Goal: Task Accomplishment & Management: Manage account settings

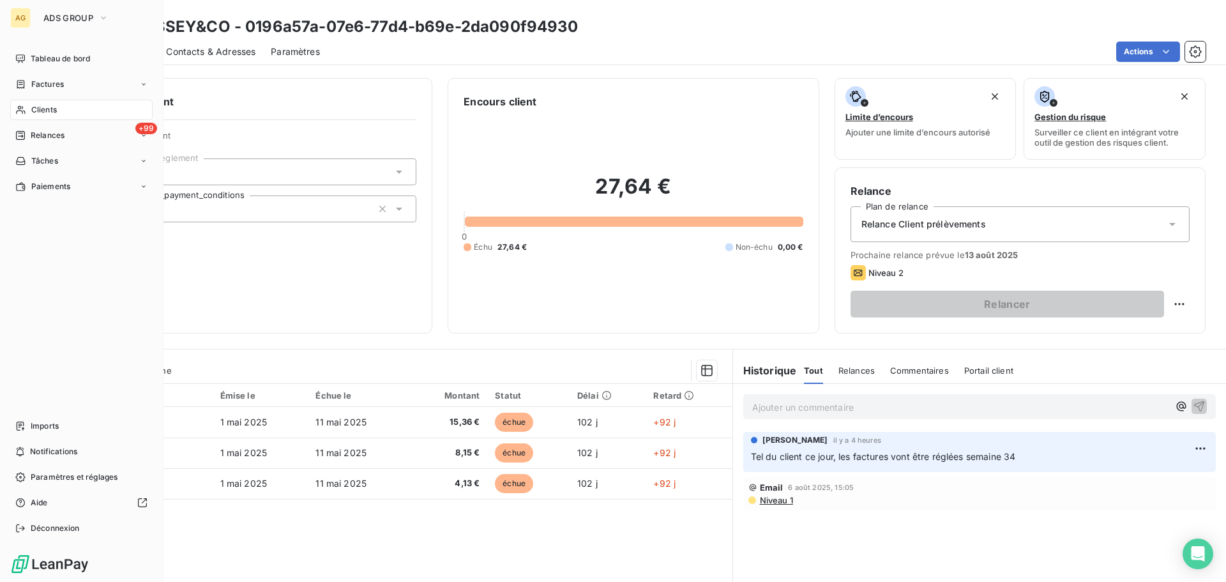
click at [66, 107] on div "Clients" at bounding box center [81, 110] width 142 height 20
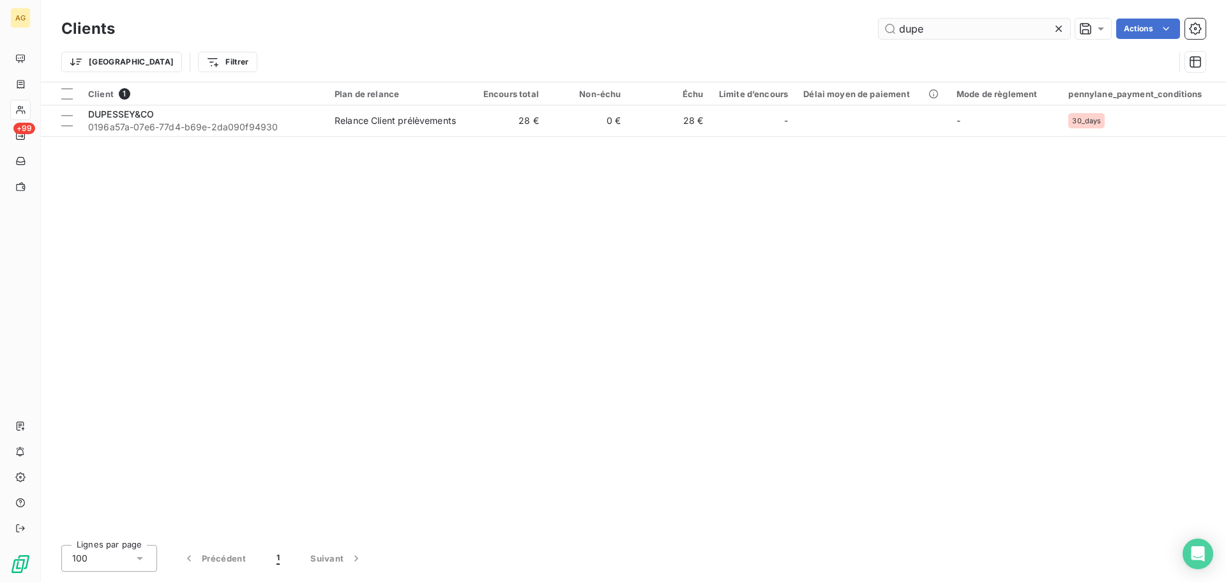
click at [927, 29] on input "dupe" at bounding box center [975, 29] width 192 height 20
type input "ATALIAN"
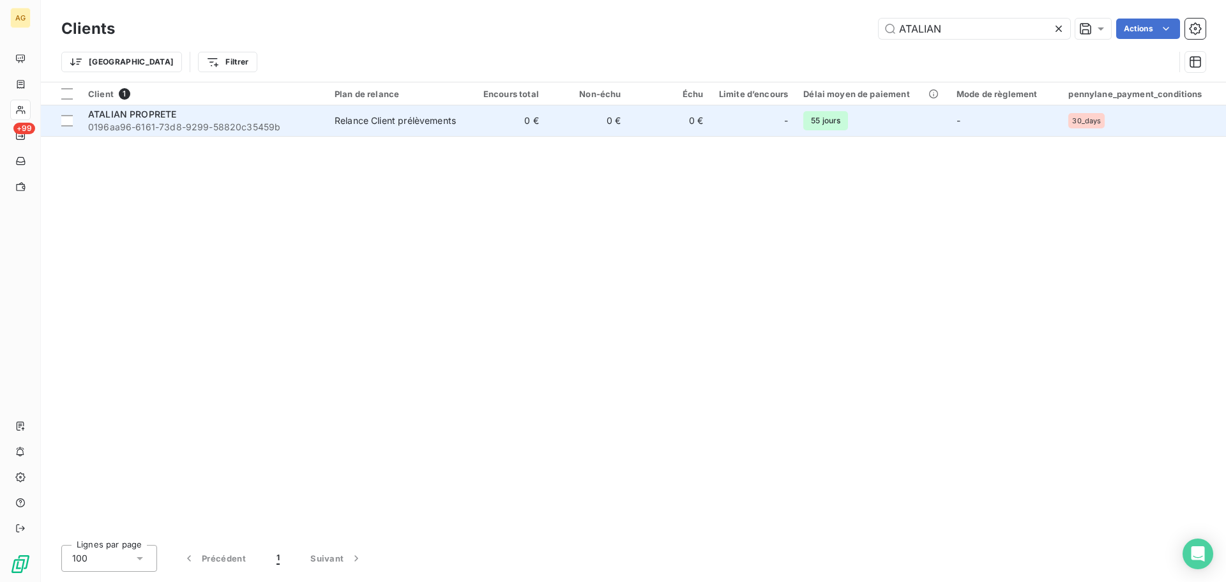
click at [563, 118] on td "0 €" at bounding box center [588, 120] width 82 height 31
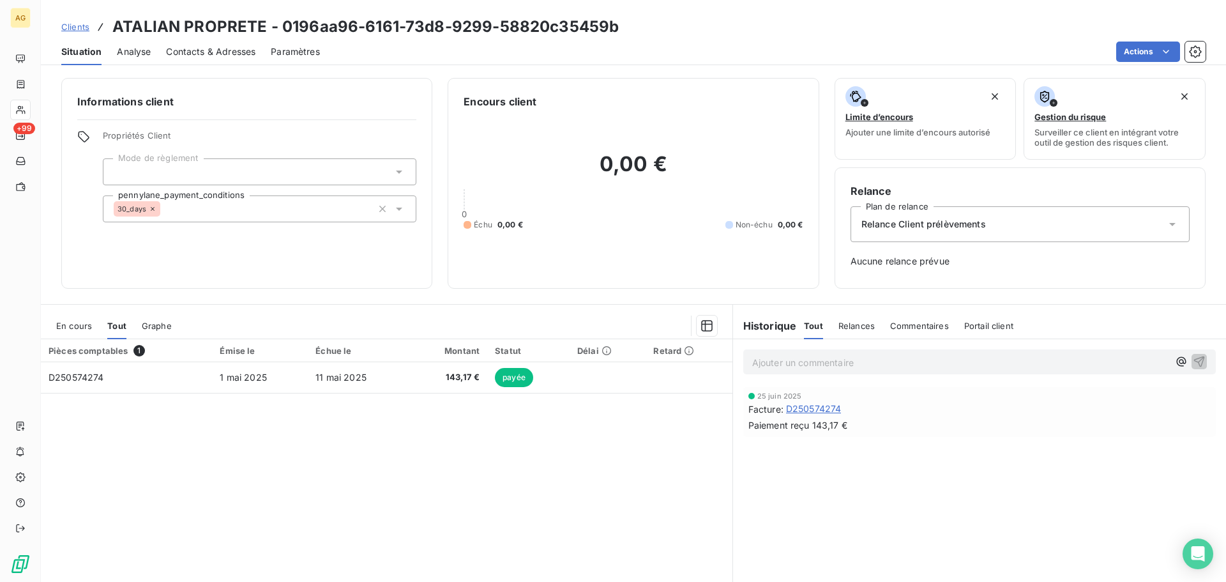
click at [822, 370] on p "Ajouter un commentaire ﻿" at bounding box center [960, 362] width 416 height 16
click at [804, 367] on p "Facture" at bounding box center [960, 361] width 416 height 15
drag, startPoint x: 818, startPoint y: 367, endPoint x: 742, endPoint y: 367, distance: 76.0
click at [743, 367] on div "Facture" at bounding box center [979, 361] width 473 height 24
click at [79, 328] on span "En cours" at bounding box center [74, 326] width 36 height 10
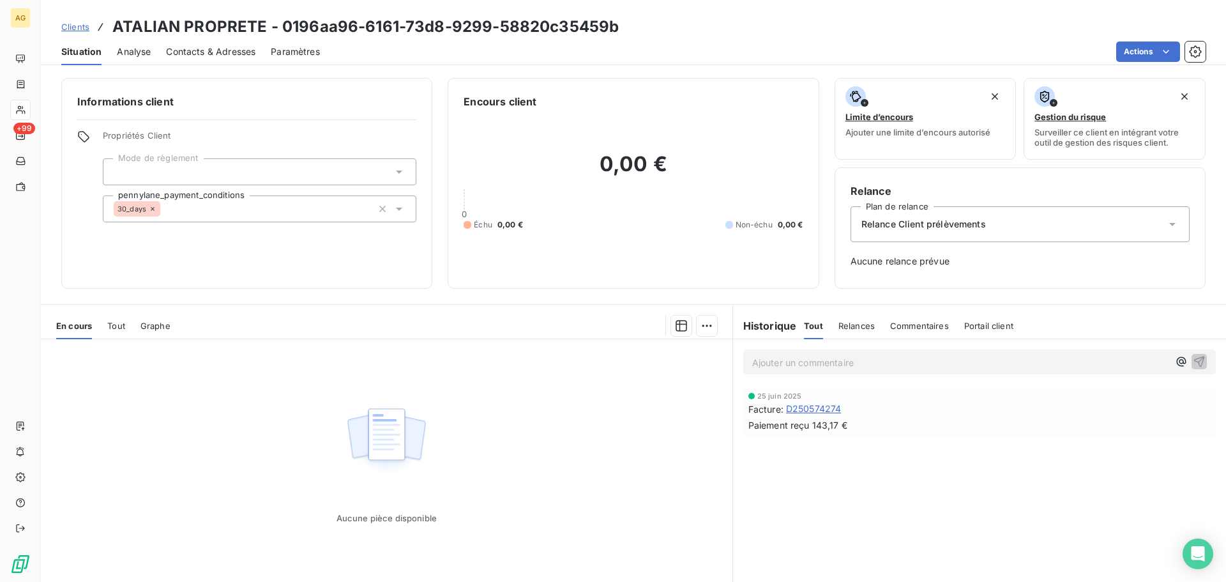
drag, startPoint x: 112, startPoint y: 325, endPoint x: 121, endPoint y: 328, distance: 9.3
click at [114, 326] on span "Tout" at bounding box center [116, 326] width 18 height 10
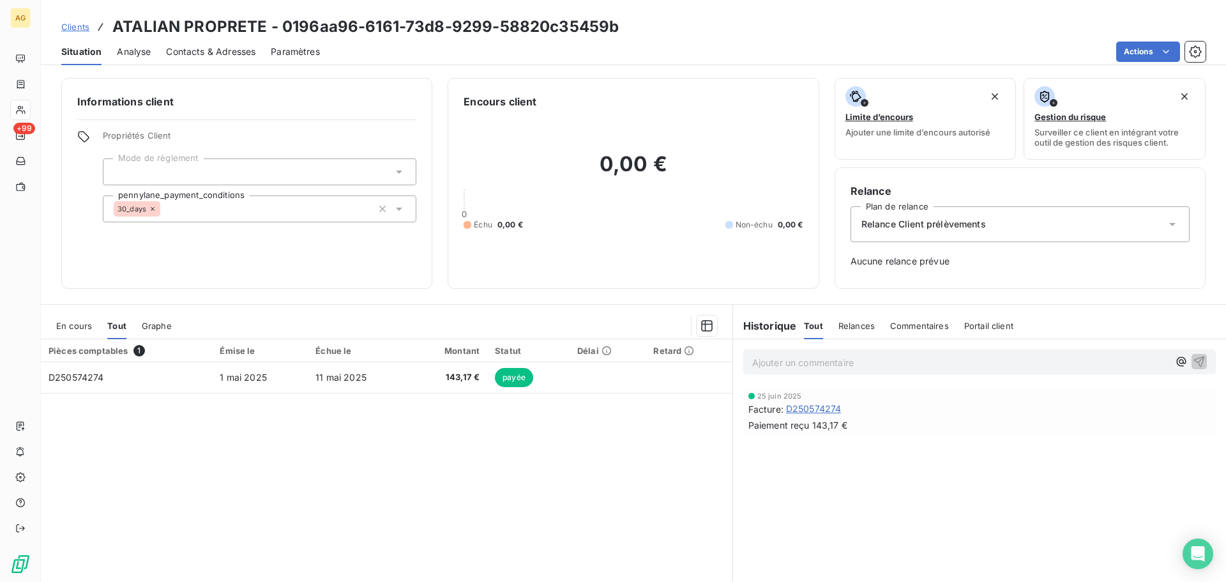
click at [851, 324] on span "Relances" at bounding box center [857, 326] width 36 height 10
click at [762, 333] on h6 "Historique" at bounding box center [765, 325] width 64 height 15
click at [772, 324] on h6 "Historique" at bounding box center [765, 325] width 64 height 15
click at [815, 325] on span "Tout" at bounding box center [813, 326] width 18 height 10
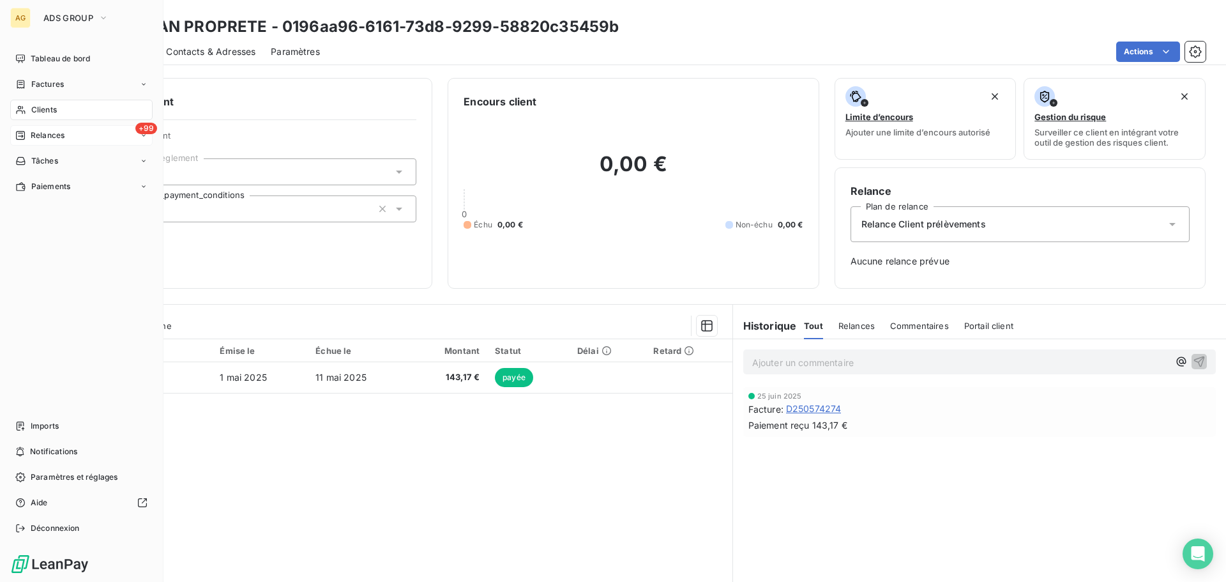
click at [69, 132] on div "+99 Relances" at bounding box center [81, 135] width 142 height 20
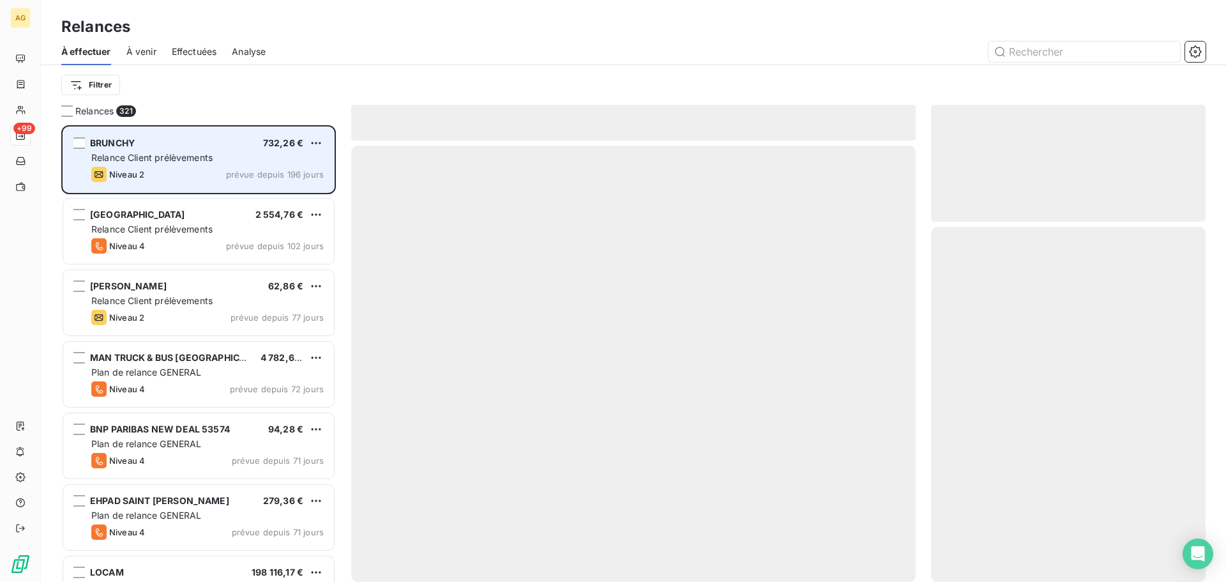
scroll to position [447, 265]
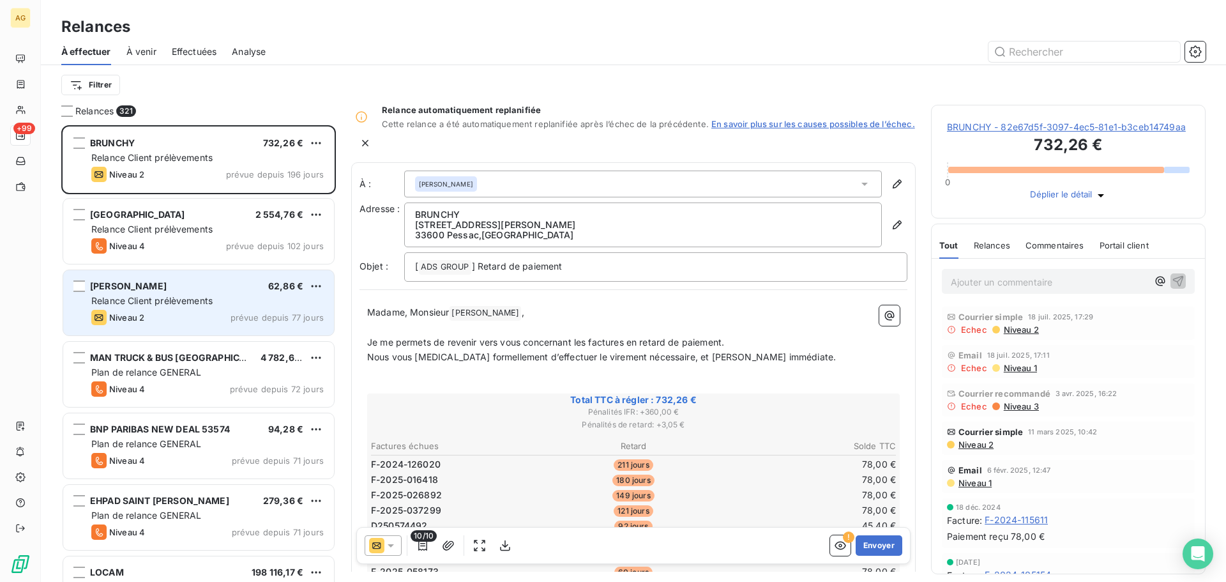
click at [218, 307] on div "[PERSON_NAME] 62,86 € Relance Client prélèvements Niveau 2 prévue depuis 77 jou…" at bounding box center [198, 302] width 271 height 65
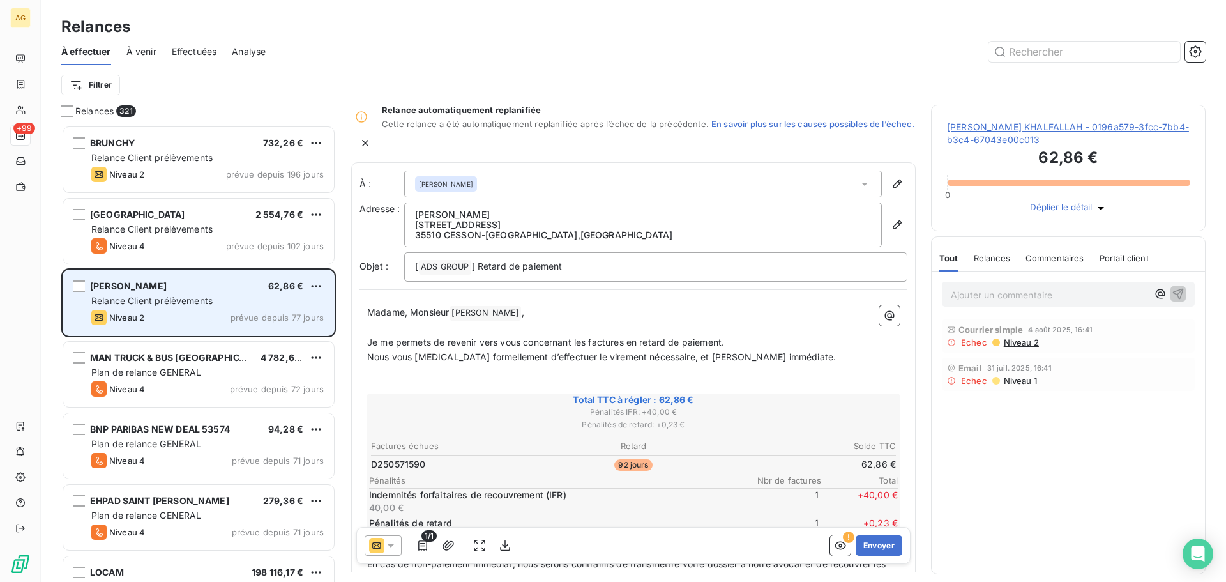
drag, startPoint x: 215, startPoint y: 285, endPoint x: 87, endPoint y: 290, distance: 128.5
click at [87, 290] on div "[PERSON_NAME] 62,86 € Relance Client prélèvements Niveau 2 prévue depuis 77 jou…" at bounding box center [198, 302] width 271 height 65
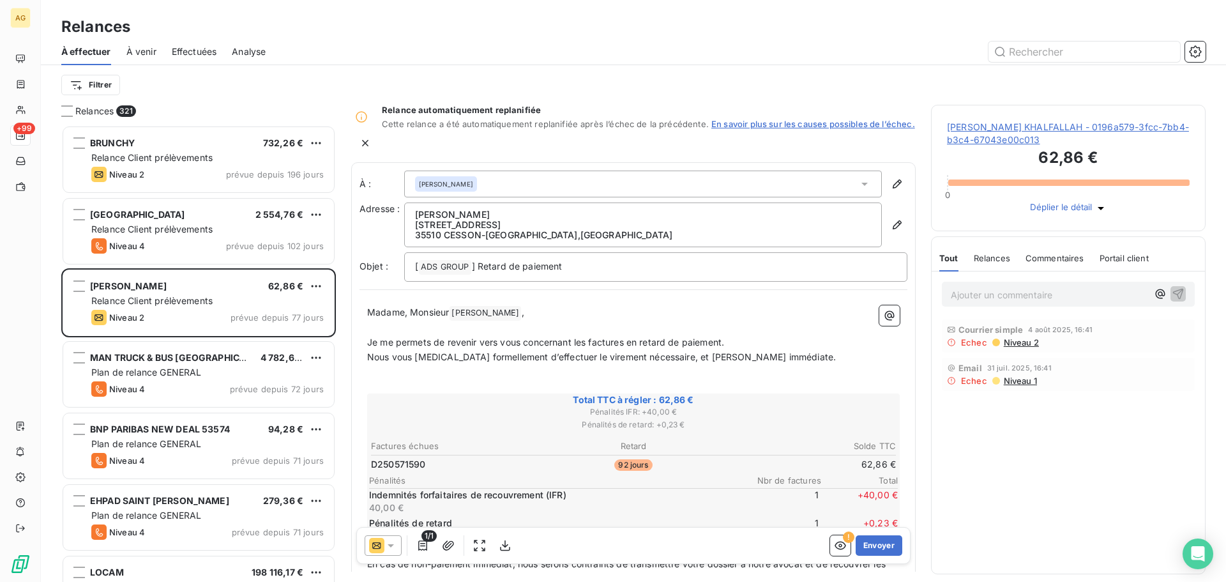
copy div "[PERSON_NAME]"
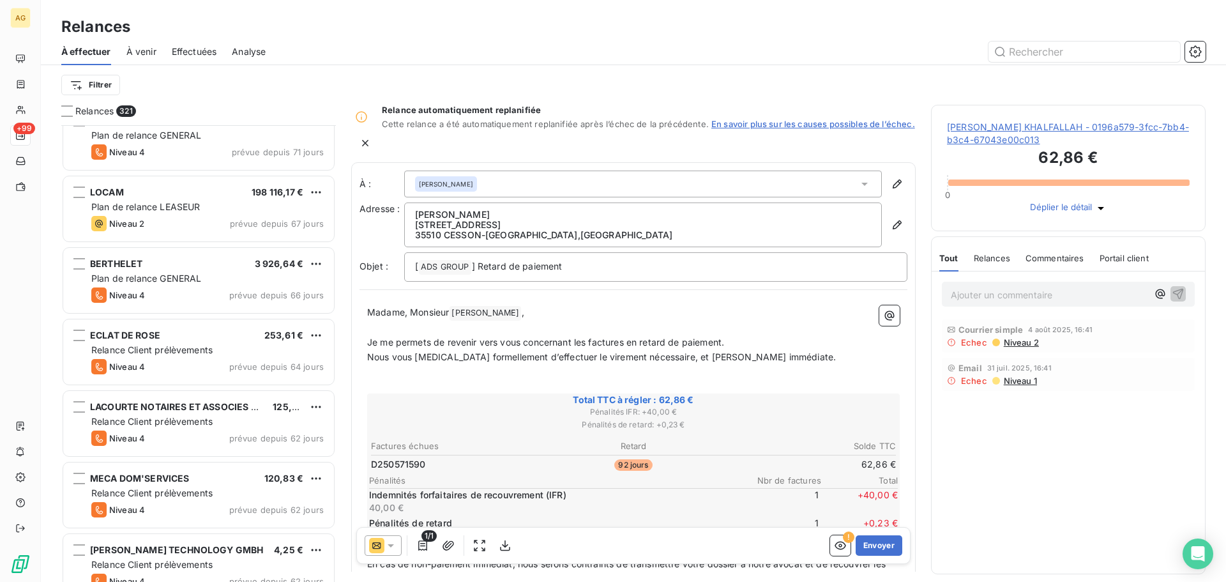
scroll to position [384, 0]
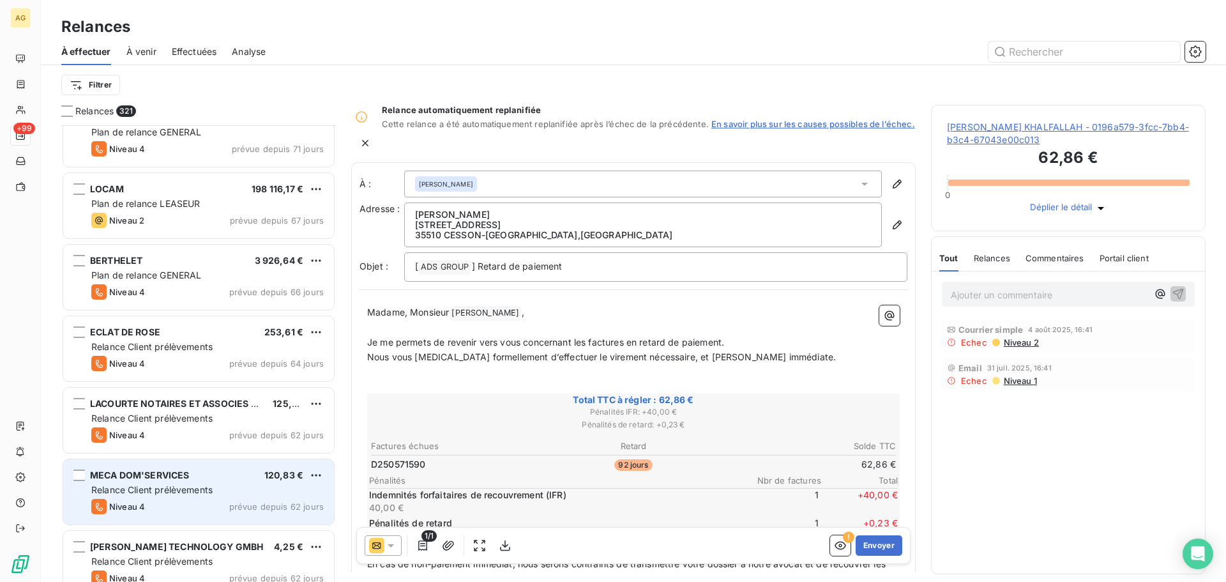
click at [195, 487] on span "Relance Client prélèvements" at bounding box center [151, 489] width 121 height 11
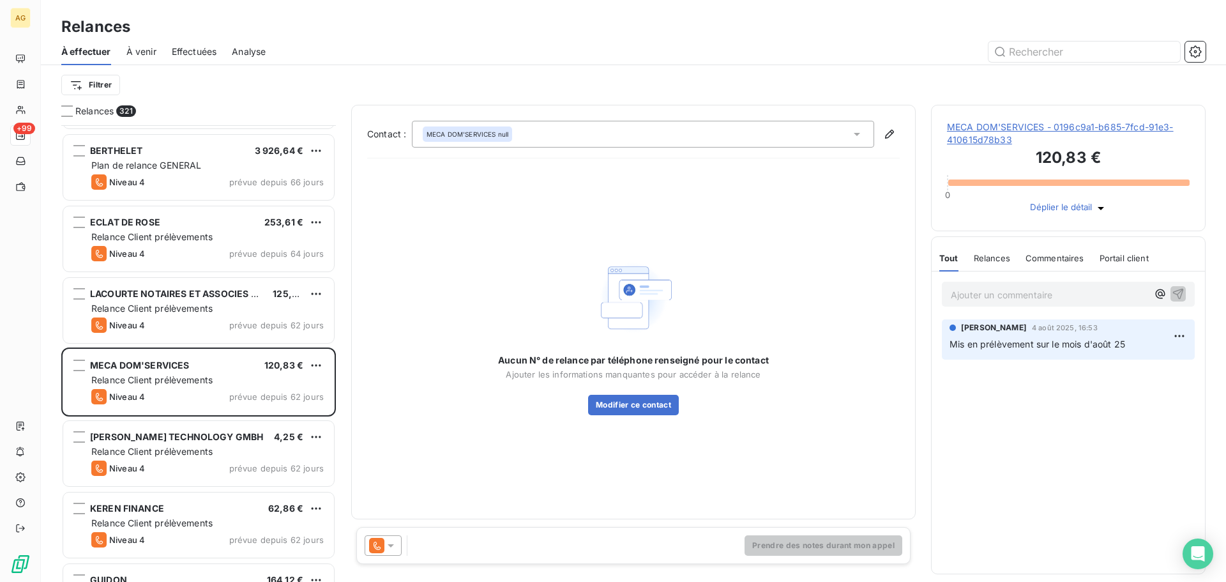
scroll to position [512, 0]
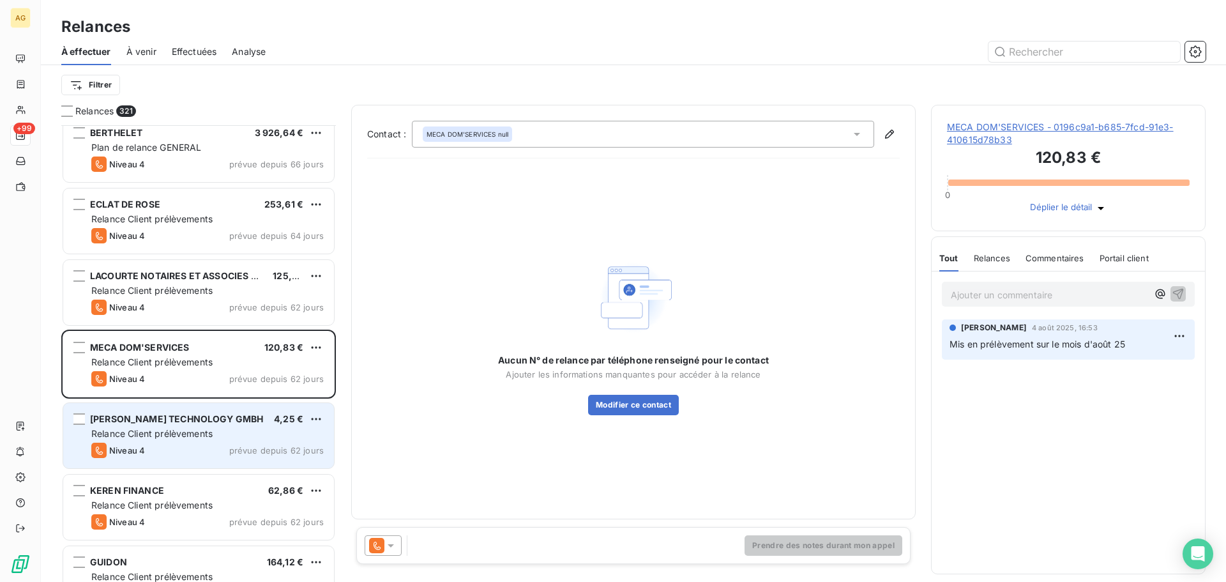
click at [202, 445] on div "Niveau 4 prévue depuis 62 jours" at bounding box center [207, 450] width 232 height 15
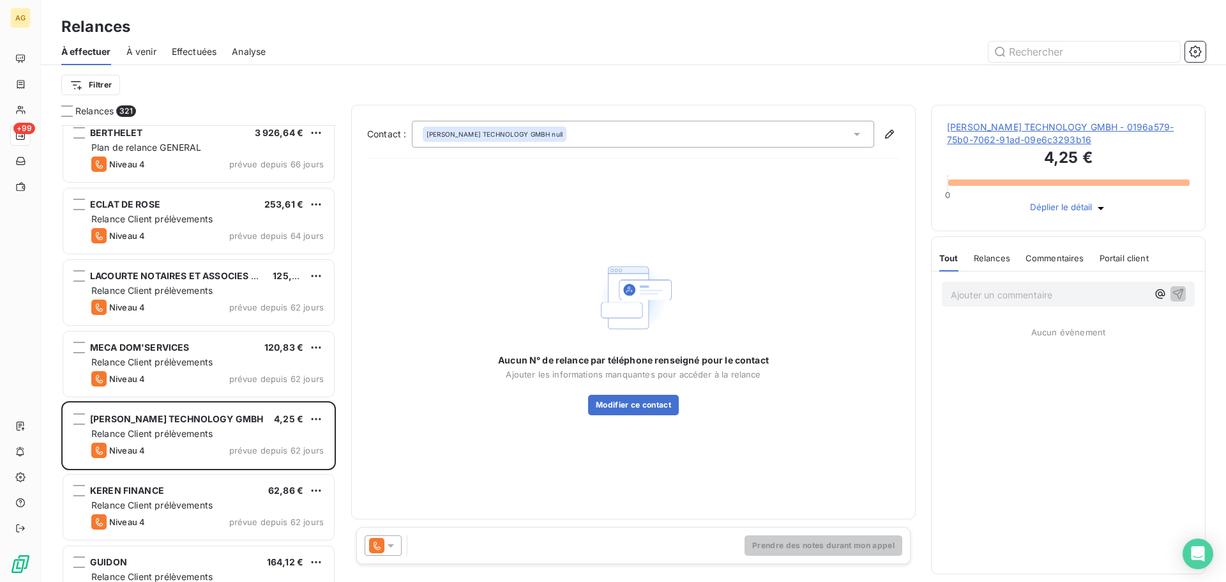
click at [980, 133] on span "[PERSON_NAME] TECHNOLOGY GMBH - 0196a579-75b0-7062-91ad-09e6c3293b16" at bounding box center [1068, 134] width 243 height 26
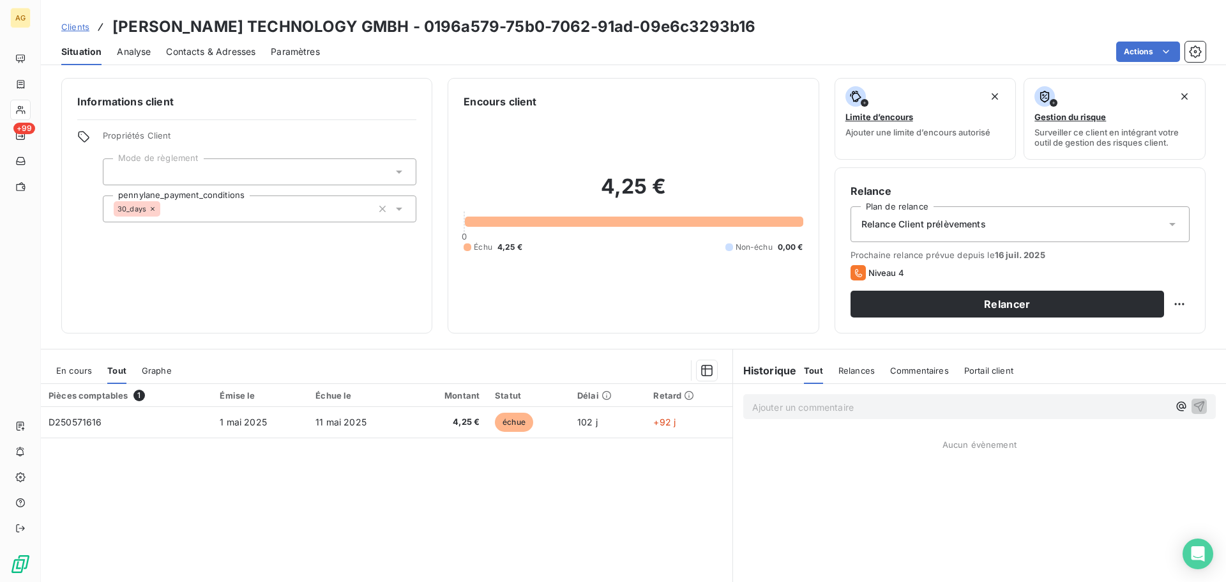
click at [286, 51] on span "Paramètres" at bounding box center [295, 51] width 49 height 13
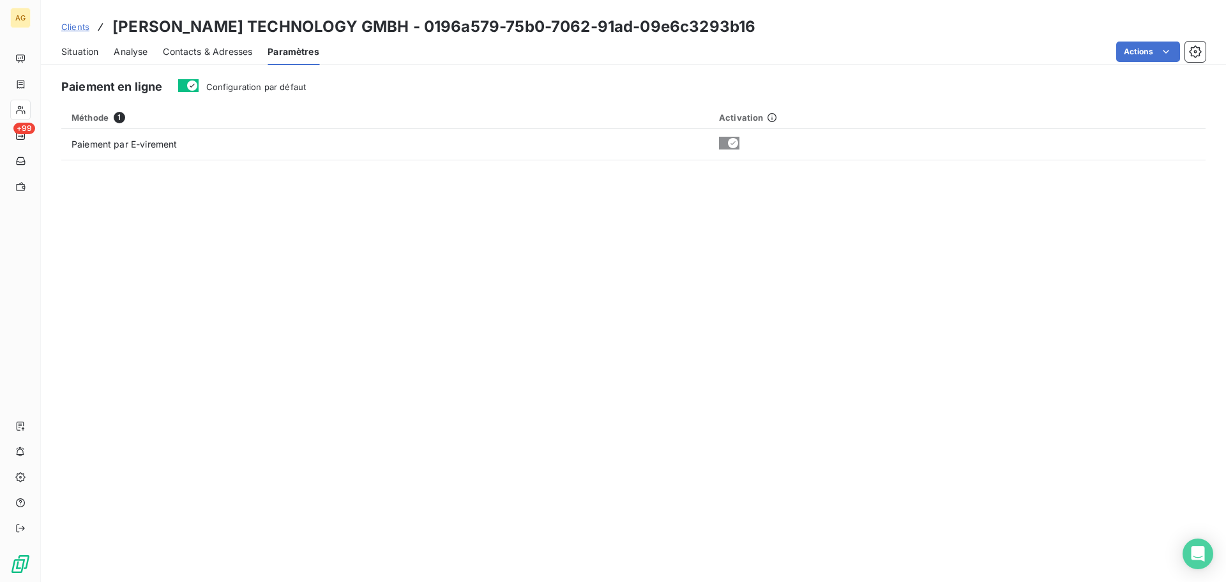
click at [277, 87] on span "Configuration par défaut" at bounding box center [256, 87] width 100 height 10
click at [199, 87] on button "Configuration par défaut" at bounding box center [188, 85] width 20 height 13
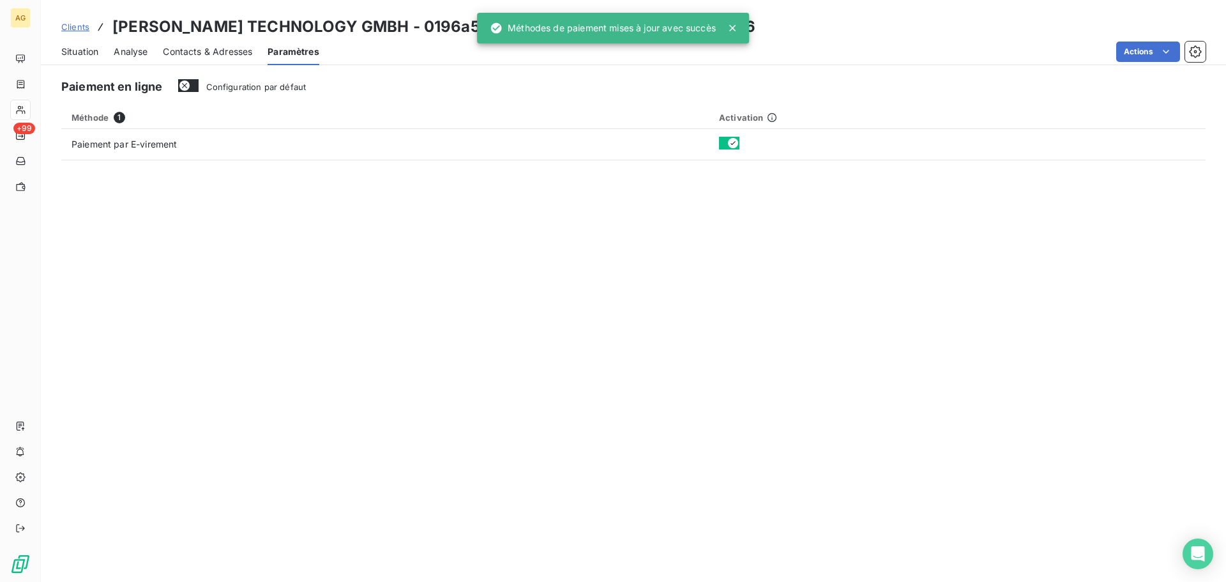
click at [205, 61] on div "Contacts & Adresses" at bounding box center [207, 51] width 89 height 27
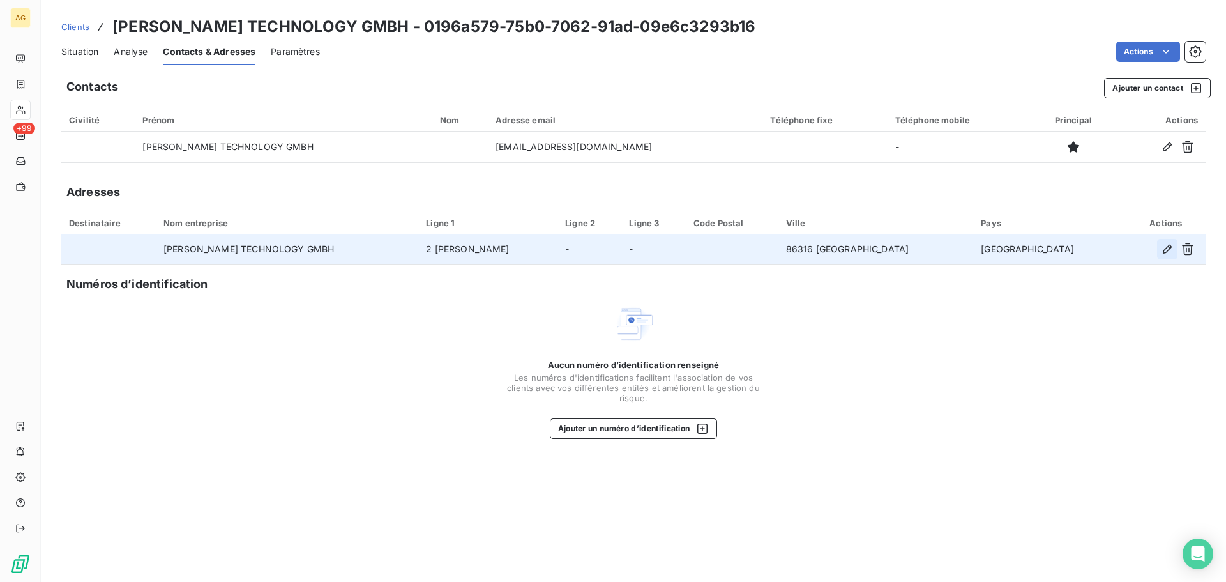
click at [1168, 252] on icon "button" at bounding box center [1167, 249] width 13 height 13
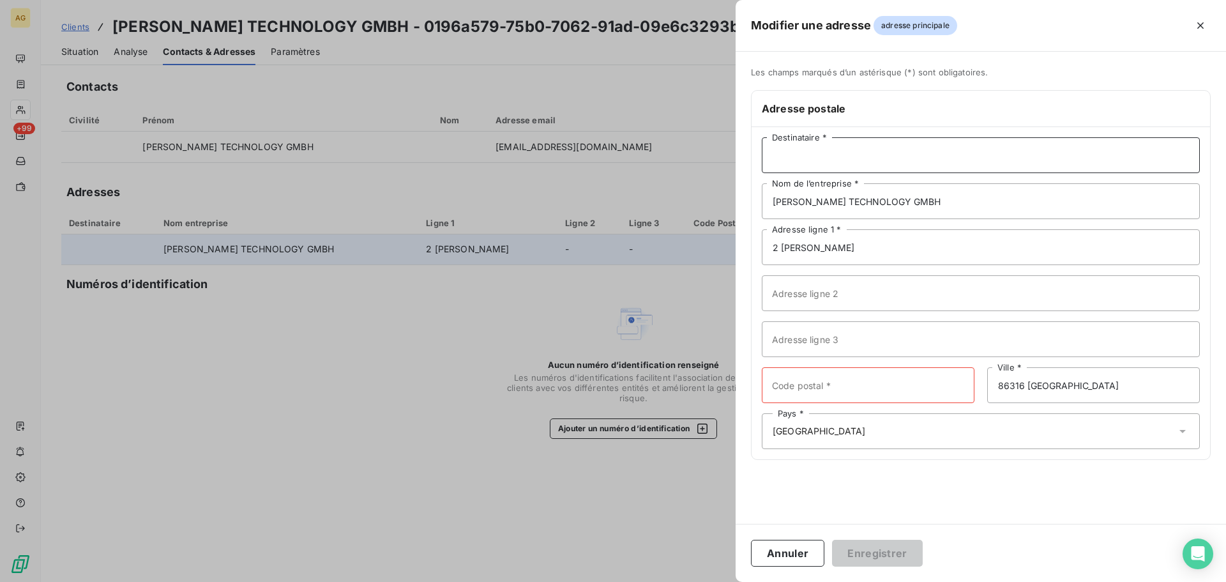
click at [825, 156] on input "Destinataire *" at bounding box center [981, 155] width 438 height 36
type input "m"
type input "M. [PERSON_NAME]"
click at [901, 248] on input "2 [PERSON_NAME]" at bounding box center [981, 247] width 438 height 36
drag, startPoint x: 900, startPoint y: 248, endPoint x: 748, endPoint y: 254, distance: 152.1
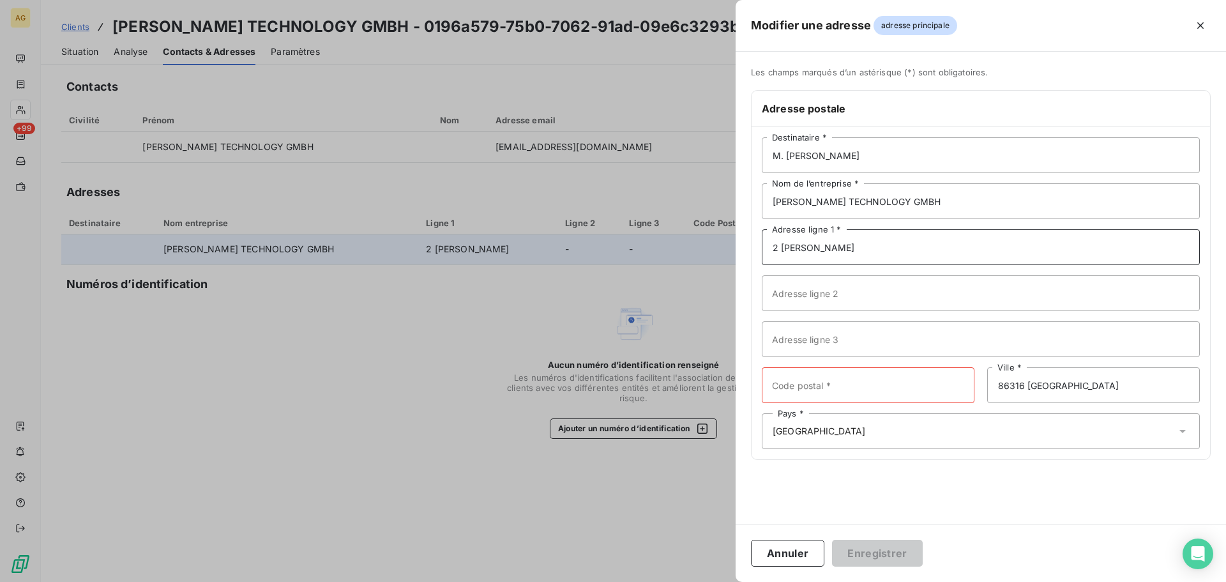
click at [748, 254] on div "Les champs marqués d’un astérisque (*) sont obligatoires. Adresse postale M. [P…" at bounding box center [981, 271] width 490 height 408
paste input "[STREET_ADDRESS]"
type input "[STREET_ADDRESS]"
click at [833, 393] on input "Code postal *" at bounding box center [868, 385] width 213 height 36
type input "60550"
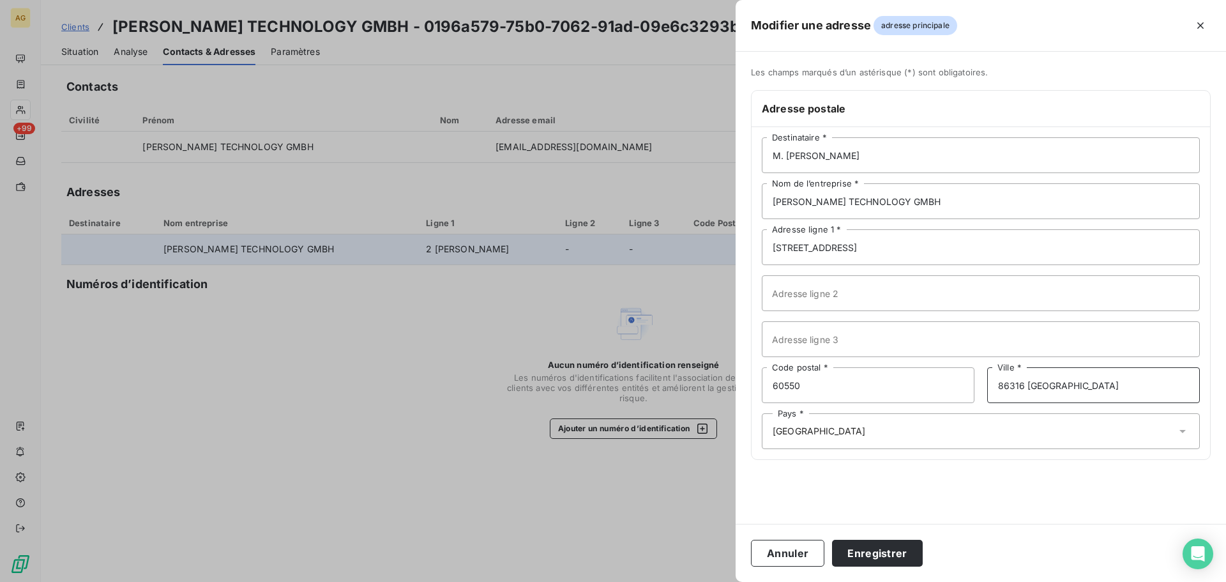
drag, startPoint x: 1100, startPoint y: 386, endPoint x: 959, endPoint y: 388, distance: 140.5
click at [959, 388] on div "60550 Code postal * 86316 [GEOGRAPHIC_DATA] *" at bounding box center [981, 385] width 438 height 36
paste input "VERNEUIL-EN-HALATTE"
type input "VERNEUIL-EN-HALATTE"
click at [892, 557] on button "Enregistrer" at bounding box center [877, 553] width 91 height 27
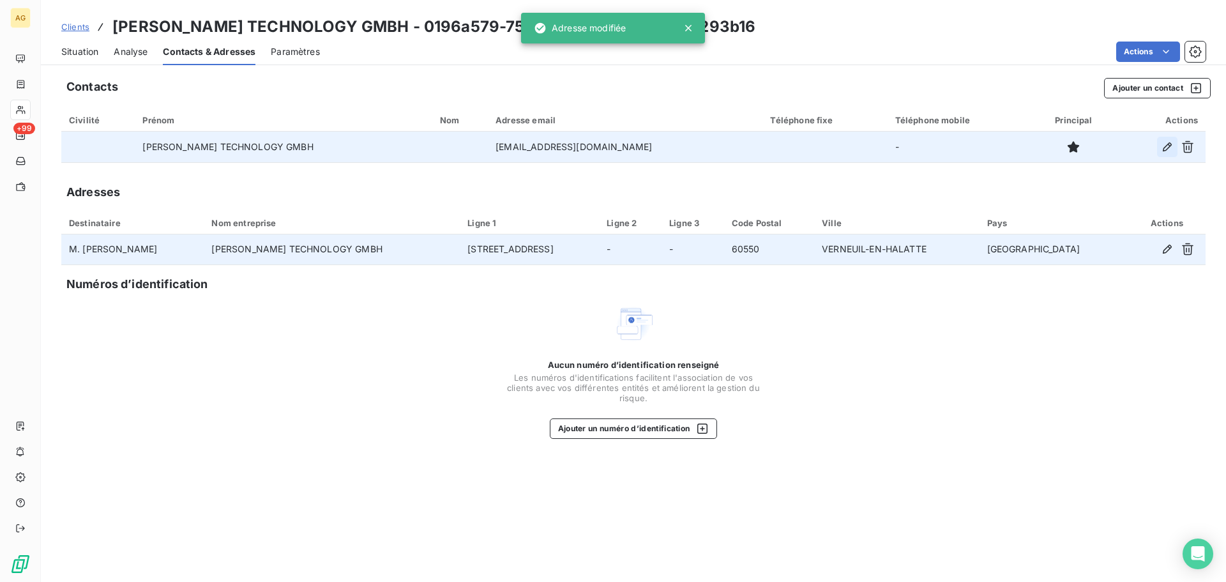
click at [1169, 148] on icon "button" at bounding box center [1167, 147] width 13 height 13
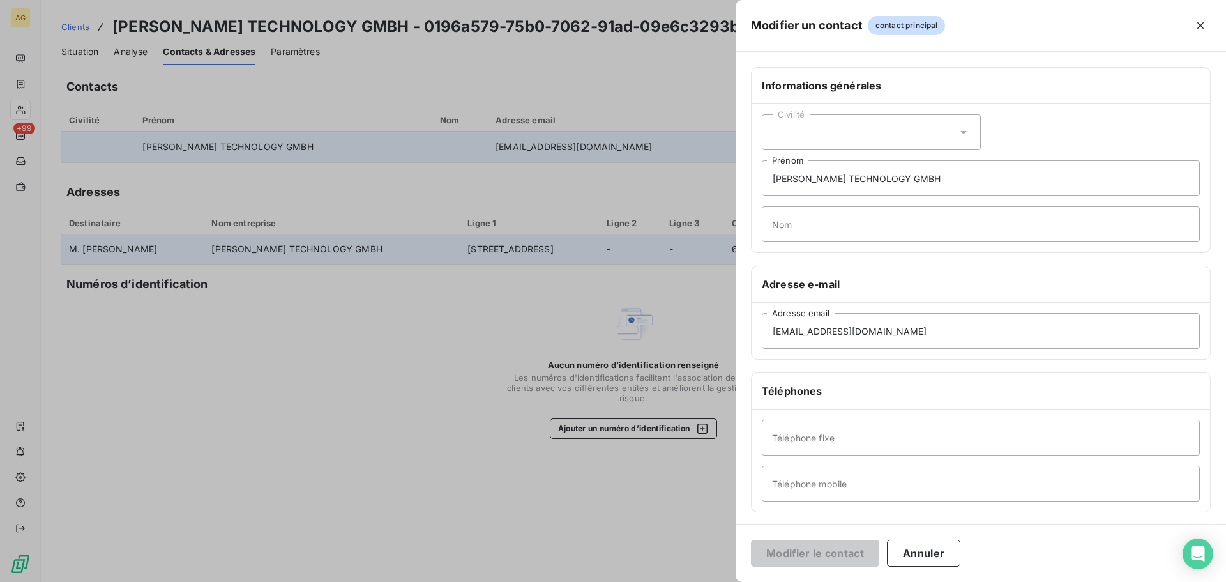
click at [862, 140] on div "Civilité" at bounding box center [871, 132] width 219 height 36
drag, startPoint x: 813, startPoint y: 186, endPoint x: 935, endPoint y: 186, distance: 122.0
click at [813, 186] on span "Monsieur" at bounding box center [807, 186] width 38 height 12
drag, startPoint x: 1004, startPoint y: 179, endPoint x: 748, endPoint y: 186, distance: 256.2
click at [748, 186] on div "Informations générales Civilité Monsieur [PERSON_NAME] TECHNOLOGY GMBH Prénom N…" at bounding box center [981, 350] width 490 height 567
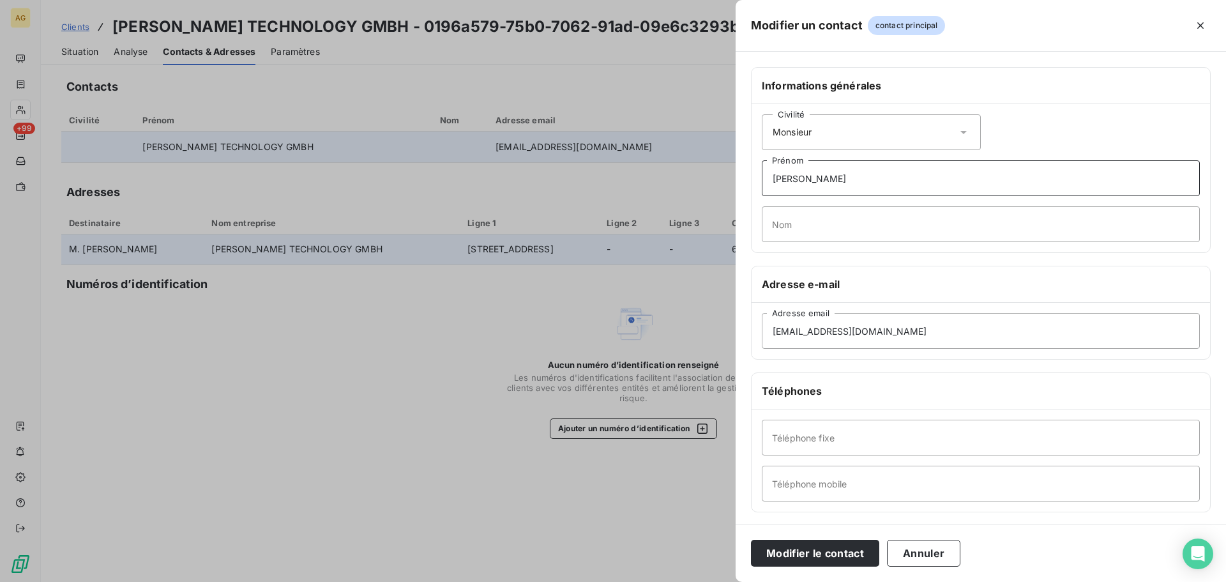
type input "[PERSON_NAME]"
type input "ZREIK"
click at [784, 439] on input "Téléphone fixe" at bounding box center [981, 438] width 438 height 36
drag, startPoint x: 788, startPoint y: 480, endPoint x: 805, endPoint y: 479, distance: 16.7
click at [788, 480] on input "Téléphone mobile" at bounding box center [981, 484] width 438 height 36
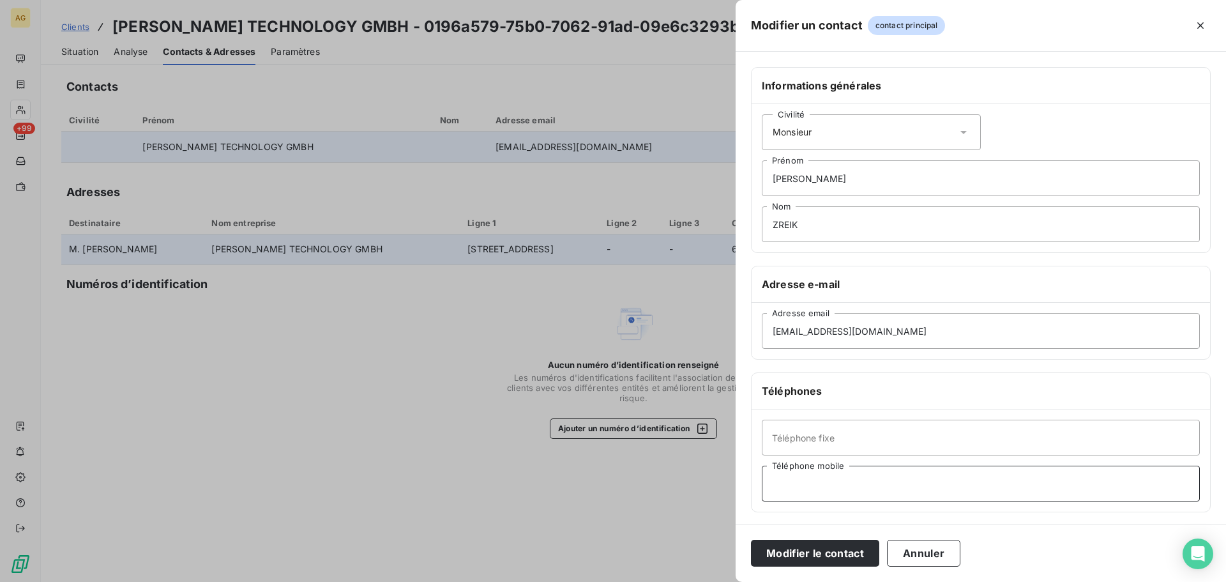
paste input "0689882744"
type input "0689882744"
click at [809, 552] on button "Modifier le contact" at bounding box center [815, 553] width 128 height 27
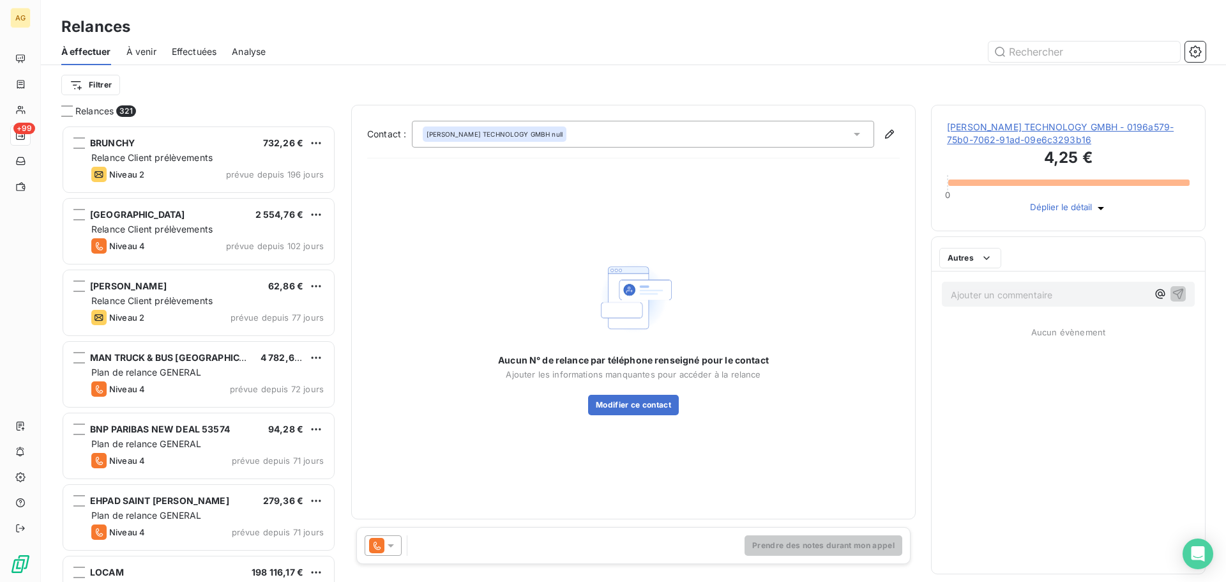
scroll to position [447, 265]
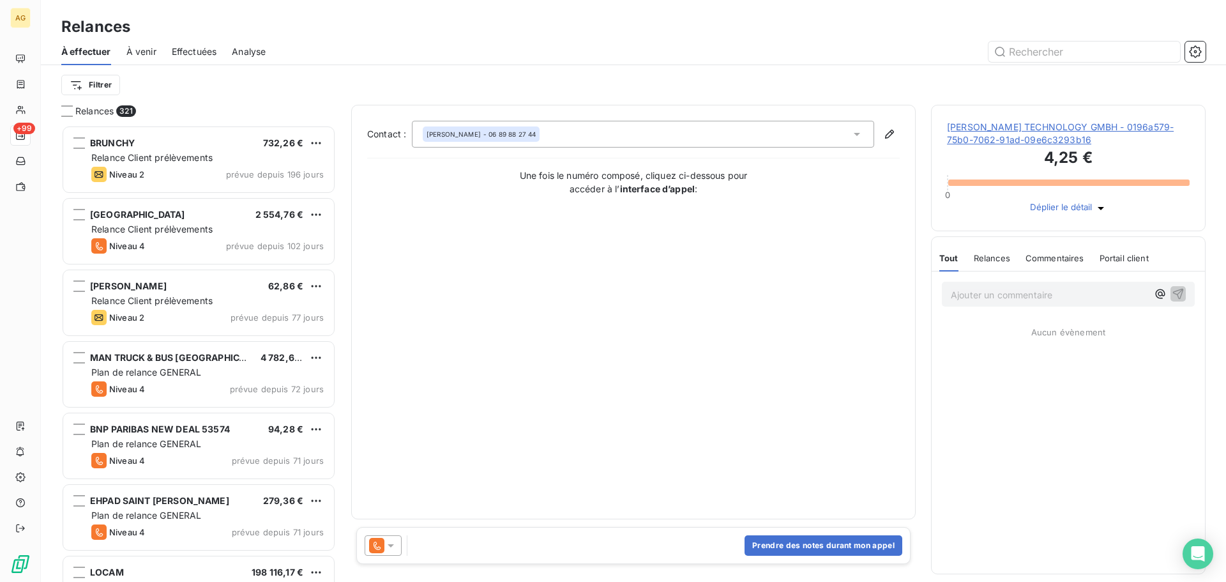
click at [389, 549] on icon at bounding box center [390, 545] width 13 height 13
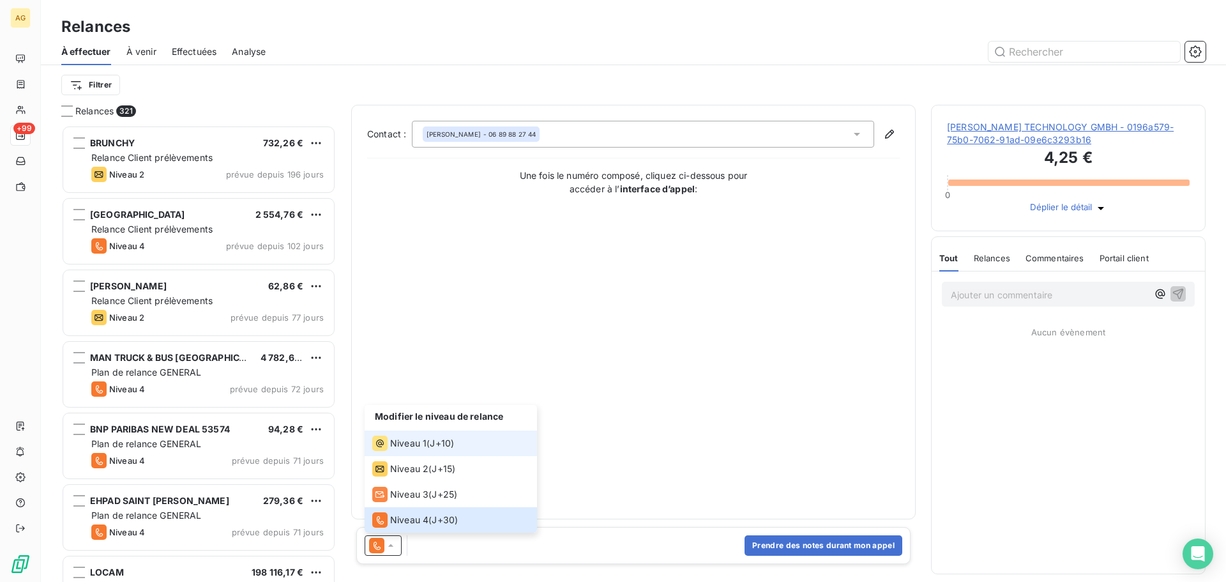
click at [406, 446] on span "Niveau 1" at bounding box center [408, 443] width 36 height 13
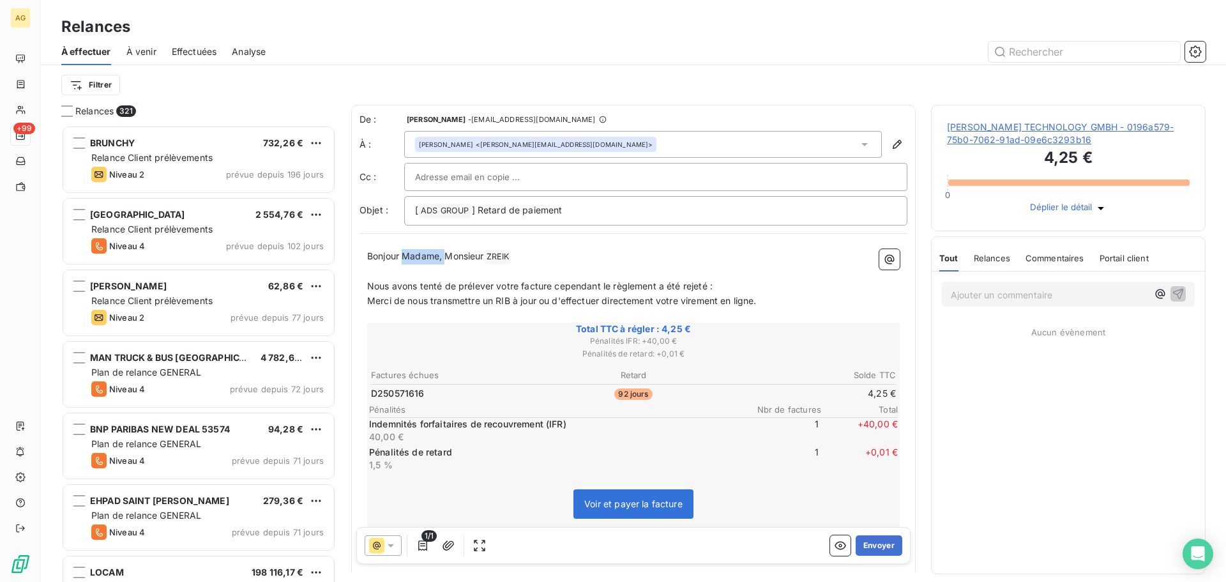
drag, startPoint x: 445, startPoint y: 257, endPoint x: 402, endPoint y: 259, distance: 42.8
click at [402, 259] on span "Bonjour Madame, Monsieur" at bounding box center [425, 255] width 117 height 11
click at [885, 550] on button "Envoyer" at bounding box center [879, 545] width 47 height 20
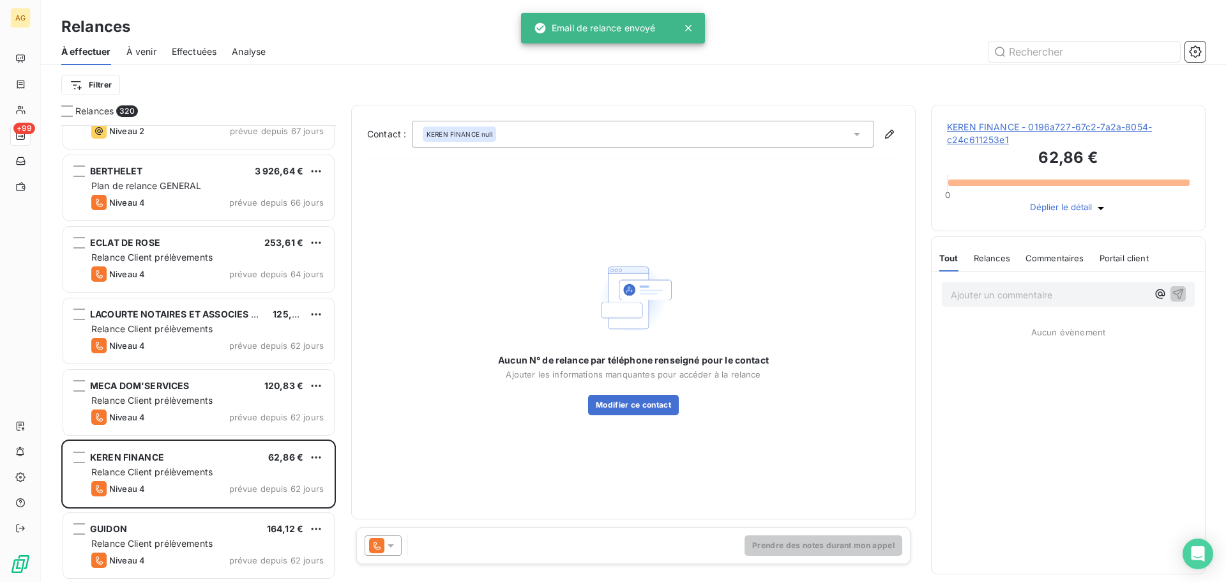
scroll to position [512, 0]
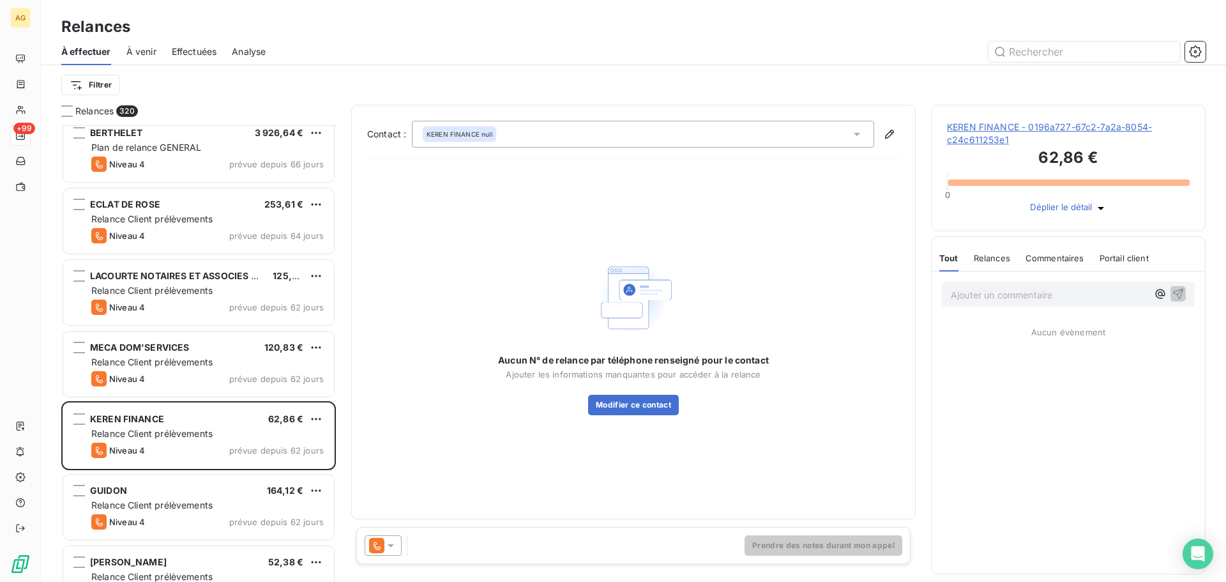
click at [1037, 141] on span "KEREN FINANCE - 0196a727-67c2-7a2a-8054-c24c611253e1" at bounding box center [1068, 134] width 243 height 26
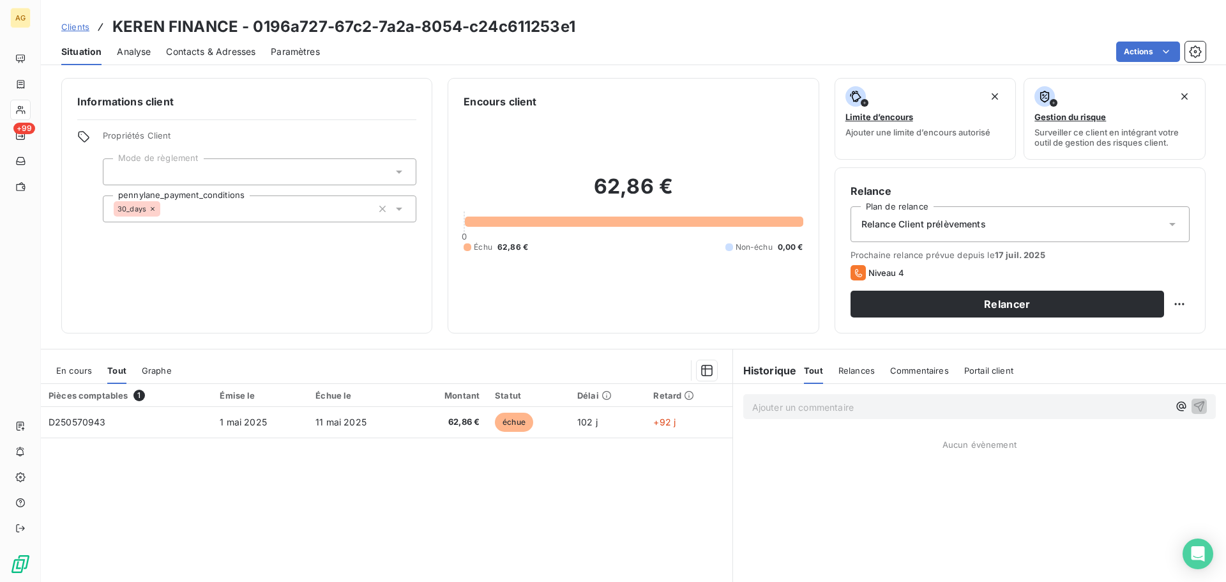
click at [303, 46] on span "Paramètres" at bounding box center [295, 51] width 49 height 13
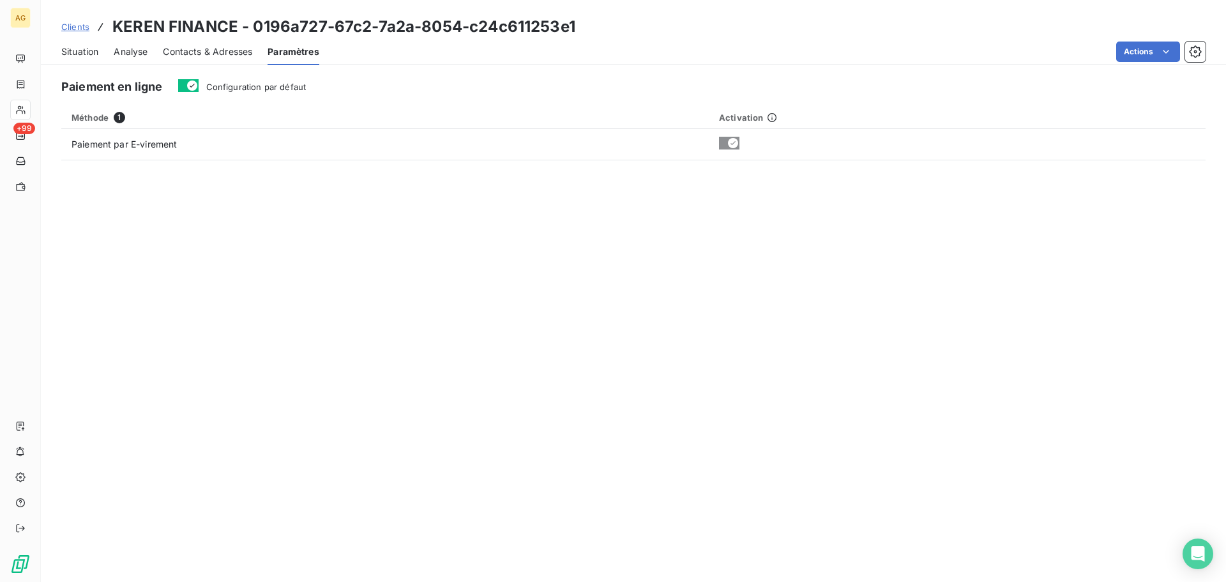
click at [284, 89] on span "Configuration par défaut" at bounding box center [256, 87] width 100 height 10
click at [199, 89] on button "Configuration par défaut" at bounding box center [188, 85] width 20 height 13
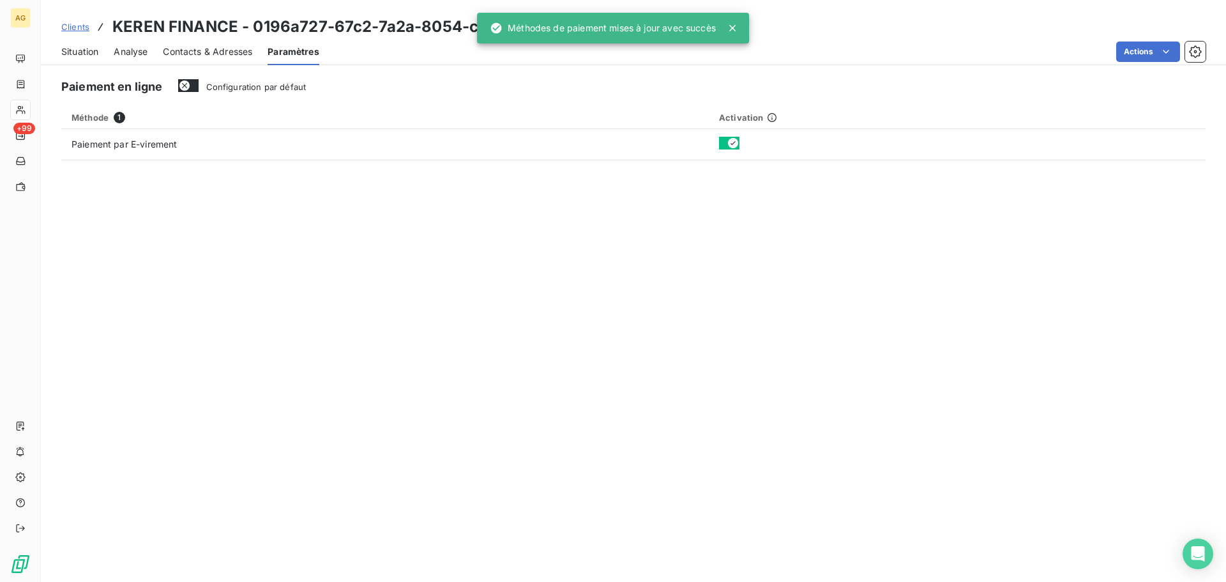
click at [192, 42] on div "Contacts & Adresses" at bounding box center [207, 51] width 89 height 27
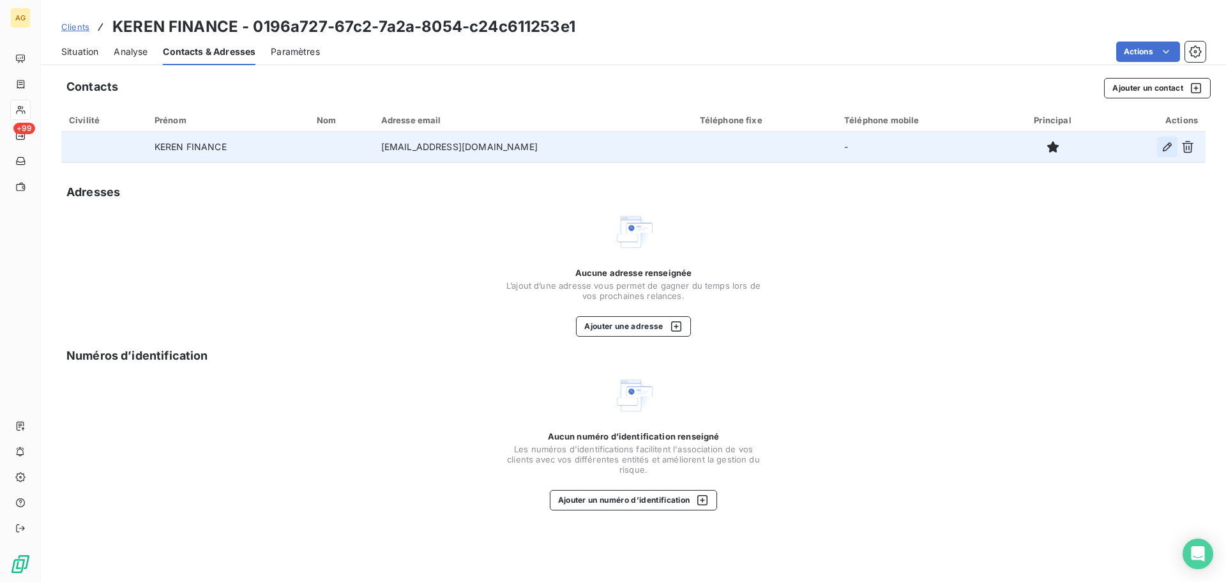
click at [1164, 147] on icon "button" at bounding box center [1167, 147] width 13 height 13
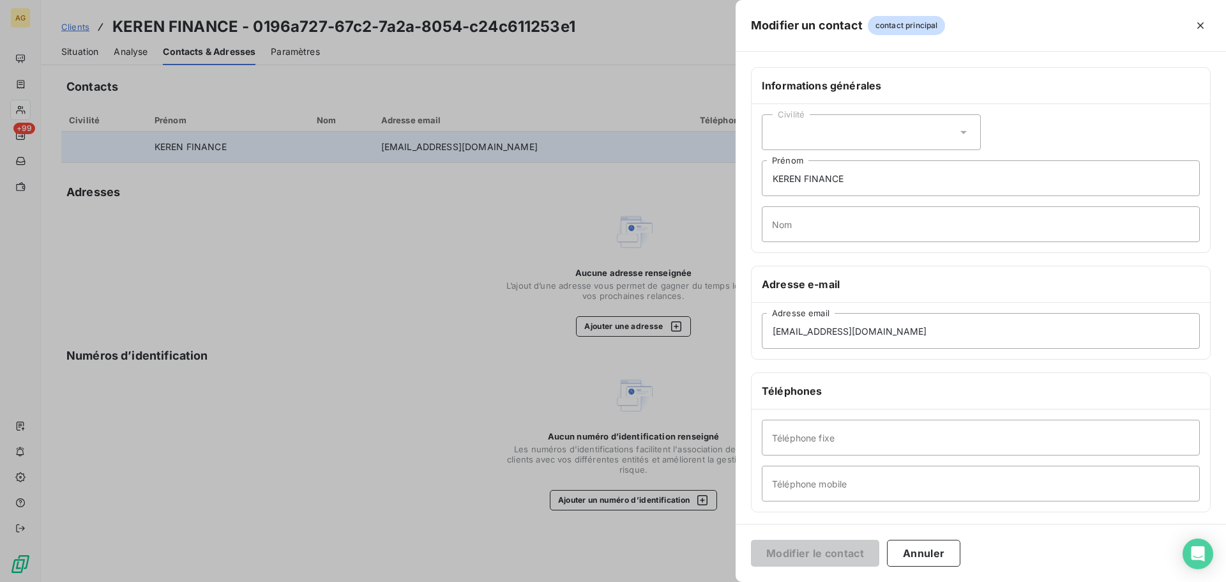
click at [924, 139] on div "Civilité" at bounding box center [871, 132] width 219 height 36
click at [885, 171] on li "Madame" at bounding box center [871, 164] width 219 height 22
click at [913, 124] on div "Civilité Madame" at bounding box center [871, 132] width 219 height 36
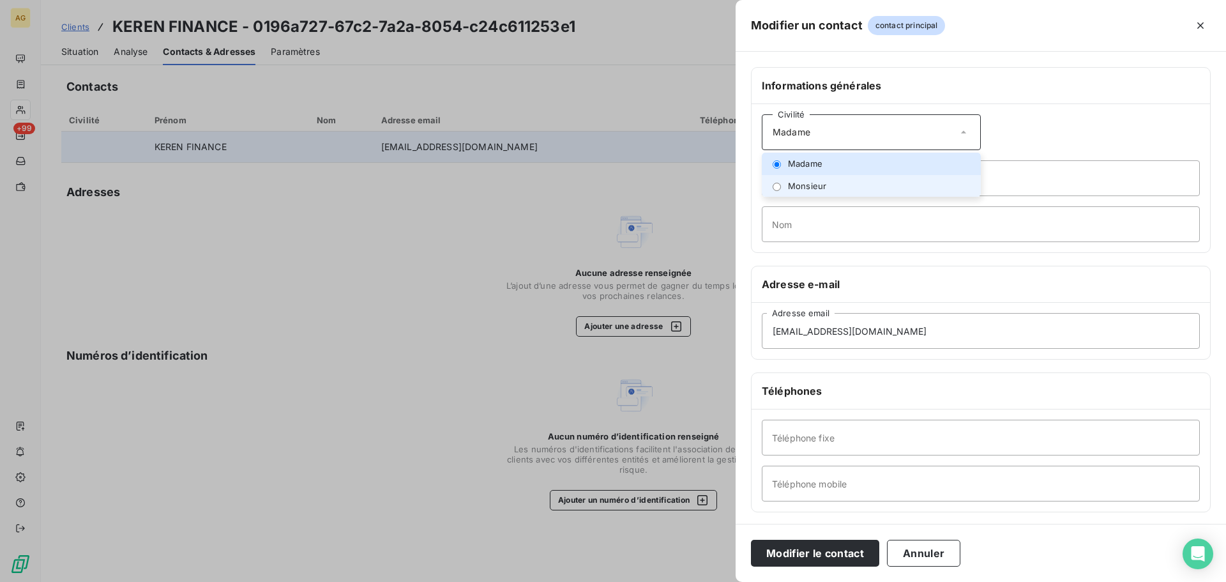
click at [878, 187] on li "Monsieur" at bounding box center [871, 186] width 219 height 22
drag, startPoint x: 906, startPoint y: 179, endPoint x: 722, endPoint y: 179, distance: 184.6
click at [722, 581] on div "Modifier un contact contact principal Informations générales Civilité Monsieur …" at bounding box center [613, 582] width 1226 height 0
type input "[PERSON_NAME]"
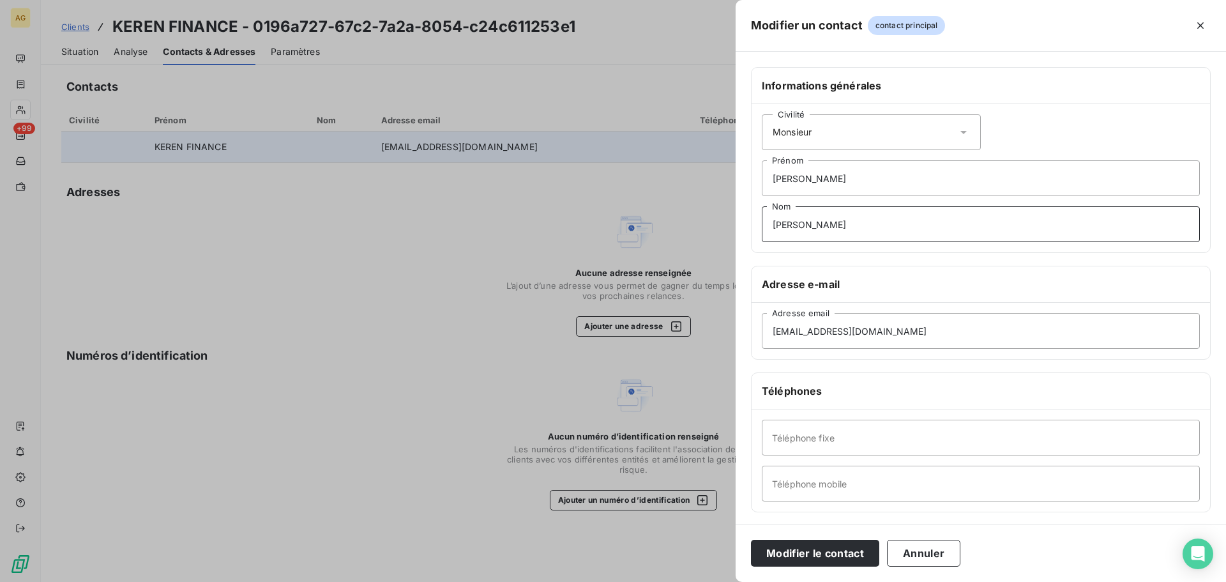
type input "[PERSON_NAME]"
drag, startPoint x: 915, startPoint y: 331, endPoint x: 632, endPoint y: 323, distance: 283.0
click at [628, 581] on div "Modifier un contact contact principal Informations générales Civilité Monsieur …" at bounding box center [613, 582] width 1226 height 0
paste input "[EMAIL_ADDRESS][DOMAIN_NAME] 0145024901 0674832463"
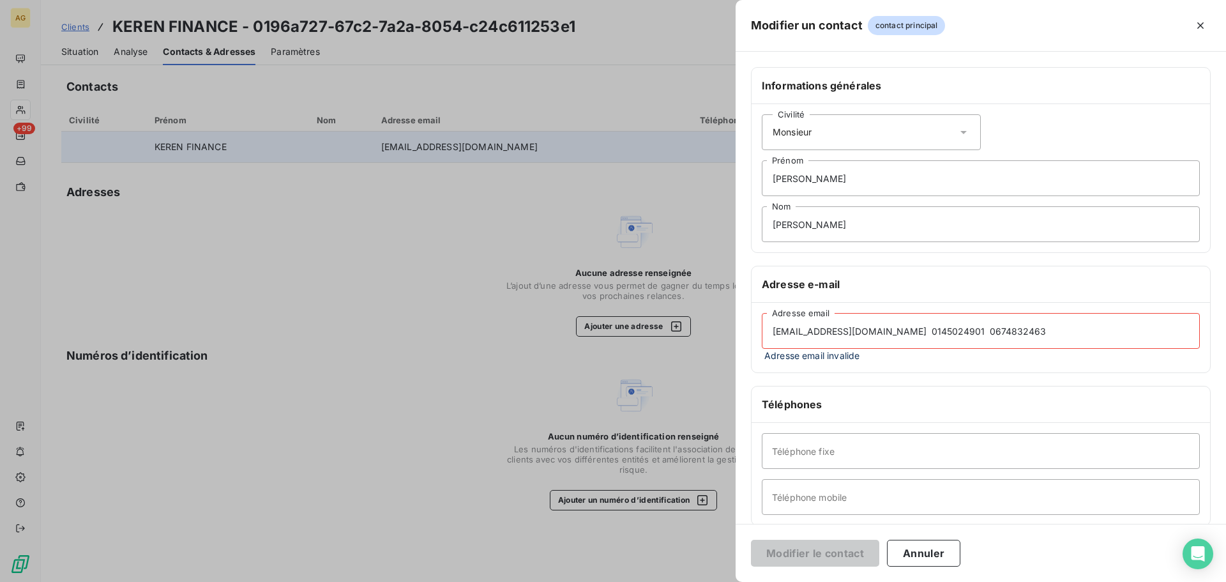
drag, startPoint x: 909, startPoint y: 331, endPoint x: 1163, endPoint y: 336, distance: 254.2
click at [1163, 336] on input "[EMAIL_ADDRESS][DOMAIN_NAME] 0145024901 0674832463" at bounding box center [981, 331] width 438 height 36
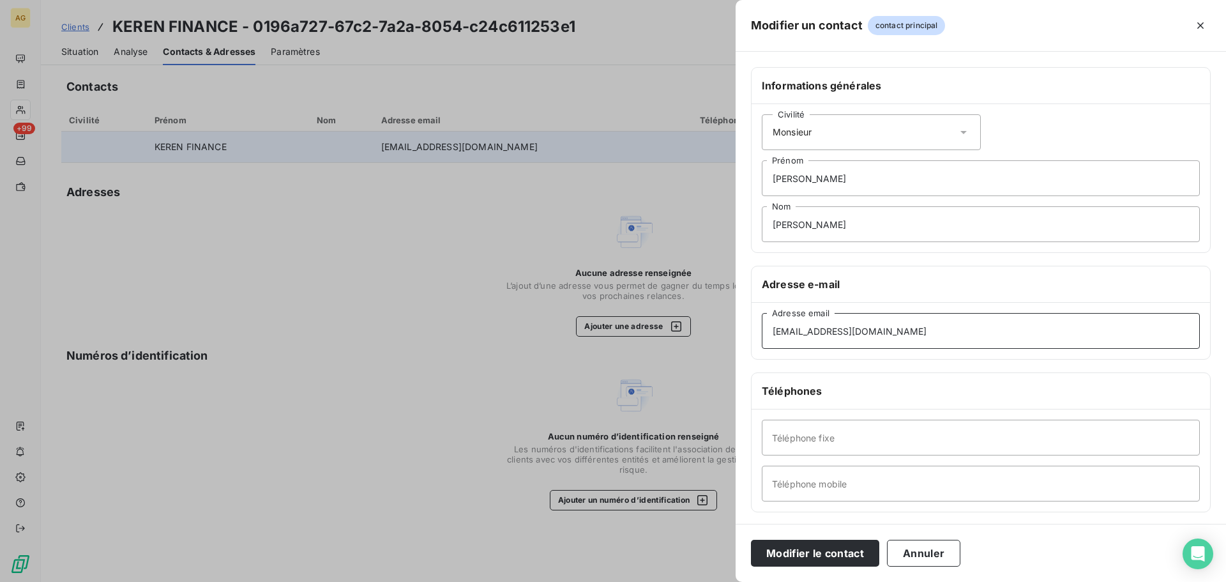
type input "[EMAIL_ADDRESS][DOMAIN_NAME]"
click at [841, 432] on input "Téléphone fixe" at bounding box center [981, 438] width 438 height 36
paste input "0145024901"
type input "0145024901"
drag, startPoint x: 801, startPoint y: 475, endPoint x: 851, endPoint y: 471, distance: 50.0
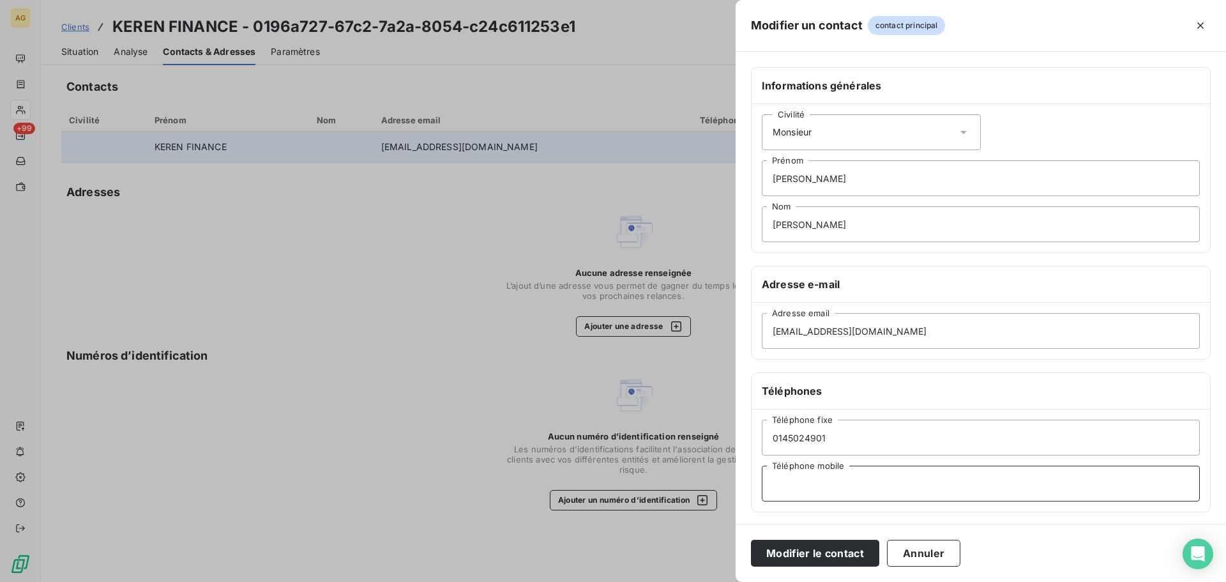
click at [801, 475] on input "Téléphone mobile" at bounding box center [981, 484] width 438 height 36
paste input "0674832463"
type input "0674832463"
click at [838, 550] on button "Modifier le contact" at bounding box center [815, 553] width 128 height 27
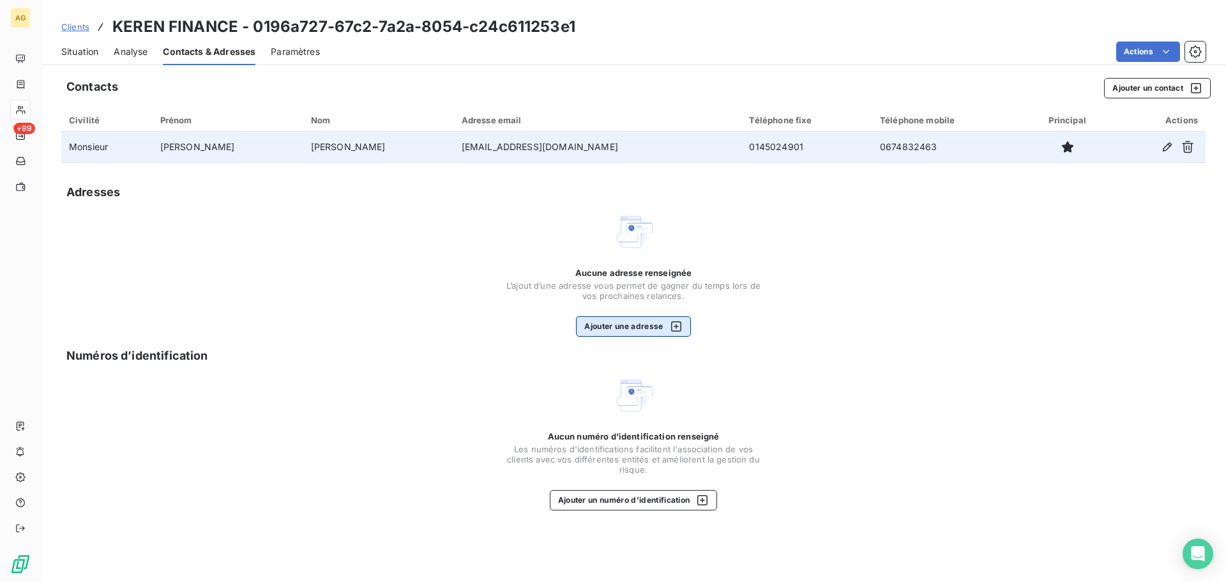
click at [646, 331] on button "Ajouter une adresse" at bounding box center [633, 326] width 114 height 20
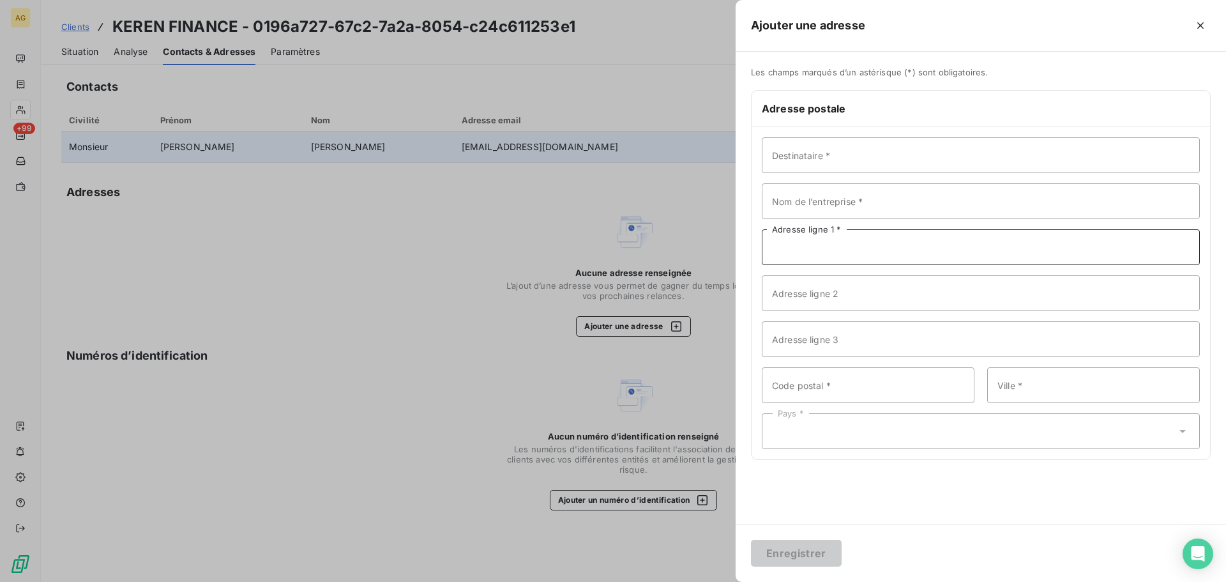
click at [820, 245] on input "Adresse ligne 1 *" at bounding box center [981, 247] width 438 height 36
paste input "[STREET_ADDRESS][PERSON_NAME]"
type input "[STREET_ADDRESS][PERSON_NAME]"
drag, startPoint x: 816, startPoint y: 160, endPoint x: 823, endPoint y: 163, distance: 7.1
click at [816, 160] on input "Destinataire *" at bounding box center [981, 155] width 438 height 36
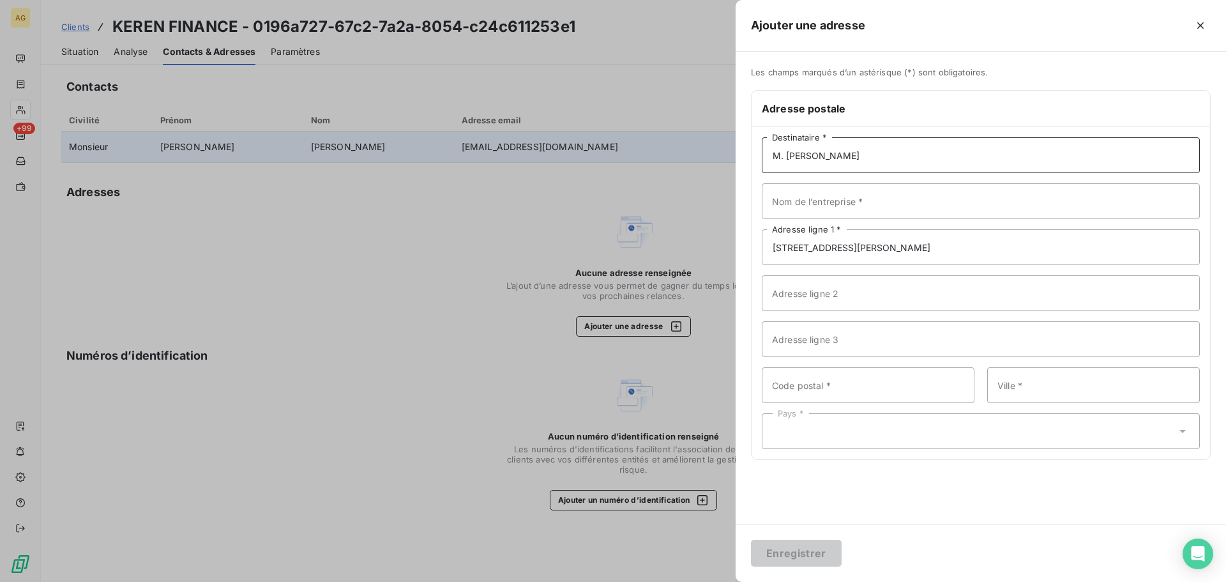
type input "M. [PERSON_NAME]"
click at [853, 197] on input "Nom de l’entreprise *" at bounding box center [981, 201] width 438 height 36
type input "KEREN FINANCE"
click at [805, 387] on input "Code postal *" at bounding box center [868, 385] width 213 height 36
type input "75008"
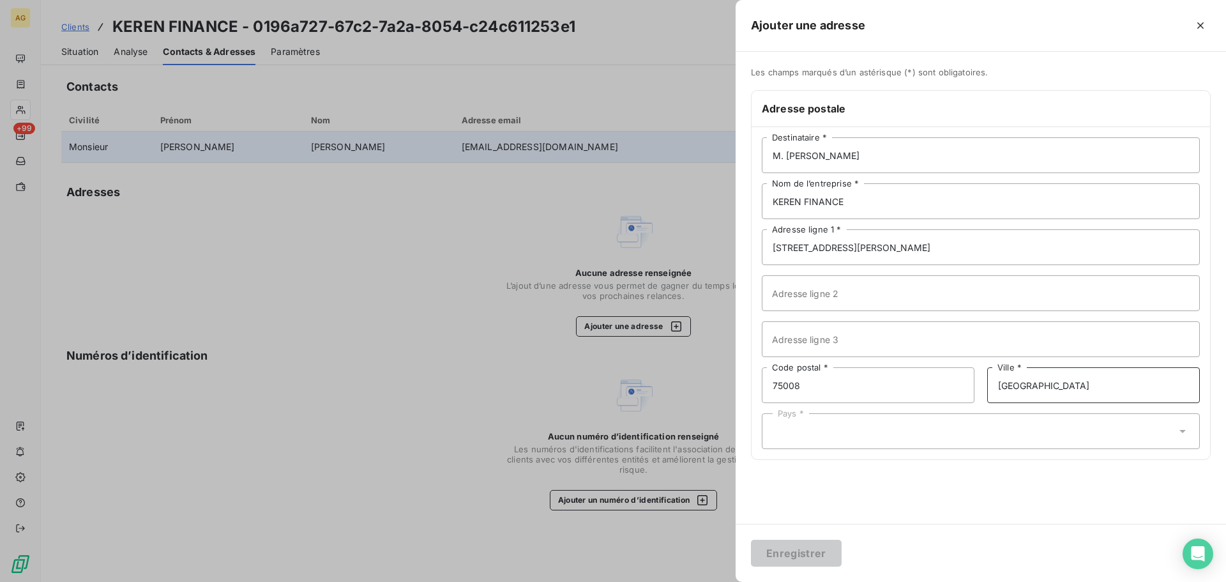
type input "[GEOGRAPHIC_DATA]"
drag, startPoint x: 767, startPoint y: 425, endPoint x: 814, endPoint y: 430, distance: 46.9
click at [767, 425] on div "Pays *" at bounding box center [981, 431] width 438 height 36
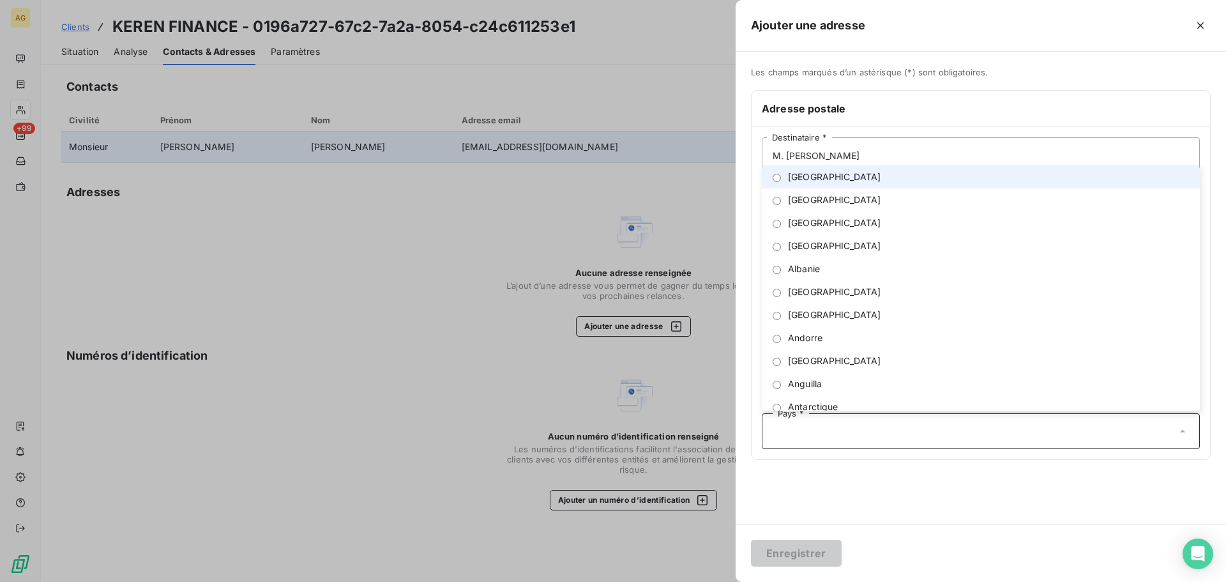
click at [814, 430] on input "text" at bounding box center [975, 430] width 404 height 11
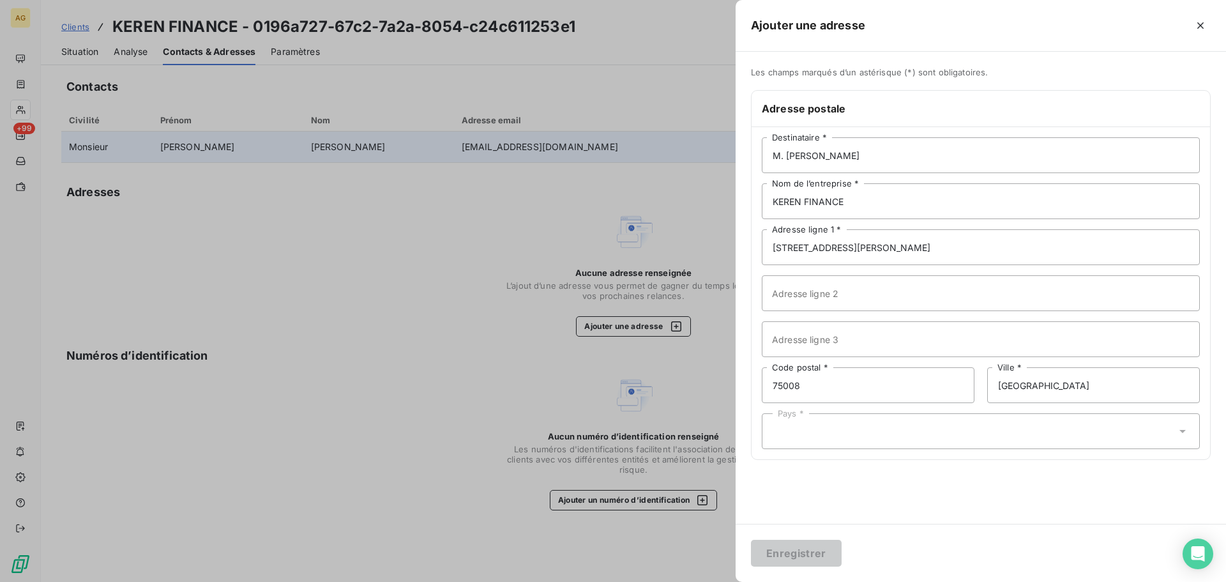
click at [789, 432] on div "Pays *" at bounding box center [981, 431] width 438 height 36
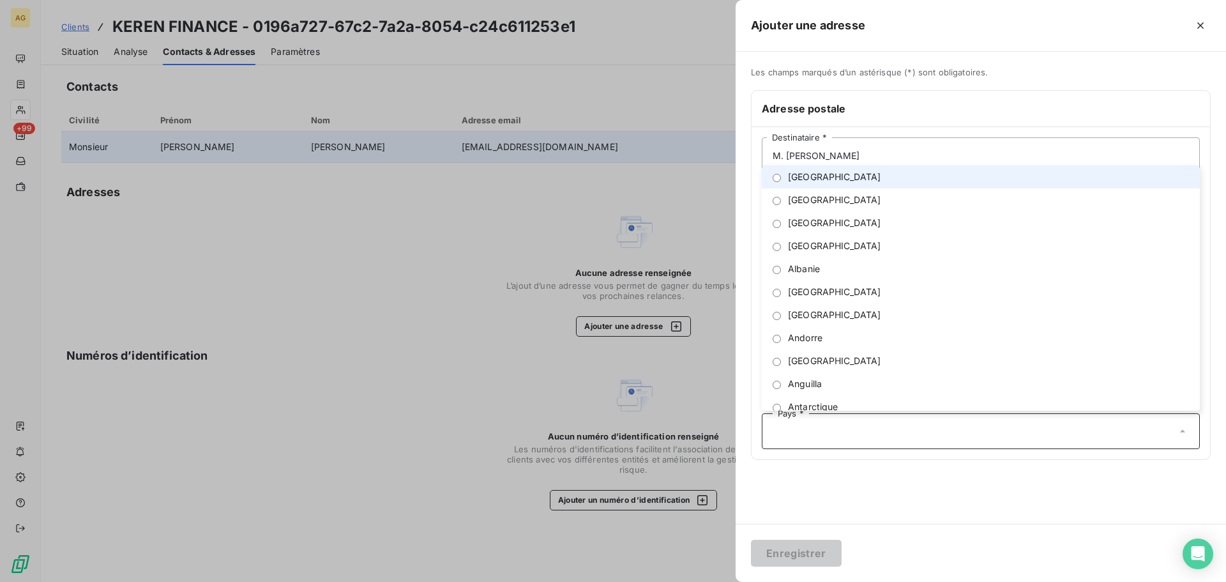
click at [796, 180] on span "[GEOGRAPHIC_DATA]" at bounding box center [834, 177] width 93 height 13
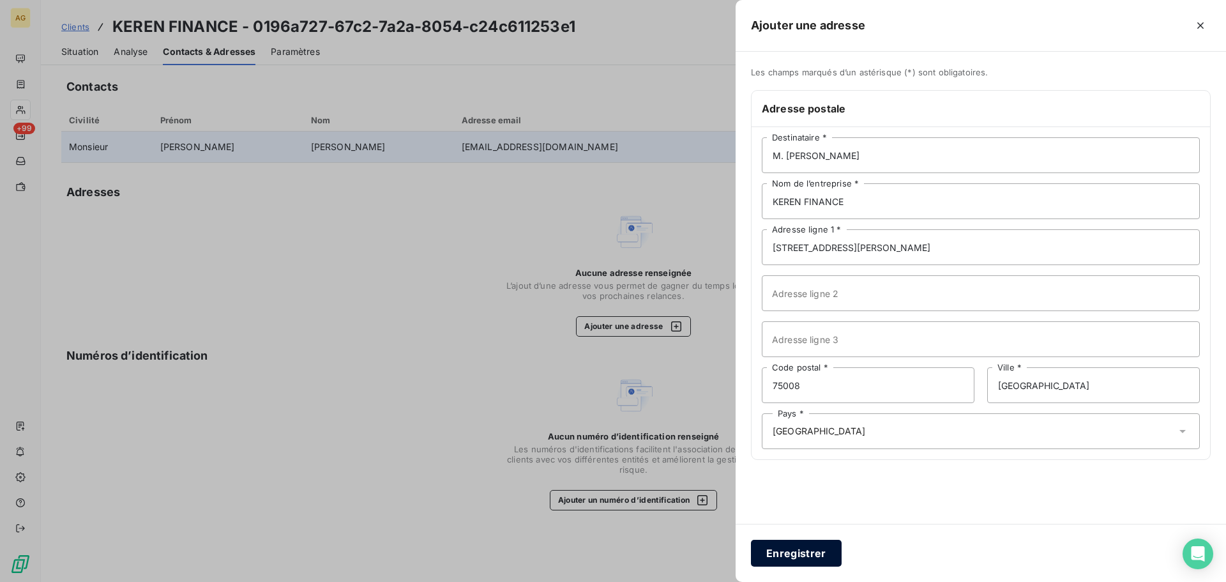
click at [809, 553] on button "Enregistrer" at bounding box center [796, 553] width 91 height 27
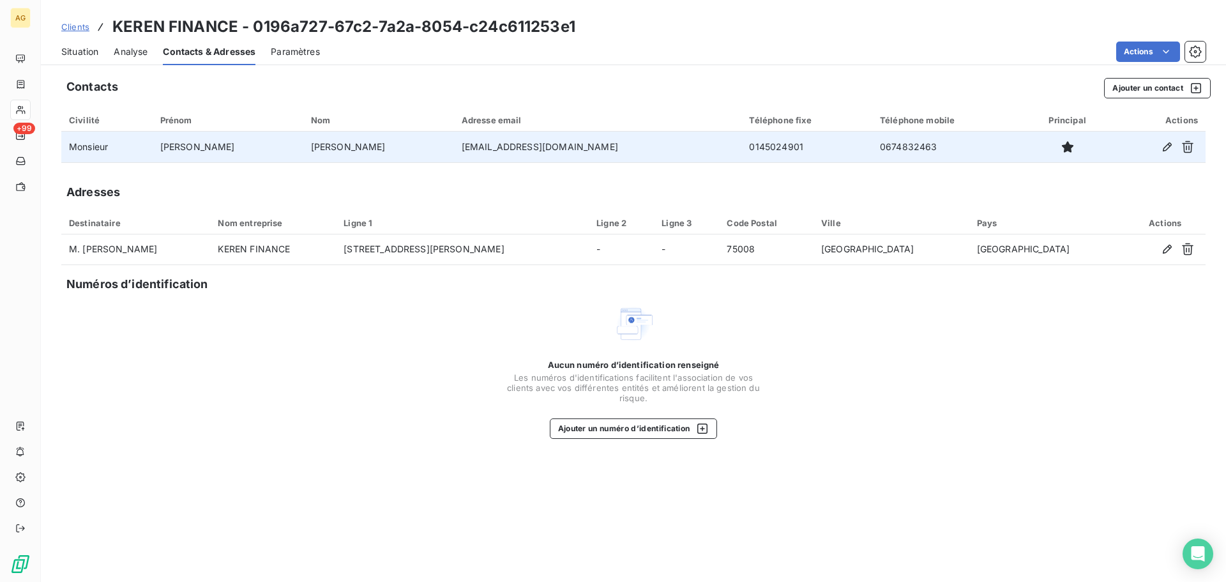
click at [290, 48] on span "Paramètres" at bounding box center [295, 51] width 49 height 13
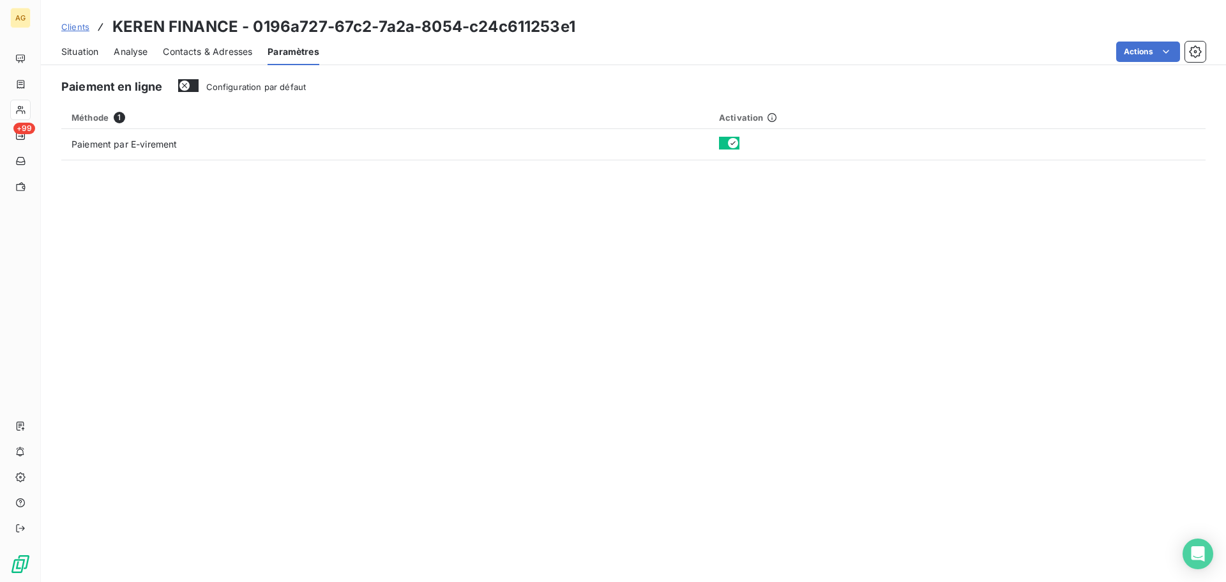
drag, startPoint x: 217, startPoint y: 56, endPoint x: 124, endPoint y: 29, distance: 96.4
click at [216, 56] on span "Contacts & Adresses" at bounding box center [207, 51] width 89 height 13
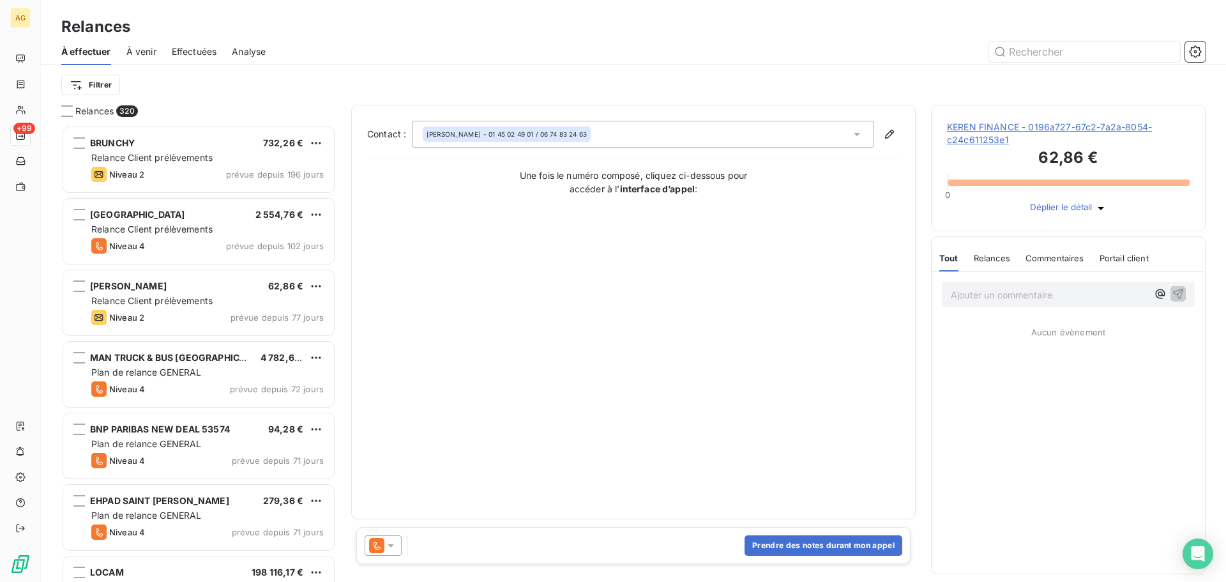
scroll to position [447, 265]
click at [392, 548] on icon at bounding box center [390, 545] width 13 height 13
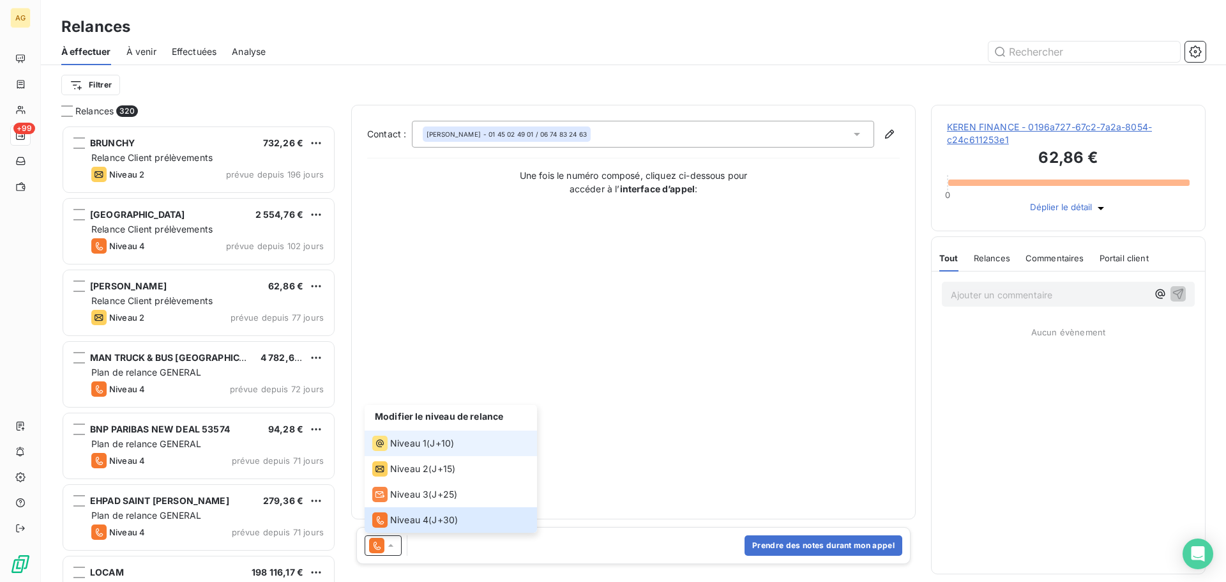
click at [403, 446] on span "Niveau 1" at bounding box center [408, 443] width 36 height 13
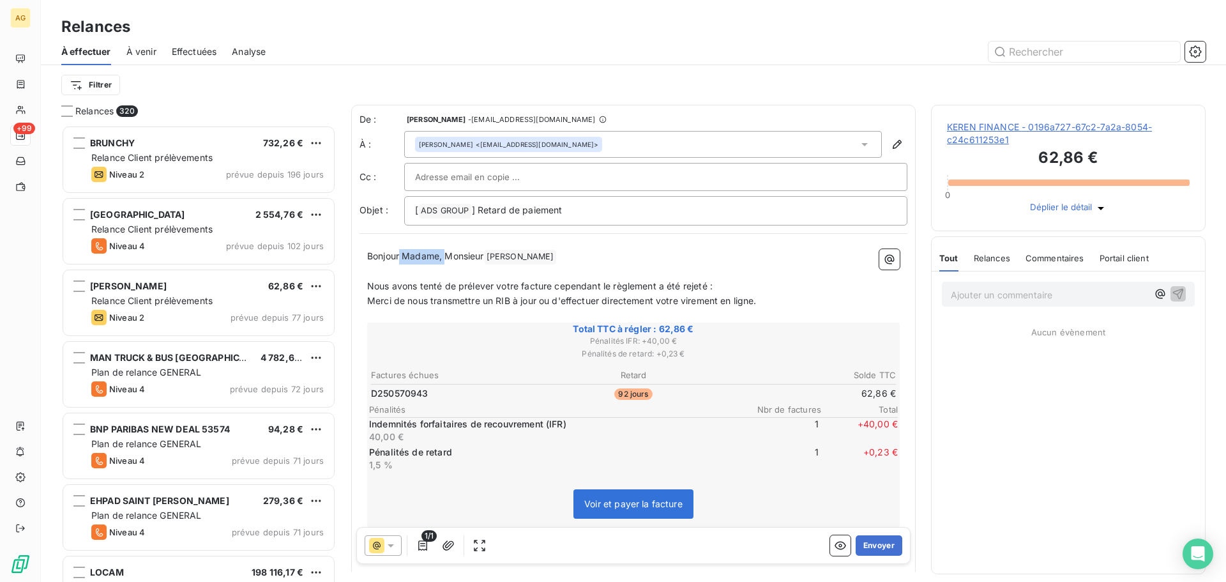
drag, startPoint x: 445, startPoint y: 252, endPoint x: 400, endPoint y: 249, distance: 45.5
click at [400, 249] on p "Bonjour Madame, Monsieur [PERSON_NAME] ﻿ ﻿" at bounding box center [633, 256] width 533 height 15
click at [857, 546] on button "Envoyer" at bounding box center [879, 545] width 47 height 20
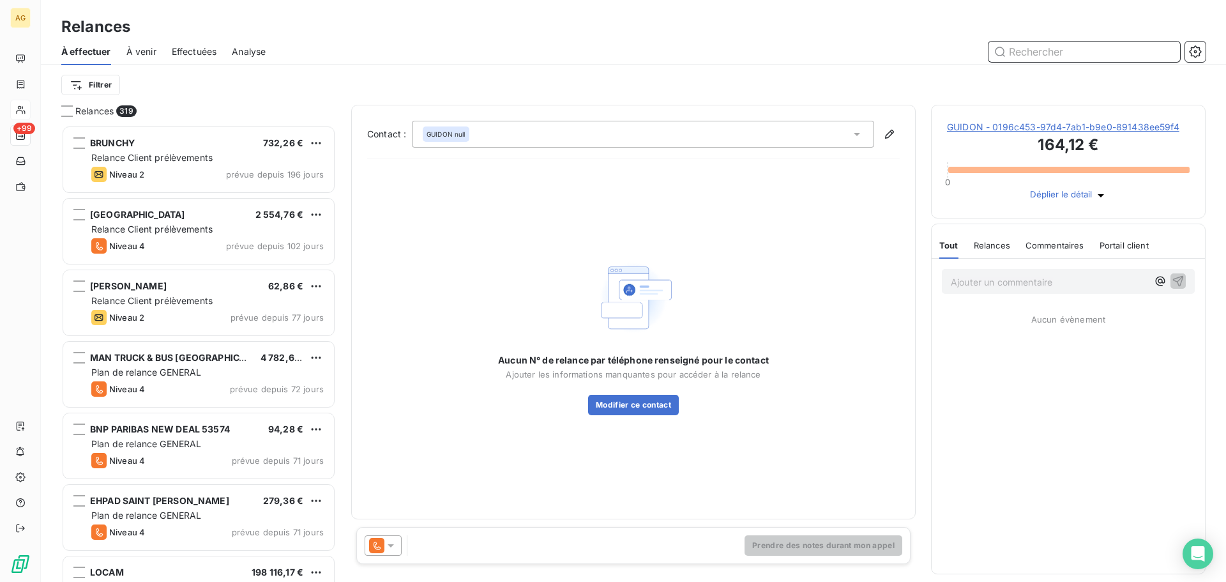
click at [1067, 45] on input "text" at bounding box center [1085, 52] width 192 height 20
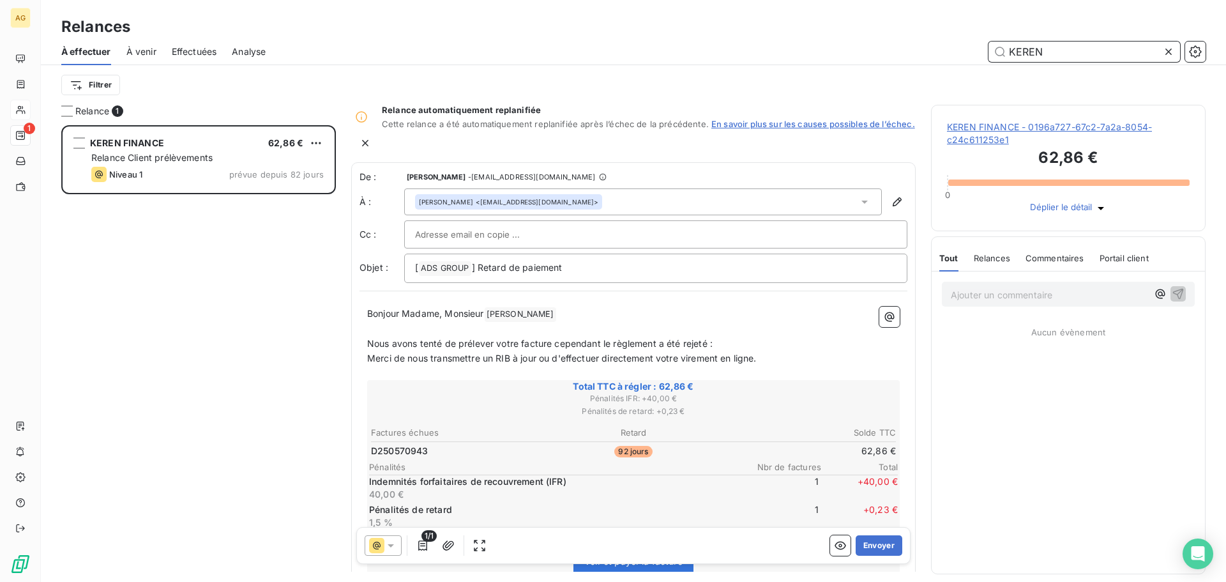
scroll to position [447, 265]
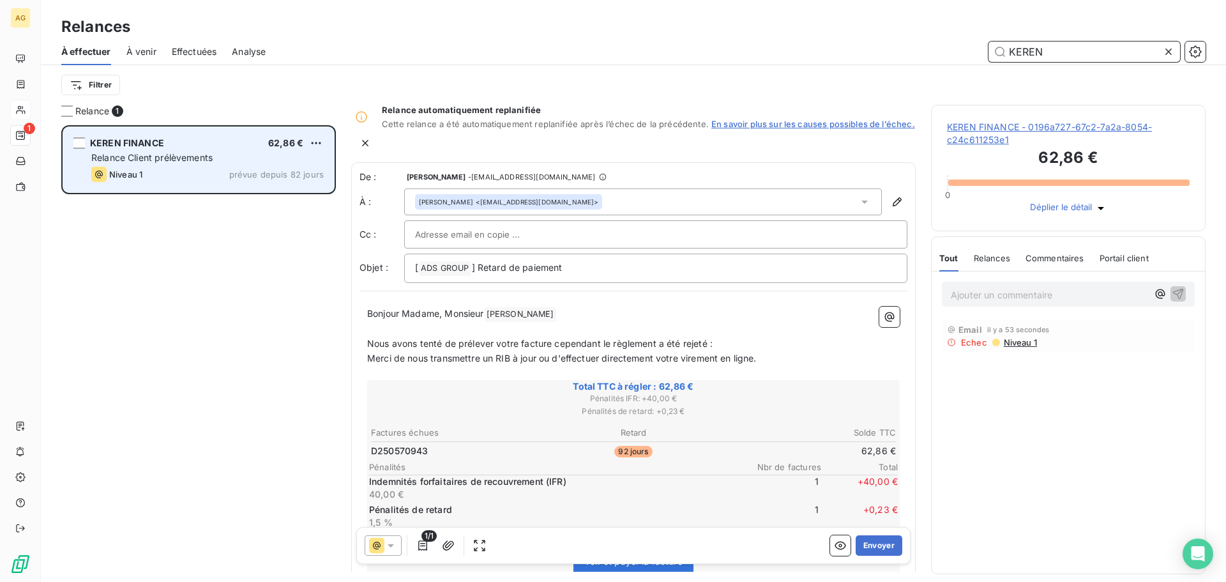
type input "KEREN"
click at [163, 153] on span "Relance Client prélèvements" at bounding box center [151, 157] width 121 height 11
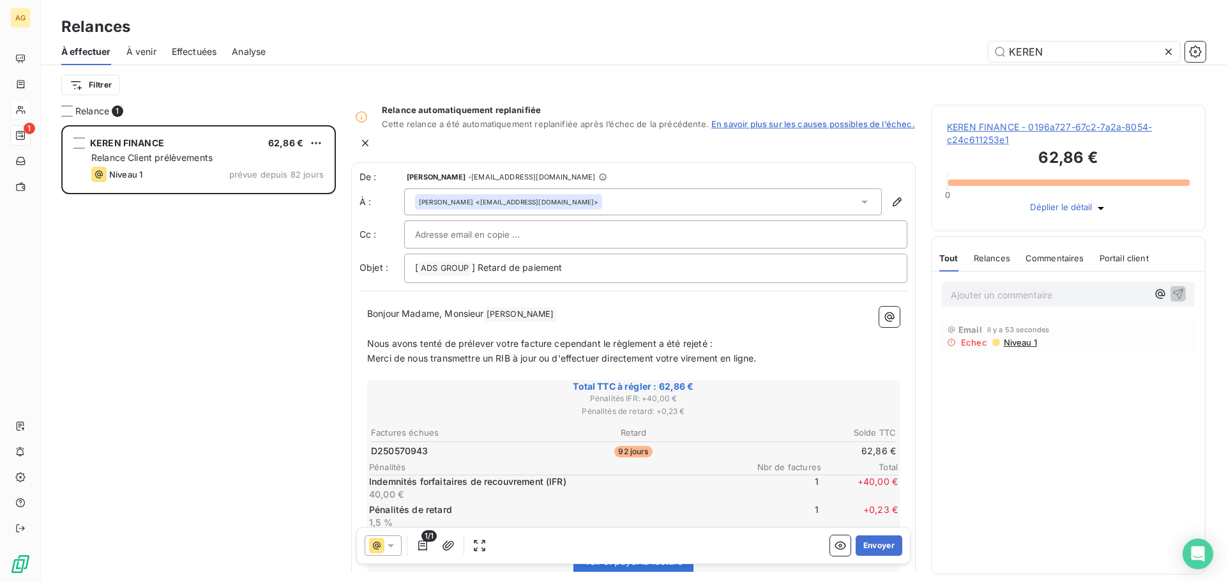
click at [996, 133] on span "KEREN FINANCE - 0196a727-67c2-7a2a-8054-c24c611253e1" at bounding box center [1068, 134] width 243 height 26
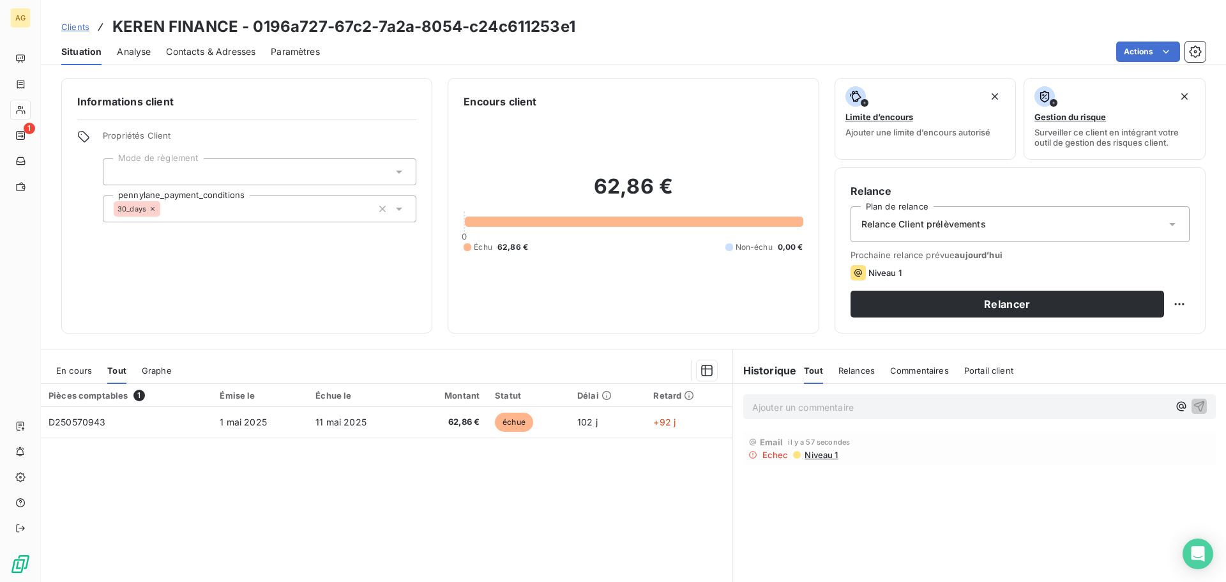
click at [203, 52] on span "Contacts & Adresses" at bounding box center [210, 51] width 89 height 13
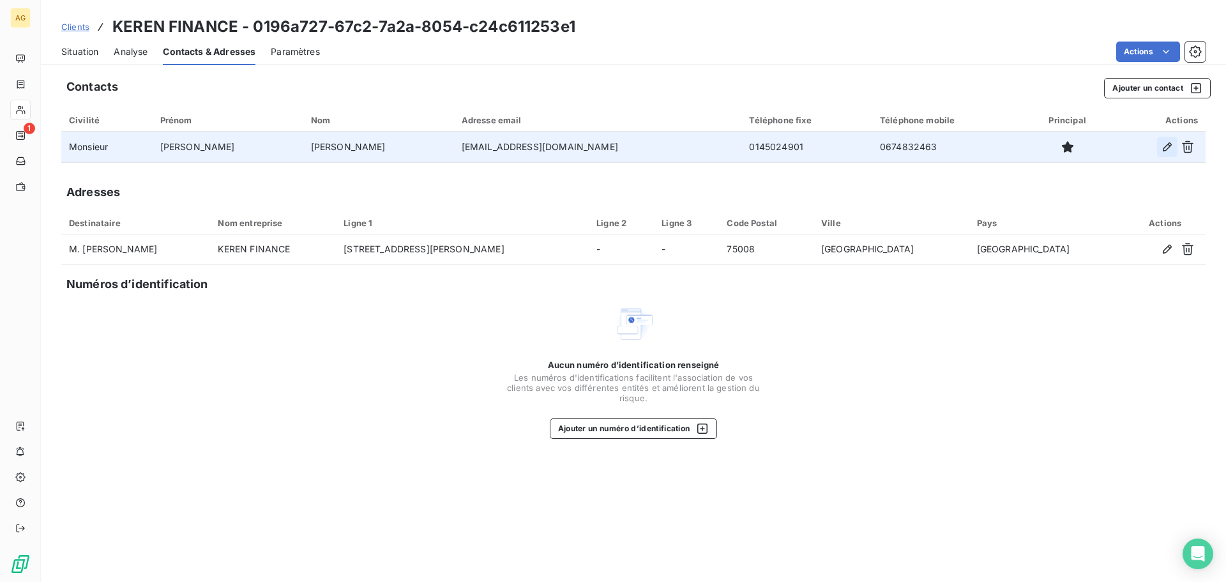
click at [1170, 147] on icon "button" at bounding box center [1167, 147] width 13 height 13
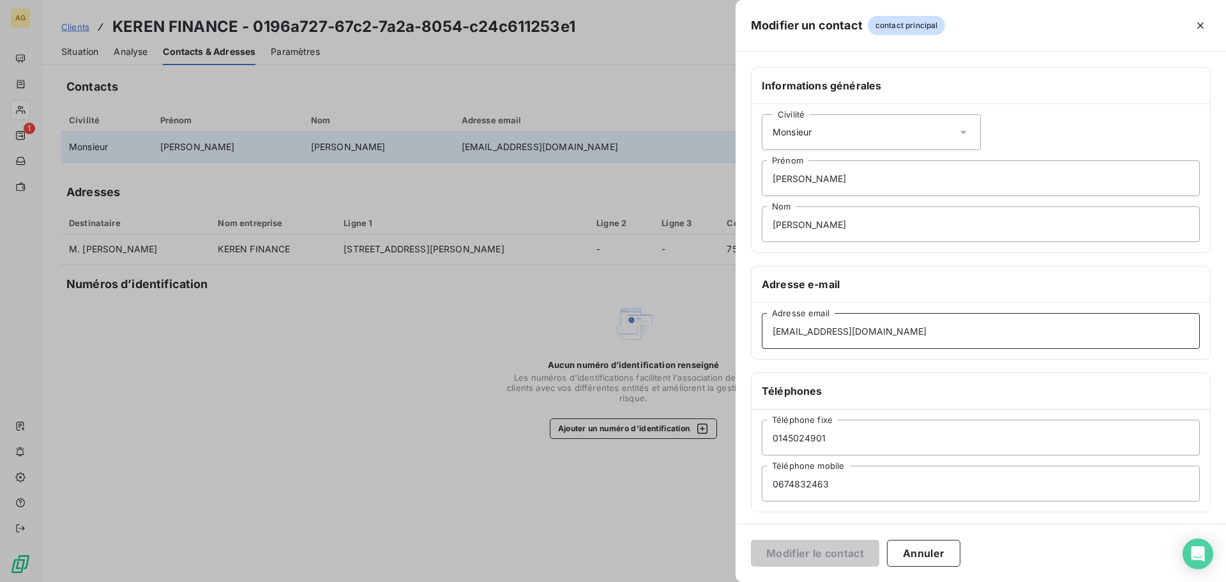
drag, startPoint x: 918, startPoint y: 332, endPoint x: 716, endPoint y: 342, distance: 202.0
click at [715, 581] on div "Modifier un contact contact principal Informations générales Civilité Monsieur …" at bounding box center [613, 582] width 1226 height 0
paste input "[EMAIL_ADDRESS][DOMAIN_NAME] 0145024900 0646107185"
type input "[EMAIL_ADDRESS][DOMAIN_NAME]"
click at [800, 550] on button "Modifier le contact" at bounding box center [815, 553] width 128 height 27
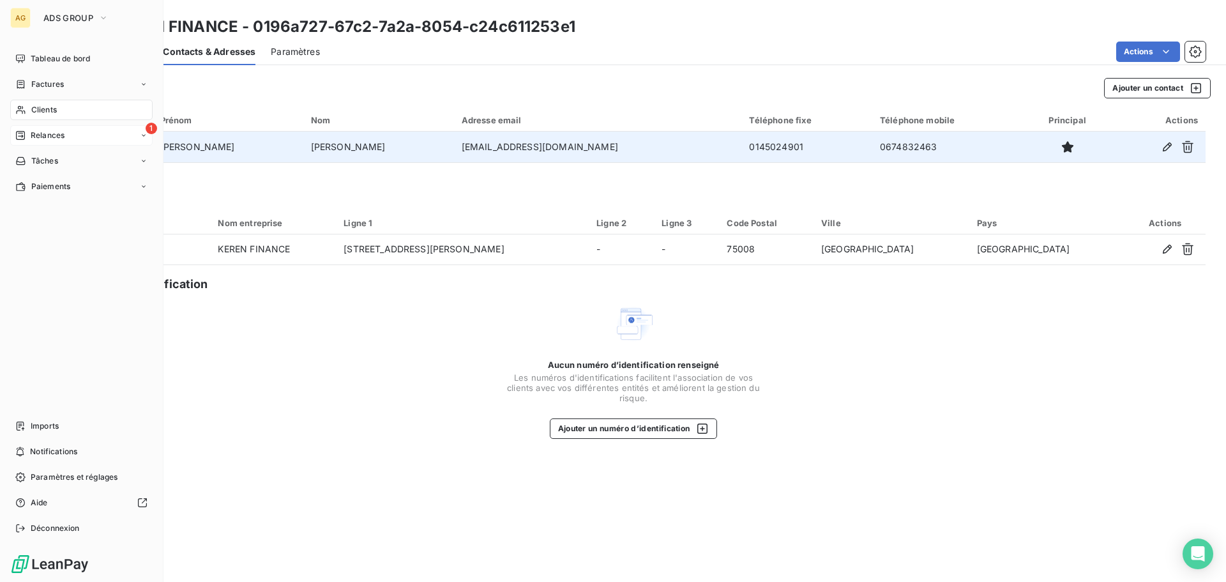
click at [17, 134] on icon at bounding box center [20, 135] width 9 height 9
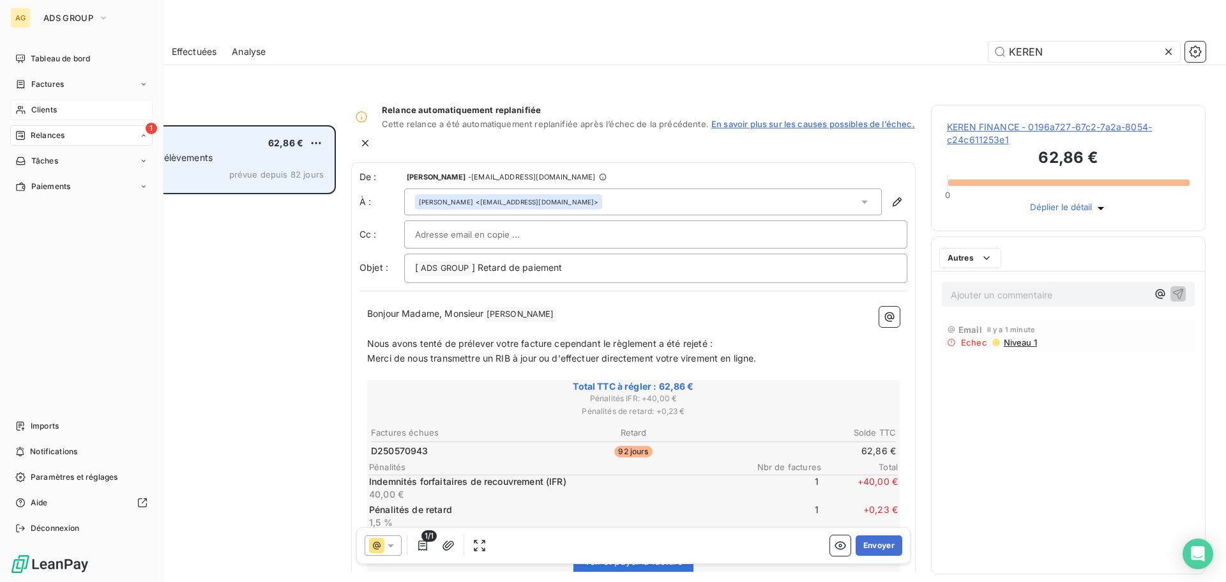
scroll to position [447, 265]
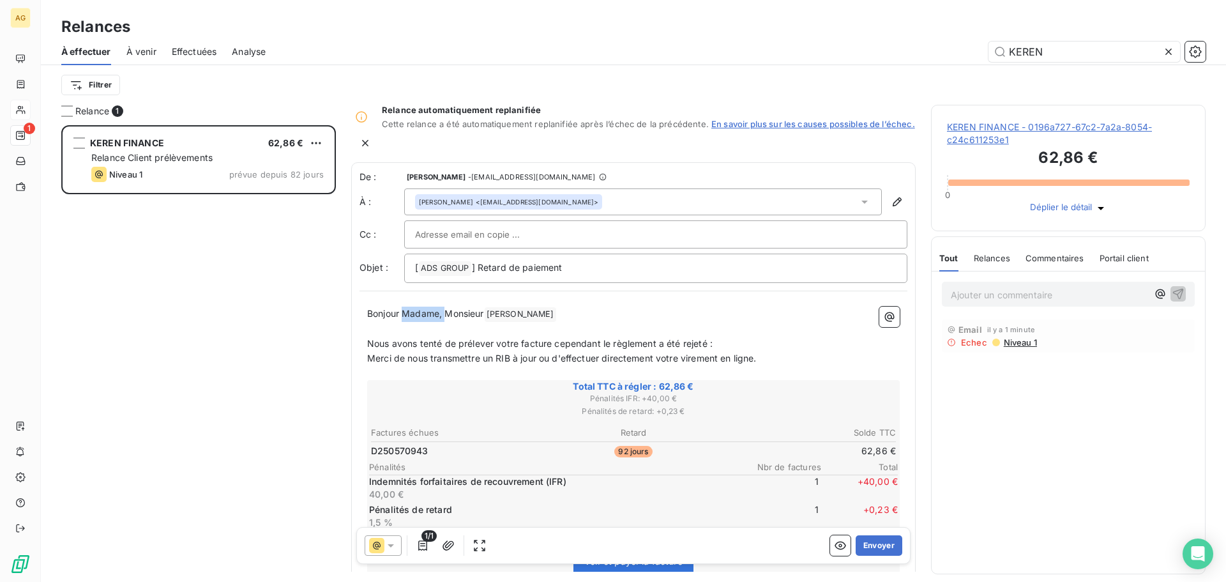
drag, startPoint x: 445, startPoint y: 305, endPoint x: 402, endPoint y: 308, distance: 43.0
click at [402, 308] on span "Bonjour Madame, Monsieur" at bounding box center [425, 313] width 117 height 11
click at [879, 542] on button "Envoyer" at bounding box center [879, 545] width 47 height 20
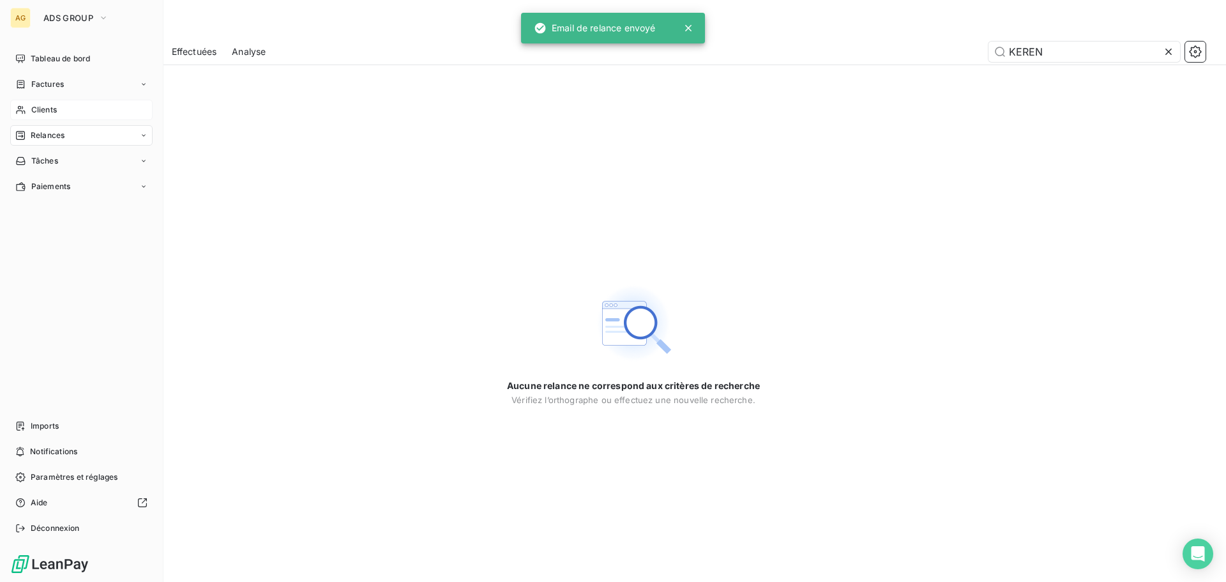
click at [37, 105] on span "Clients" at bounding box center [44, 109] width 26 height 11
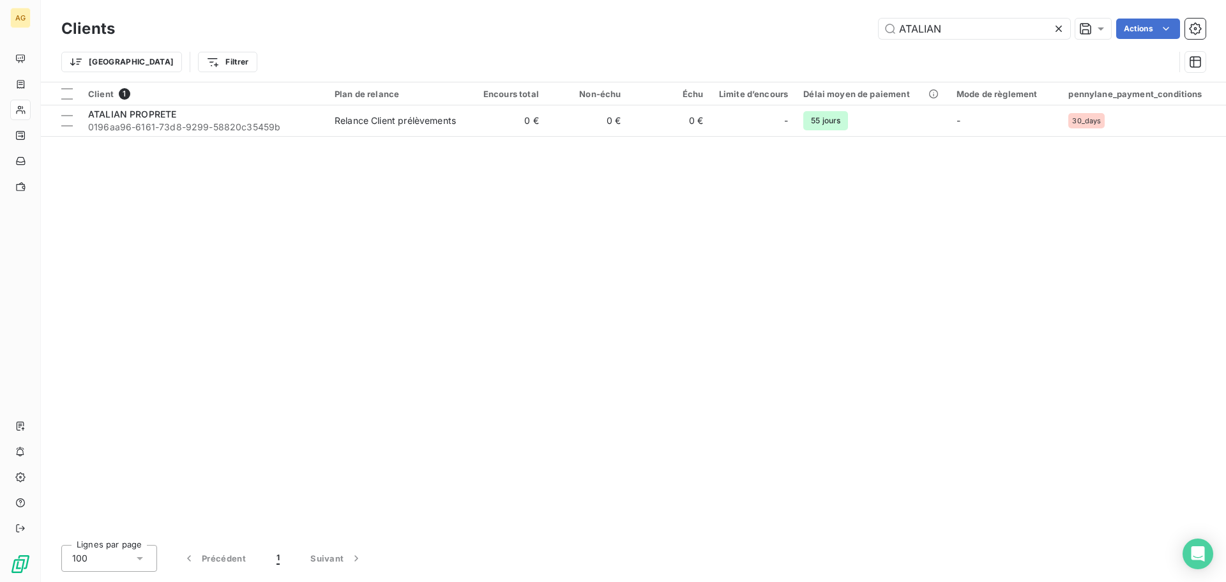
drag, startPoint x: 1056, startPoint y: 26, endPoint x: 772, endPoint y: 66, distance: 287.0
click at [1056, 27] on icon at bounding box center [1059, 28] width 13 height 13
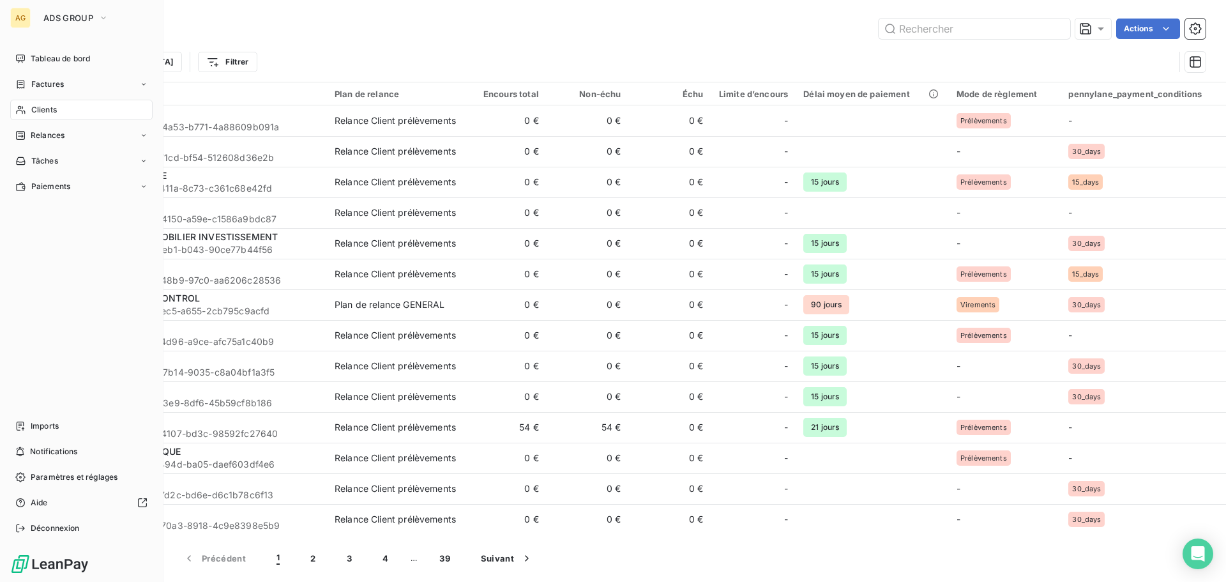
click at [32, 135] on span "Relances" at bounding box center [48, 135] width 34 height 11
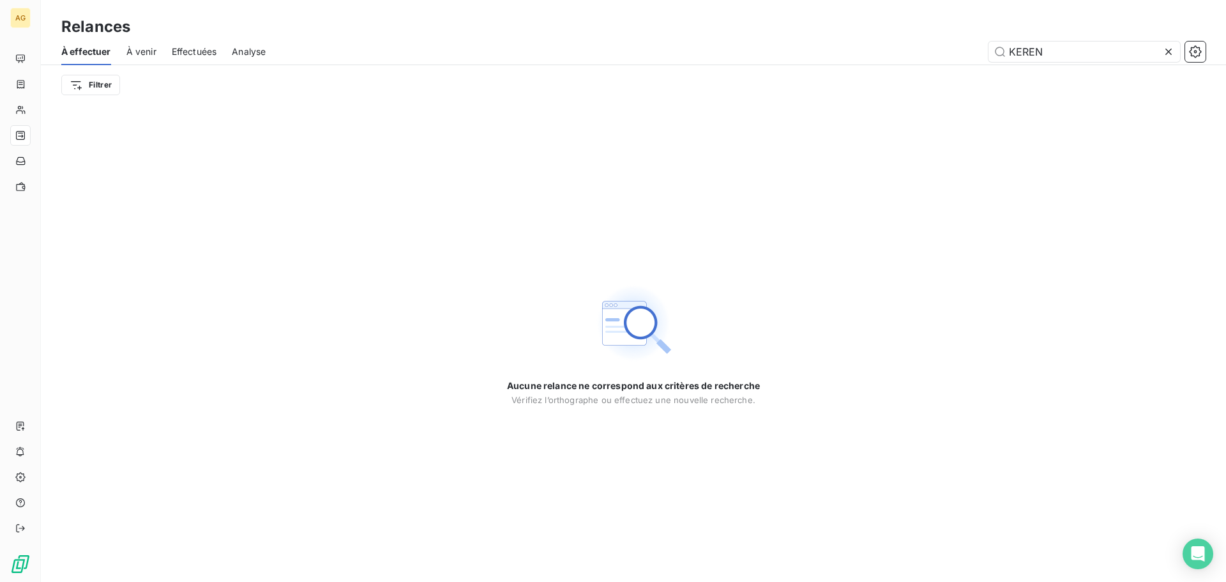
click at [1167, 53] on icon at bounding box center [1169, 52] width 6 height 6
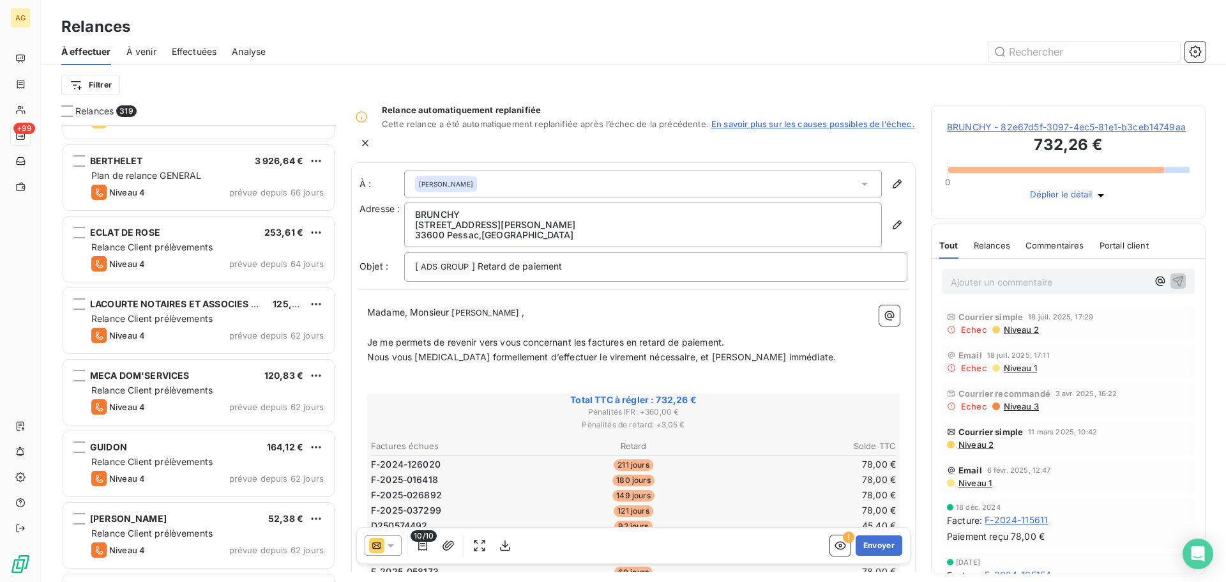
scroll to position [512, 0]
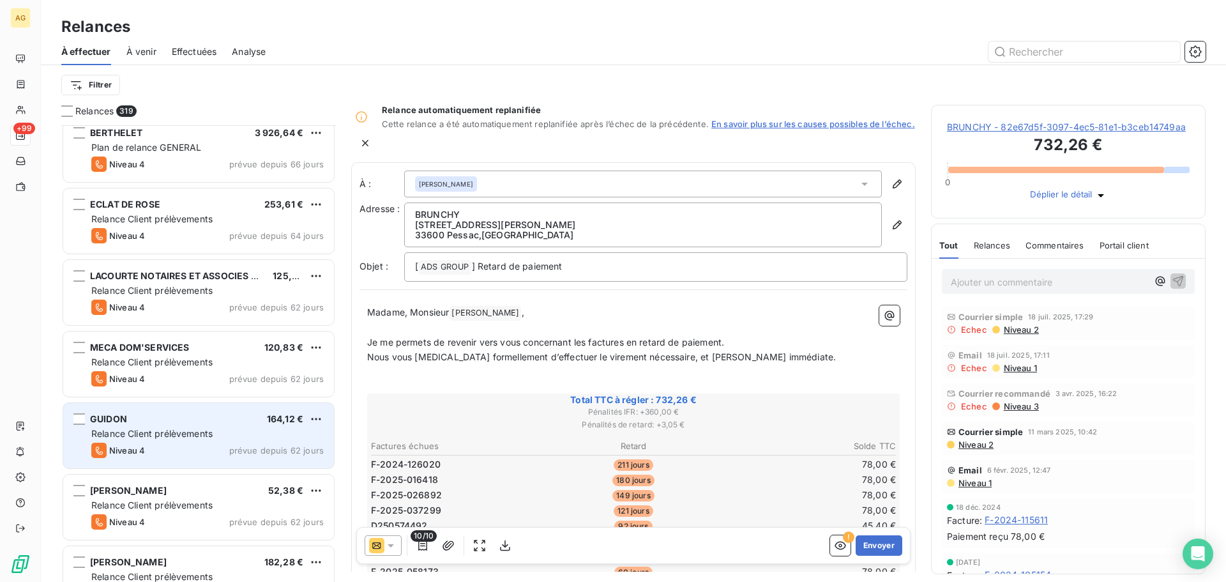
click at [178, 455] on div "Niveau 4 prévue depuis 62 jours" at bounding box center [207, 450] width 232 height 15
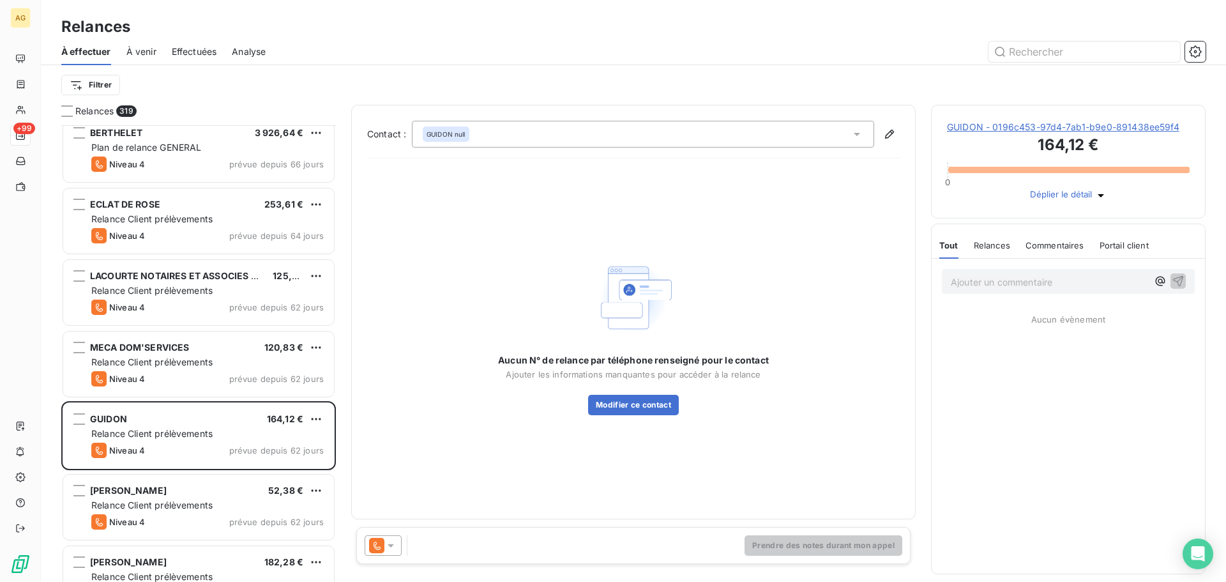
click at [997, 133] on span "GUIDON - 0196c453-97d4-7ab1-b9e0-891438ee59f4" at bounding box center [1068, 127] width 243 height 13
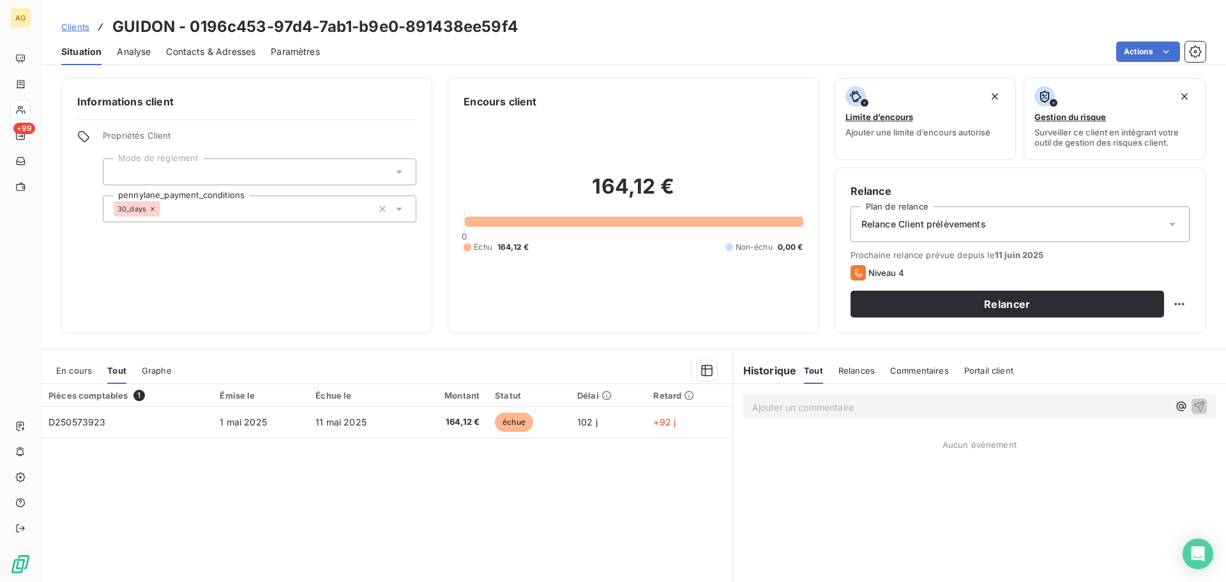
click at [299, 52] on span "Paramètres" at bounding box center [295, 51] width 49 height 13
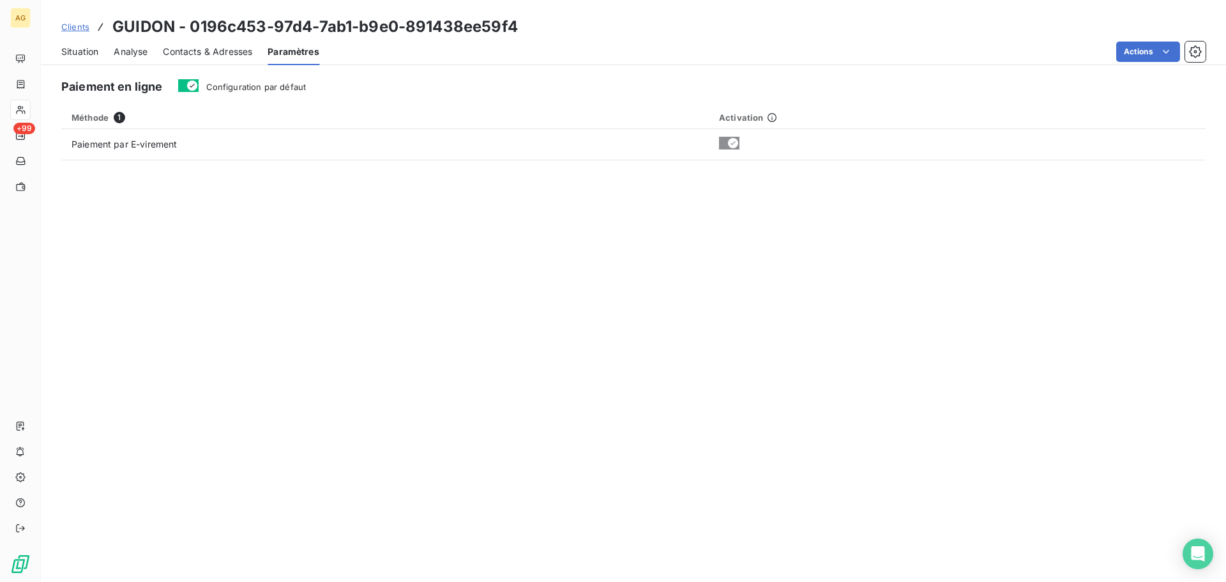
click at [291, 86] on span "Configuration par défaut" at bounding box center [256, 87] width 100 height 10
click at [199, 86] on button "Configuration par défaut" at bounding box center [188, 85] width 20 height 13
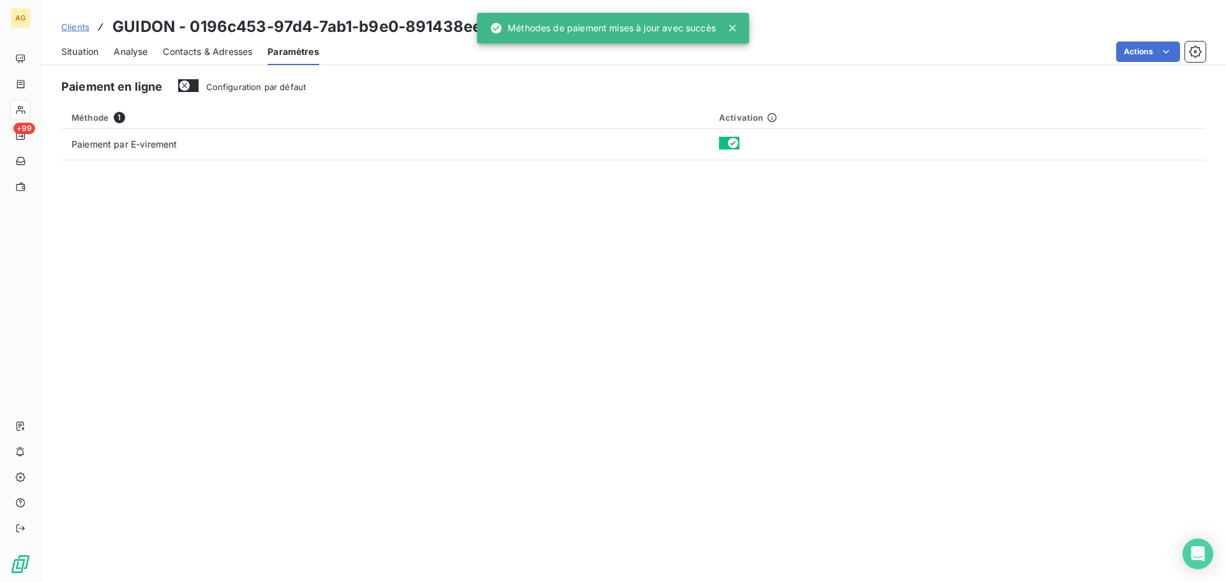
click at [184, 54] on span "Contacts & Adresses" at bounding box center [207, 51] width 89 height 13
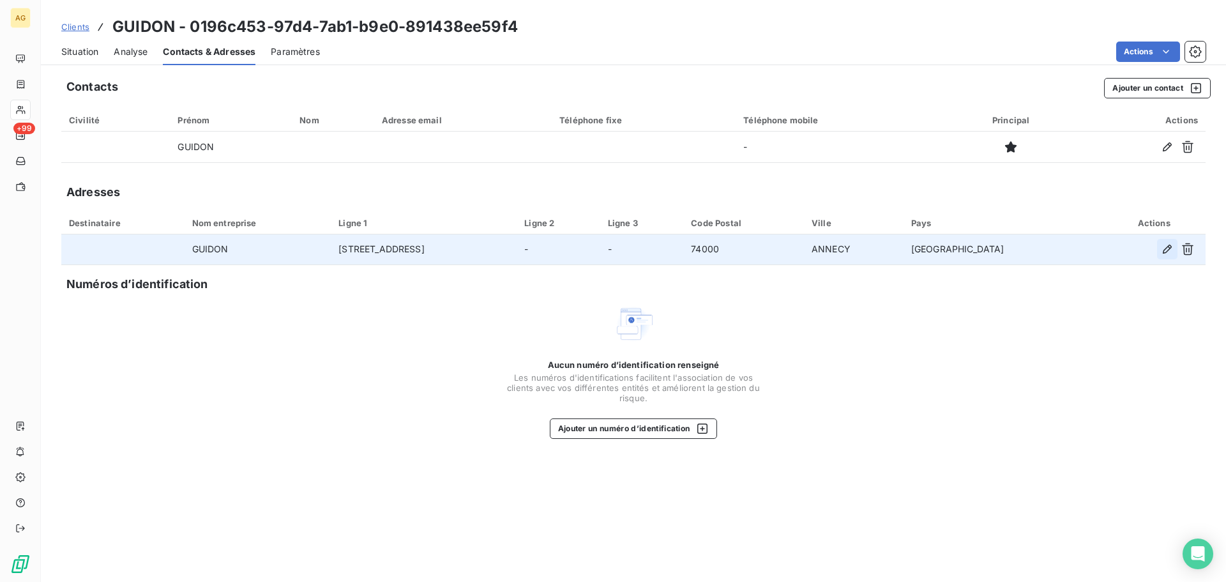
click at [1162, 248] on icon "button" at bounding box center [1167, 249] width 13 height 13
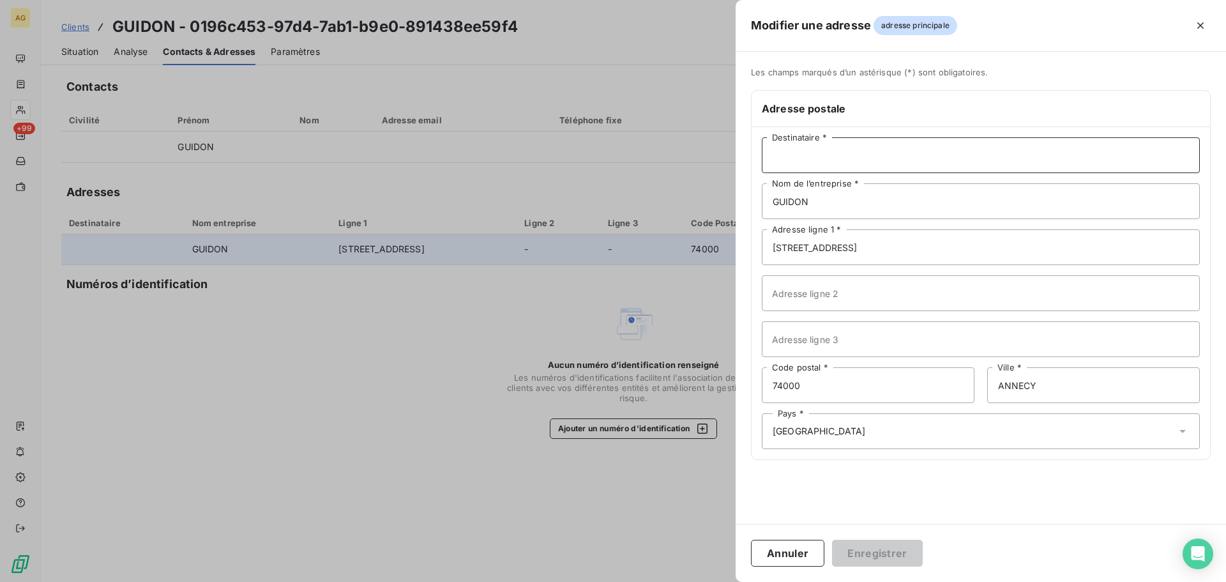
click at [836, 162] on input "Destinataire *" at bounding box center [981, 155] width 438 height 36
type input "[PERSON_NAME] [PERSON_NAME]"
drag, startPoint x: 897, startPoint y: 249, endPoint x: 720, endPoint y: 259, distance: 176.5
click at [720, 581] on div "Modifier une adresse adresse principale Les champs marqués d’un [DEMOGRAPHIC_DA…" at bounding box center [613, 582] width 1226 height 0
paste input "[STREET_ADDRESS][PERSON_NAME]"
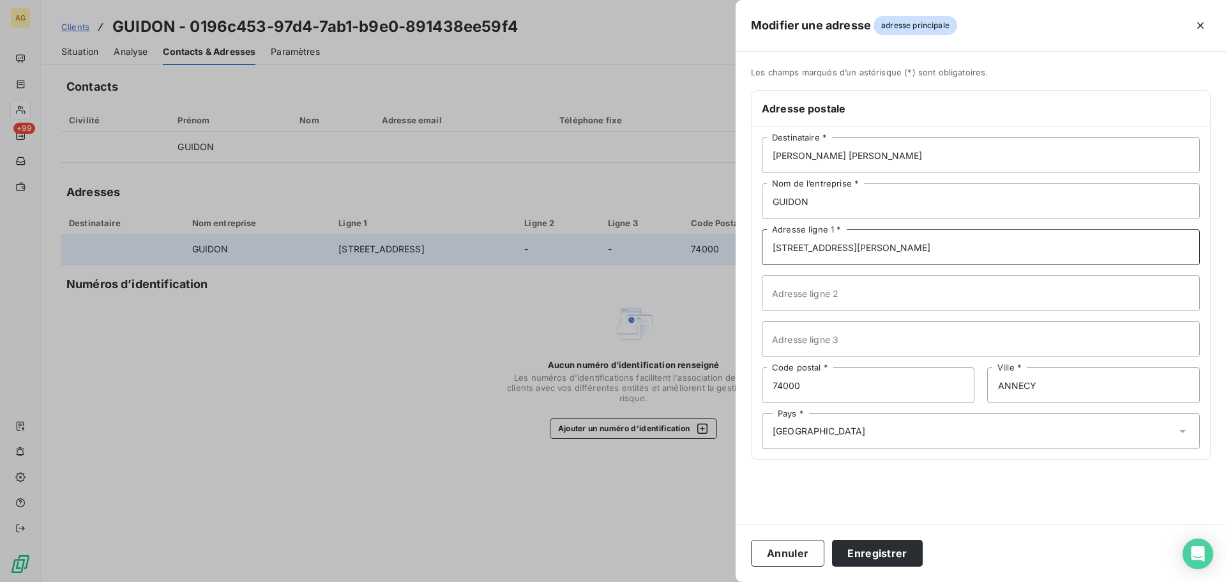
type input "[STREET_ADDRESS][PERSON_NAME]"
click at [834, 390] on input "74000" at bounding box center [868, 385] width 213 height 36
click at [835, 388] on input "74000" at bounding box center [868, 385] width 213 height 36
type input "74960"
click at [890, 558] on button "Enregistrer" at bounding box center [877, 553] width 91 height 27
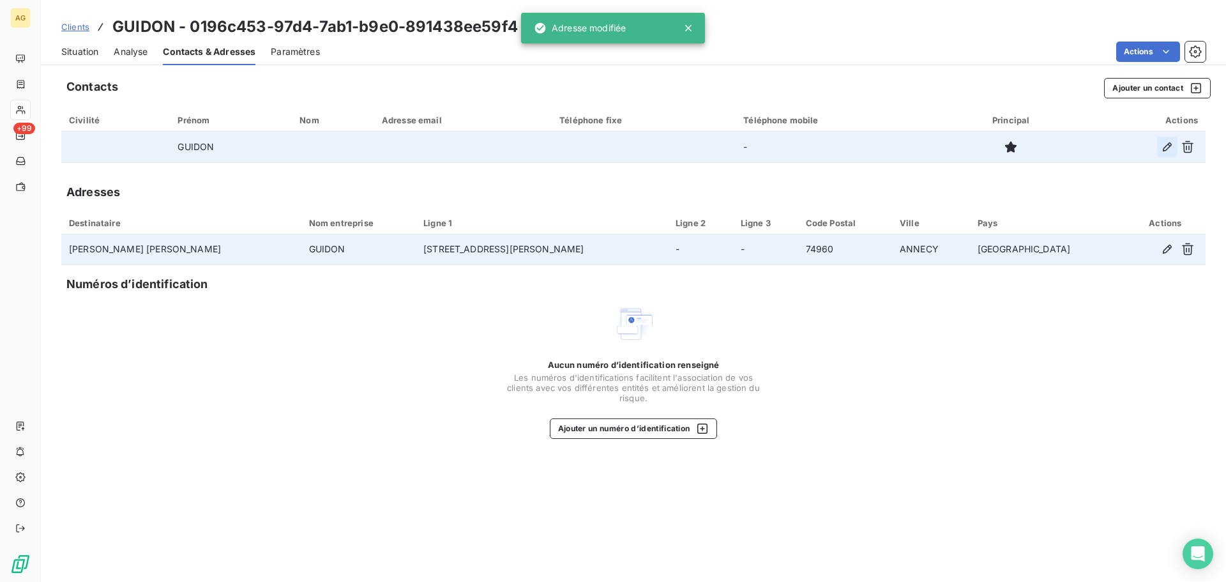
click at [1162, 147] on icon "button" at bounding box center [1167, 147] width 13 height 13
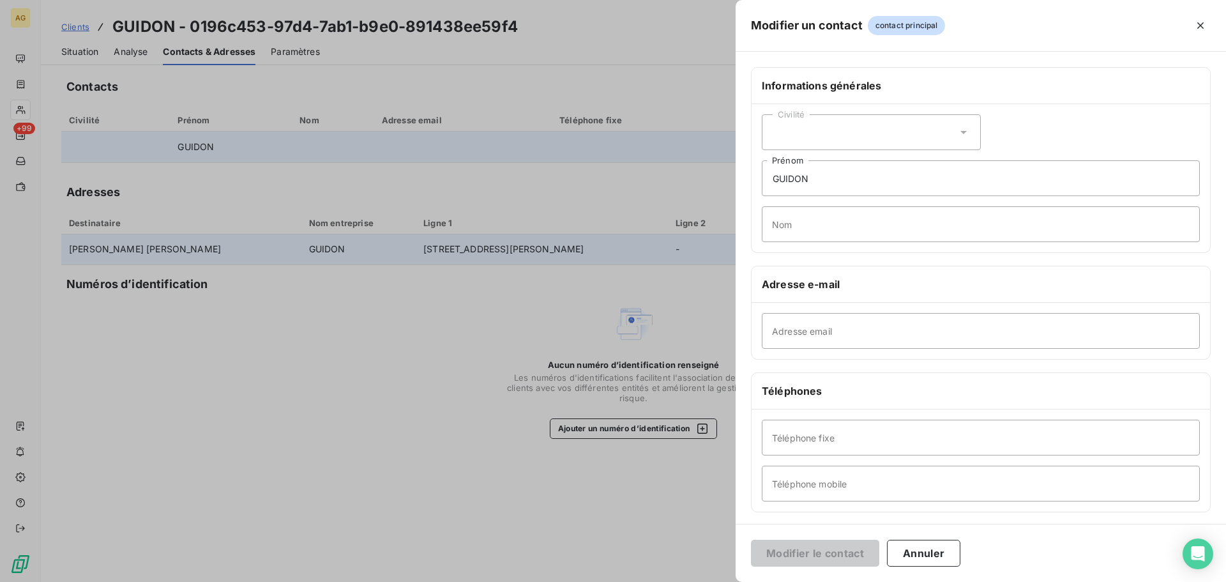
drag, startPoint x: 825, startPoint y: 132, endPoint x: 809, endPoint y: 146, distance: 20.4
click at [825, 132] on div "Civilité" at bounding box center [871, 132] width 219 height 36
click at [789, 183] on span "Monsieur" at bounding box center [807, 186] width 38 height 12
drag, startPoint x: 820, startPoint y: 179, endPoint x: 708, endPoint y: 180, distance: 112.4
click at [708, 581] on div "Modifier un contact contact principal Informations générales Civilité Monsieur …" at bounding box center [613, 582] width 1226 height 0
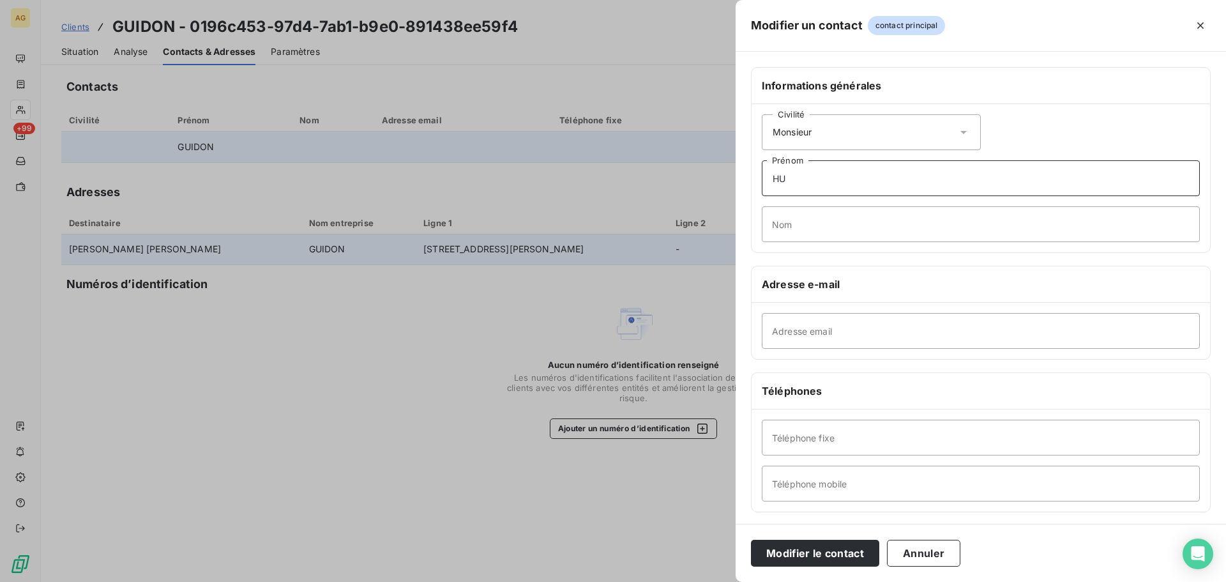
type input "H"
type input "[PERSON_NAME]"
type input "HUIBAN"
drag, startPoint x: 828, startPoint y: 326, endPoint x: 901, endPoint y: 327, distance: 73.4
click at [828, 326] on input "Adresse email" at bounding box center [981, 331] width 438 height 36
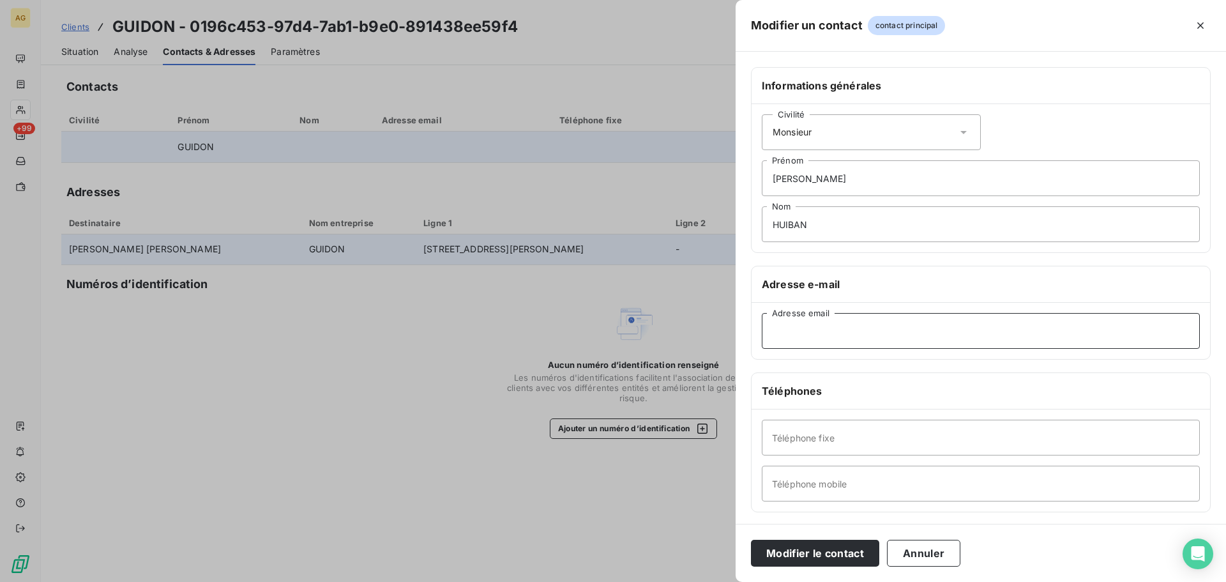
paste input "[EMAIL_ADDRESS][DOMAIN_NAME] [PHONE_NUMBER] 0607803676"
type input "[EMAIL_ADDRESS][DOMAIN_NAME]"
click at [886, 482] on input "Téléphone mobile" at bounding box center [981, 484] width 438 height 36
paste input "0607803676"
type input "0607803676"
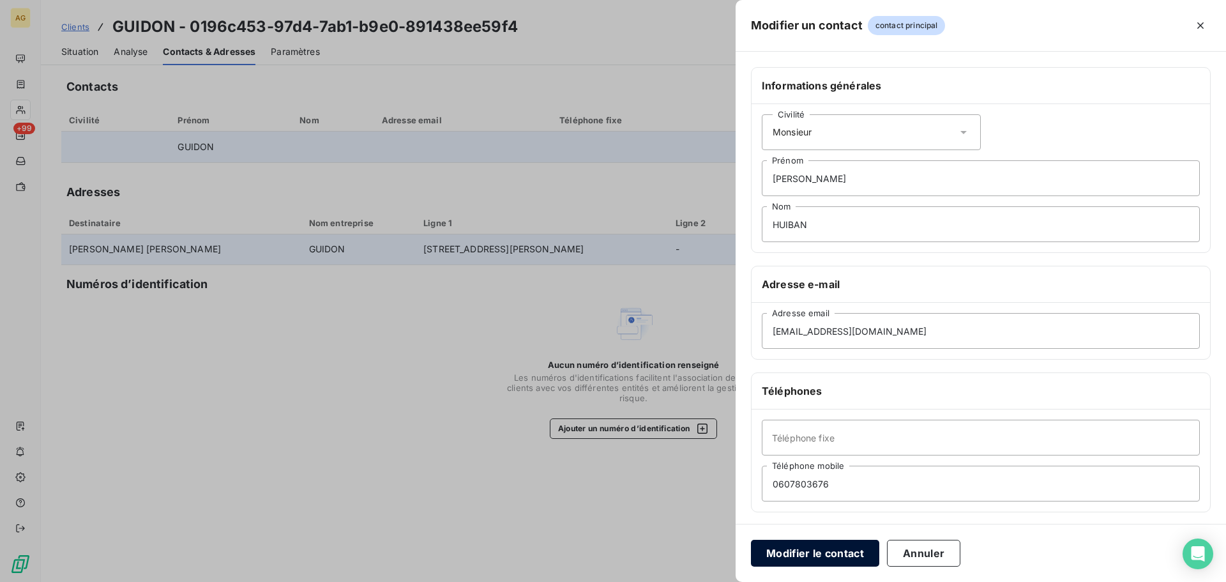
click at [830, 548] on button "Modifier le contact" at bounding box center [815, 553] width 128 height 27
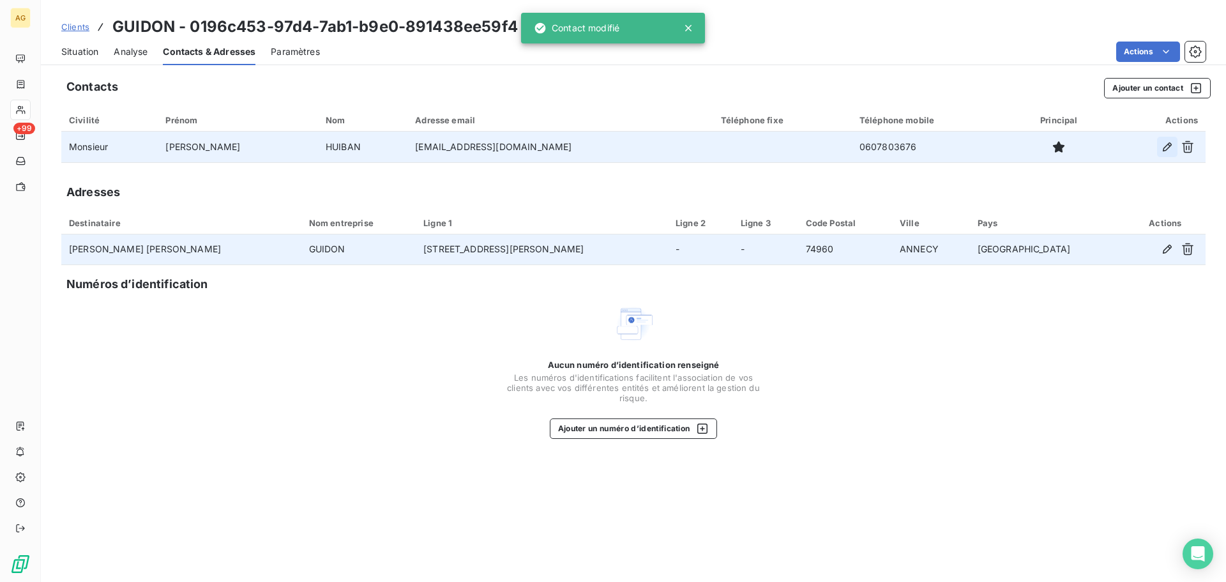
click at [1170, 151] on icon "button" at bounding box center [1167, 147] width 13 height 13
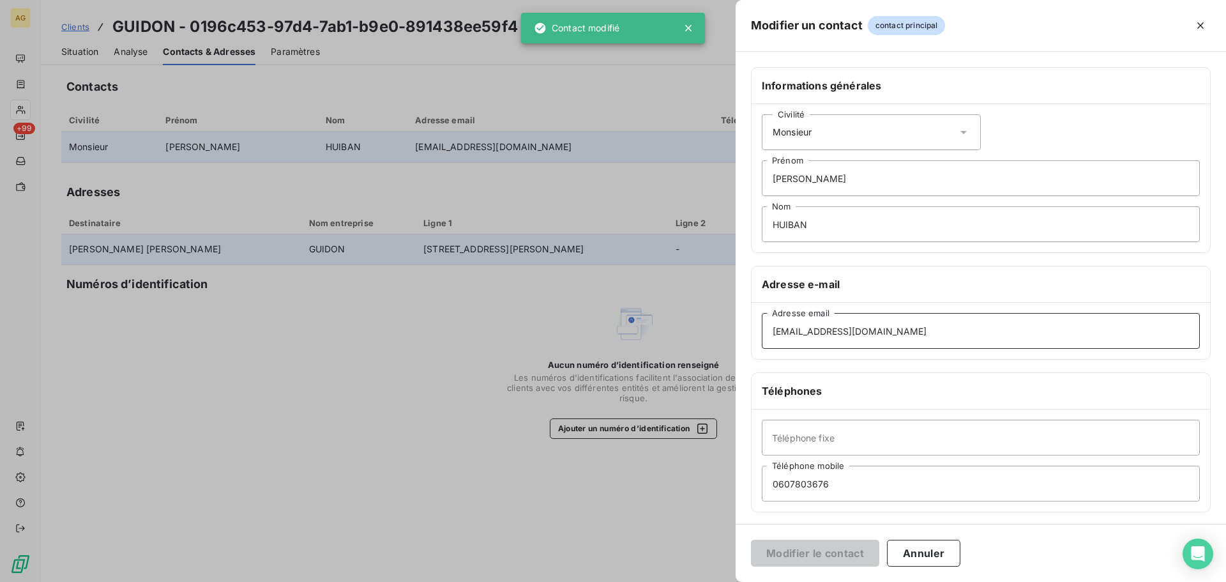
drag, startPoint x: 895, startPoint y: 335, endPoint x: 683, endPoint y: 335, distance: 212.0
click at [683, 581] on div "Modifier un contact contact principal Informations générales Civilité Monsieur …" at bounding box center [613, 582] width 1226 height 0
paste input "[PERSON_NAME].huiban"
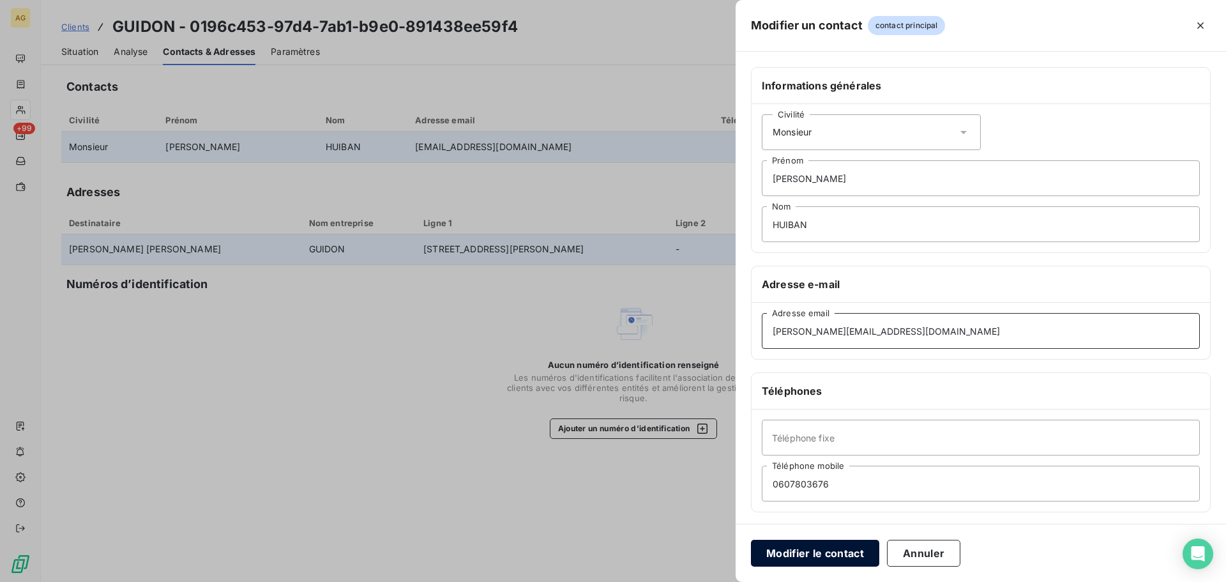
type input "[PERSON_NAME][EMAIL_ADDRESS][DOMAIN_NAME]"
click at [826, 554] on button "Modifier le contact" at bounding box center [815, 553] width 128 height 27
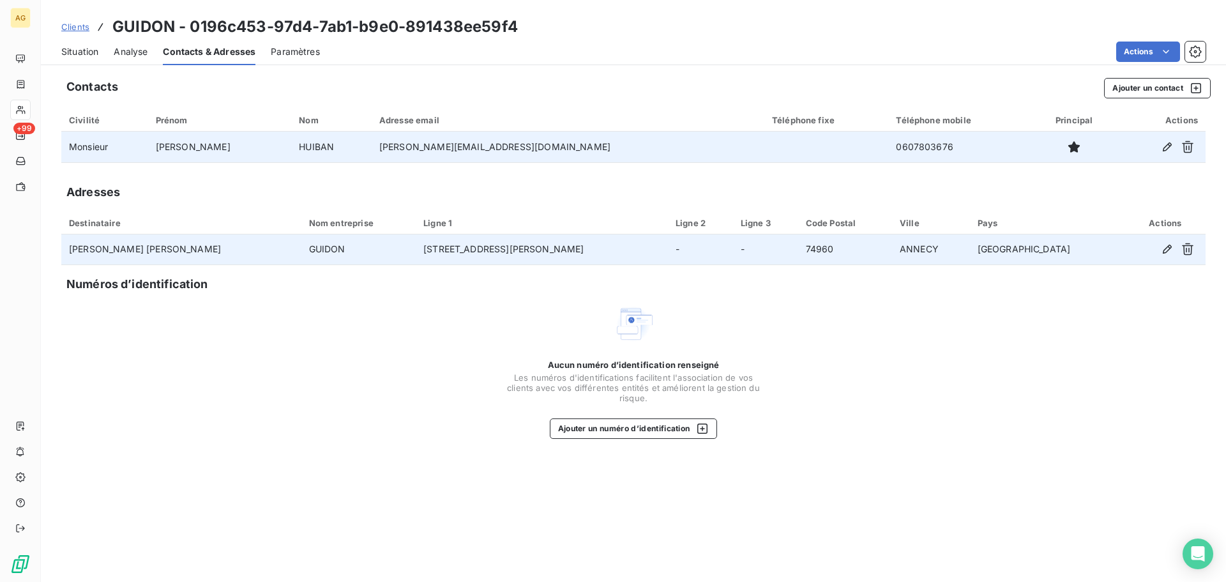
click at [298, 57] on span "Paramètres" at bounding box center [295, 51] width 49 height 13
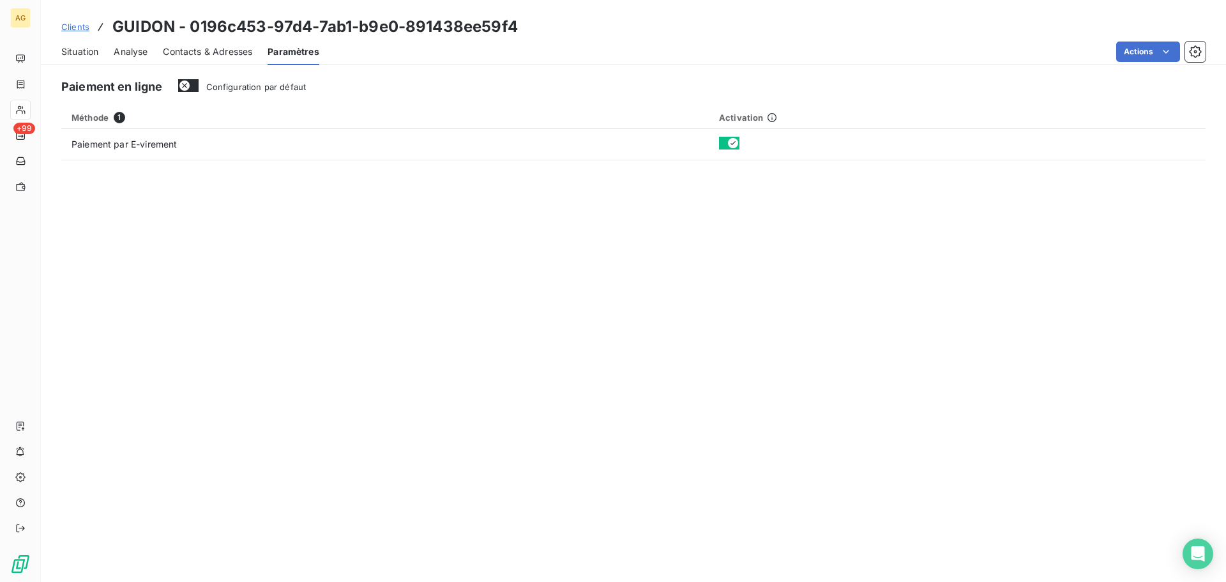
drag, startPoint x: 198, startPoint y: 52, endPoint x: 163, endPoint y: 44, distance: 36.1
click at [199, 52] on span "Contacts & Adresses" at bounding box center [207, 51] width 89 height 13
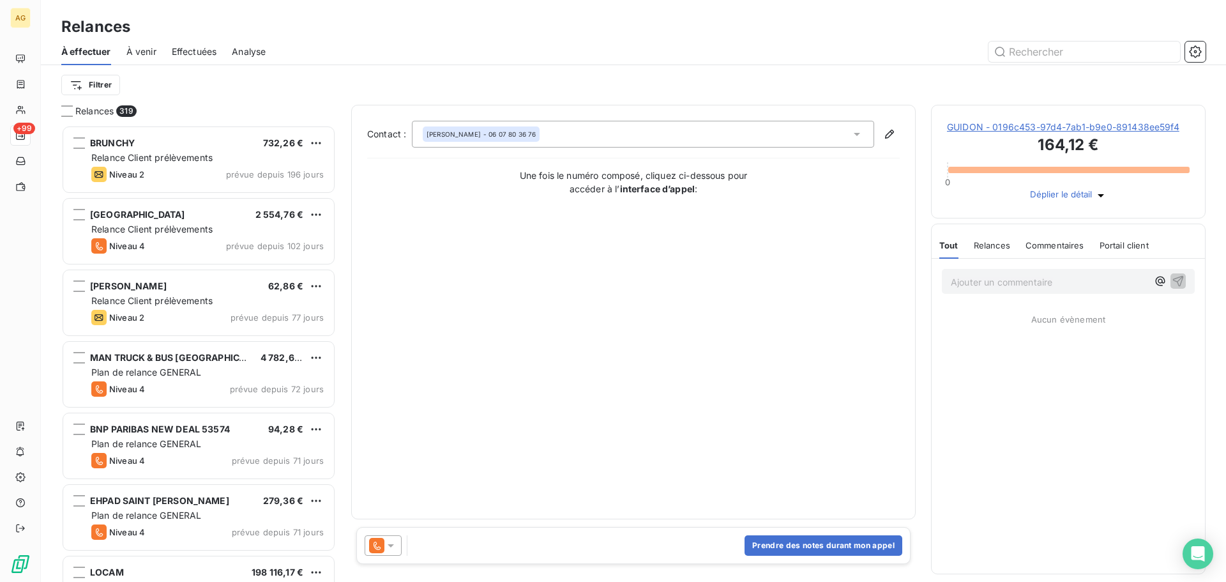
scroll to position [447, 265]
click at [392, 547] on icon at bounding box center [390, 545] width 13 height 13
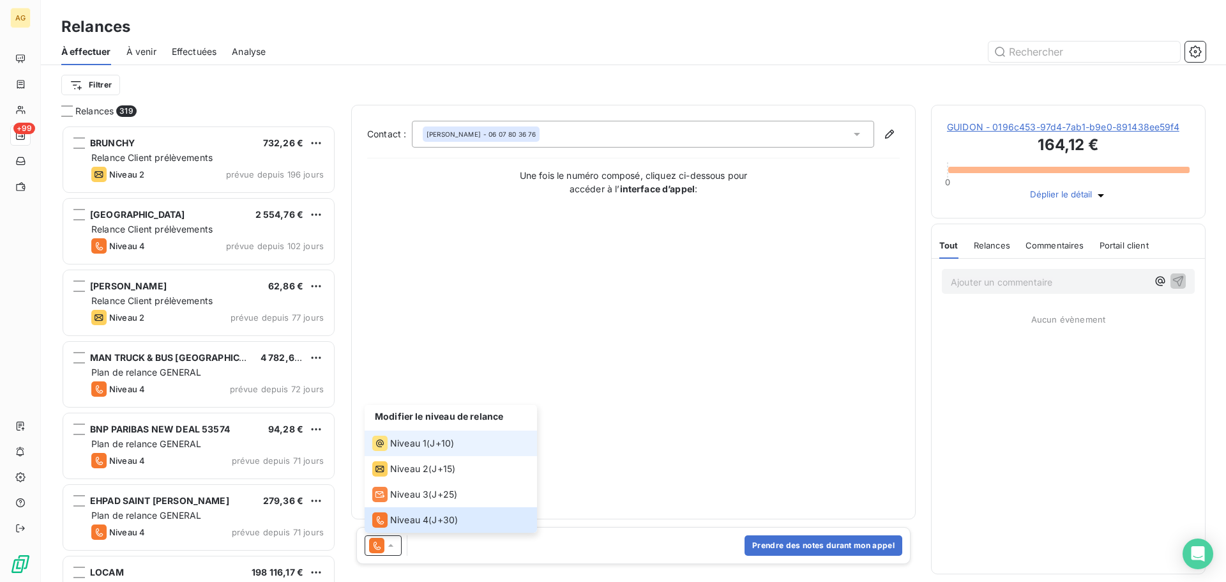
click at [396, 443] on span "Niveau 1" at bounding box center [408, 443] width 36 height 13
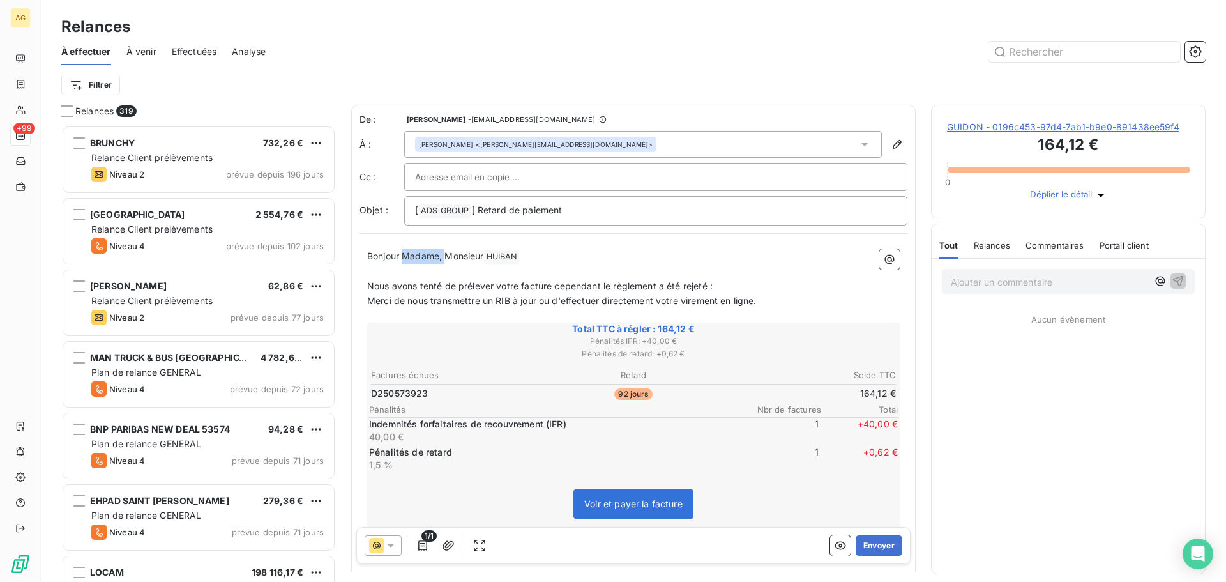
drag, startPoint x: 448, startPoint y: 259, endPoint x: 407, endPoint y: 263, distance: 41.1
click at [407, 263] on p "Bonjour Madame, Monsieur [PERSON_NAME] ﻿ ﻿" at bounding box center [633, 256] width 533 height 15
click at [867, 540] on button "Envoyer" at bounding box center [879, 545] width 47 height 20
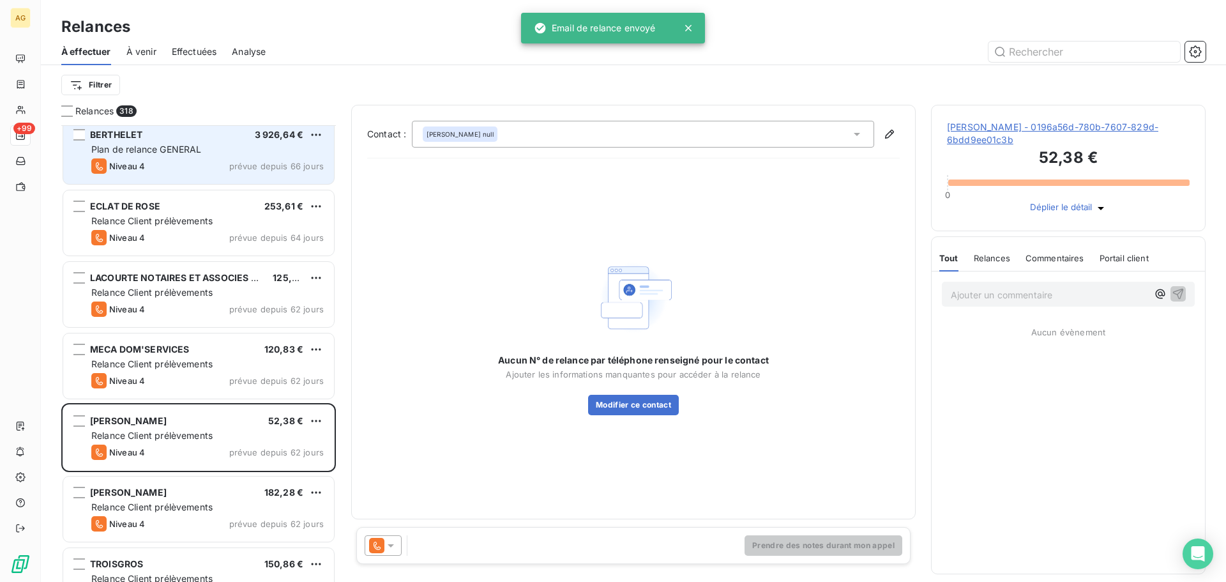
scroll to position [512, 0]
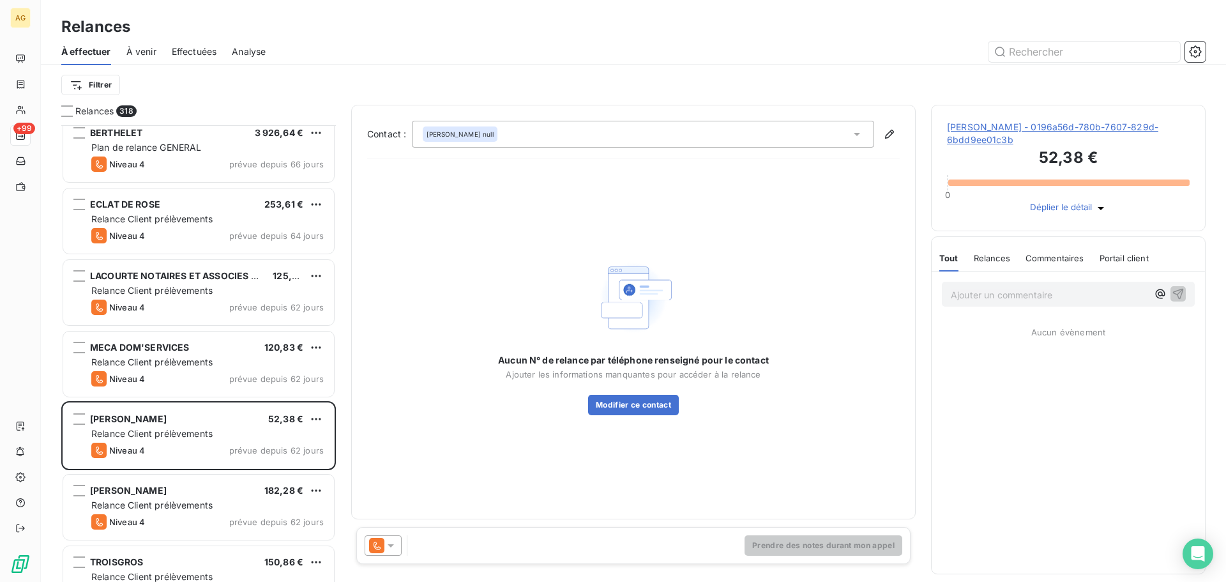
click at [991, 135] on span "[PERSON_NAME] - 0196a56d-780b-7607-829d-6bdd9ee01c3b" at bounding box center [1068, 134] width 243 height 26
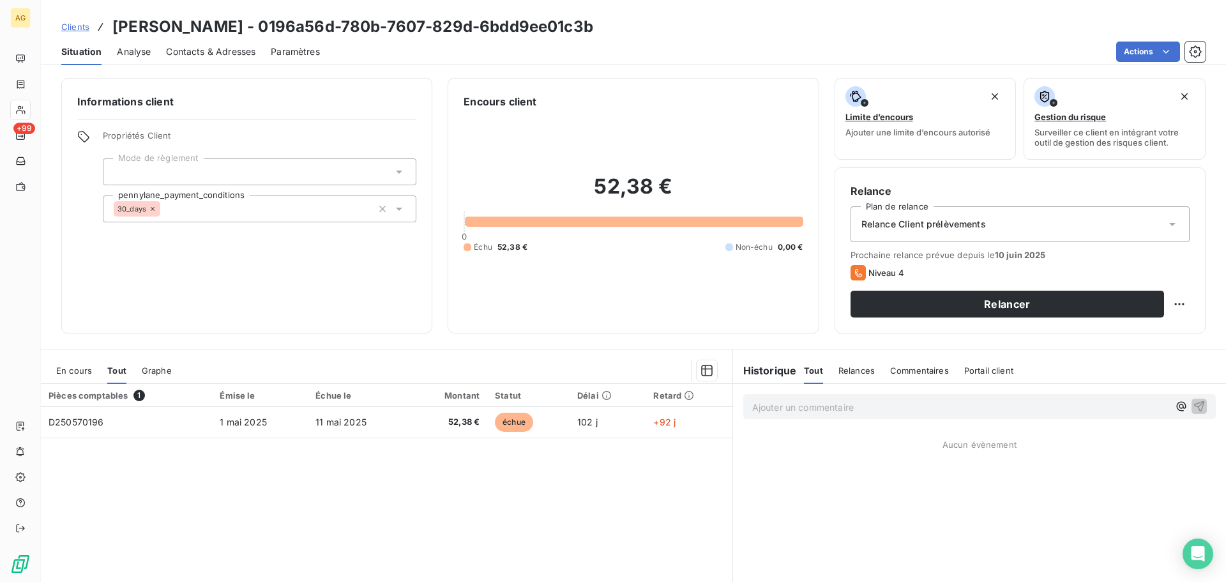
click at [789, 409] on p "Ajouter un commentaire ﻿" at bounding box center [960, 407] width 416 height 16
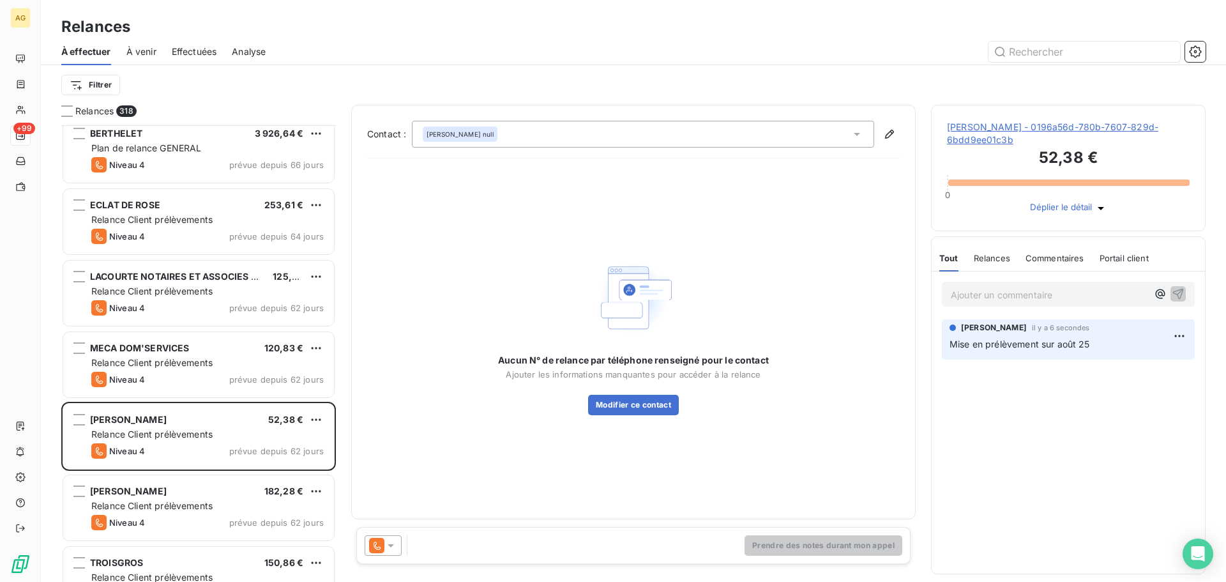
scroll to position [512, 0]
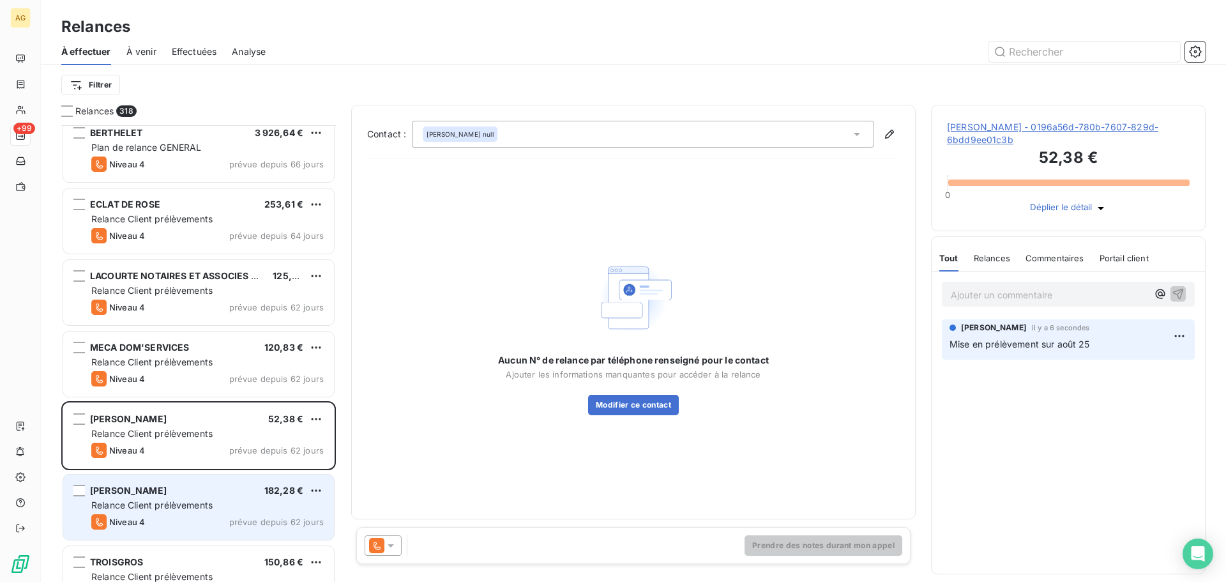
click at [175, 499] on div "[PERSON_NAME] 182,28 € Relance Client prélèvements Niveau 4 prévue depuis 62 jo…" at bounding box center [198, 507] width 271 height 65
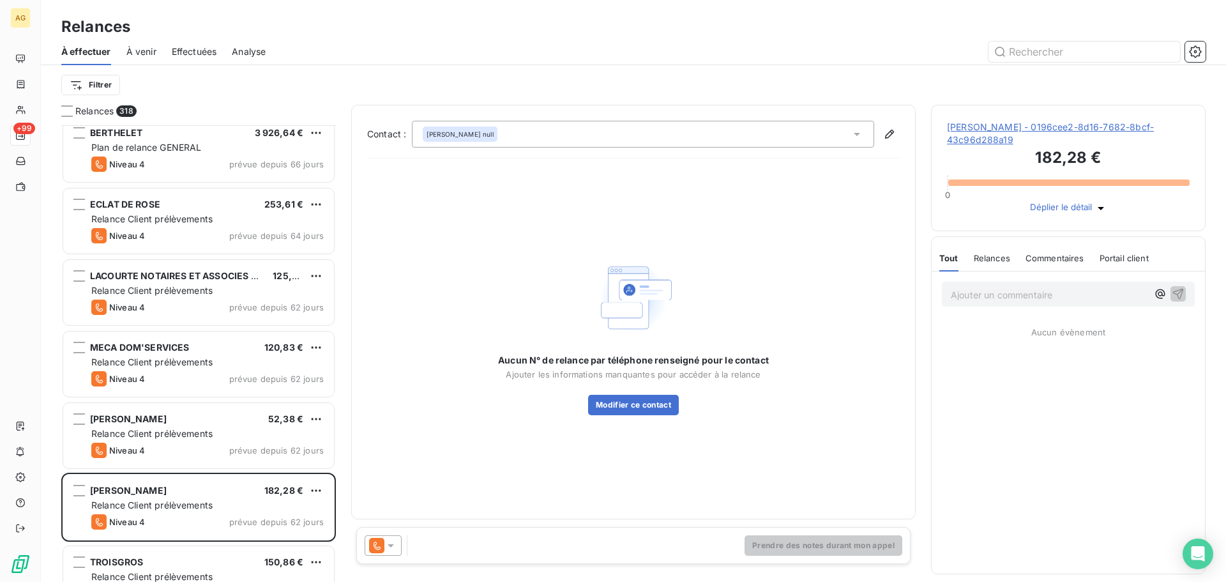
click at [1009, 136] on span "[PERSON_NAME] - 0196cee2-8d16-7682-8bcf-43c96d288a19" at bounding box center [1068, 134] width 243 height 26
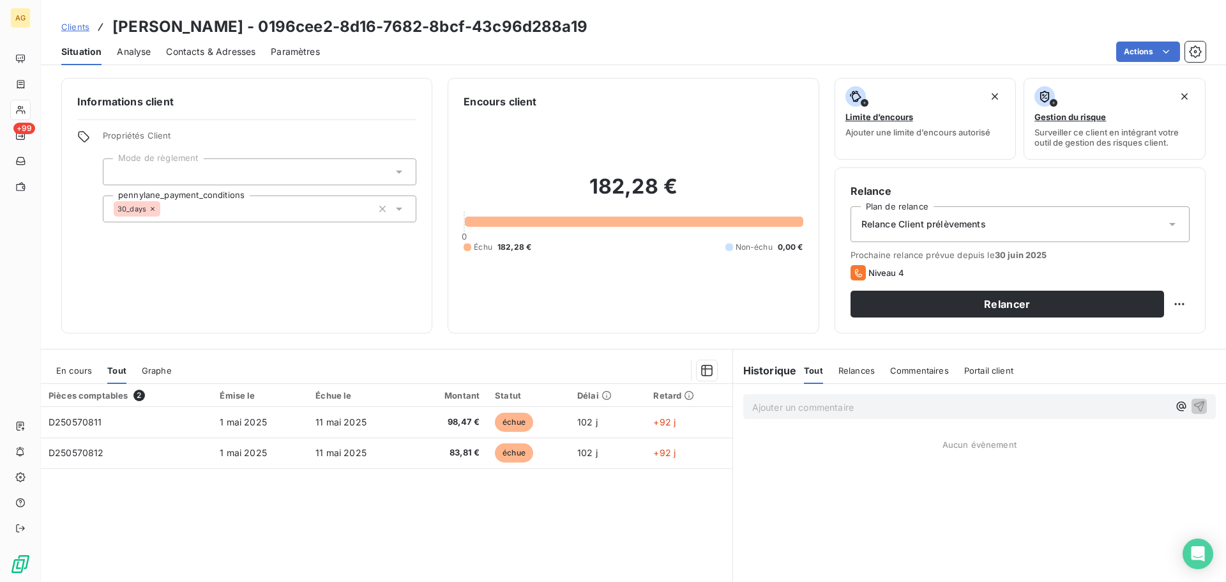
click at [284, 50] on span "Paramètres" at bounding box center [295, 51] width 49 height 13
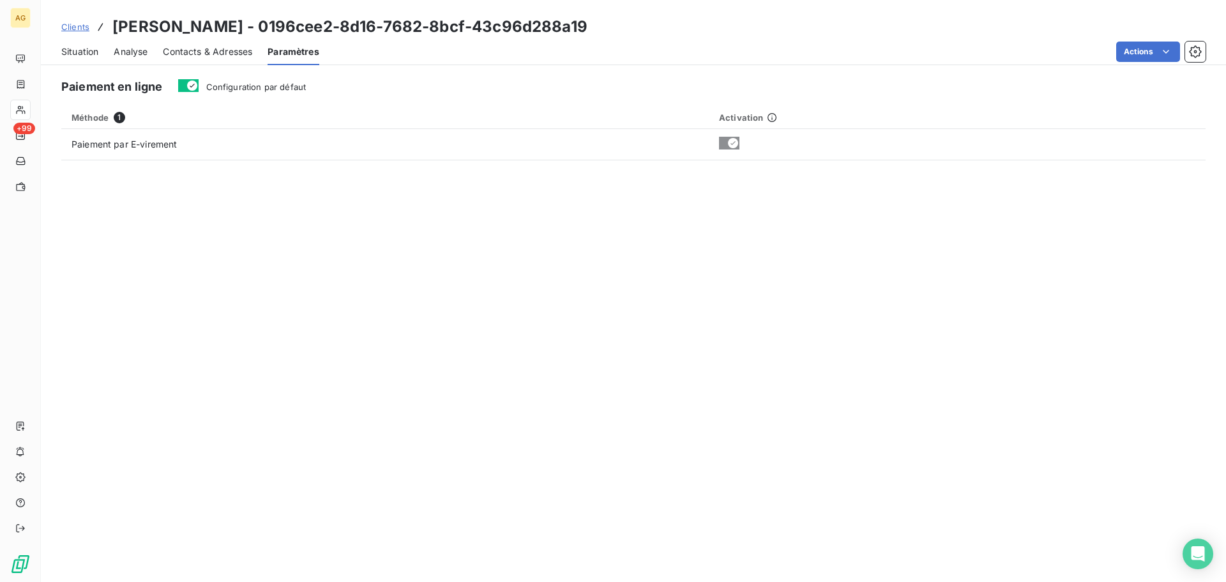
click at [263, 91] on span "Configuration par défaut" at bounding box center [256, 87] width 100 height 10
click at [199, 91] on button "Configuration par défaut" at bounding box center [188, 85] width 20 height 13
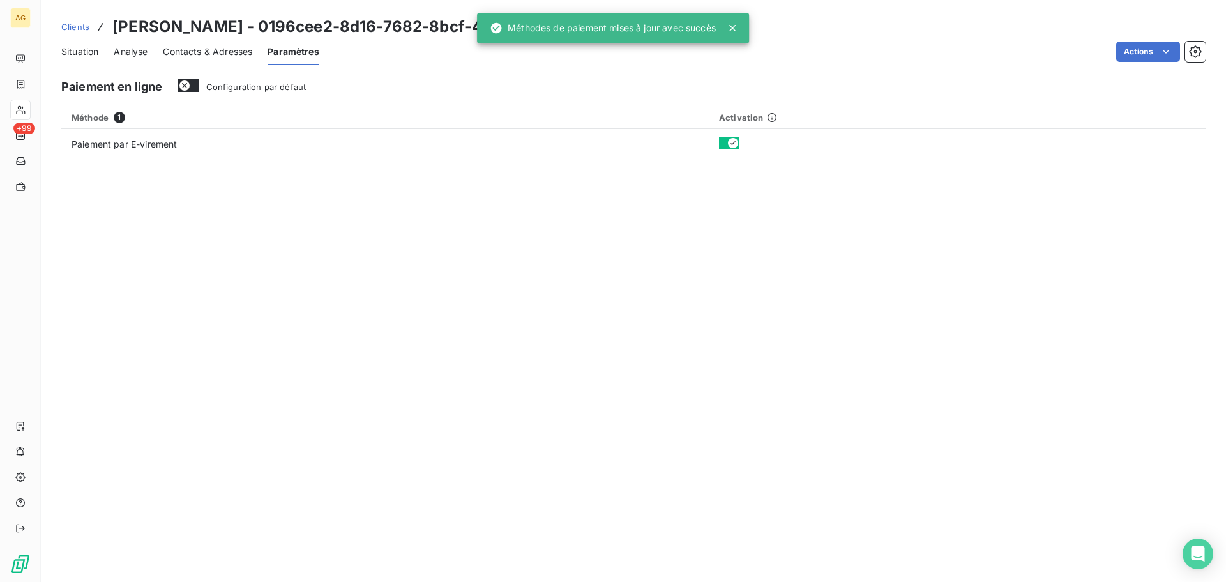
click at [213, 49] on span "Contacts & Adresses" at bounding box center [207, 51] width 89 height 13
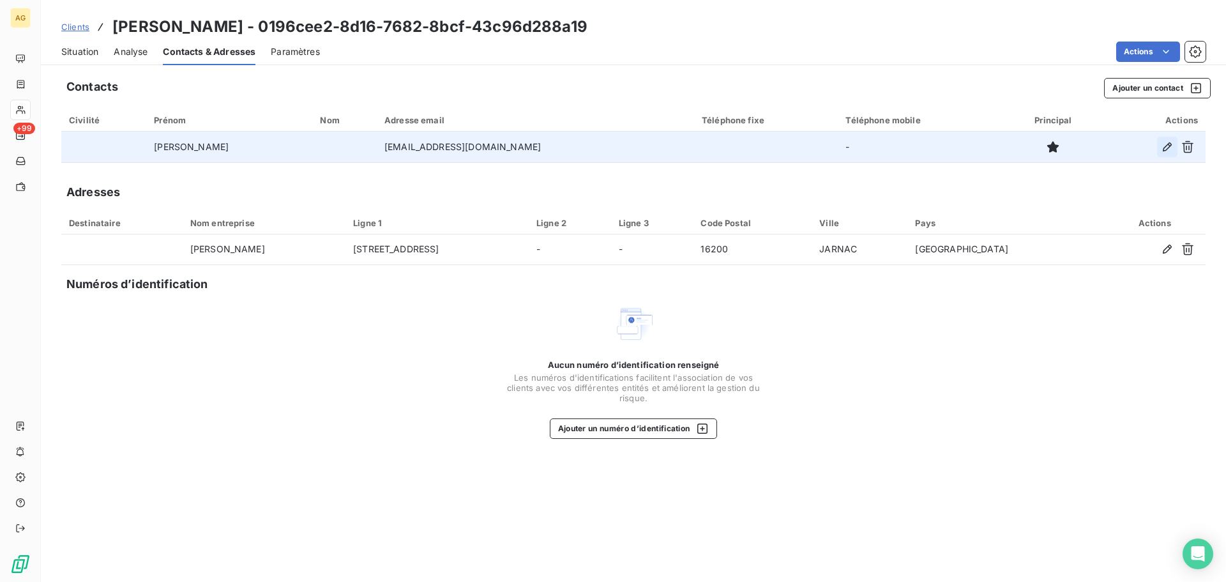
click at [1169, 152] on icon "button" at bounding box center [1167, 147] width 13 height 13
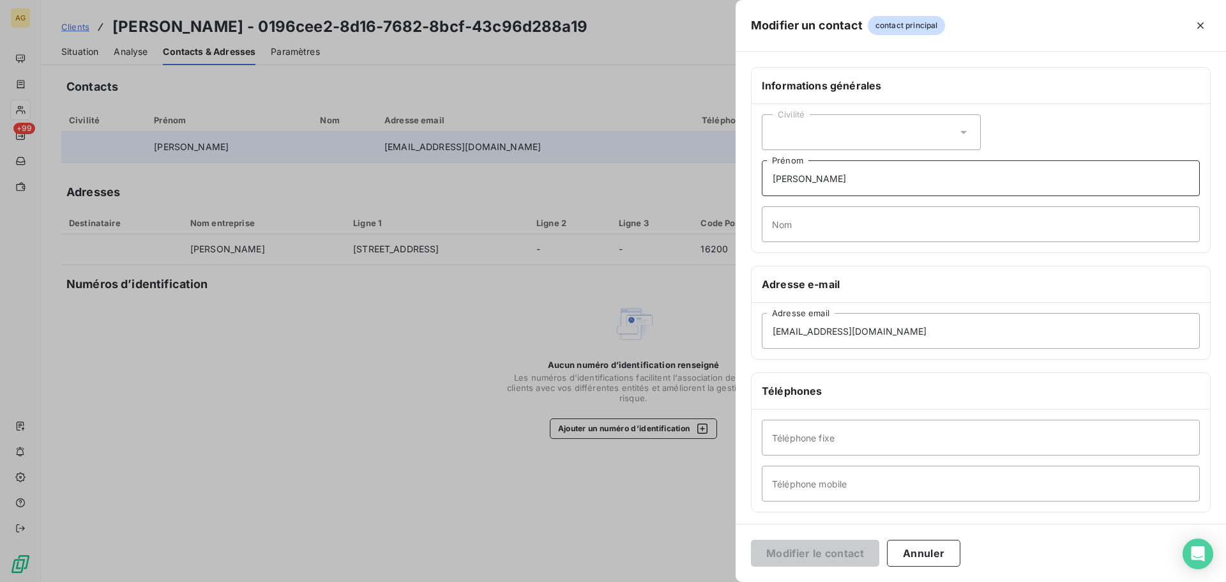
click at [858, 176] on input "[PERSON_NAME]" at bounding box center [981, 178] width 438 height 36
type input "[PERSON_NAME]"
type input "FEUILLET"
click at [796, 434] on input "Téléphone fixe" at bounding box center [981, 438] width 438 height 36
paste input "0545810708"
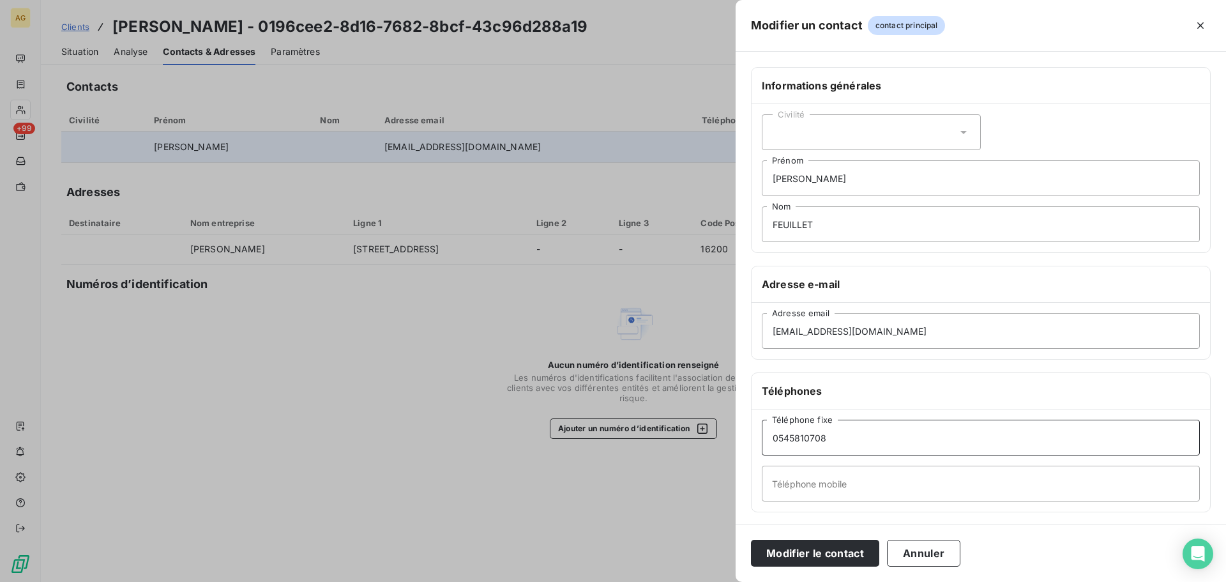
type input "0545810708"
click at [863, 475] on input "Téléphone mobile" at bounding box center [981, 484] width 438 height 36
paste input "0613408100"
type input "0613408100"
click at [810, 546] on button "Modifier le contact" at bounding box center [815, 553] width 128 height 27
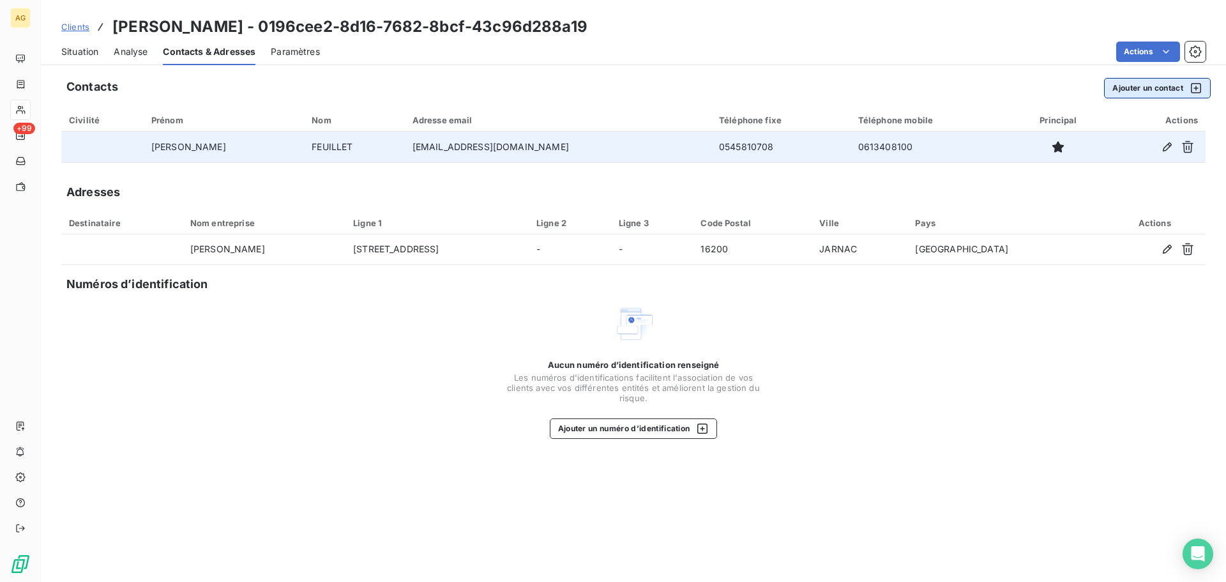
click at [1120, 90] on button "Ajouter un contact" at bounding box center [1157, 88] width 107 height 20
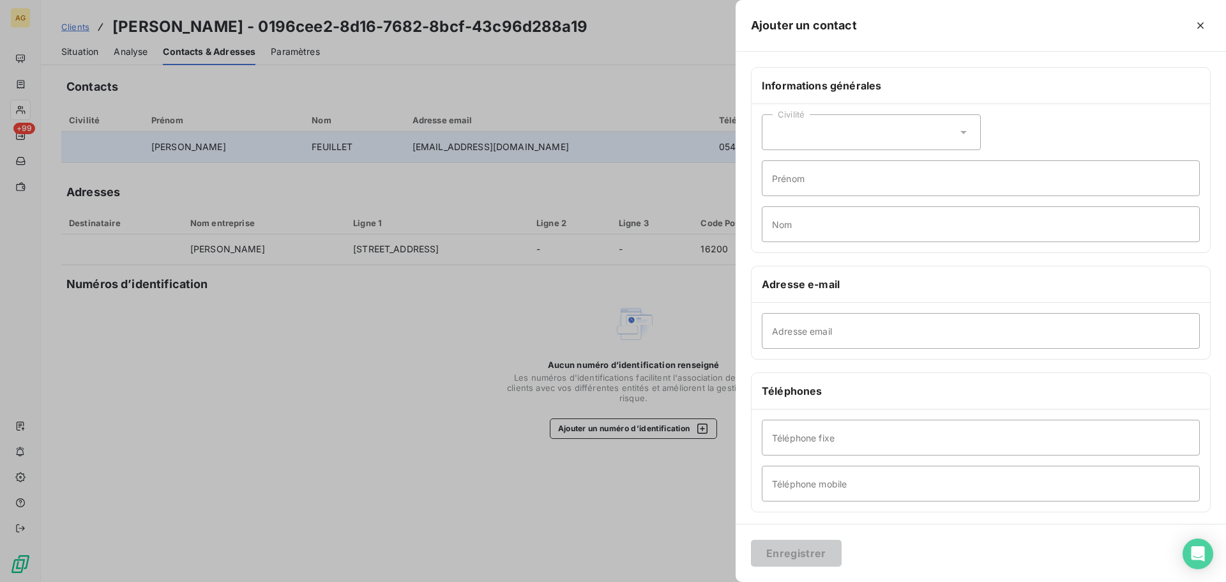
click at [837, 131] on div "Civilité" at bounding box center [871, 132] width 219 height 36
click at [796, 185] on span "Monsieur" at bounding box center [807, 186] width 38 height 12
click at [809, 224] on input "Nom" at bounding box center [981, 224] width 438 height 36
type input "PARITEL"
click at [795, 330] on input "Adresse email" at bounding box center [981, 331] width 438 height 36
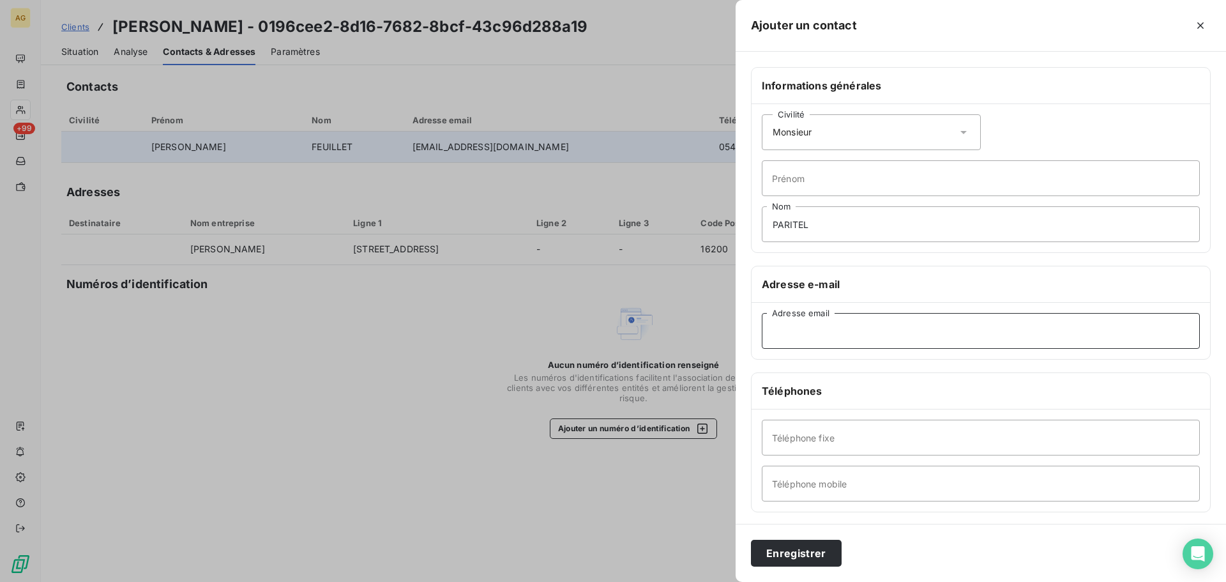
paste input "[EMAIL_ADDRESS][DOMAIN_NAME]"
type input "[EMAIL_ADDRESS][DOMAIN_NAME]"
click at [840, 431] on input "Téléphone fixe" at bounding box center [981, 438] width 438 height 36
paste input "0546525127"
type input "0546525127"
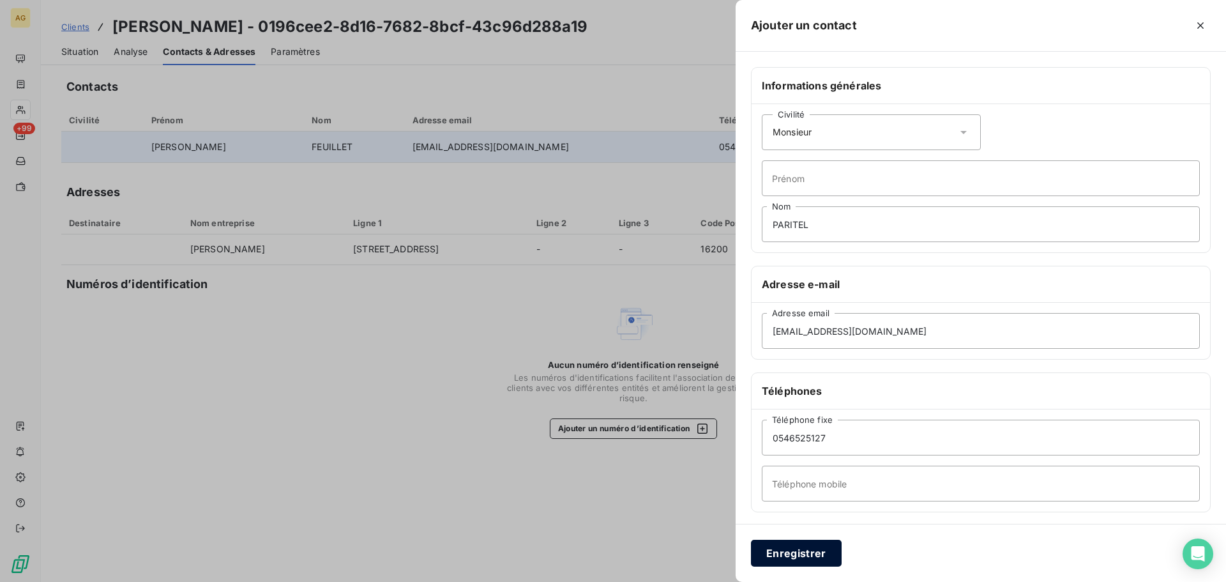
click at [809, 550] on button "Enregistrer" at bounding box center [796, 553] width 91 height 27
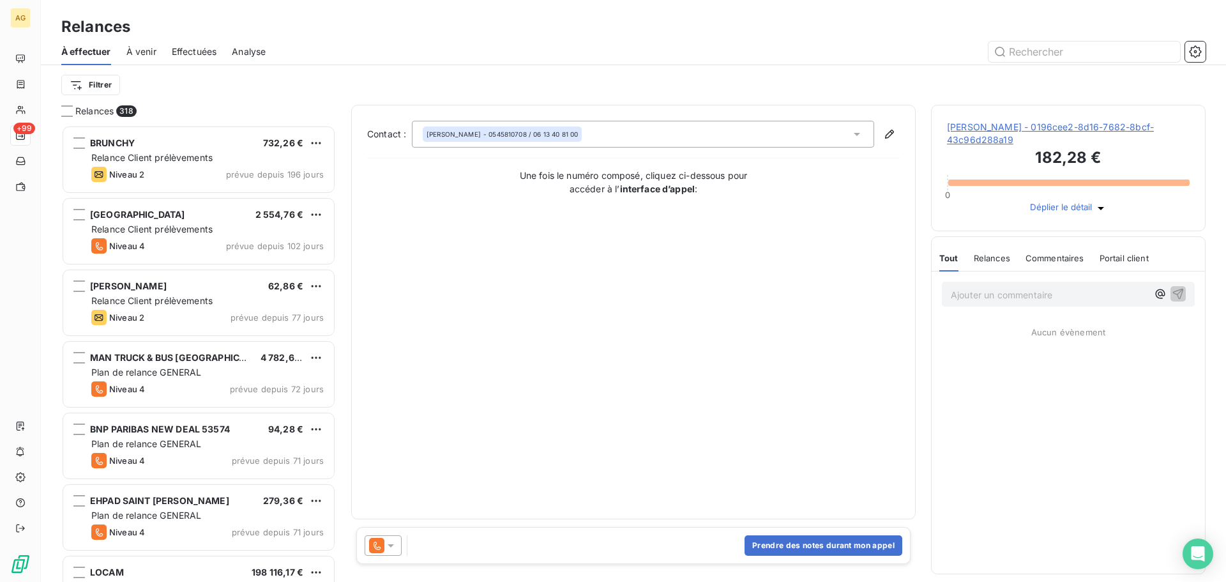
scroll to position [447, 265]
click at [388, 545] on icon at bounding box center [390, 545] width 13 height 13
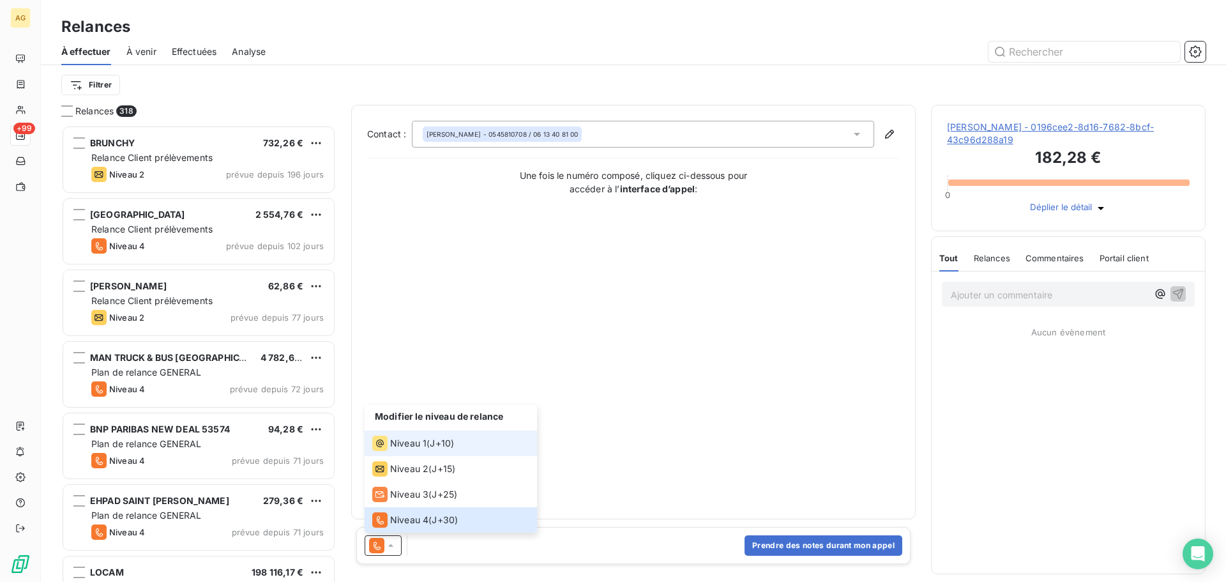
click at [406, 444] on span "Niveau 1" at bounding box center [408, 443] width 36 height 13
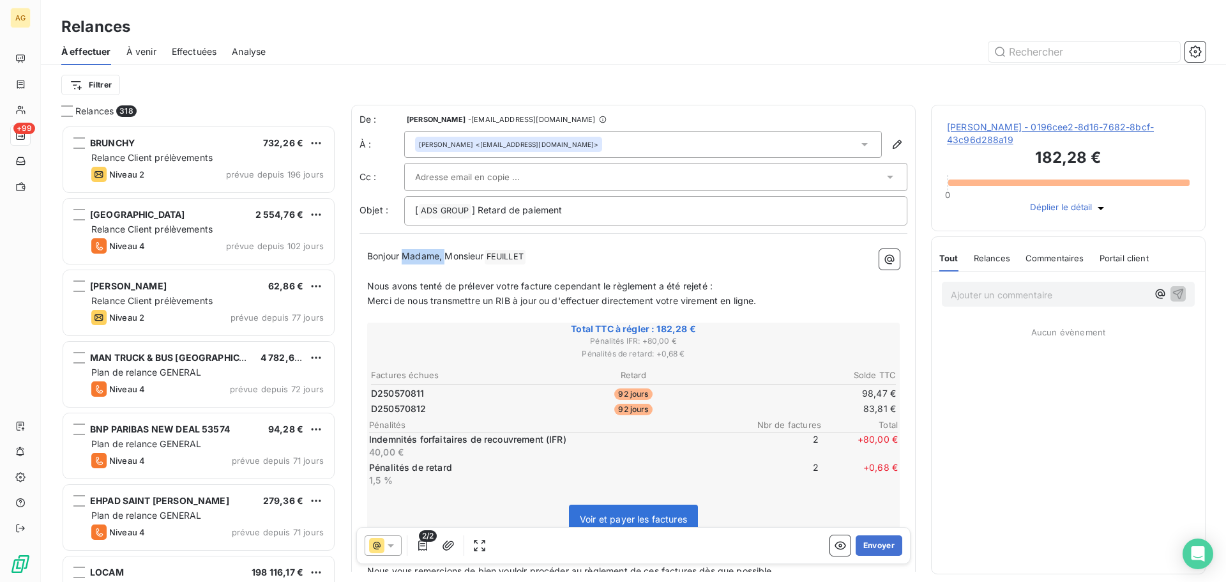
drag, startPoint x: 448, startPoint y: 259, endPoint x: 407, endPoint y: 259, distance: 40.9
click at [407, 259] on span "Bonjour Madame, Monsieur" at bounding box center [425, 255] width 117 height 11
click at [520, 284] on span "Nous avons tenté de prélever votre facture cependant le règlement a été rejeté :" at bounding box center [540, 285] width 346 height 11
click at [877, 546] on button "Envoyer" at bounding box center [879, 545] width 47 height 20
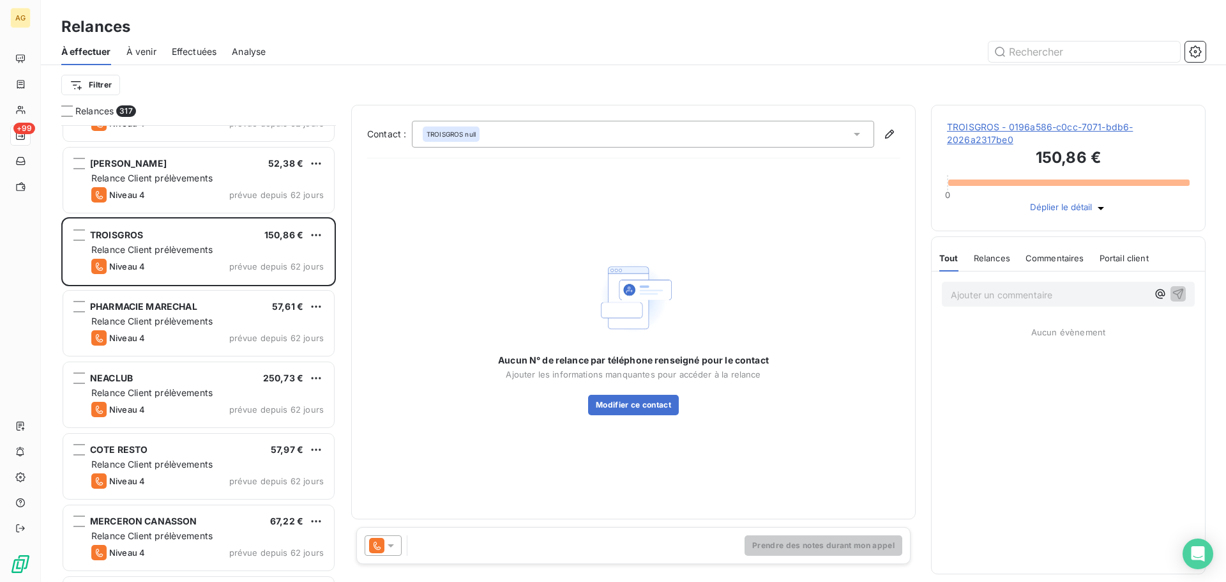
scroll to position [703, 0]
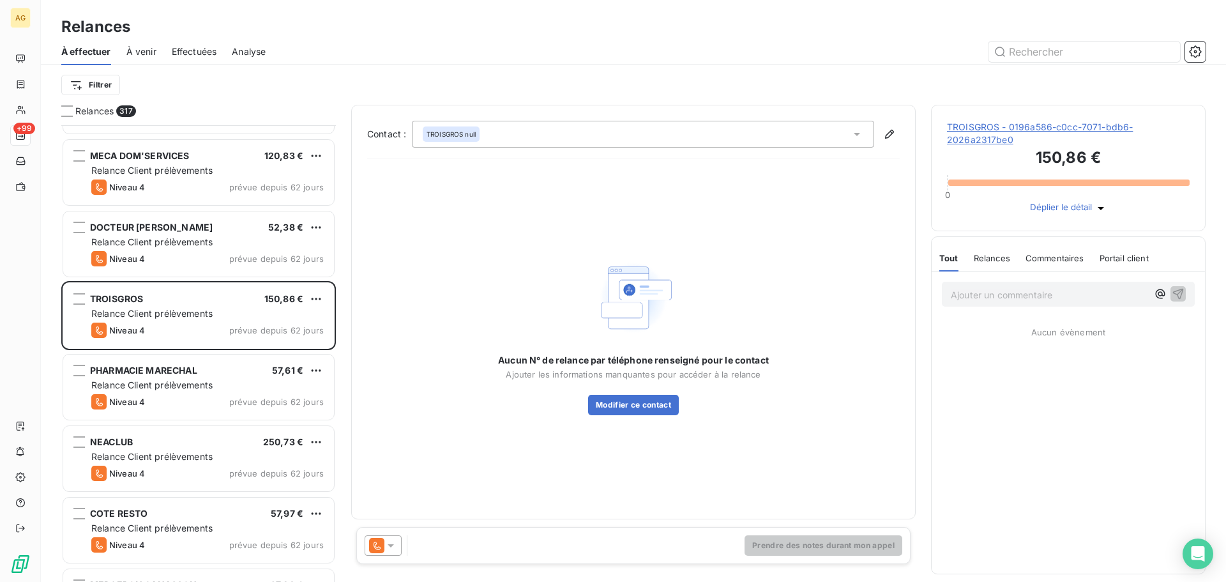
click at [990, 132] on span "TROISGROS - 0196a586-c0cc-7071-bdb6-2026a2317be0" at bounding box center [1068, 134] width 243 height 26
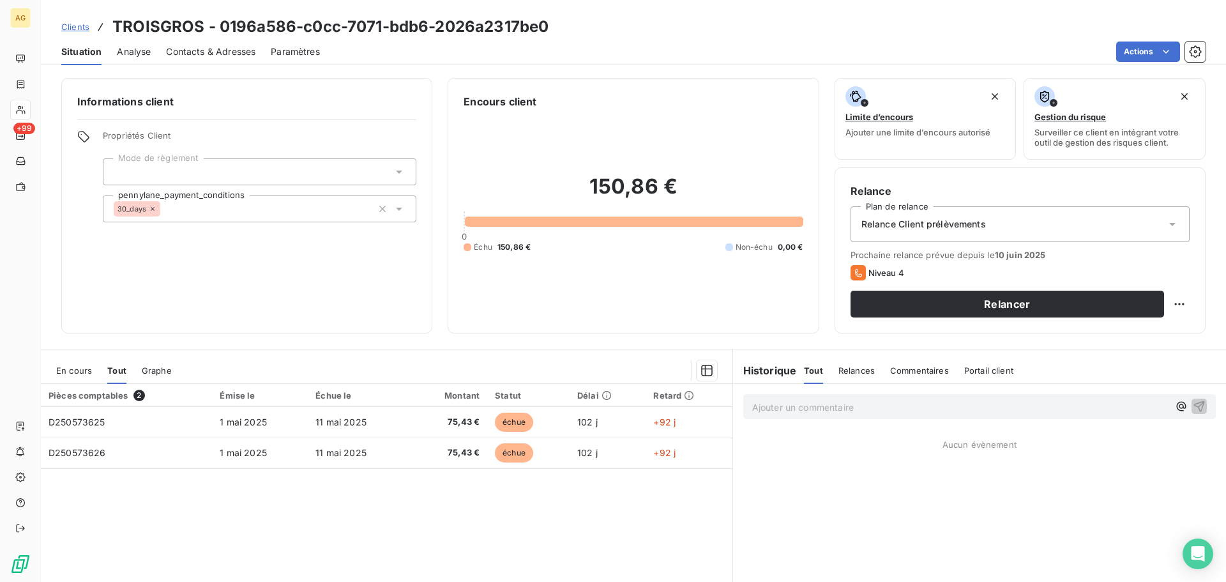
click at [922, 224] on span "Relance Client prélèvements" at bounding box center [924, 224] width 125 height 13
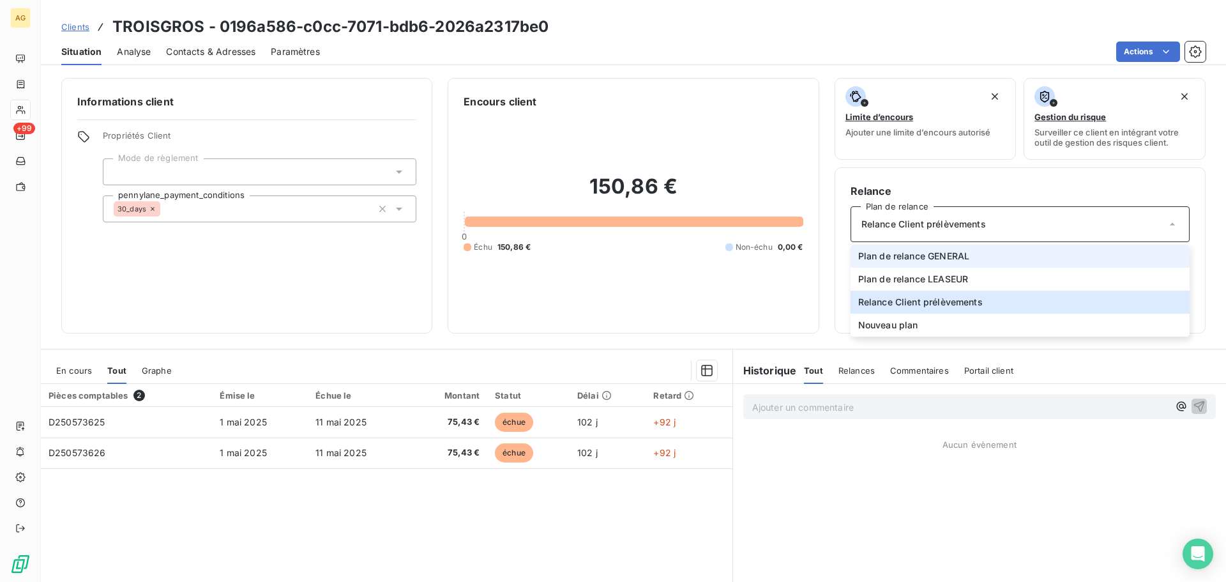
click at [916, 263] on li "Plan de relance GENERAL" at bounding box center [1020, 256] width 339 height 23
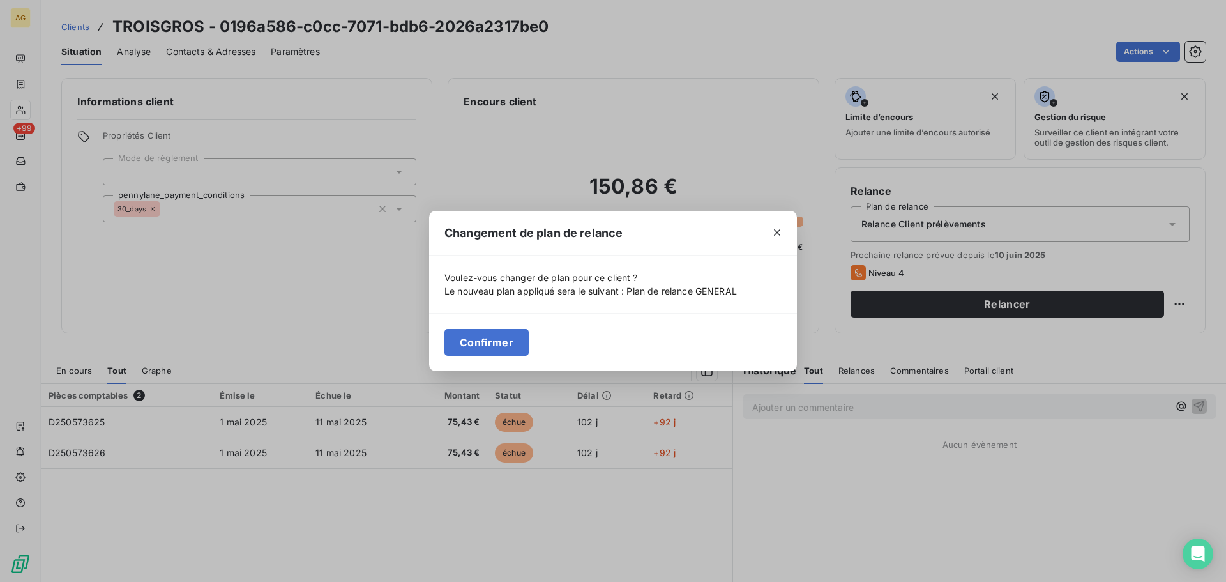
click at [474, 335] on button "Confirmer" at bounding box center [487, 342] width 84 height 27
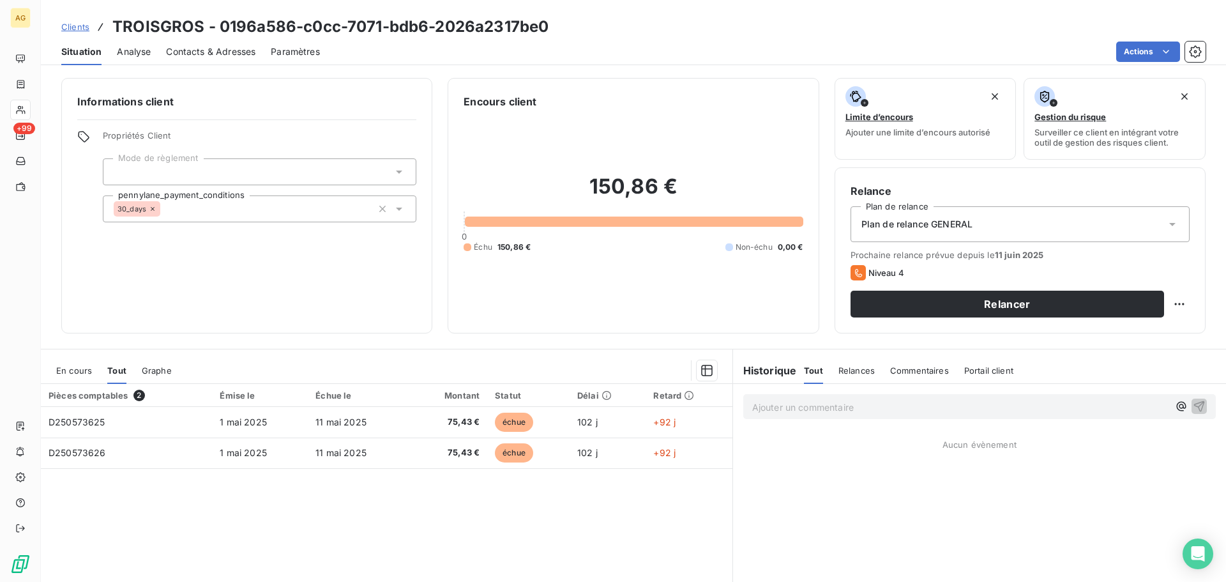
click at [298, 52] on span "Paramètres" at bounding box center [295, 51] width 49 height 13
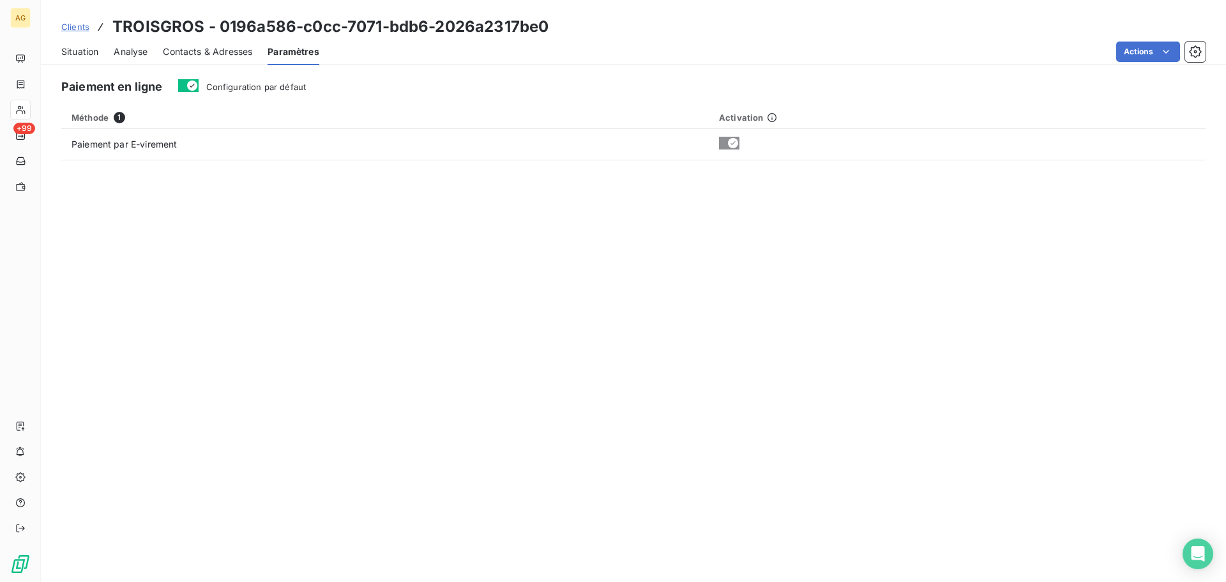
click at [275, 85] on span "Configuration par défaut" at bounding box center [256, 87] width 100 height 10
click at [199, 85] on button "Configuration par défaut" at bounding box center [188, 85] width 20 height 13
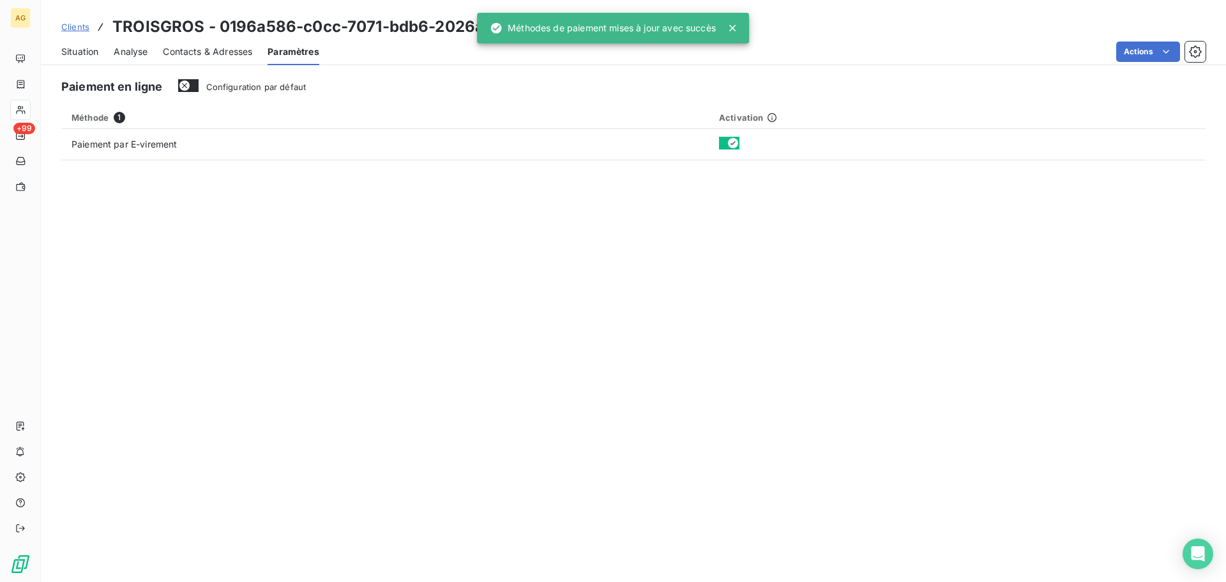
click at [195, 46] on span "Contacts & Adresses" at bounding box center [207, 51] width 89 height 13
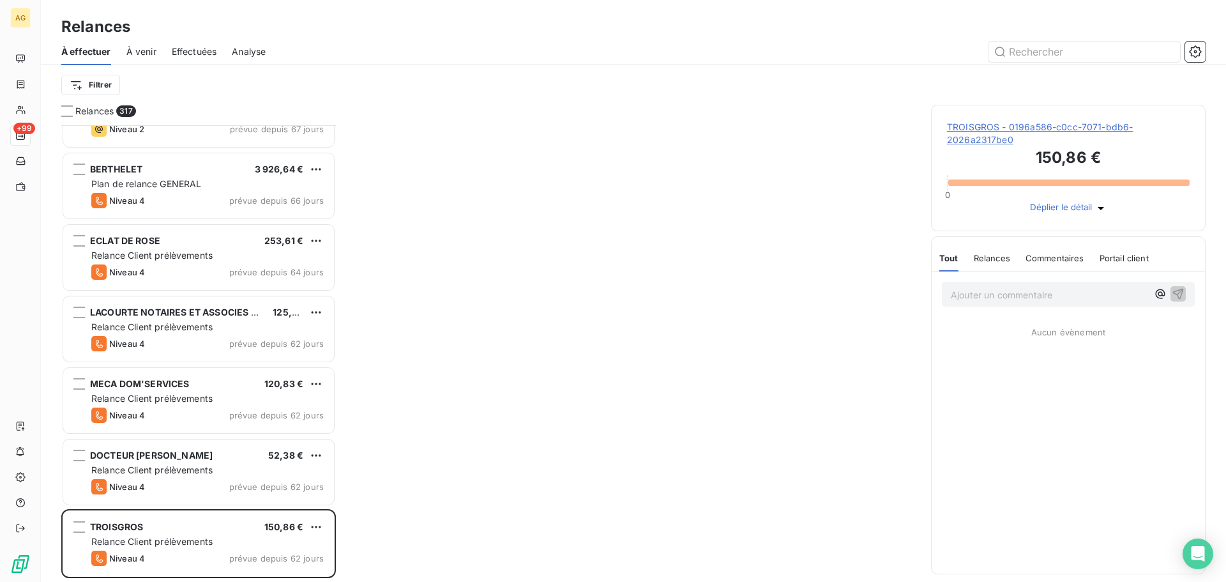
scroll to position [512, 0]
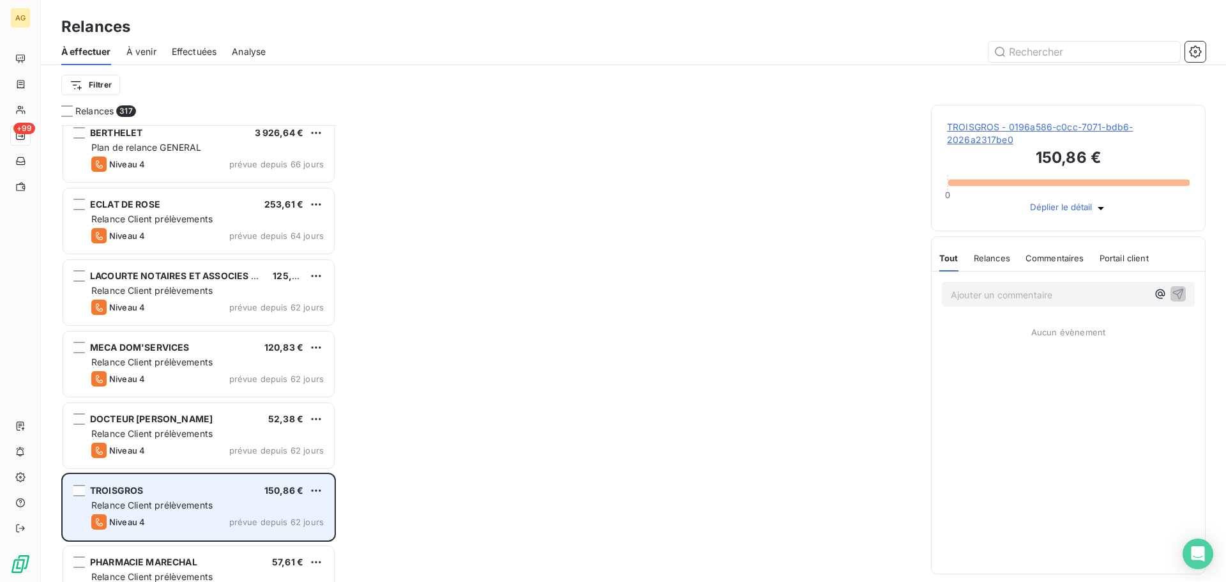
click at [176, 486] on div "TROISGROS 150,86 €" at bounding box center [207, 490] width 232 height 11
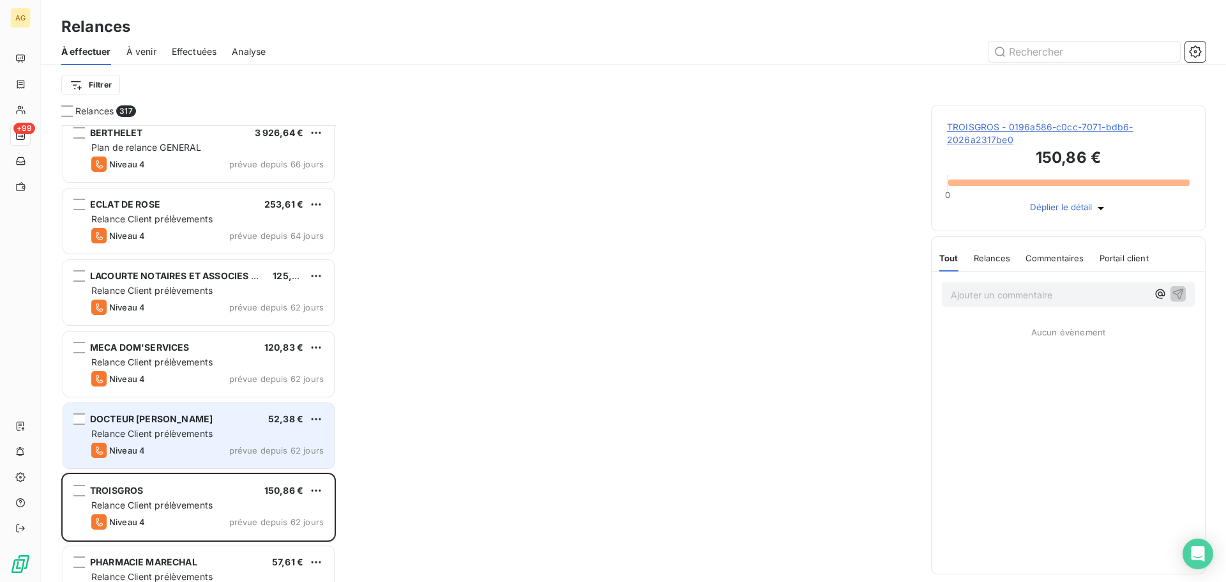
click at [174, 438] on span "Relance Client prélèvements" at bounding box center [151, 433] width 121 height 11
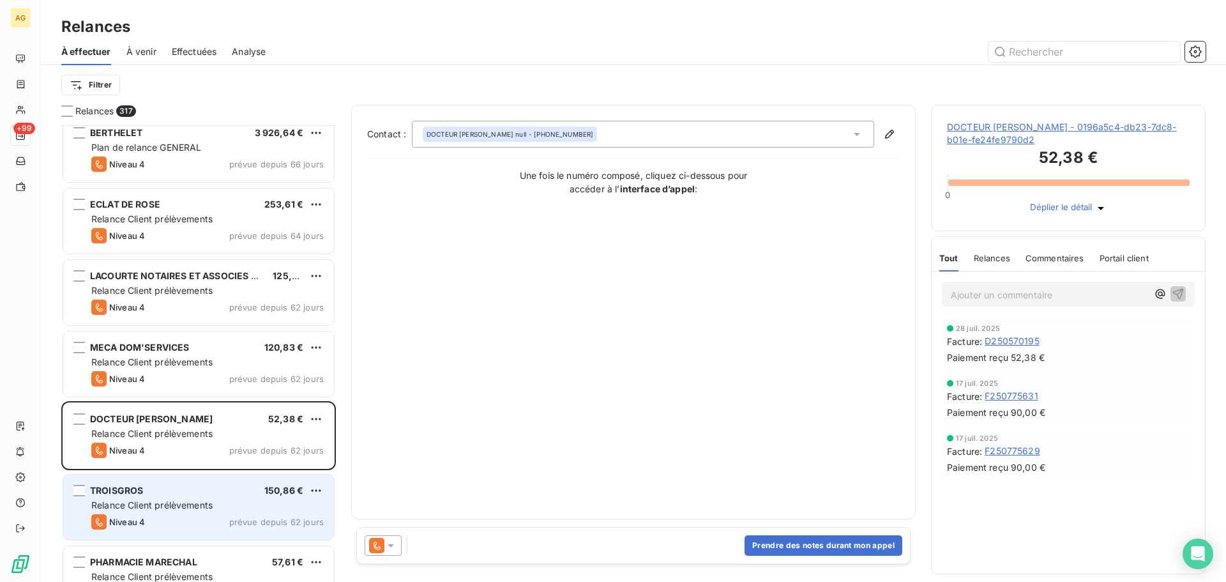
click at [187, 489] on div "TROISGROS 150,86 €" at bounding box center [207, 490] width 232 height 11
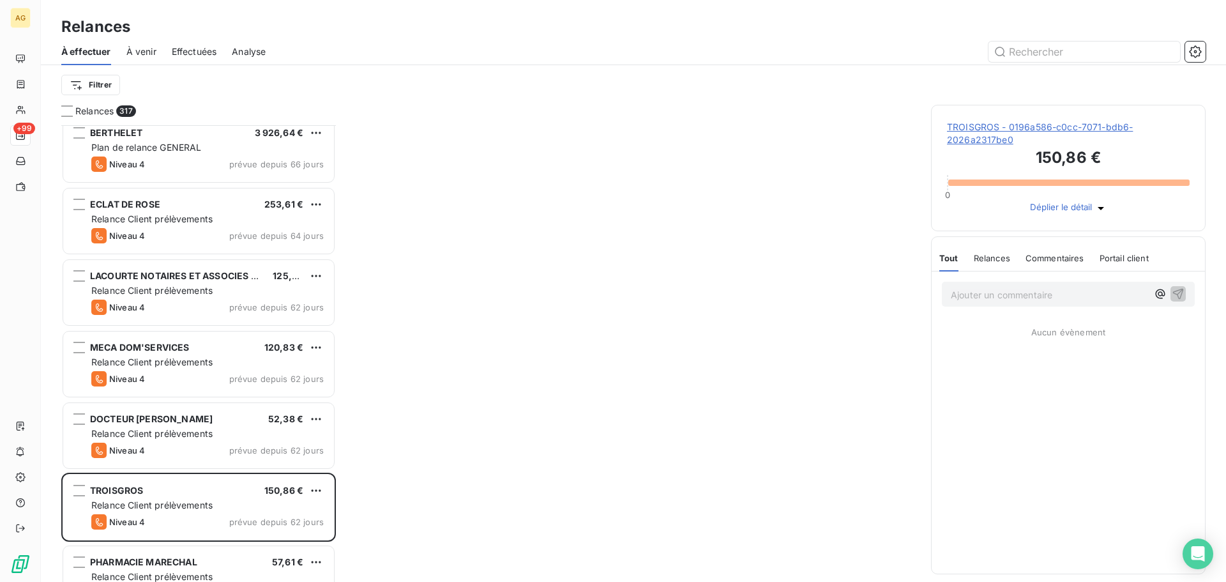
click at [989, 263] on span "Relances" at bounding box center [992, 258] width 36 height 10
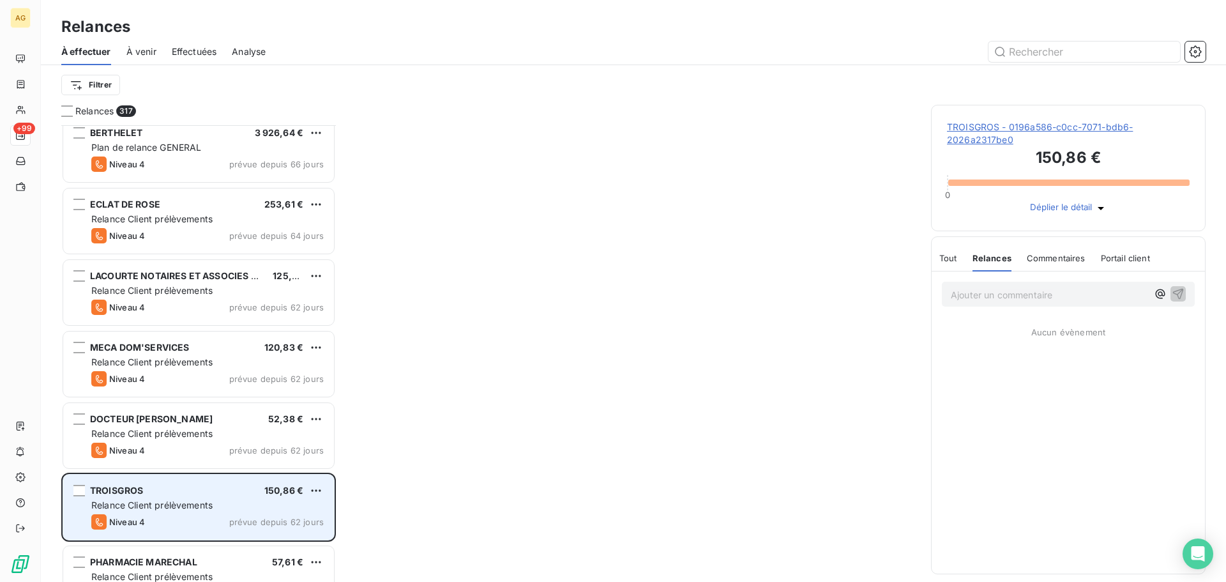
click at [262, 496] on div "TROISGROS 150,86 €" at bounding box center [207, 490] width 232 height 11
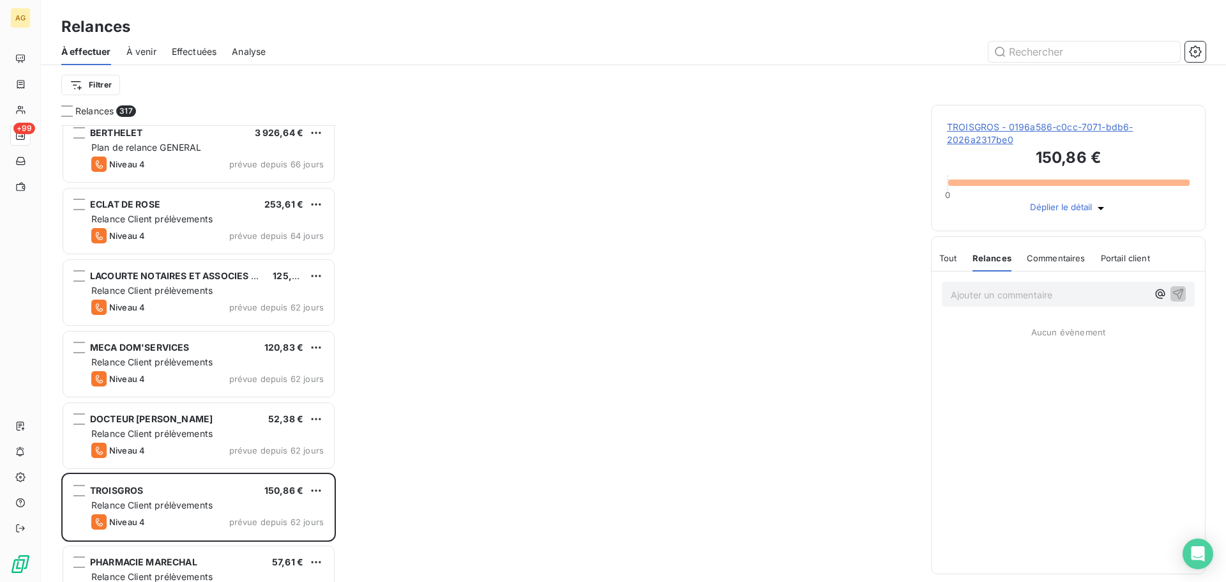
click at [1009, 132] on span "TROISGROS - 0196a586-c0cc-7071-bdb6-2026a2317be0" at bounding box center [1068, 134] width 243 height 26
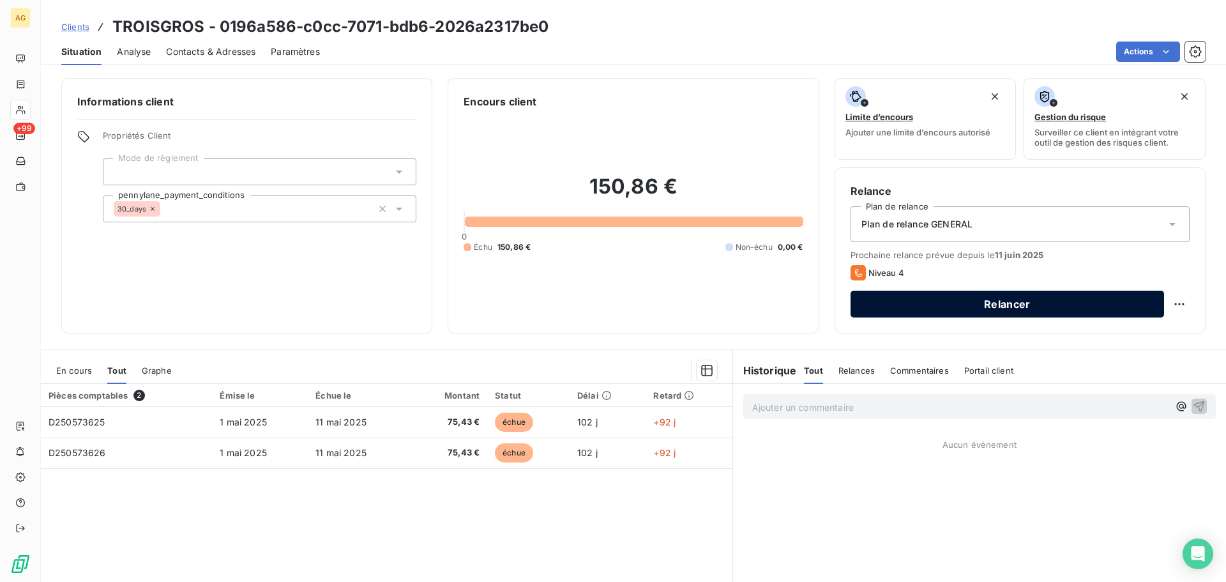
click at [958, 303] on button "Relancer" at bounding box center [1008, 304] width 314 height 27
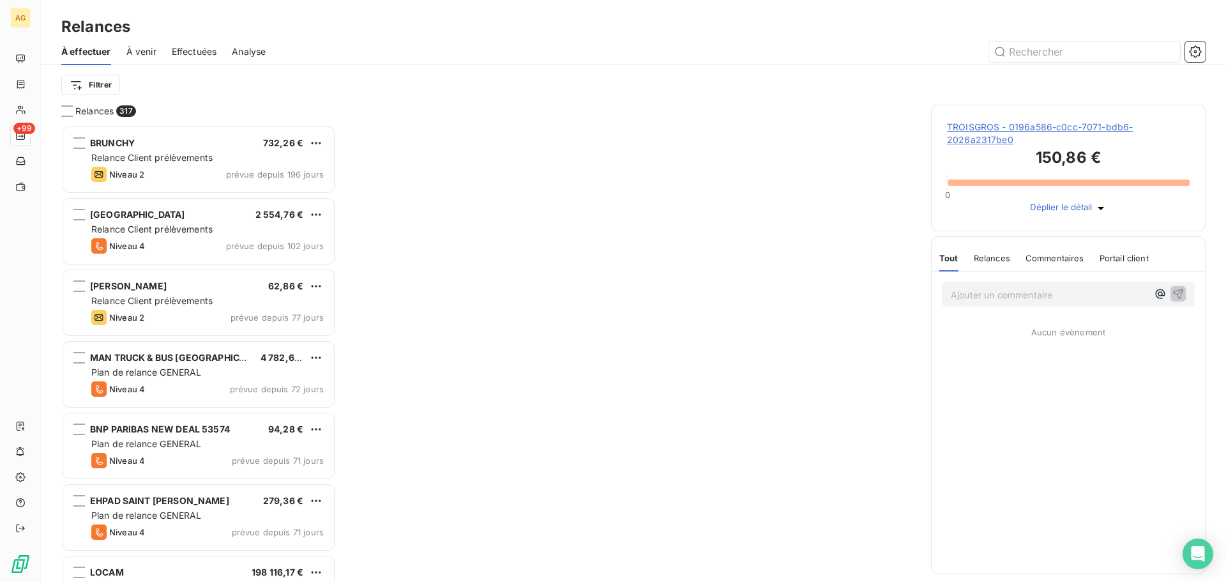
scroll to position [447, 265]
click at [990, 263] on span "Relances" at bounding box center [992, 258] width 36 height 10
click at [1086, 52] on input "text" at bounding box center [1085, 52] width 192 height 20
click at [985, 132] on span "TROISGROS - 0196a586-c0cc-7071-bdb6-2026a2317be0" at bounding box center [1068, 134] width 243 height 26
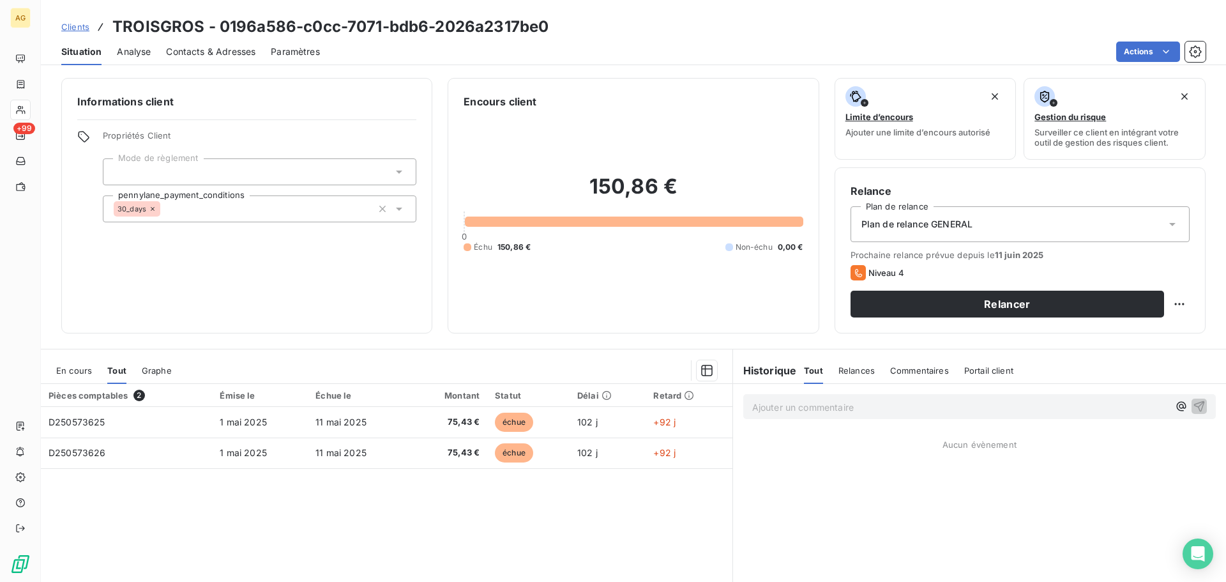
click at [287, 50] on span "Paramètres" at bounding box center [295, 51] width 49 height 13
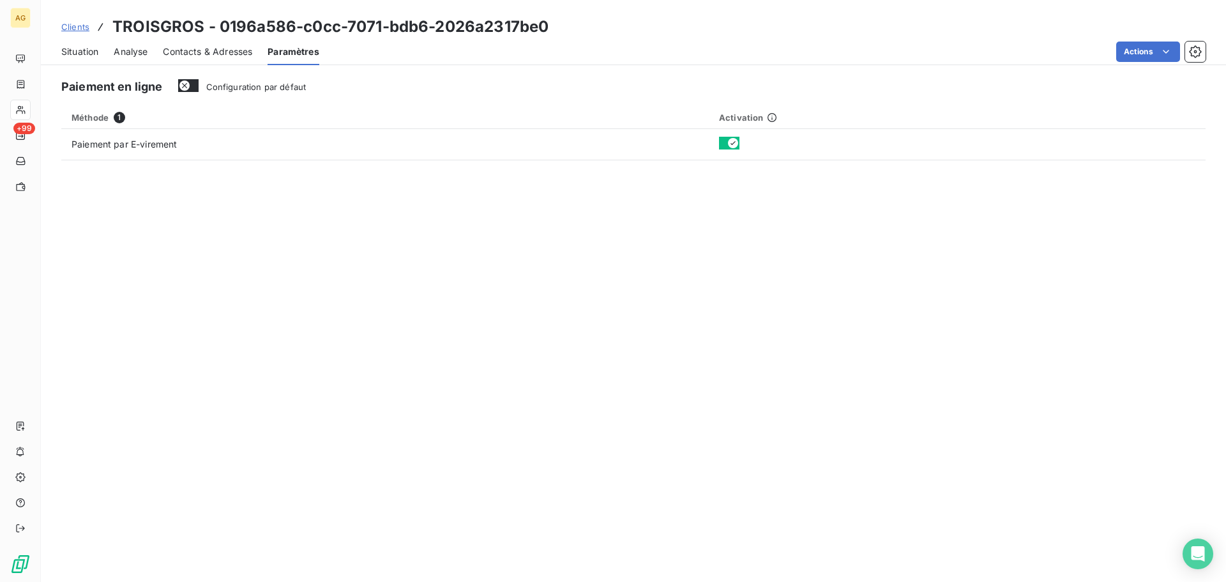
click at [207, 54] on span "Contacts & Adresses" at bounding box center [207, 51] width 89 height 13
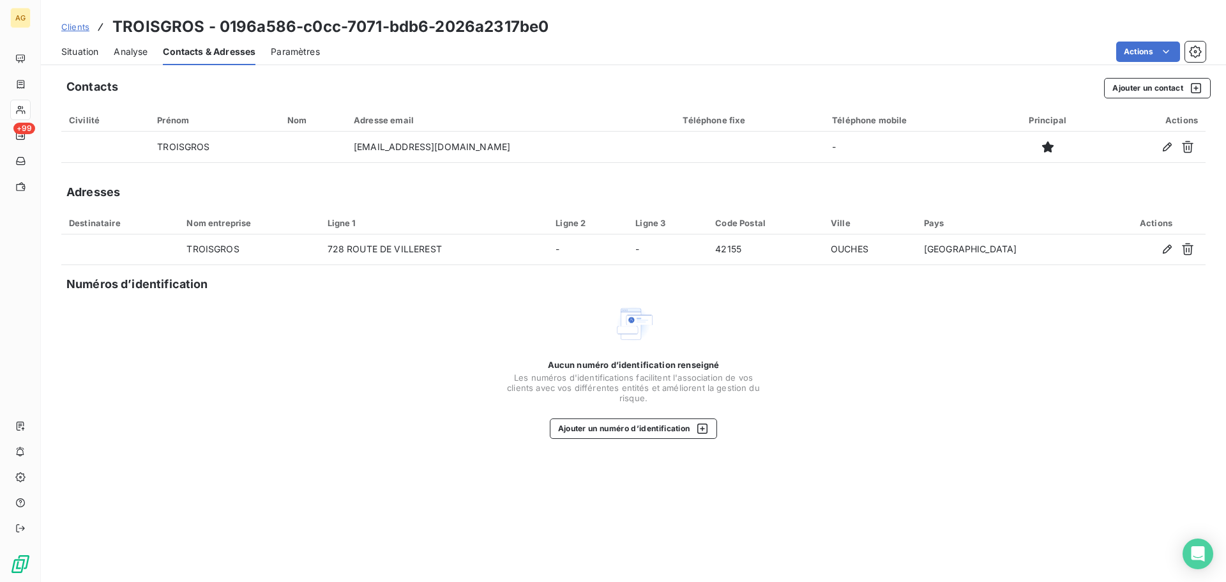
drag, startPoint x: 73, startPoint y: 50, endPoint x: 101, endPoint y: 60, distance: 29.7
click at [74, 50] on span "Situation" at bounding box center [79, 51] width 37 height 13
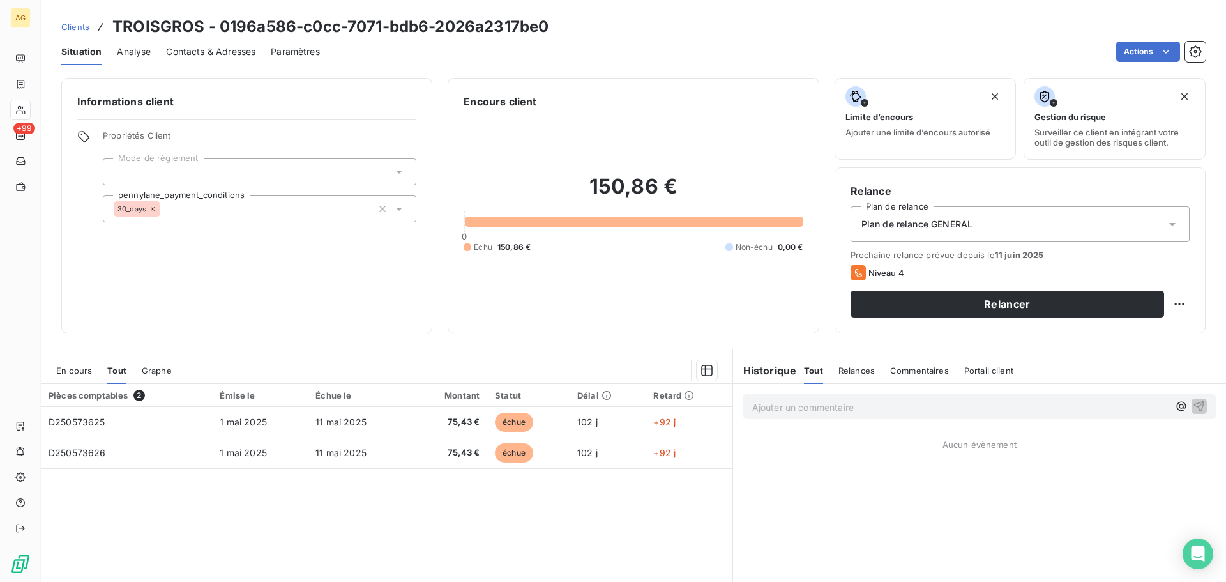
click at [943, 225] on span "Plan de relance GENERAL" at bounding box center [917, 224] width 111 height 13
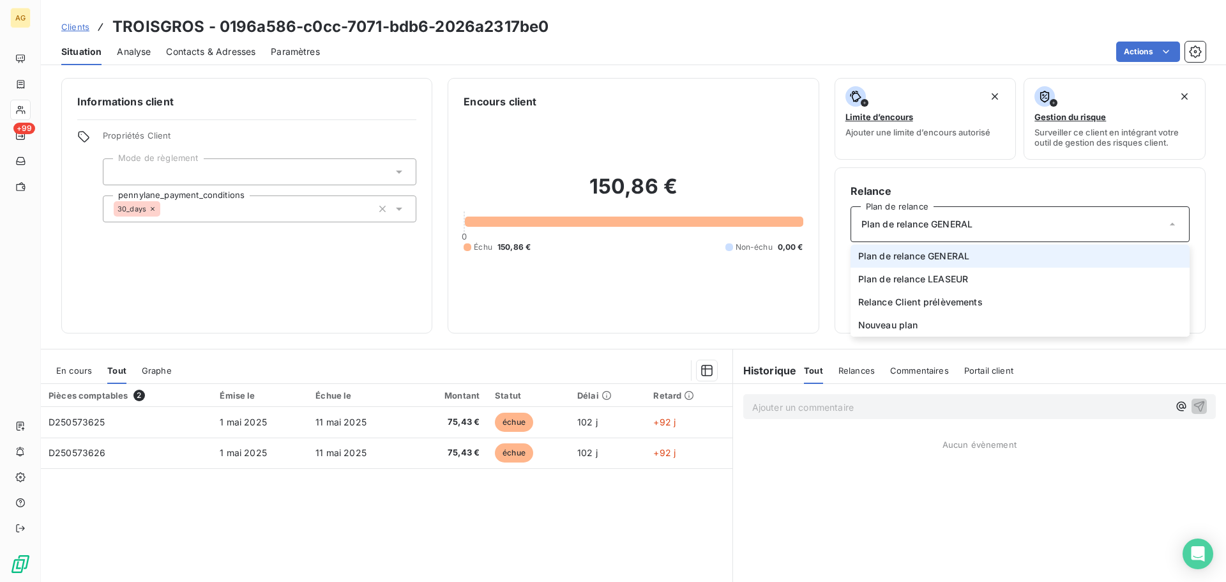
click at [934, 255] on span "Plan de relance GENERAL" at bounding box center [913, 256] width 111 height 13
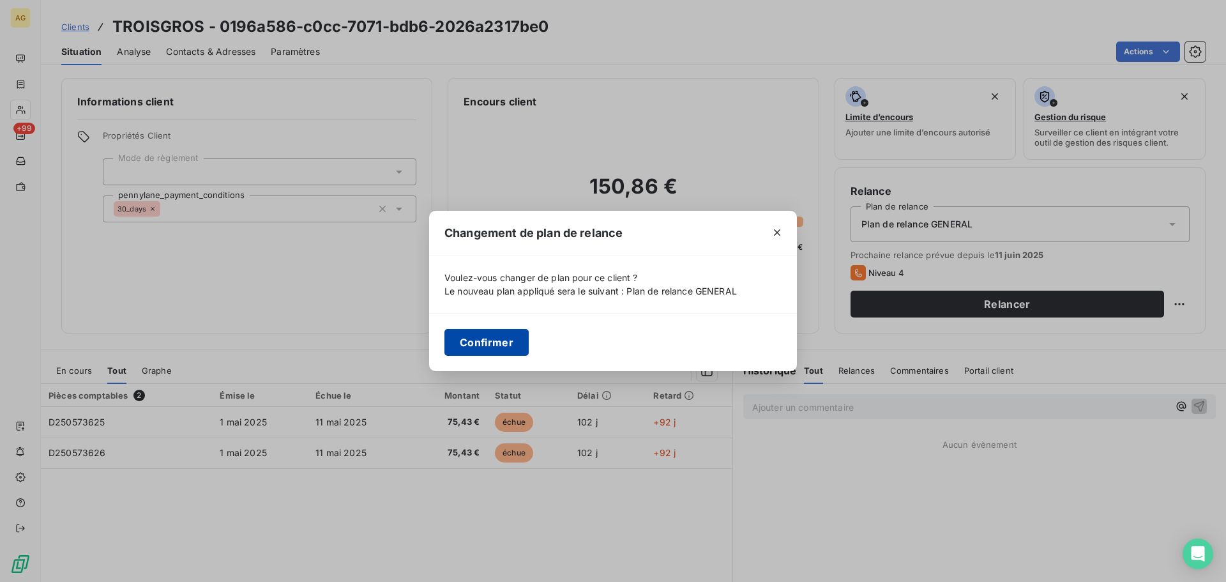
click at [478, 342] on button "Confirmer" at bounding box center [487, 342] width 84 height 27
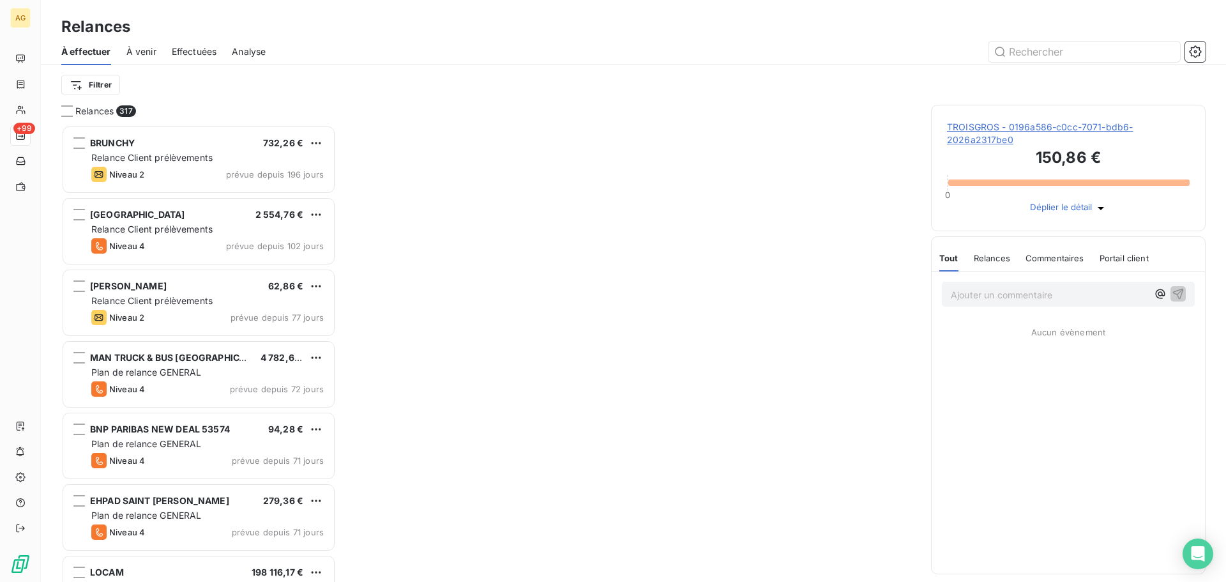
scroll to position [447, 265]
click at [574, 487] on div at bounding box center [633, 338] width 565 height 467
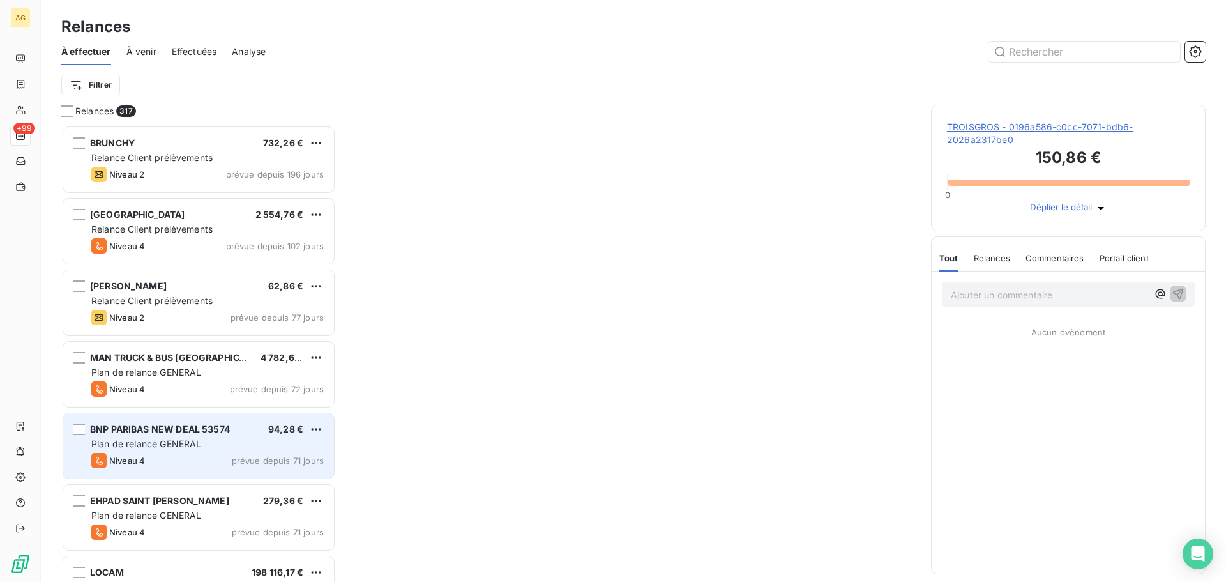
click at [212, 453] on div "Niveau 4 prévue depuis 71 jours" at bounding box center [207, 460] width 232 height 15
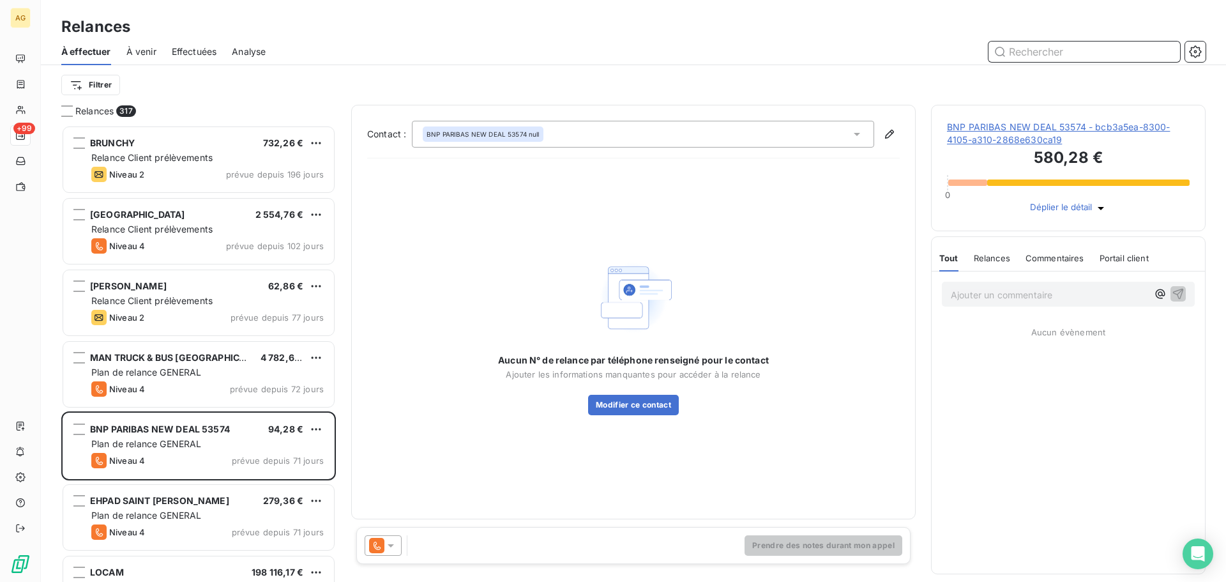
click at [1045, 52] on input "text" at bounding box center [1085, 52] width 192 height 20
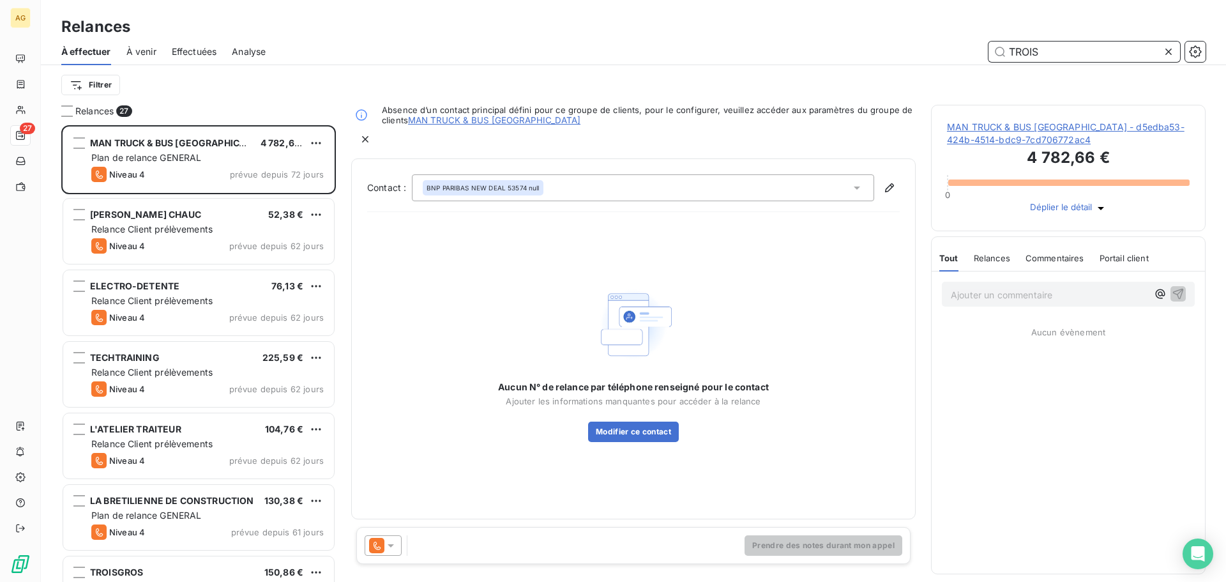
scroll to position [447, 265]
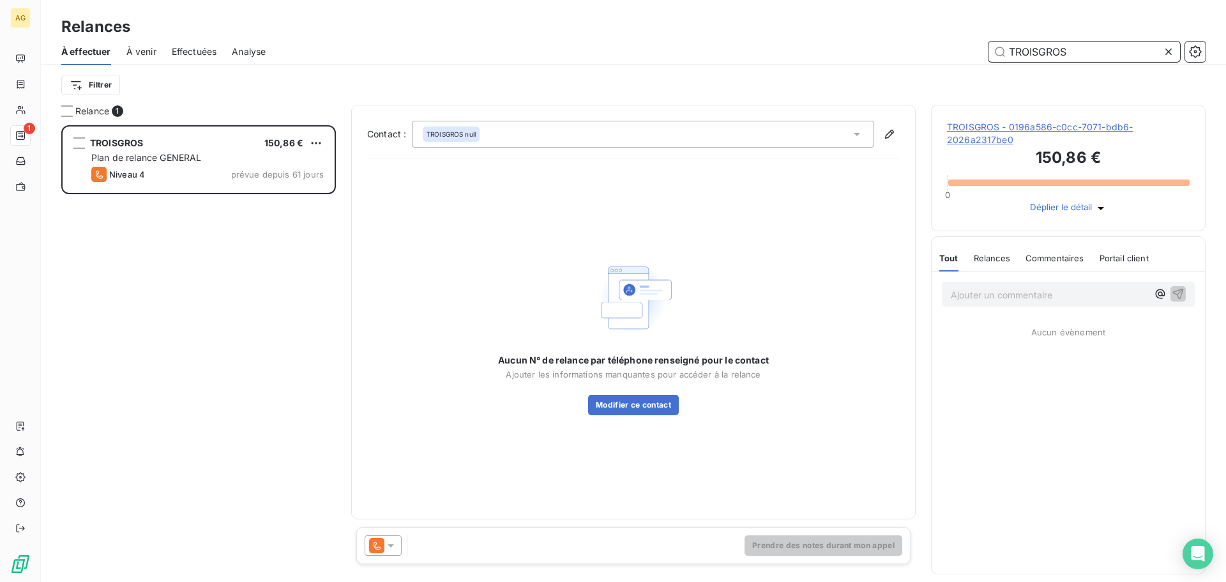
scroll to position [447, 265]
type input "TROISGROS"
click at [397, 544] on icon at bounding box center [390, 545] width 13 height 13
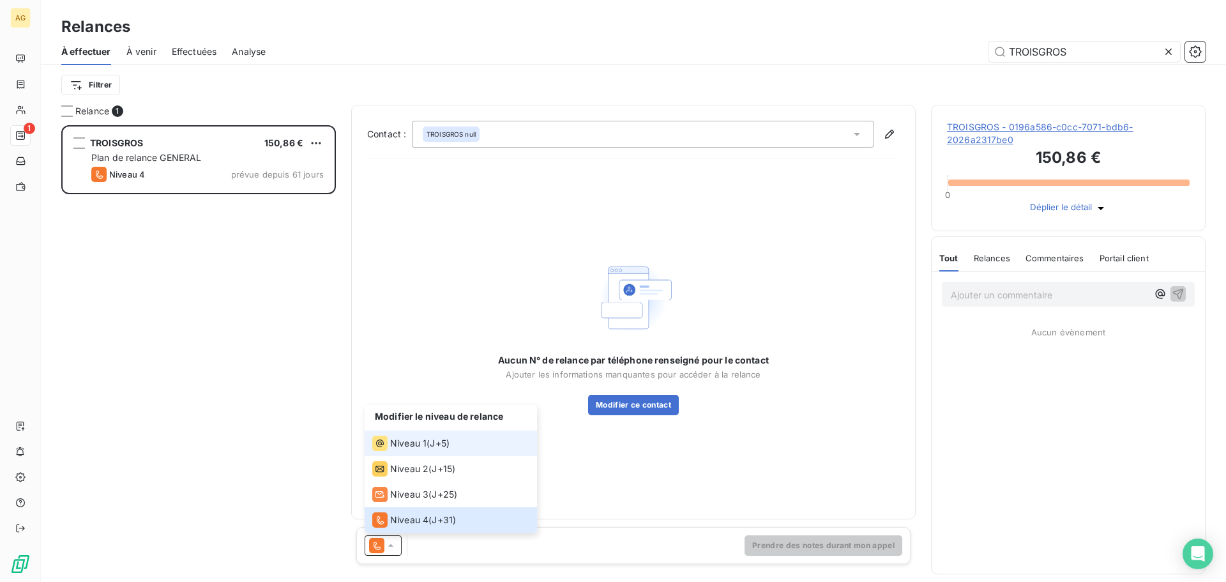
click at [417, 441] on span "Niveau 1" at bounding box center [408, 443] width 36 height 13
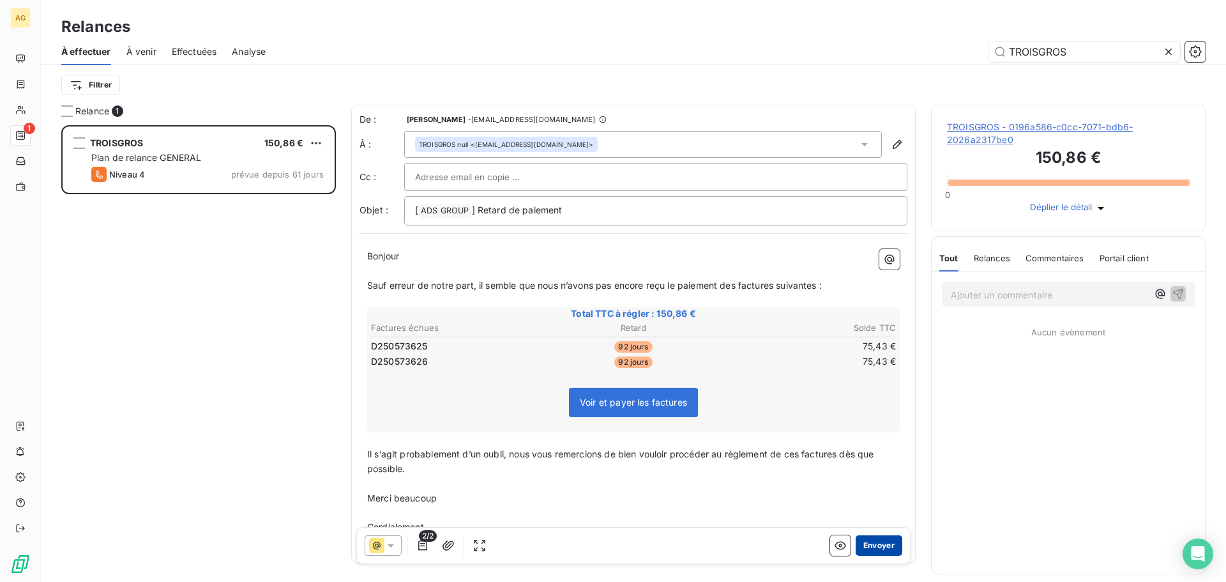
click at [869, 543] on button "Envoyer" at bounding box center [879, 545] width 47 height 20
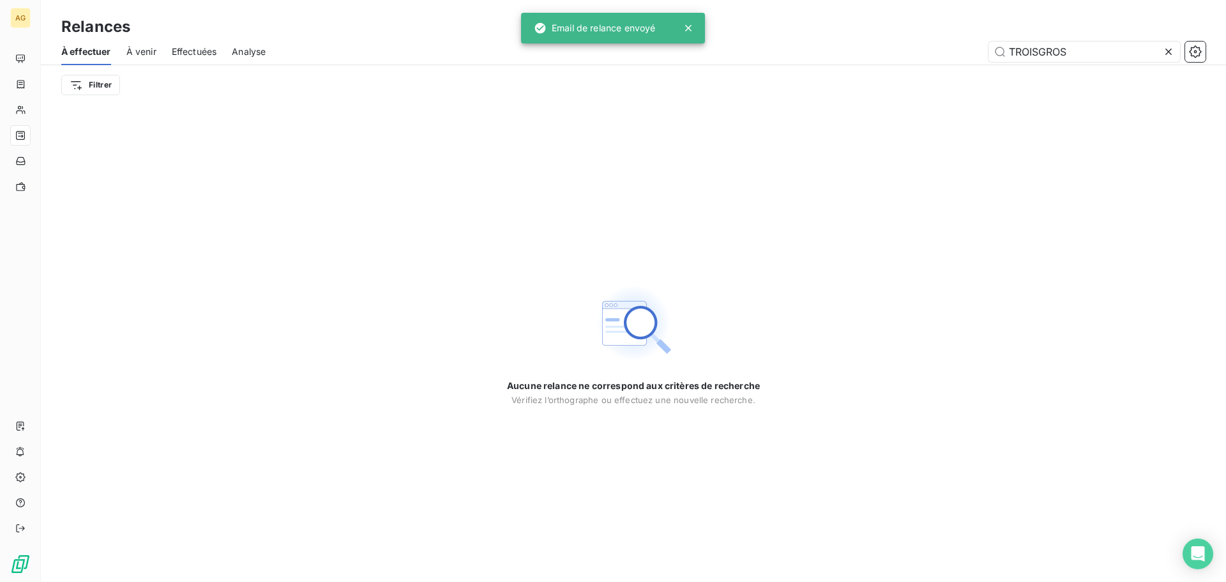
click at [1166, 56] on icon at bounding box center [1168, 51] width 13 height 13
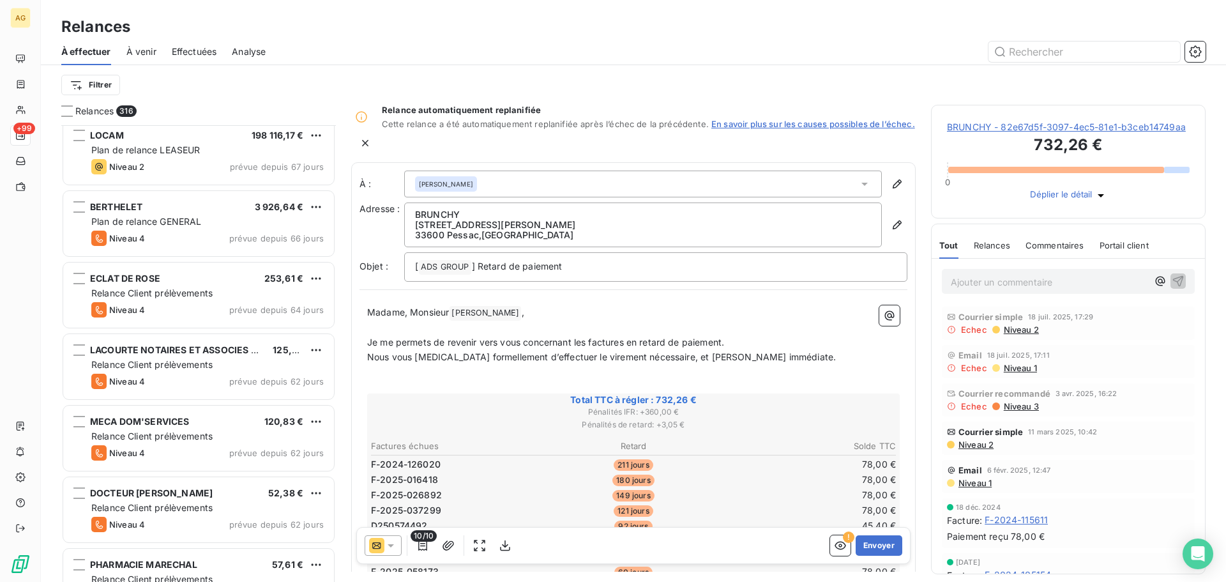
scroll to position [512, 0]
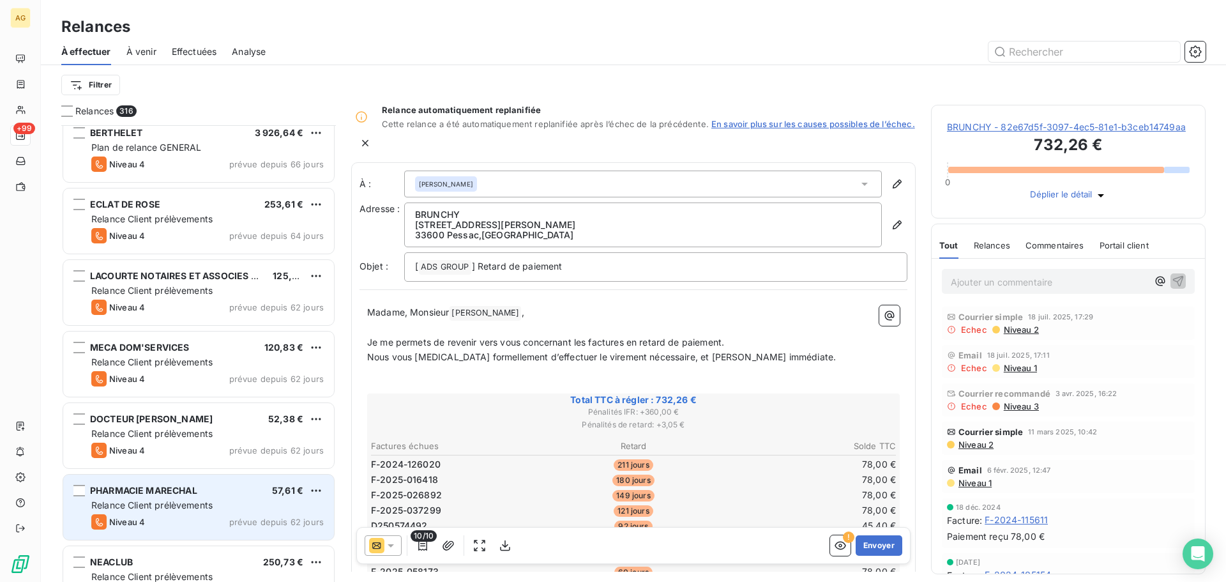
click at [221, 489] on div "PHARMACIE MARECHAL 57,61 €" at bounding box center [207, 490] width 232 height 11
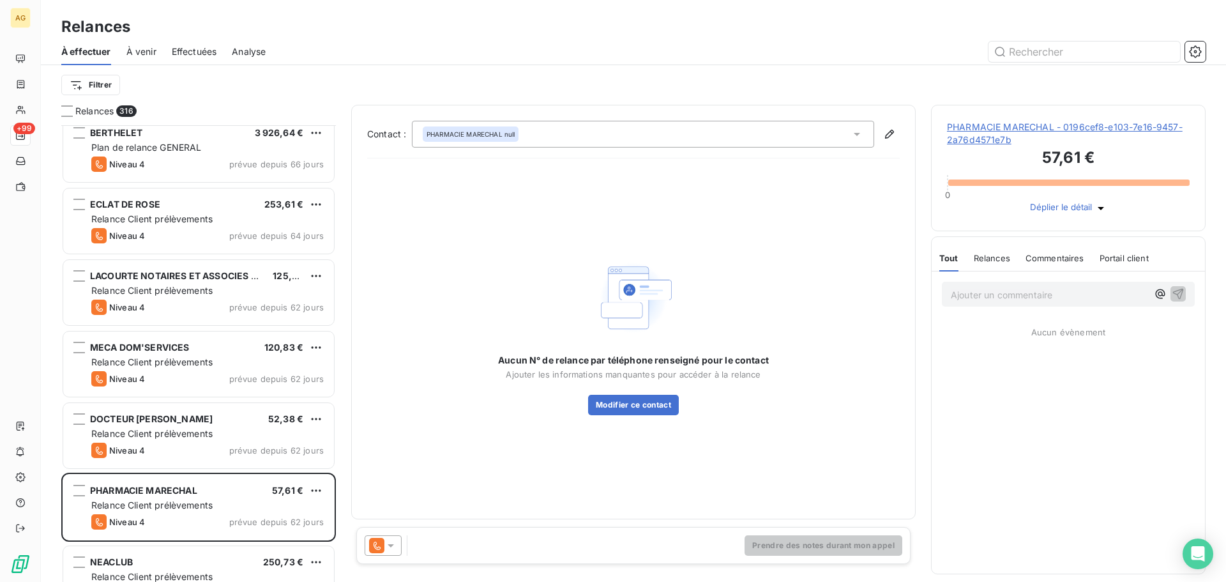
click at [991, 142] on span "PHARMACIE MARECHAL - 0196cef8-e103-7e16-9457-2a76d4571e7b" at bounding box center [1068, 134] width 243 height 26
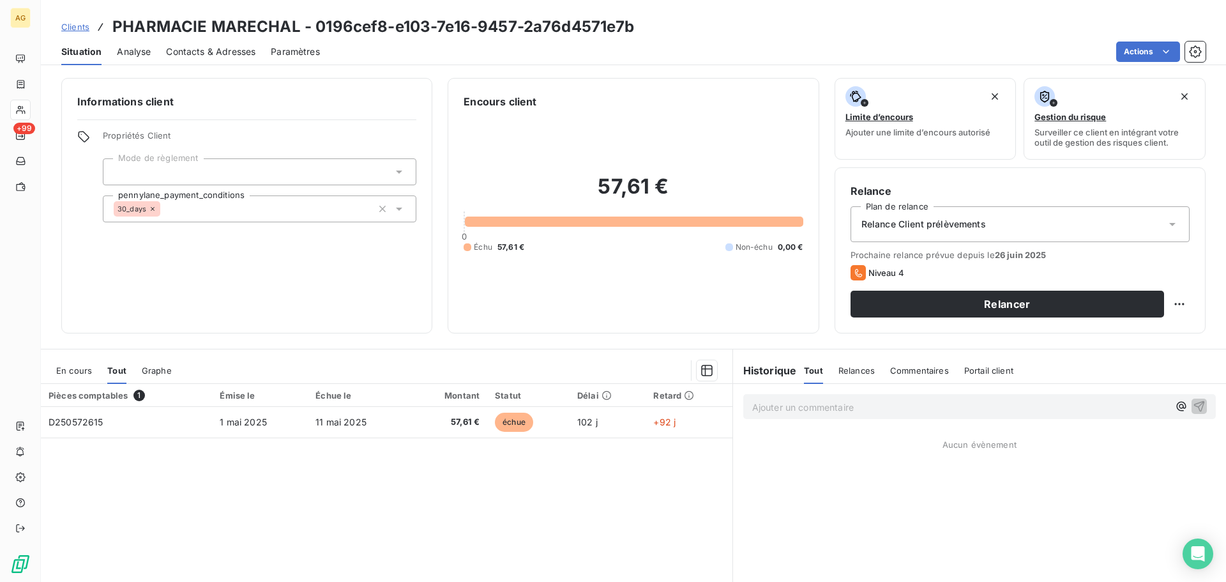
click at [282, 49] on span "Paramètres" at bounding box center [295, 51] width 49 height 13
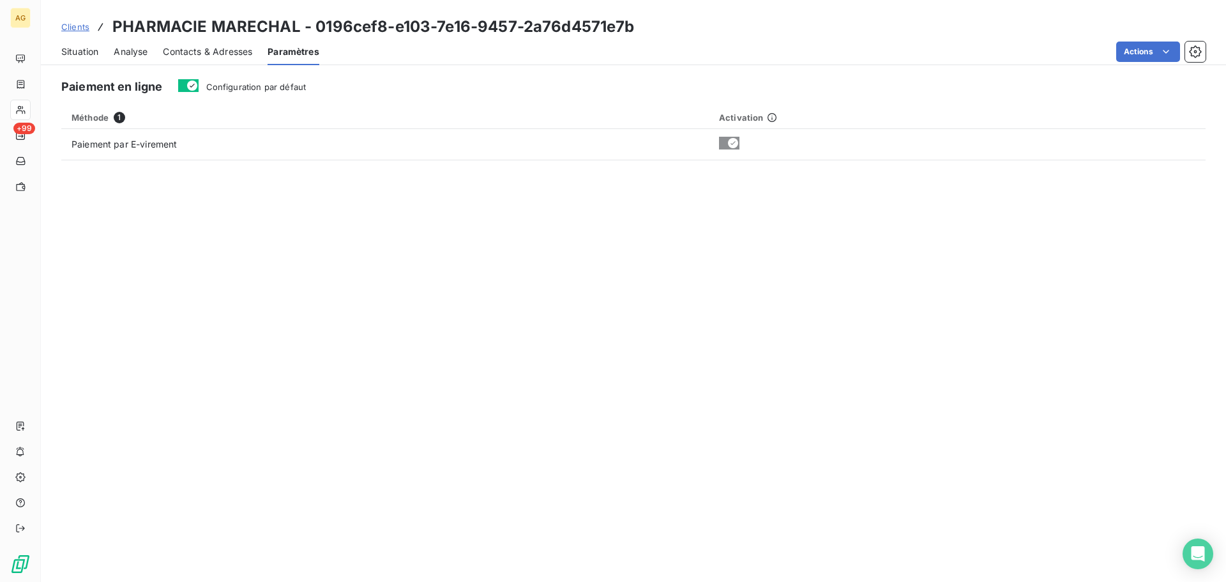
click at [272, 87] on span "Configuration par défaut" at bounding box center [256, 87] width 100 height 10
click at [199, 87] on button "Configuration par défaut" at bounding box center [188, 85] width 20 height 13
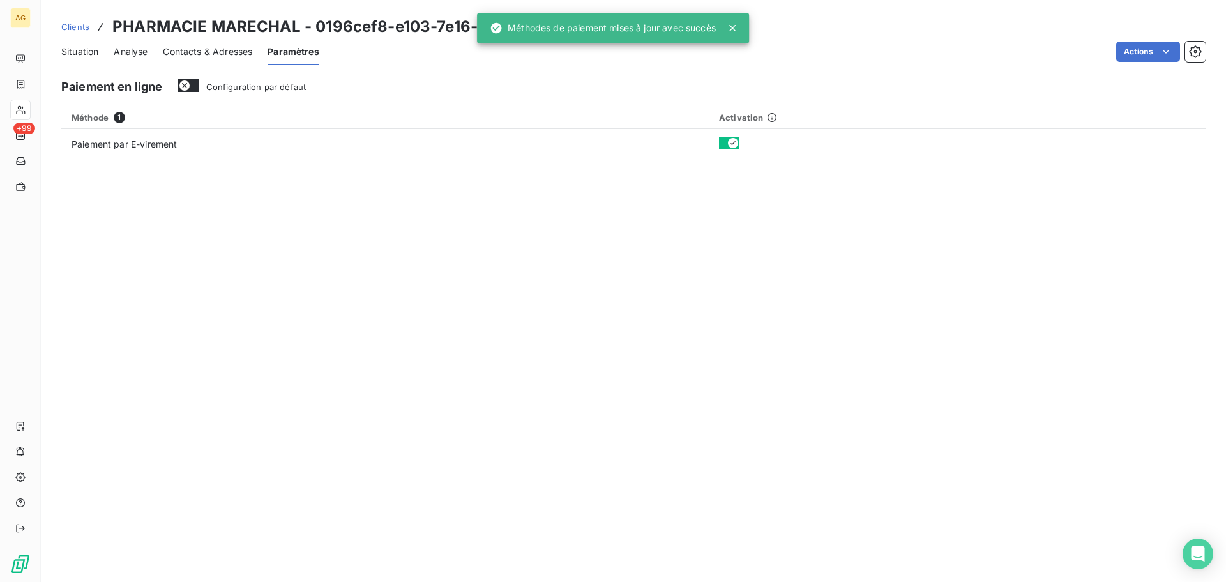
click at [199, 50] on span "Contacts & Adresses" at bounding box center [207, 51] width 89 height 13
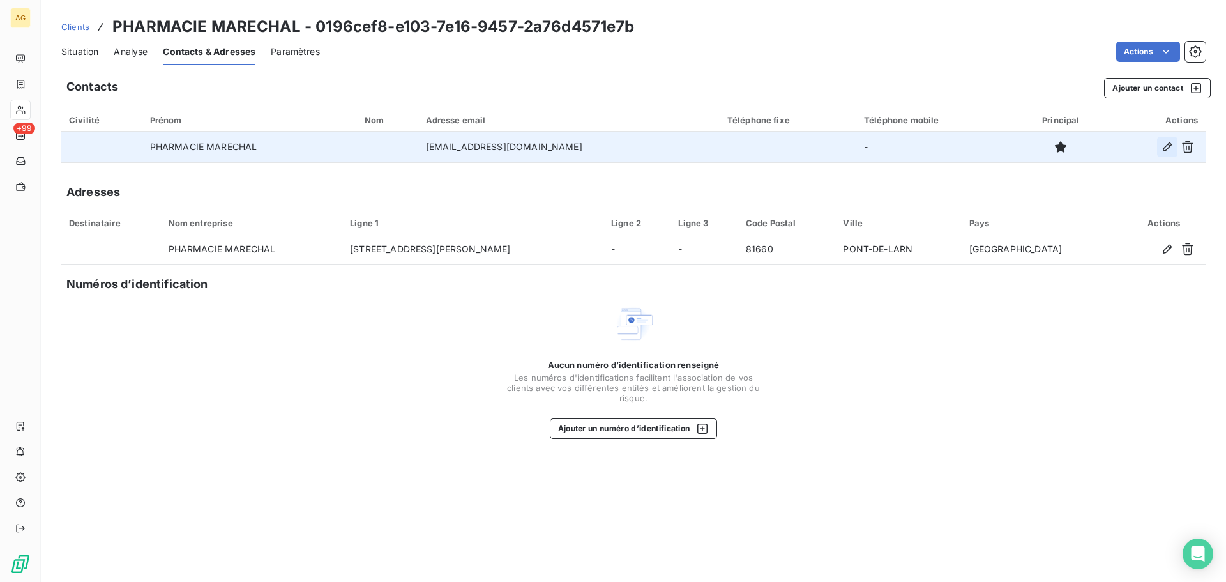
click at [1167, 147] on icon "button" at bounding box center [1167, 147] width 13 height 13
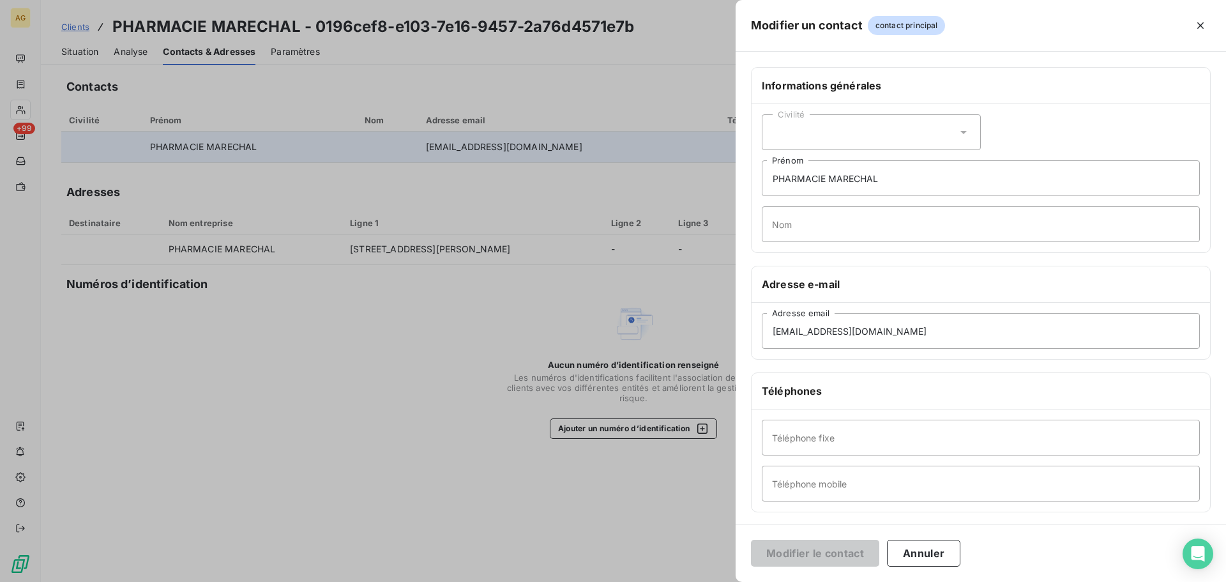
click at [779, 137] on div "Civilité" at bounding box center [871, 132] width 219 height 36
click at [801, 163] on span "Madame" at bounding box center [805, 164] width 34 height 12
drag, startPoint x: 893, startPoint y: 181, endPoint x: 751, endPoint y: 174, distance: 142.0
click at [751, 174] on div "Informations générales Civilité Madame PHARMACIE MARECHAL [PERSON_NAME]" at bounding box center [981, 160] width 460 height 186
type input "[PERSON_NAME]"
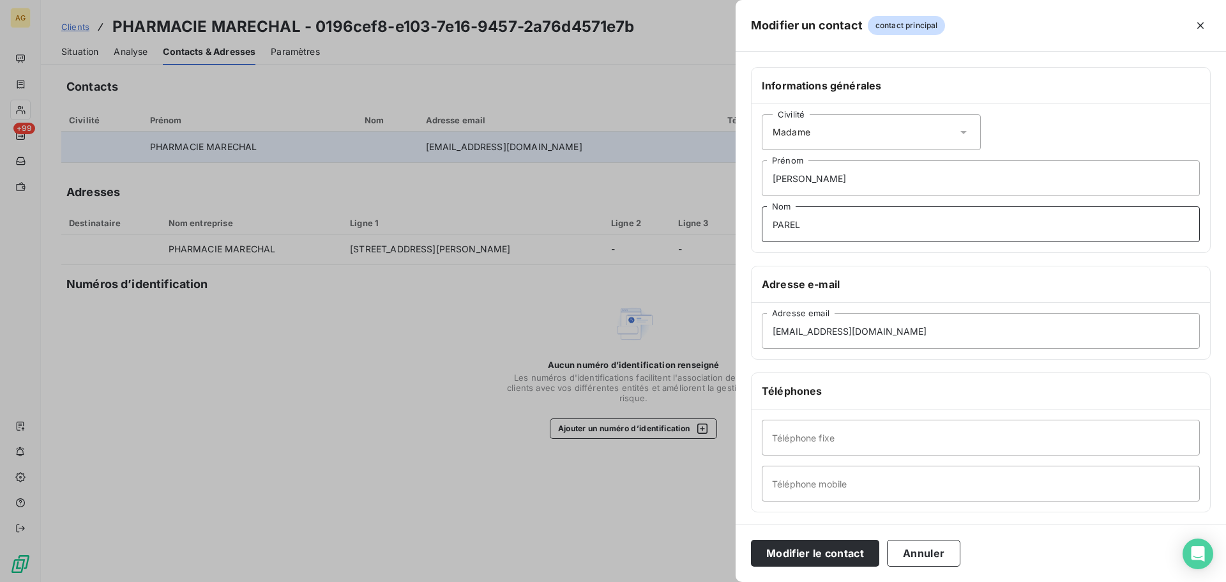
type input "PAREL"
drag, startPoint x: 940, startPoint y: 331, endPoint x: 738, endPoint y: 341, distance: 202.1
click at [738, 341] on div "Informations générales Civilité Madame [PERSON_NAME] PAREL Nom Adresse e-mail […" at bounding box center [981, 350] width 490 height 567
paste input "[EMAIL_ADDRESS][DOMAIN_NAME]"
type input "[EMAIL_ADDRESS][DOMAIN_NAME]"
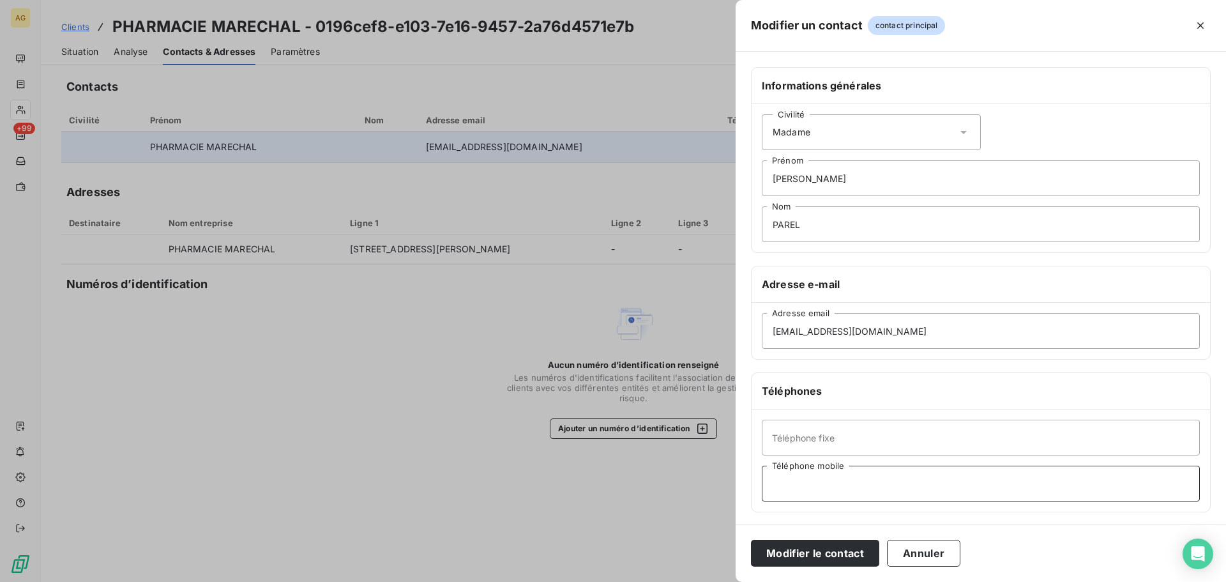
click at [842, 483] on input "Téléphone mobile" at bounding box center [981, 484] width 438 height 36
paste input "0671859040"
type input "0671859040"
click at [849, 556] on button "Modifier le contact" at bounding box center [815, 553] width 128 height 27
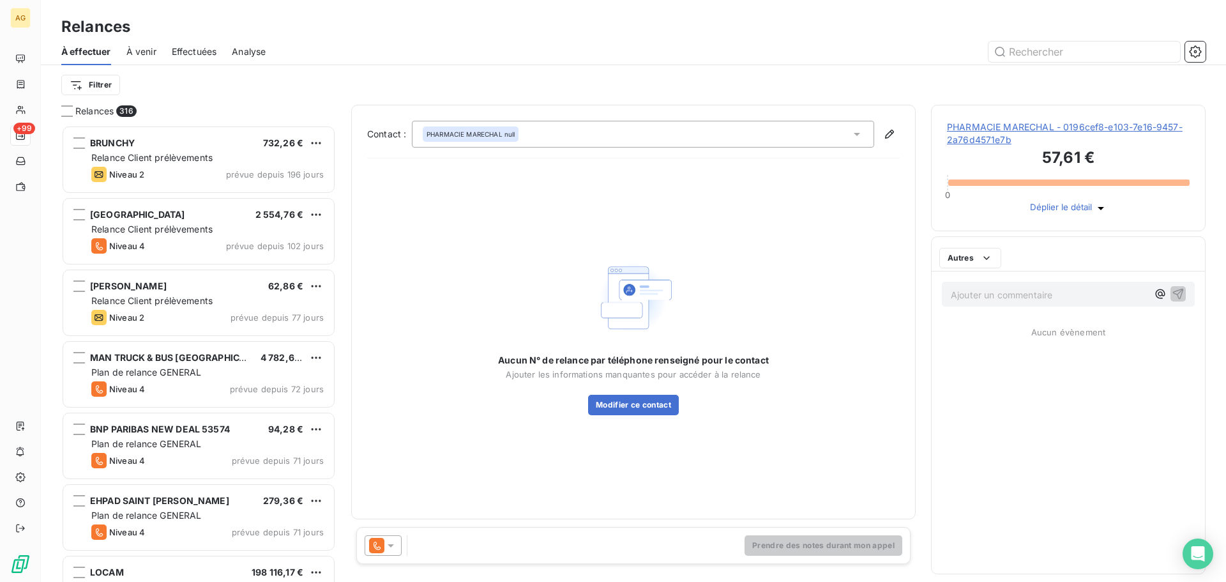
scroll to position [447, 265]
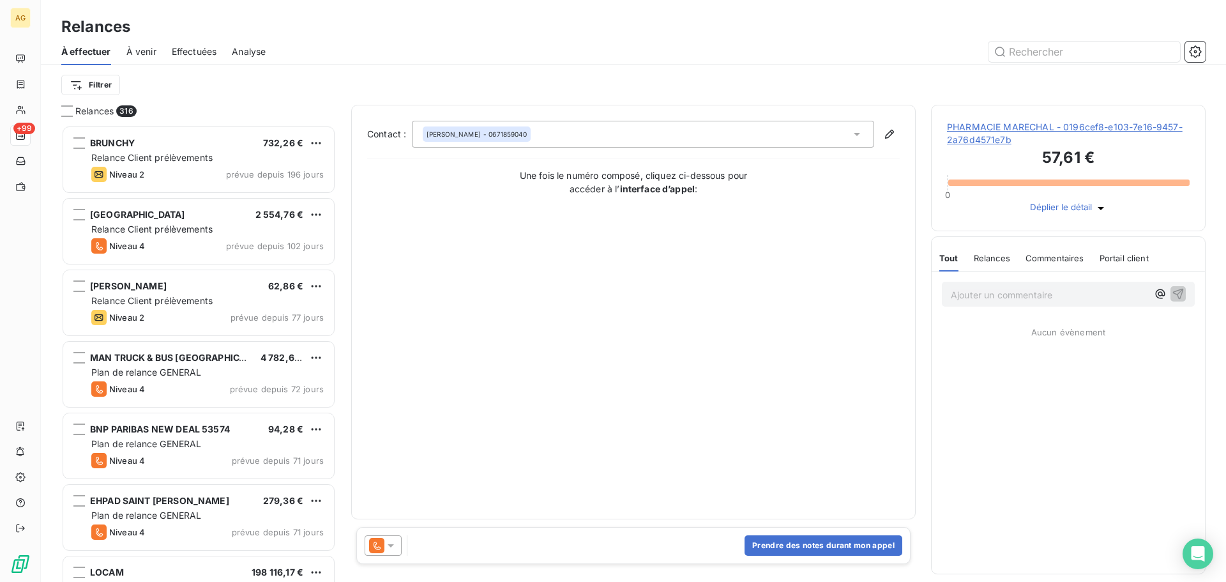
click at [395, 544] on icon at bounding box center [390, 545] width 13 height 13
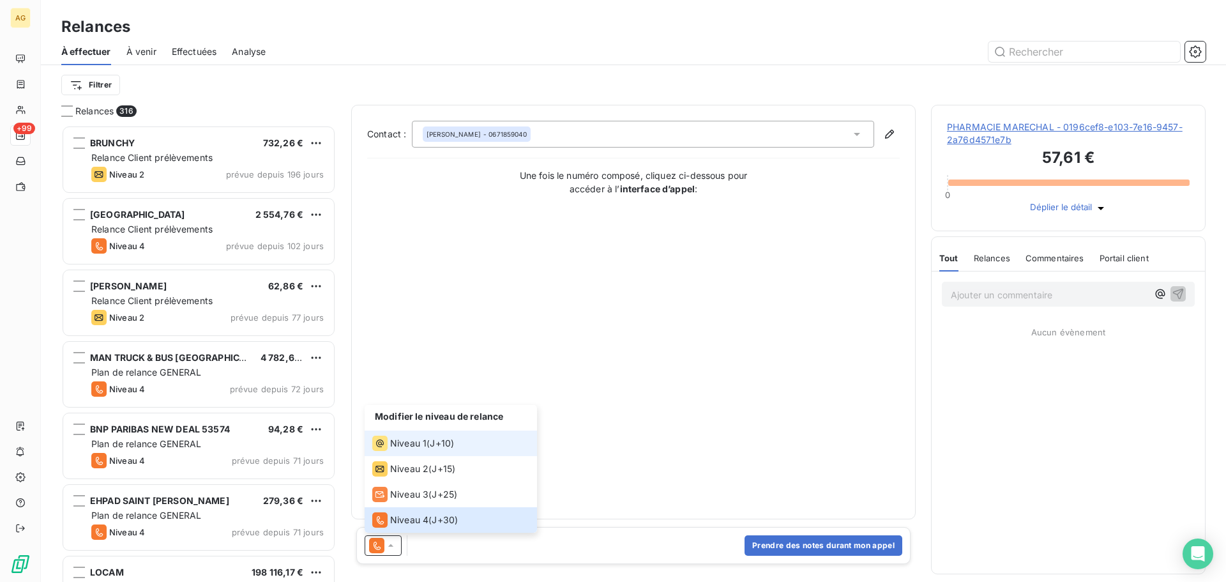
click at [427, 448] on div "Niveau 1 ( J+10 )" at bounding box center [413, 443] width 82 height 15
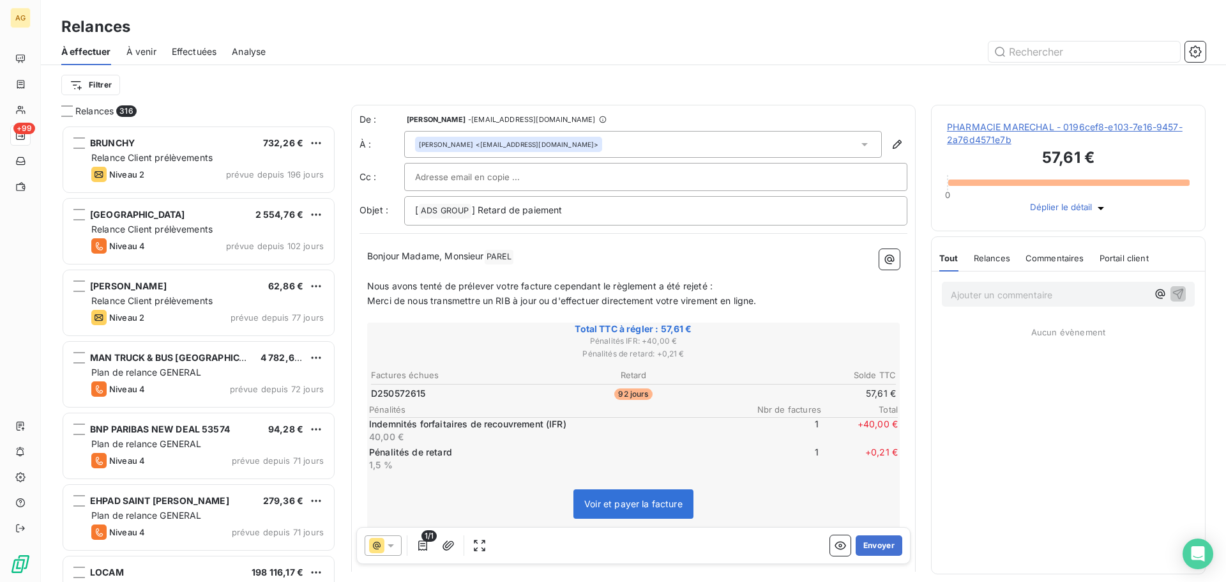
drag, startPoint x: 489, startPoint y: 255, endPoint x: 441, endPoint y: 256, distance: 47.3
click at [441, 256] on p "Bonjour Madame, Monsieur [PERSON_NAME] ﻿ ﻿" at bounding box center [633, 256] width 533 height 15
click at [874, 543] on button "Envoyer" at bounding box center [879, 545] width 47 height 20
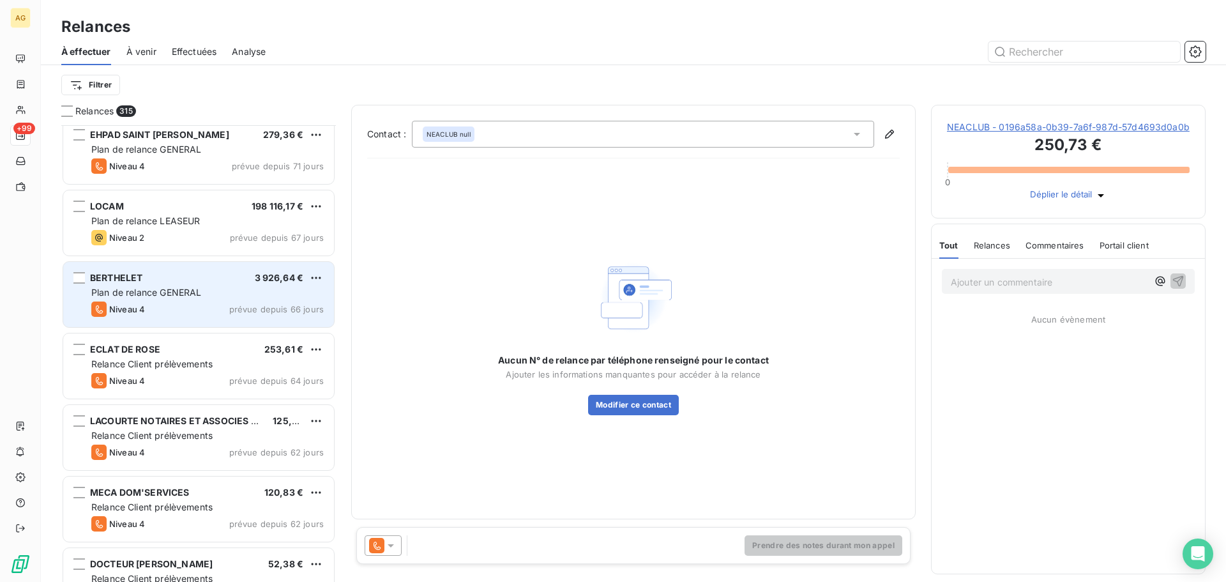
scroll to position [448, 0]
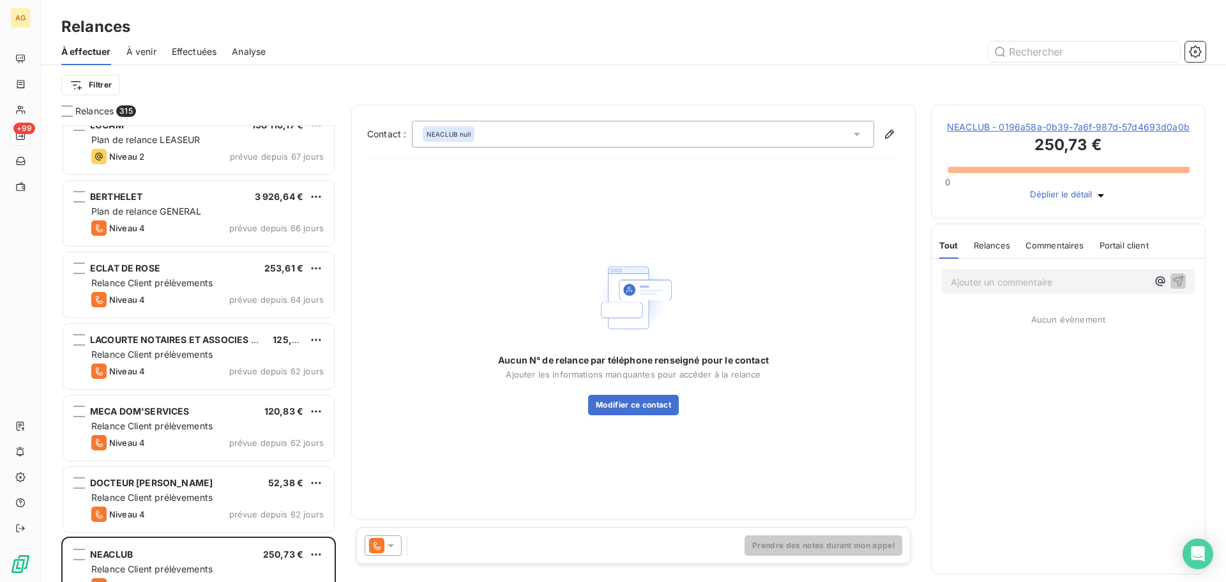
click at [1003, 133] on span "NEACLUB - 0196a58a-0b39-7a6f-987d-57d4693d0a0b" at bounding box center [1068, 127] width 243 height 13
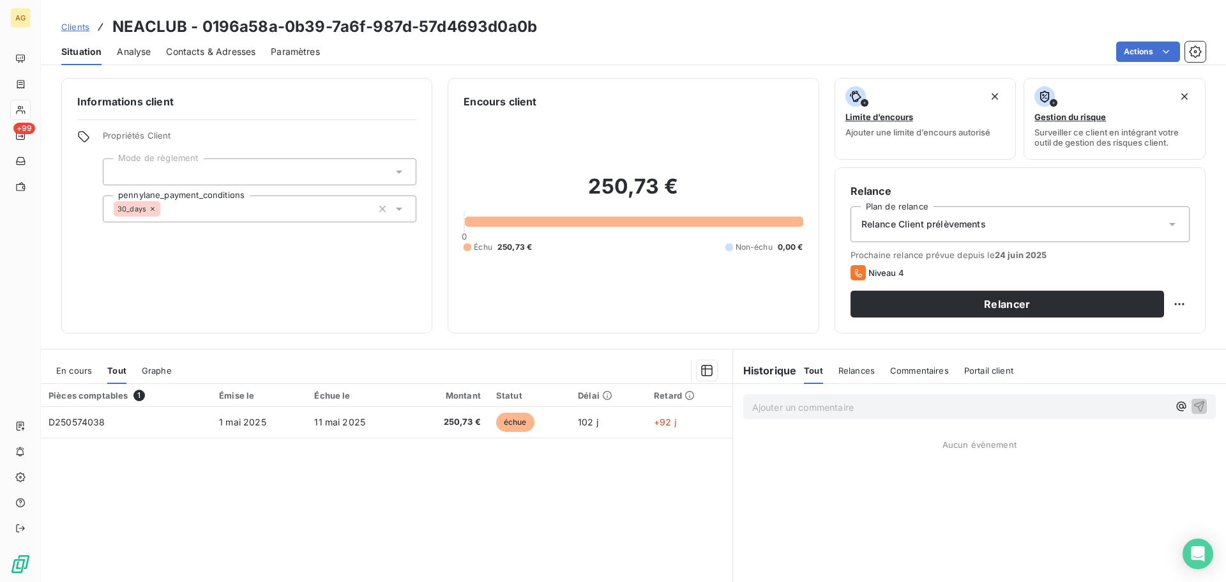
click at [307, 49] on span "Paramètres" at bounding box center [295, 51] width 49 height 13
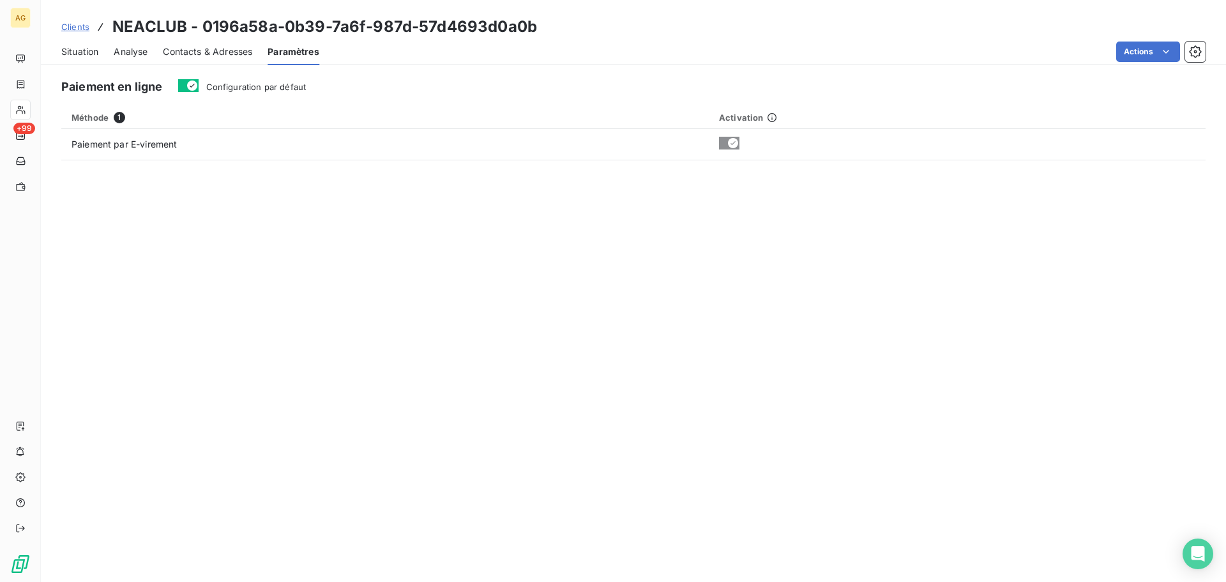
click at [225, 87] on span "Configuration par défaut" at bounding box center [256, 87] width 100 height 10
click at [199, 87] on button "Configuration par défaut" at bounding box center [188, 85] width 20 height 13
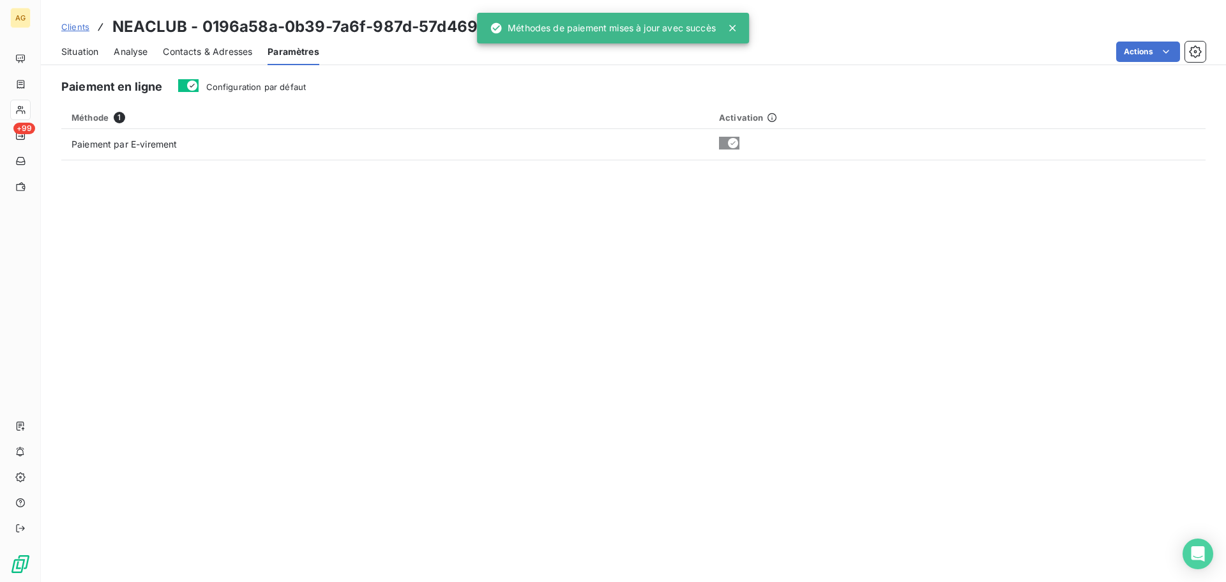
click at [188, 50] on span "Contacts & Adresses" at bounding box center [207, 51] width 89 height 13
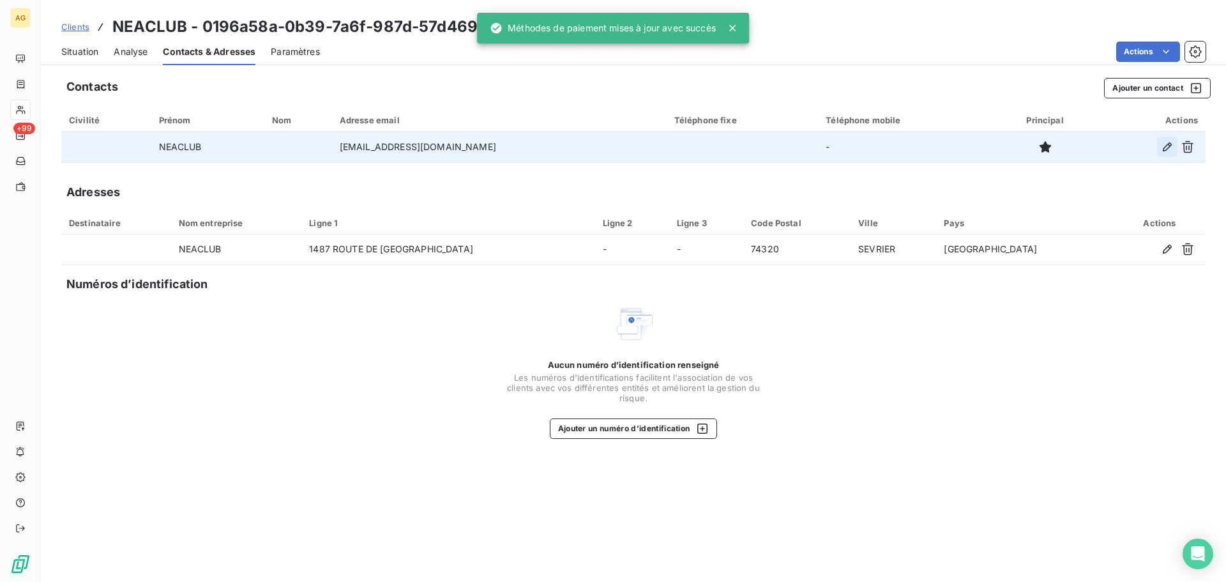
click at [1159, 148] on button "button" at bounding box center [1167, 147] width 20 height 20
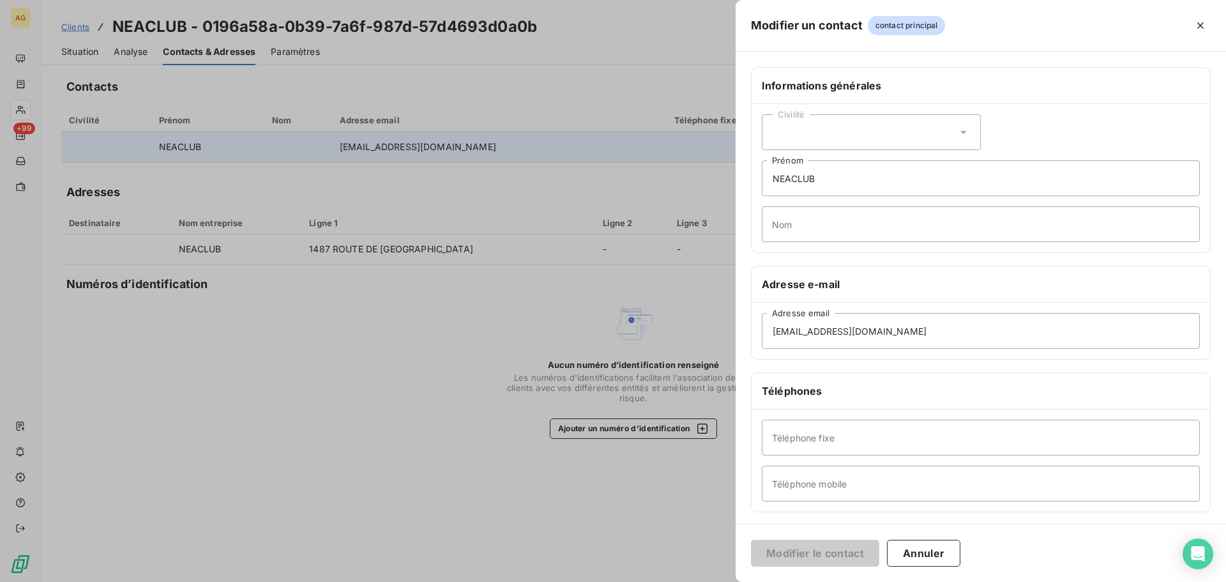
click at [856, 121] on div "Civilité" at bounding box center [871, 132] width 219 height 36
click at [812, 178] on li "Monsieur" at bounding box center [871, 186] width 219 height 22
click at [819, 143] on div "Civilité Monsieur" at bounding box center [871, 132] width 219 height 36
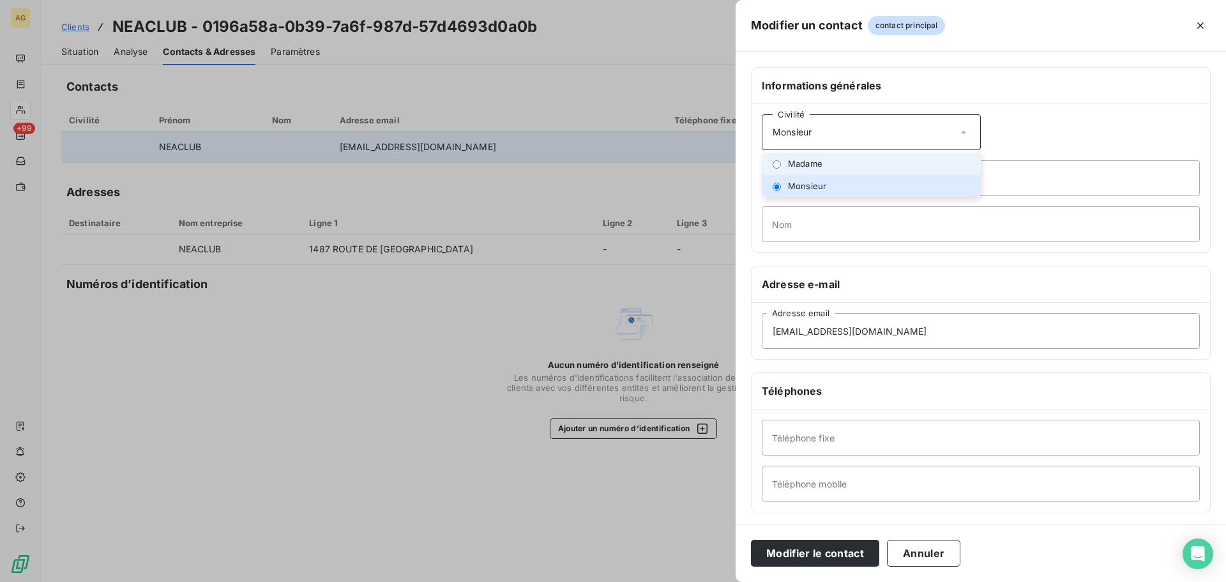
click at [805, 162] on span "Madame" at bounding box center [805, 164] width 34 height 12
drag, startPoint x: 814, startPoint y: 176, endPoint x: 760, endPoint y: 177, distance: 54.3
click at [760, 177] on div "Civilité Madame NEACLUB Prénom Nom" at bounding box center [981, 178] width 459 height 148
type input "[PERSON_NAME]"
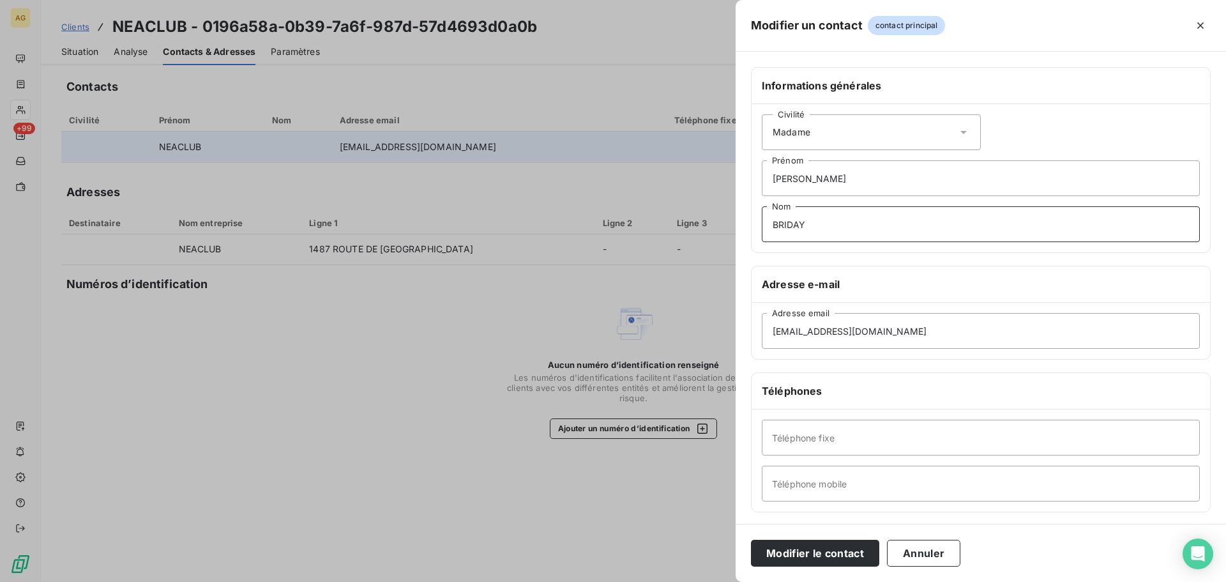
type input "BRIDAY"
drag, startPoint x: 949, startPoint y: 324, endPoint x: 759, endPoint y: 333, distance: 189.9
click at [757, 335] on div "[EMAIL_ADDRESS][DOMAIN_NAME] Adresse email" at bounding box center [981, 331] width 459 height 56
paste input "s.briday@neaclub"
type input "[EMAIL_ADDRESS][DOMAIN_NAME]"
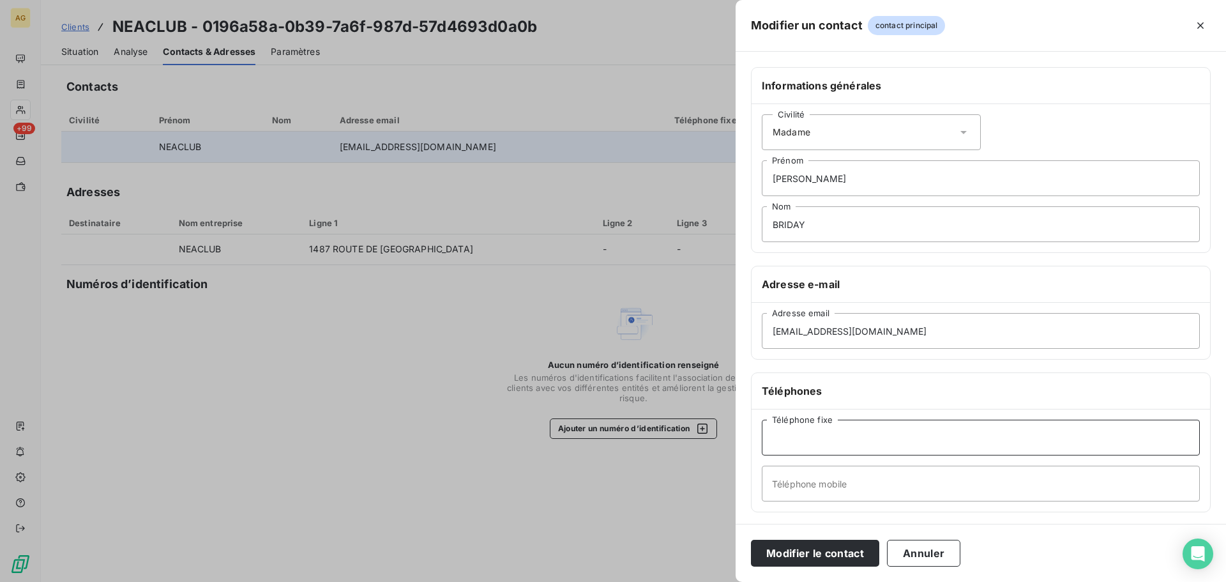
drag, startPoint x: 837, startPoint y: 427, endPoint x: 845, endPoint y: 427, distance: 7.7
click at [837, 428] on input "Téléphone fixe" at bounding box center [981, 438] width 438 height 36
paste input "0450526151"
type input "0450526151"
drag, startPoint x: 836, startPoint y: 478, endPoint x: 842, endPoint y: 475, distance: 6.9
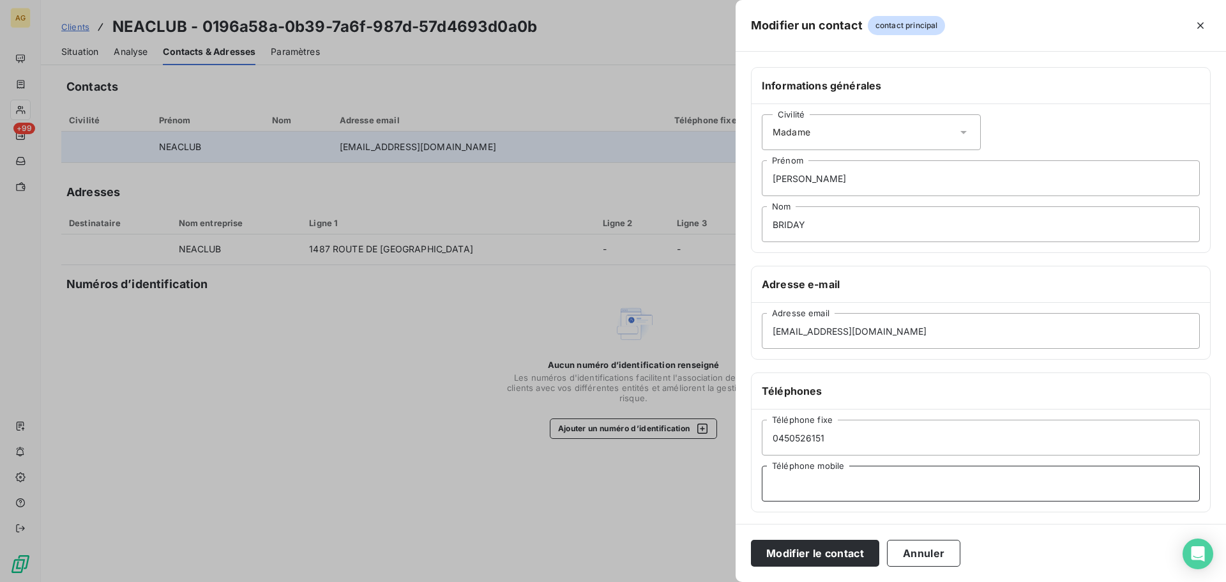
click at [840, 477] on input "Téléphone mobile" at bounding box center [981, 484] width 438 height 36
paste input "0660728129"
type input "0660728129"
click at [838, 555] on button "Modifier le contact" at bounding box center [815, 553] width 128 height 27
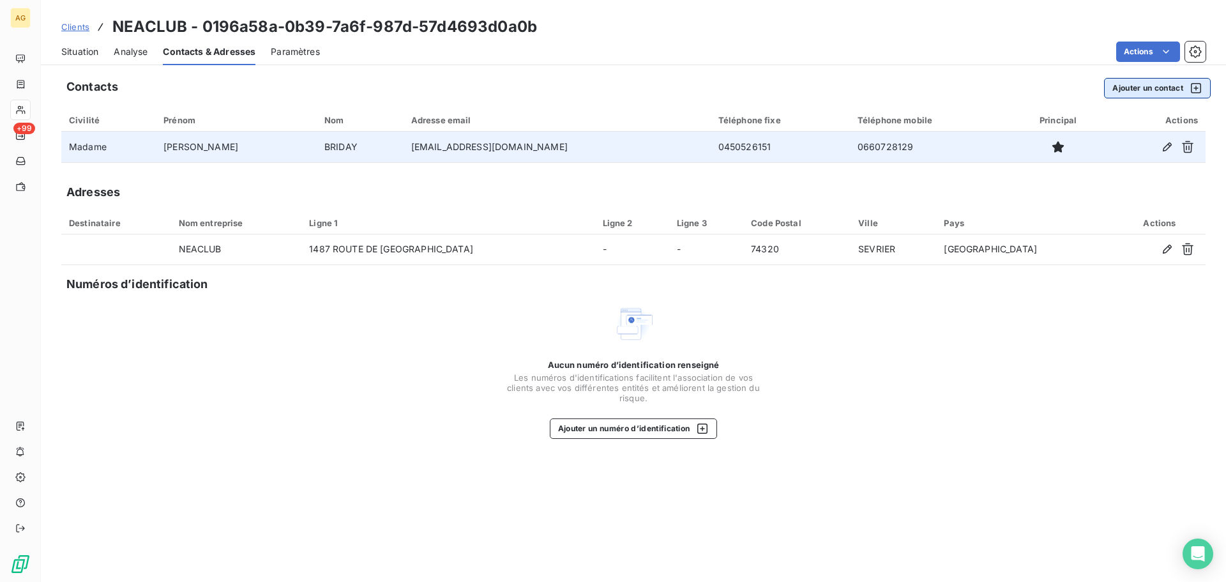
click at [1157, 92] on button "Ajouter un contact" at bounding box center [1157, 88] width 107 height 20
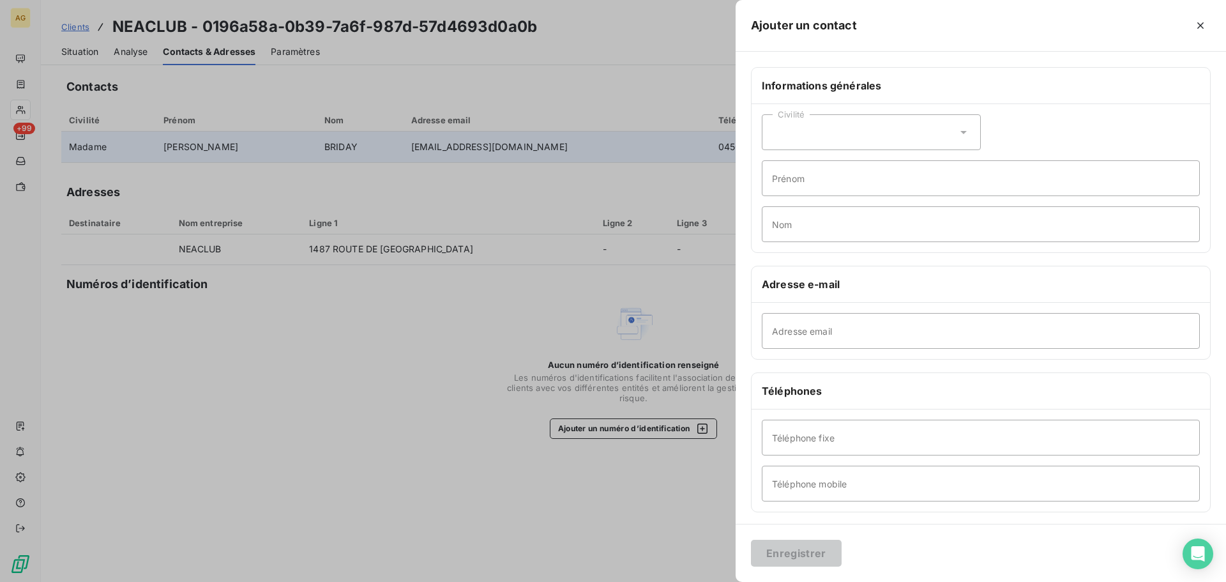
click at [873, 132] on div "Civilité" at bounding box center [871, 132] width 219 height 36
click at [809, 186] on span "Monsieur" at bounding box center [807, 186] width 38 height 12
click at [840, 172] on input "Prénom" at bounding box center [981, 178] width 438 height 36
click at [838, 172] on input "Prénom" at bounding box center [981, 178] width 438 height 36
type input "[PERSON_NAME]"
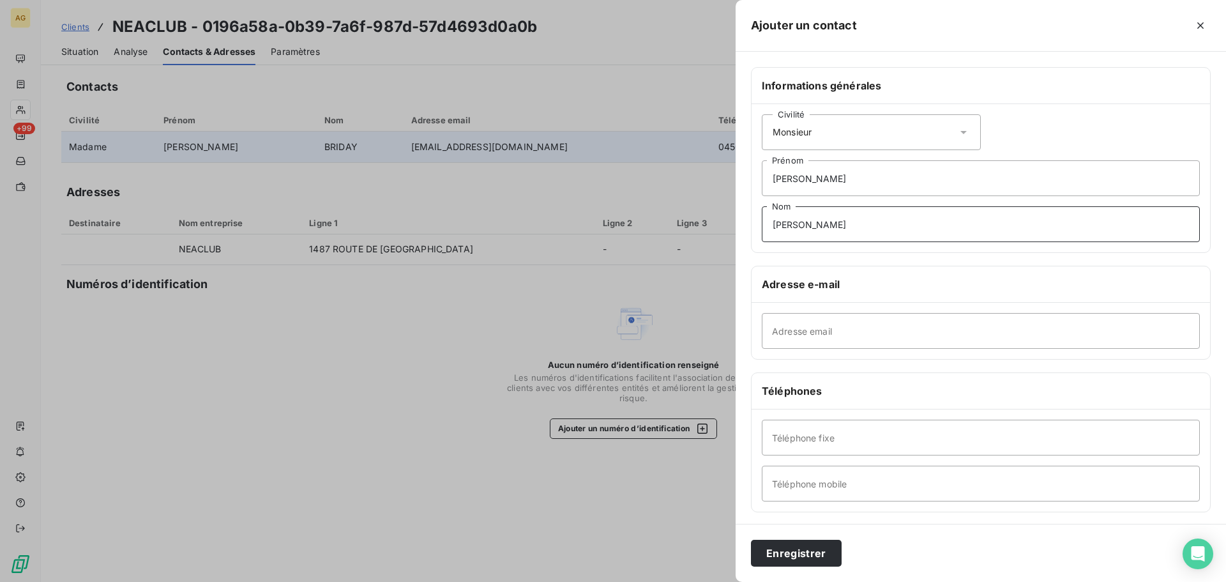
type input "[PERSON_NAME]"
click at [863, 331] on input "Adresse email" at bounding box center [981, 331] width 438 height 36
paste input "[EMAIL_ADDRESS][DOMAIN_NAME]"
type input "[EMAIL_ADDRESS][DOMAIN_NAME]"
click at [918, 430] on input "Téléphone fixe" at bounding box center [981, 438] width 438 height 36
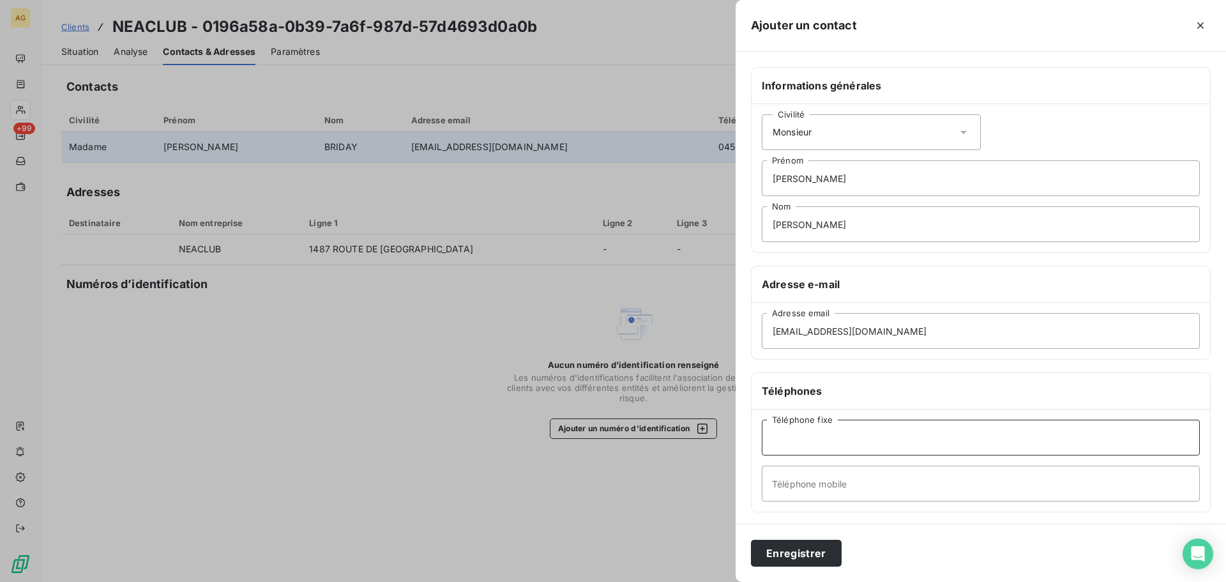
paste input "0450526151"
type input "0450526151"
click at [860, 478] on input "Téléphone mobile" at bounding box center [981, 484] width 438 height 36
paste input "0680688295"
type input "0680688295"
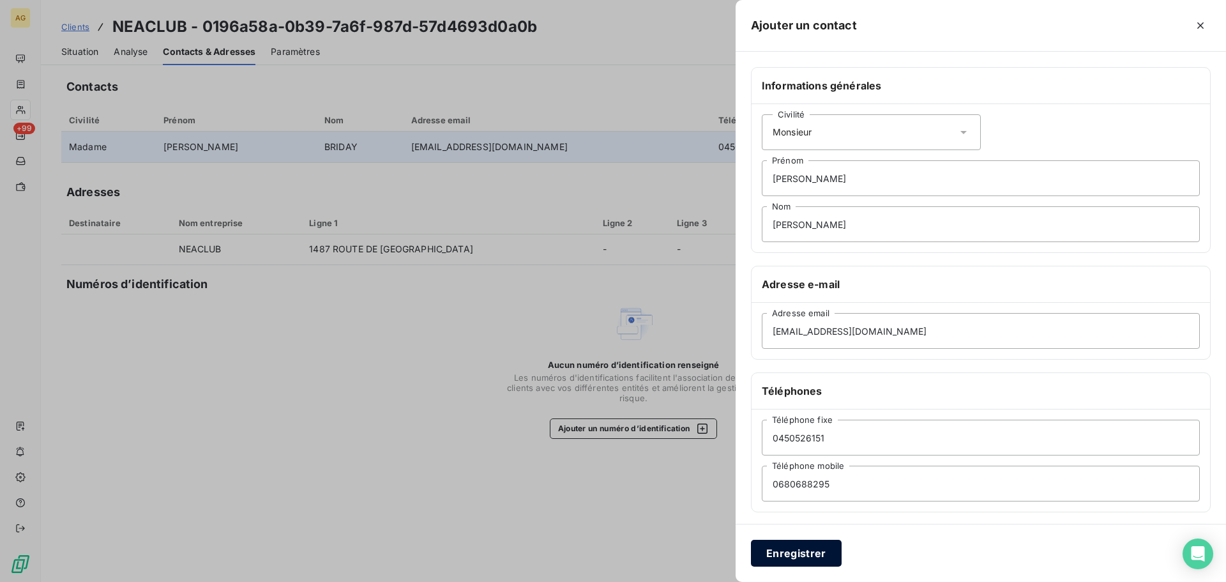
click at [766, 554] on button "Enregistrer" at bounding box center [796, 553] width 91 height 27
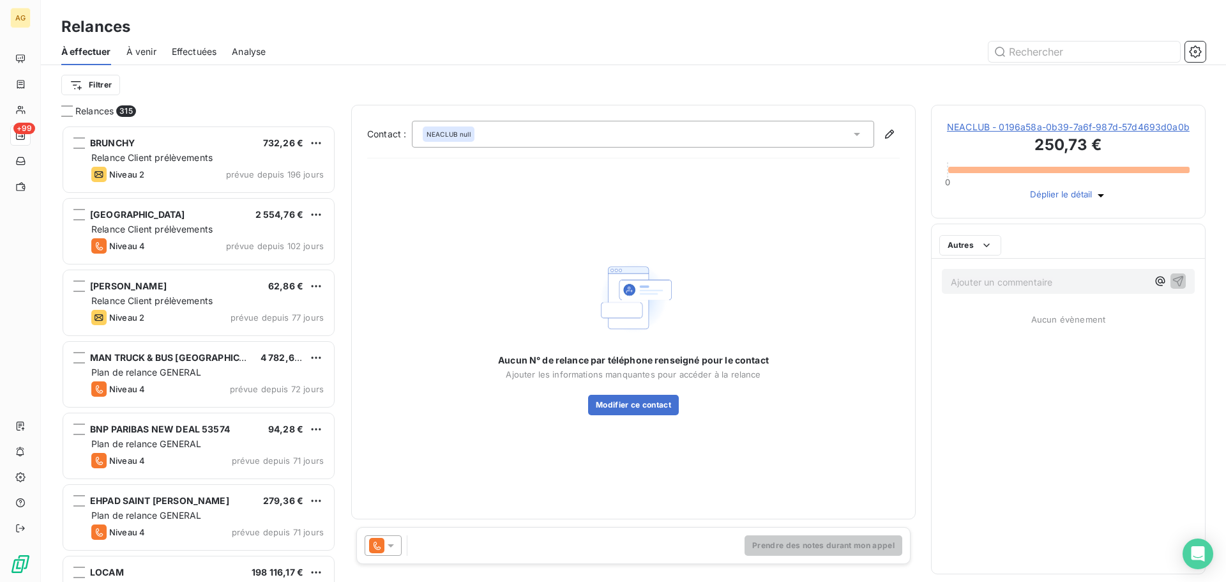
scroll to position [447, 265]
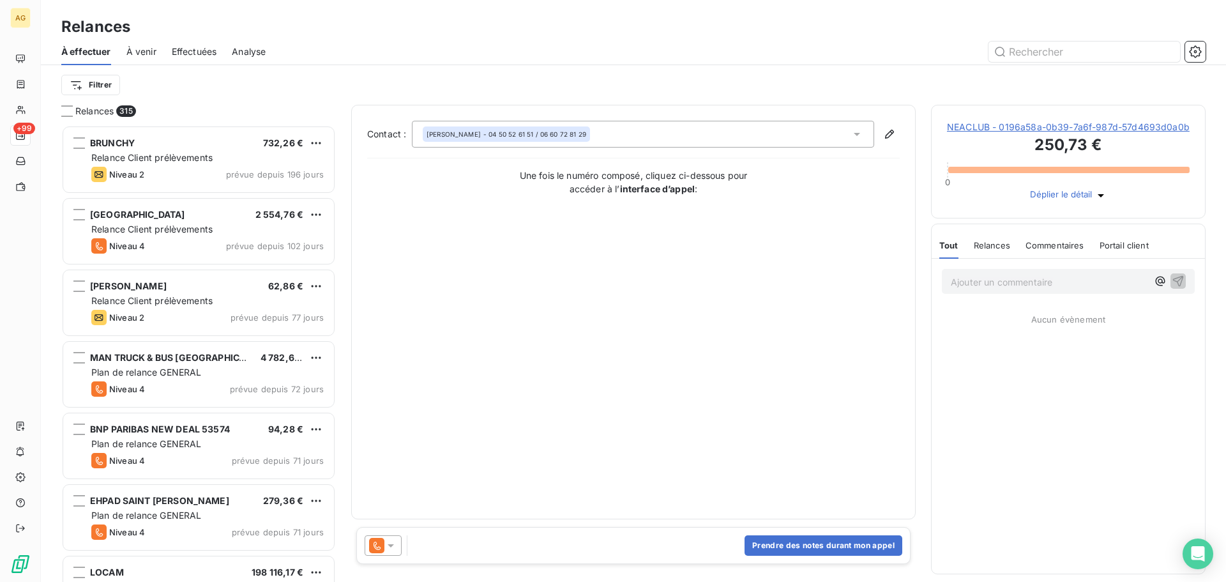
click at [390, 544] on icon at bounding box center [391, 545] width 6 height 3
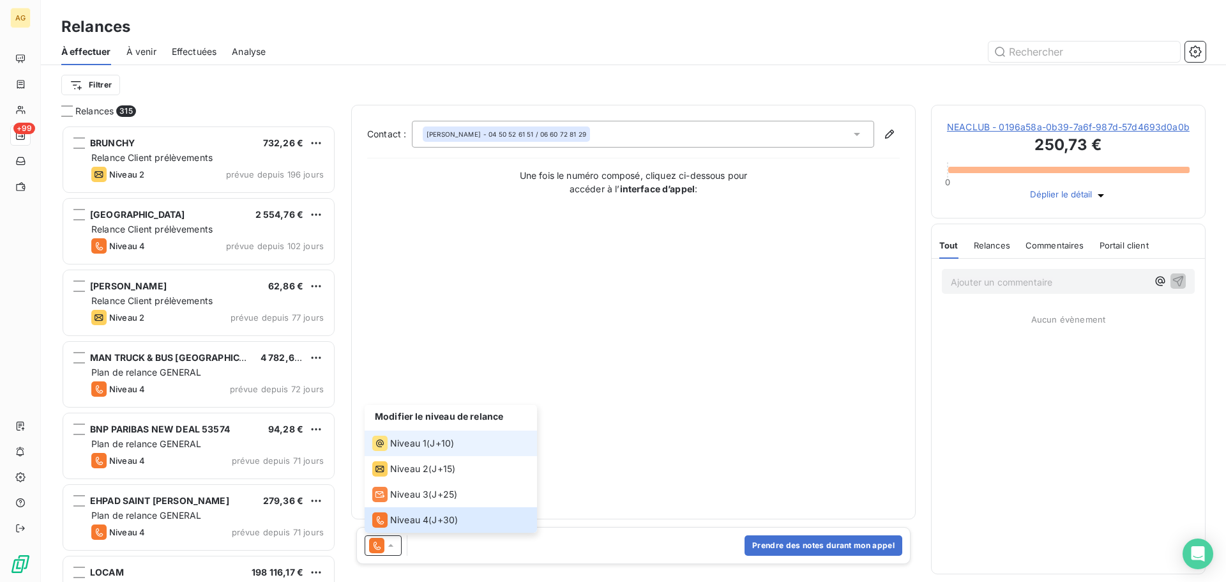
click at [400, 441] on span "Niveau 1" at bounding box center [408, 443] width 36 height 13
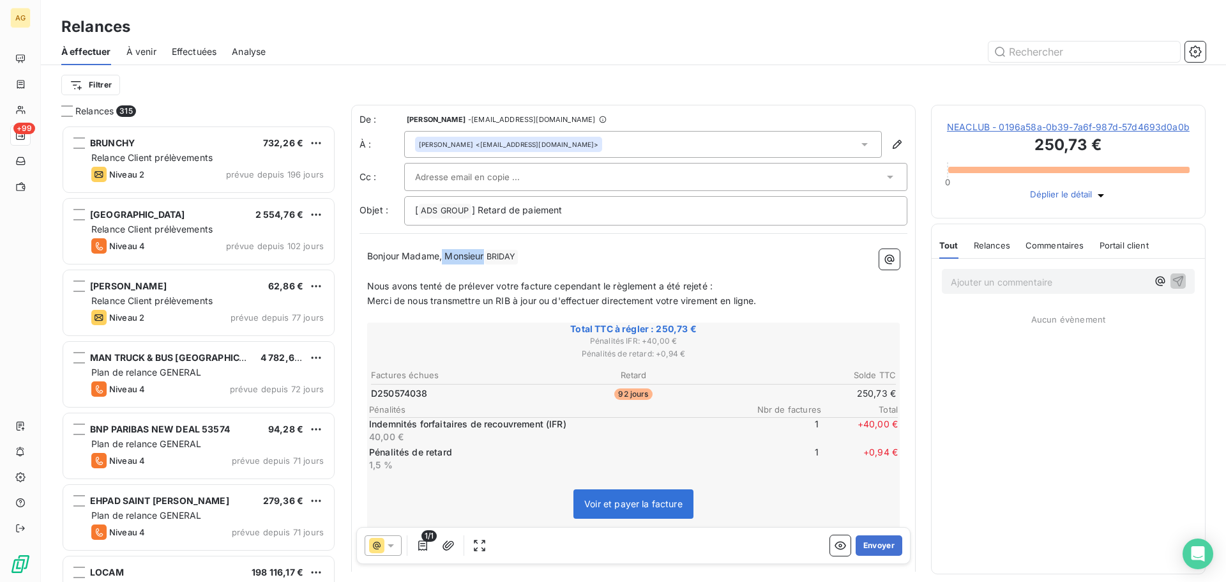
drag, startPoint x: 485, startPoint y: 257, endPoint x: 443, endPoint y: 258, distance: 42.8
click at [443, 258] on span "Bonjour Madame, Monsieur" at bounding box center [425, 255] width 117 height 11
click at [487, 176] on input "text" at bounding box center [483, 176] width 137 height 19
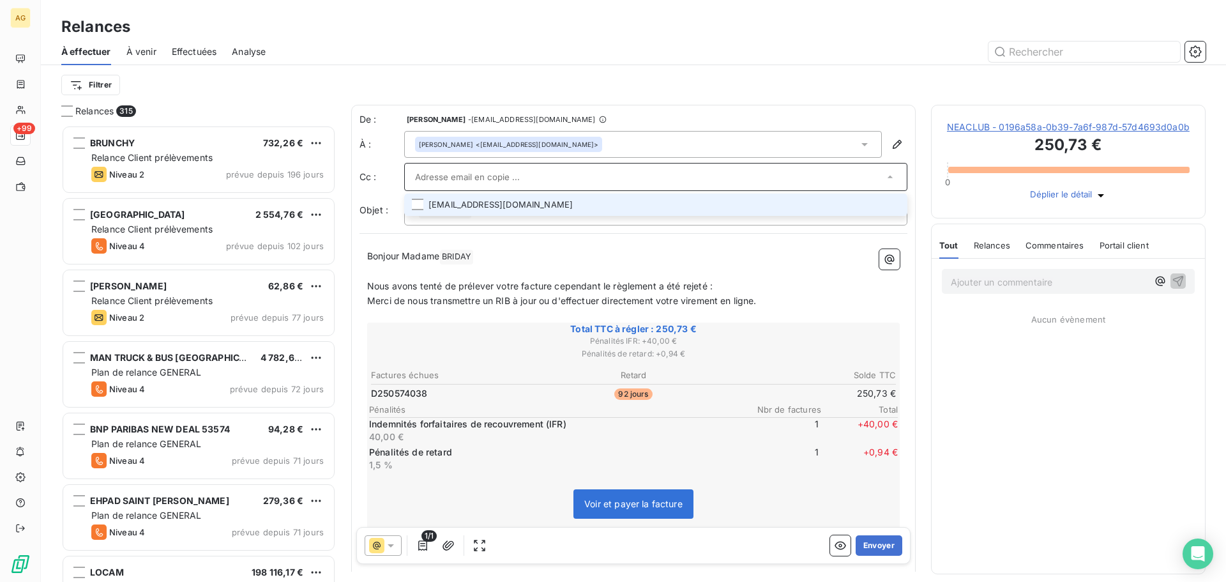
click at [660, 211] on li "[EMAIL_ADDRESS][DOMAIN_NAME]" at bounding box center [655, 205] width 503 height 22
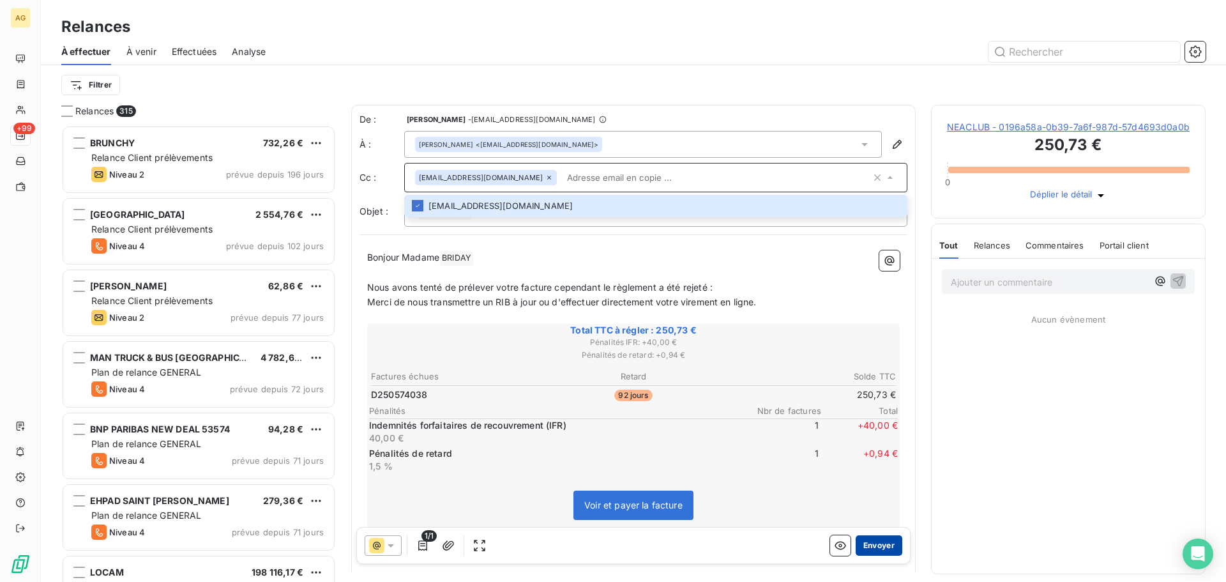
click at [872, 544] on button "Envoyer" at bounding box center [879, 545] width 47 height 20
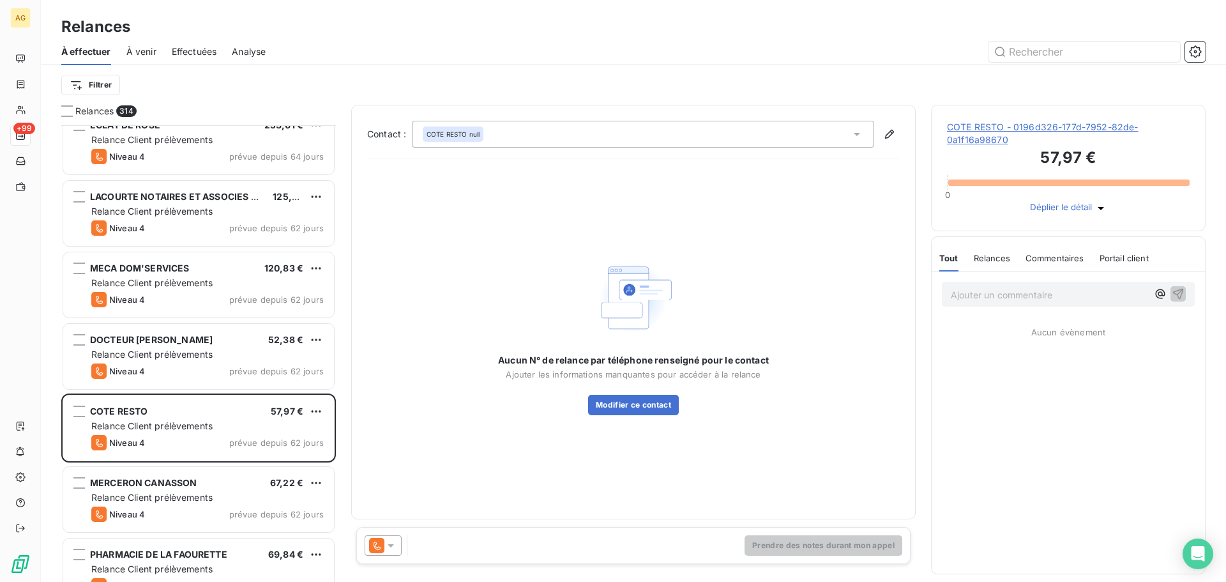
scroll to position [639, 0]
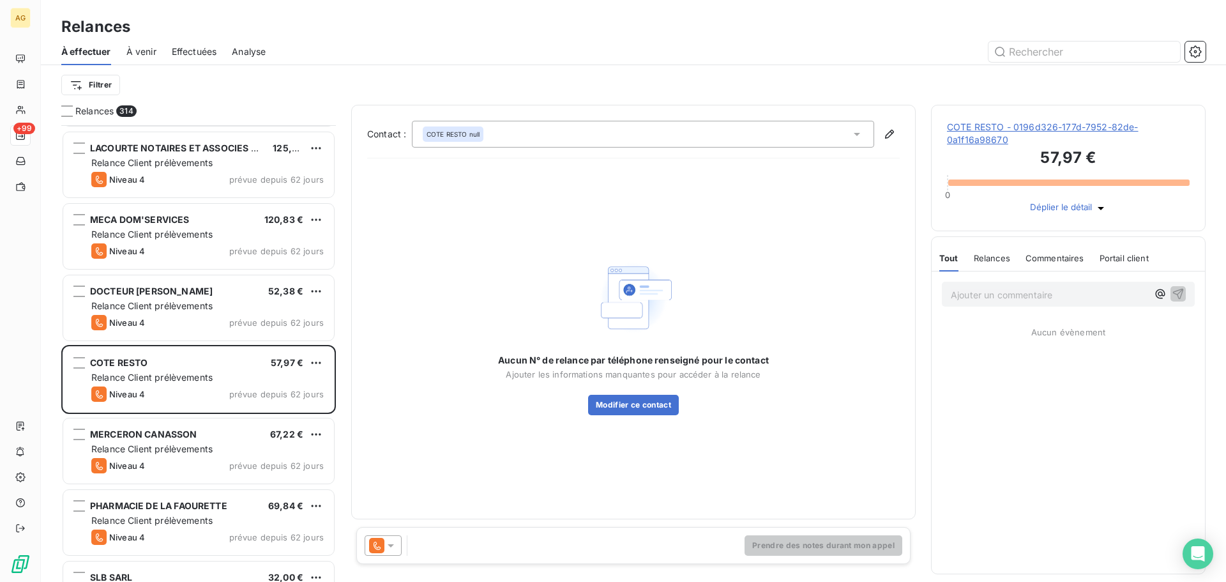
click at [980, 307] on div "Ajouter un commentaire ﻿" at bounding box center [1068, 294] width 253 height 25
click at [989, 303] on p "Ajouter un commentaire ﻿" at bounding box center [1049, 295] width 197 height 16
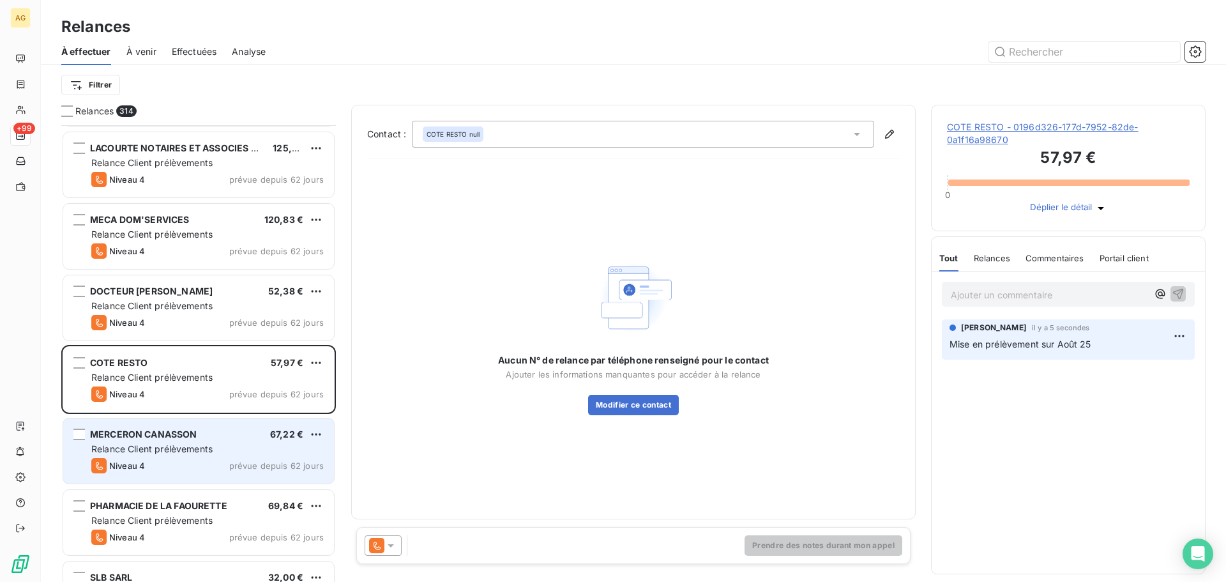
click at [134, 432] on span "MERCERON CANASSON" at bounding box center [143, 434] width 107 height 11
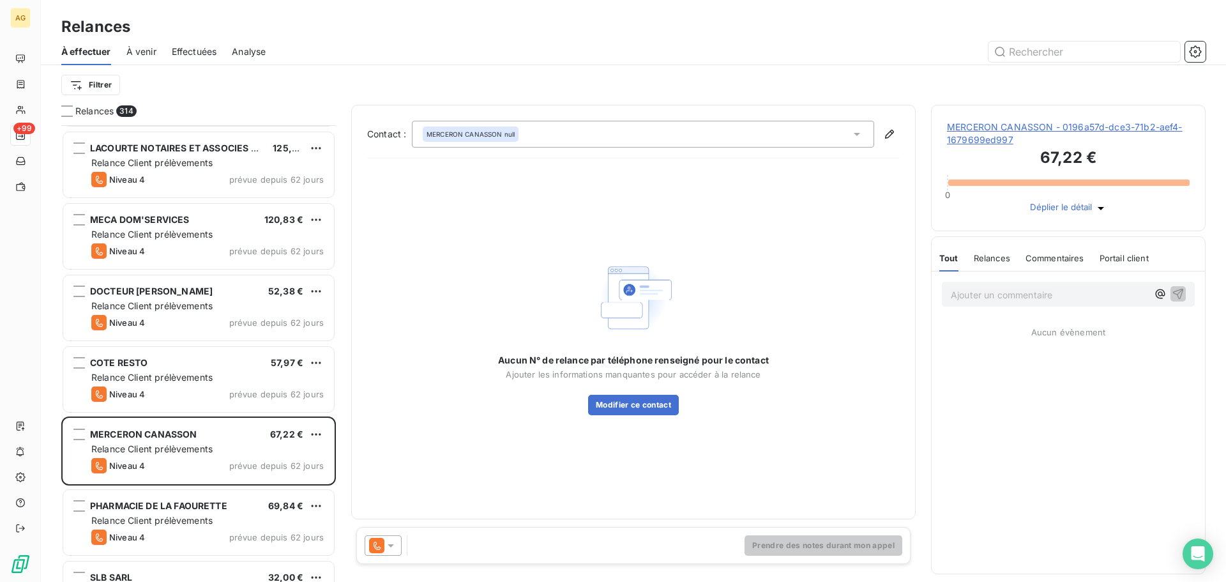
click at [1042, 139] on span "MERCERON CANASSON - 0196a57d-dce3-71b2-aef4-1679699ed997" at bounding box center [1068, 134] width 243 height 26
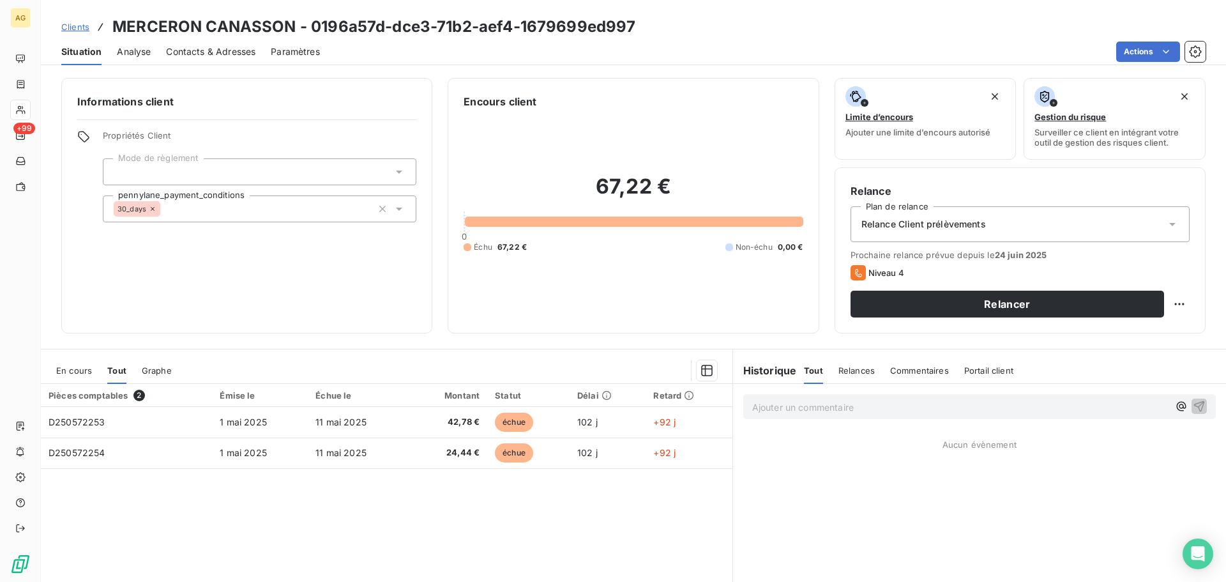
click at [283, 49] on span "Paramètres" at bounding box center [295, 51] width 49 height 13
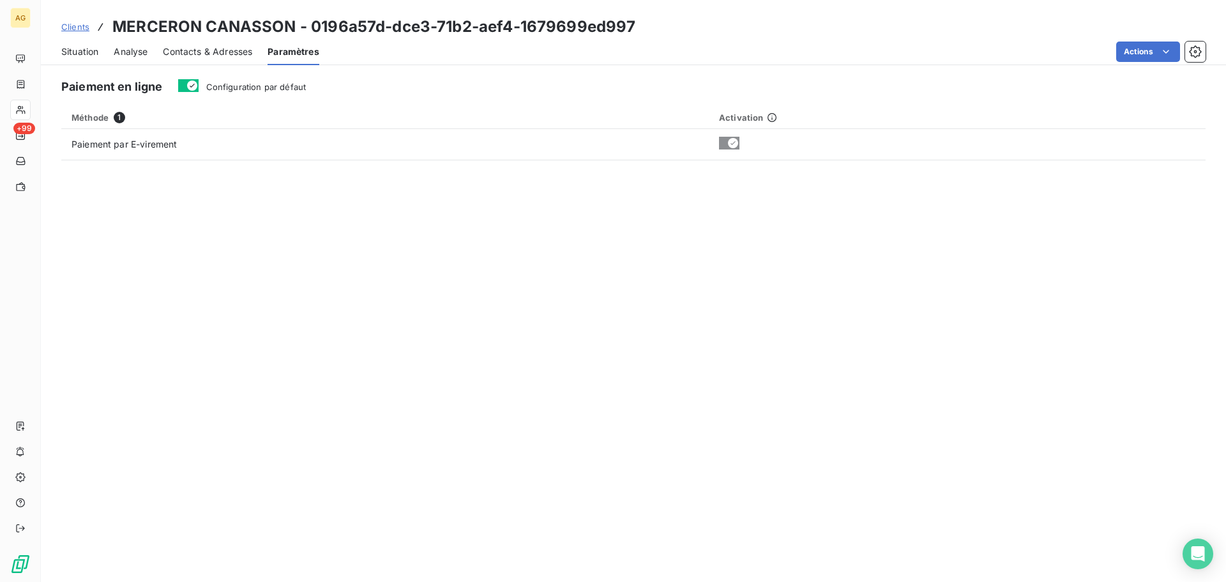
click at [286, 86] on span "Configuration par défaut" at bounding box center [256, 87] width 100 height 10
click at [199, 86] on button "Configuration par défaut" at bounding box center [188, 85] width 20 height 13
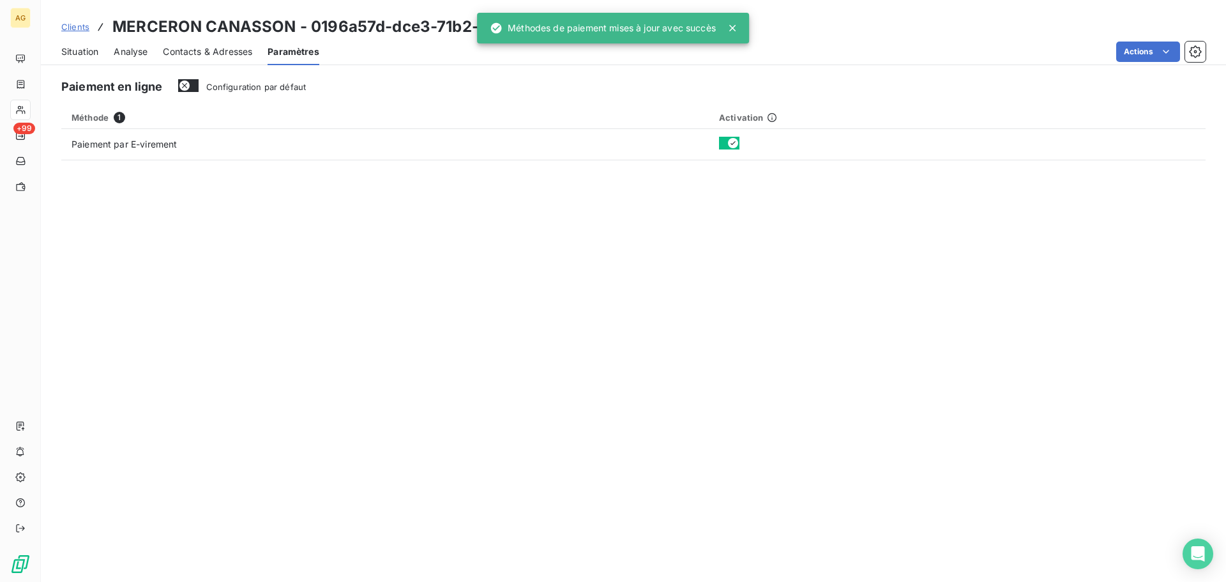
click at [204, 43] on div "Contacts & Adresses" at bounding box center [207, 51] width 89 height 27
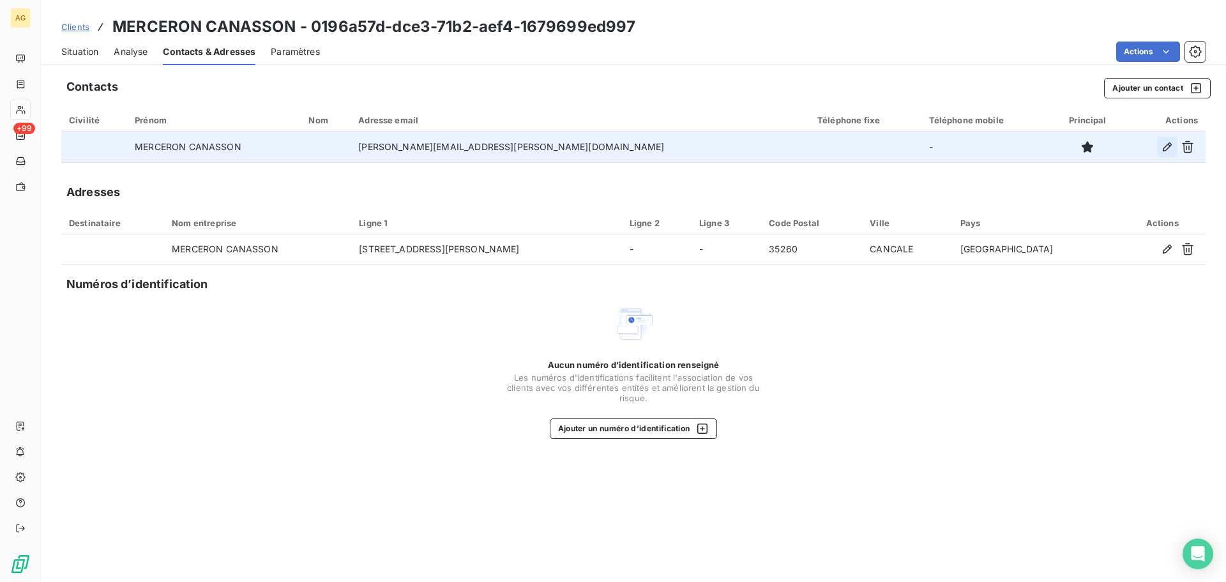
click at [1163, 149] on icon "button" at bounding box center [1167, 147] width 13 height 13
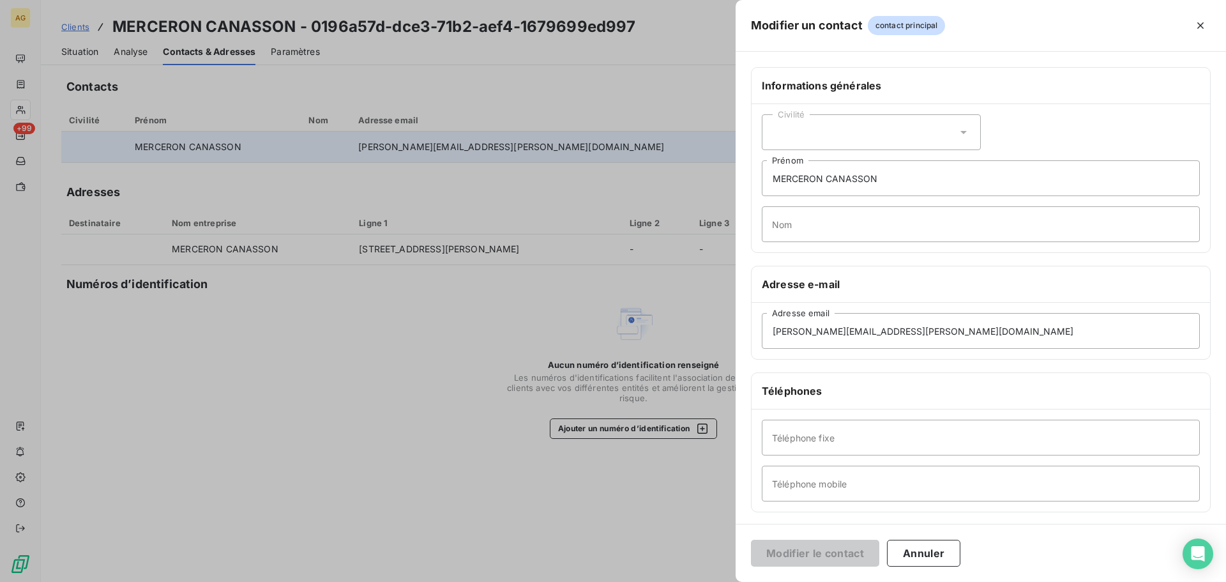
click at [815, 117] on div "Civilité" at bounding box center [871, 132] width 219 height 36
click at [798, 187] on span "Monsieur" at bounding box center [807, 186] width 38 height 12
drag, startPoint x: 909, startPoint y: 175, endPoint x: 772, endPoint y: 171, distance: 137.4
click at [772, 171] on input "MERCERON CANASSON" at bounding box center [981, 178] width 438 height 36
type input "[PERSON_NAME]"
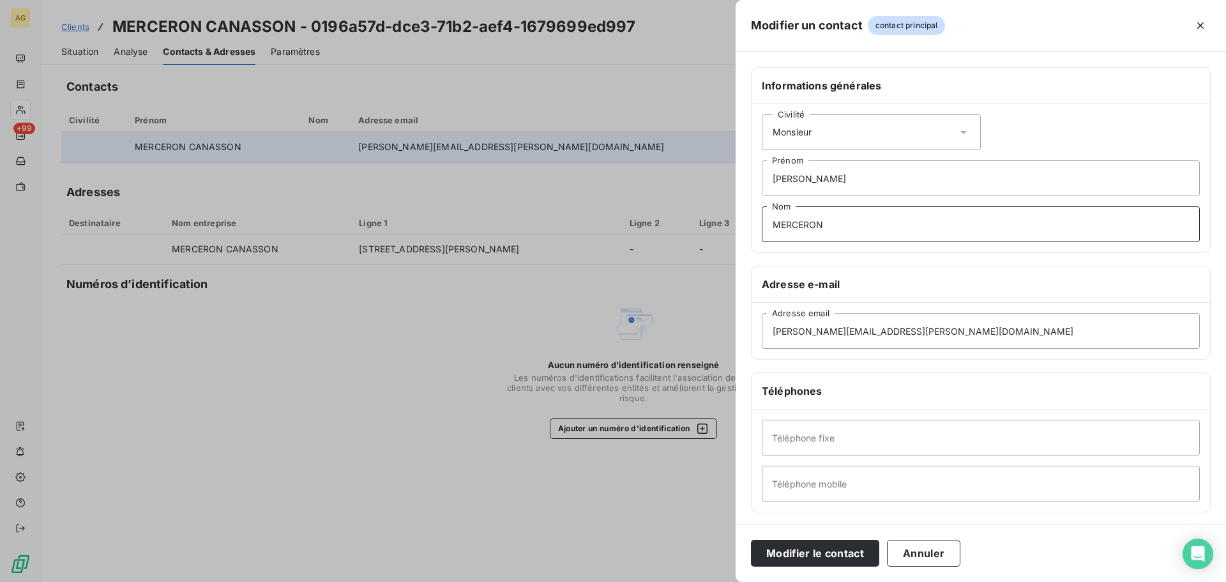
type input "MERCERON"
click at [820, 435] on input "Téléphone fixe" at bounding box center [981, 438] width 438 height 36
paste input "0299896428"
type input "0299896428"
drag, startPoint x: 951, startPoint y: 491, endPoint x: 943, endPoint y: 490, distance: 8.4
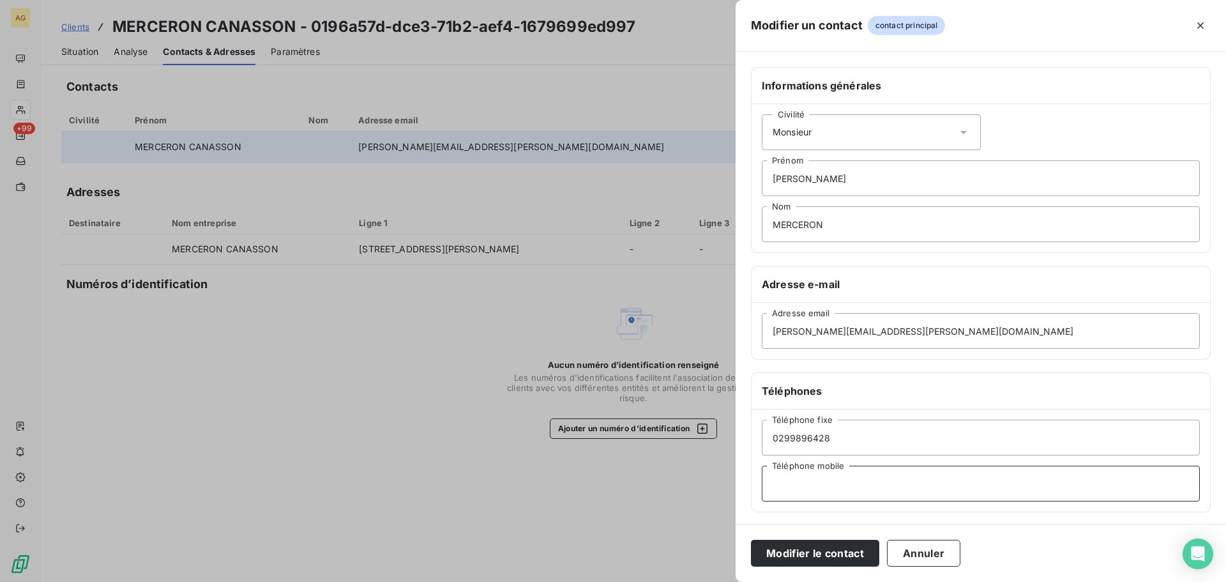
click at [951, 491] on input "Téléphone mobile" at bounding box center [981, 484] width 438 height 36
paste input "0786908853"
type input "0786908853"
click at [827, 554] on button "Modifier le contact" at bounding box center [815, 553] width 128 height 27
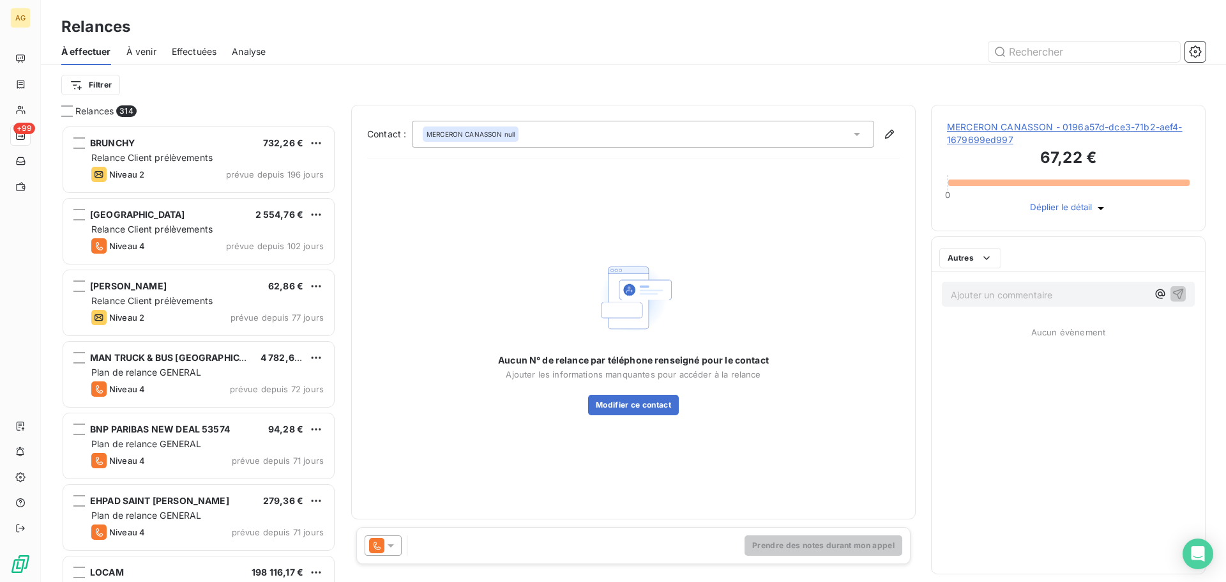
scroll to position [447, 265]
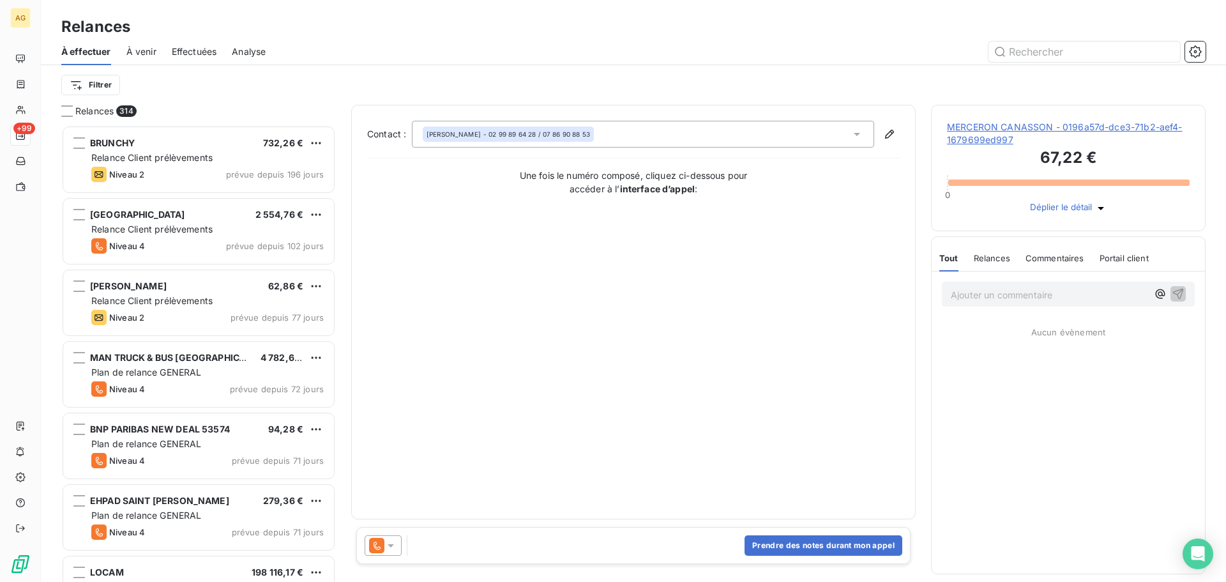
click at [394, 545] on icon at bounding box center [390, 545] width 13 height 13
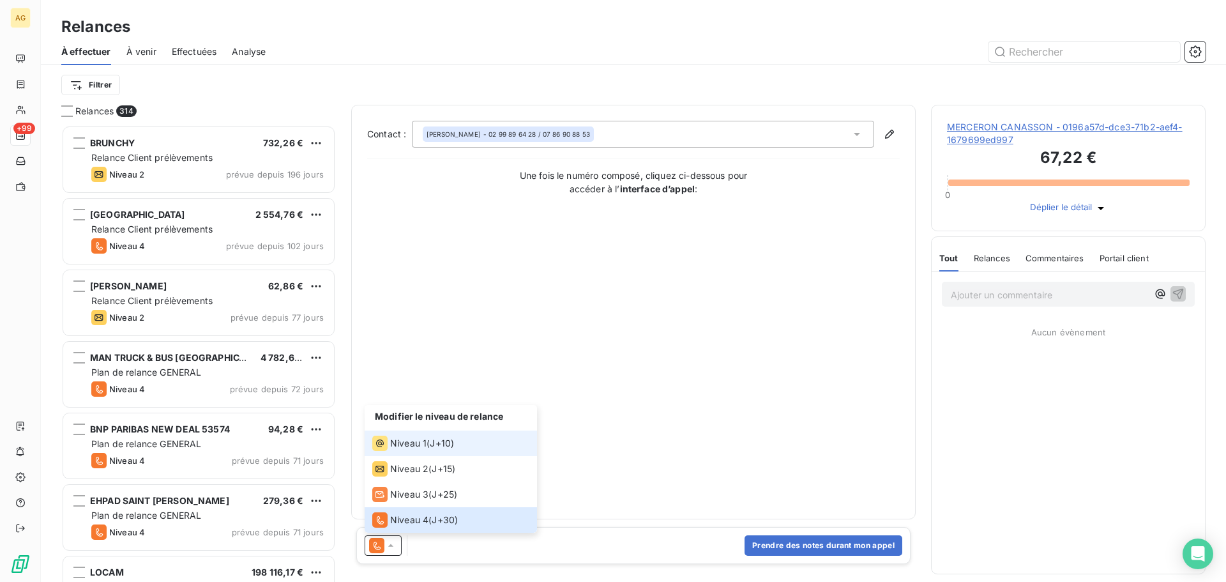
click at [411, 441] on span "Niveau 1" at bounding box center [408, 443] width 36 height 13
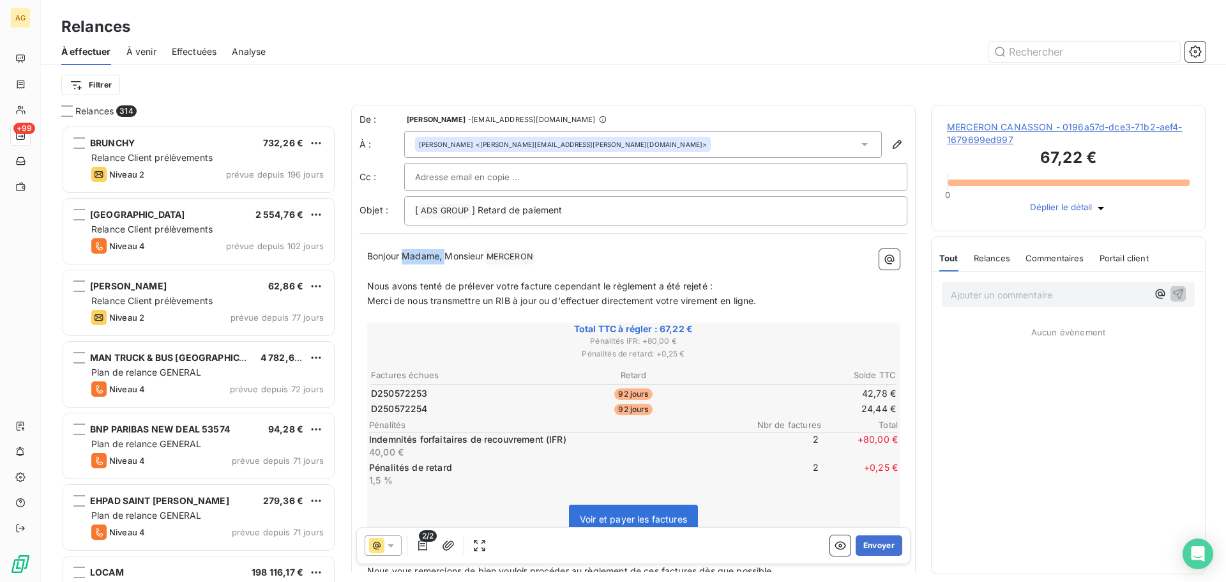
drag, startPoint x: 447, startPoint y: 255, endPoint x: 404, endPoint y: 259, distance: 43.6
click at [404, 259] on span "Bonjour Madame, Monsieur" at bounding box center [425, 255] width 117 height 11
click at [515, 284] on span "Nous avons tenté de prélever votre facture cependant le règlement a été rejeté :" at bounding box center [540, 285] width 346 height 11
click at [867, 548] on button "Envoyer" at bounding box center [879, 545] width 47 height 20
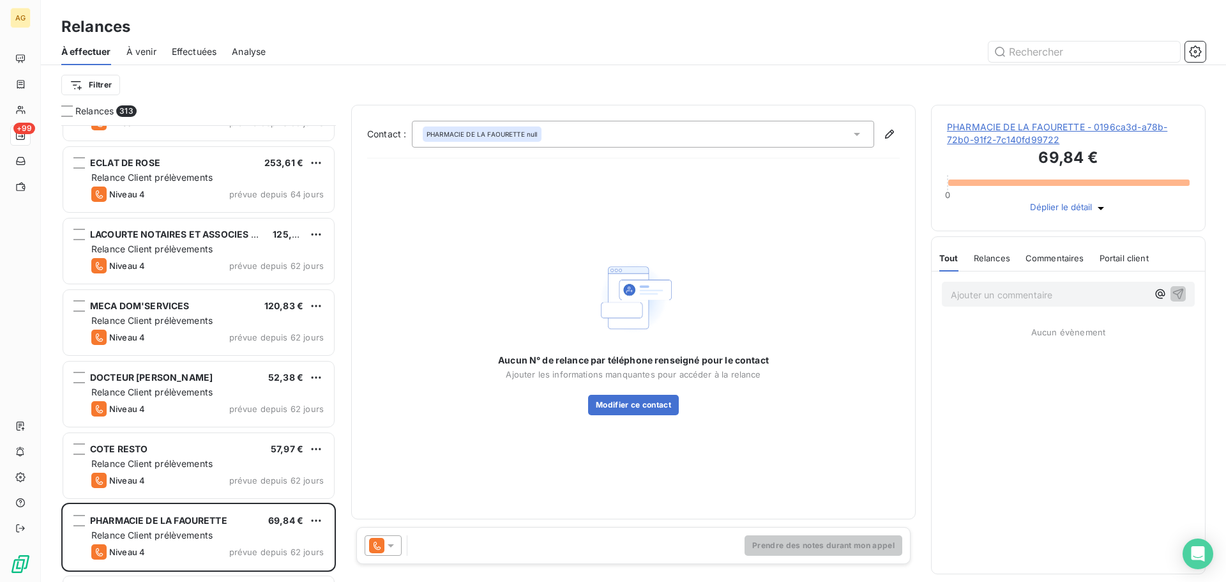
scroll to position [639, 0]
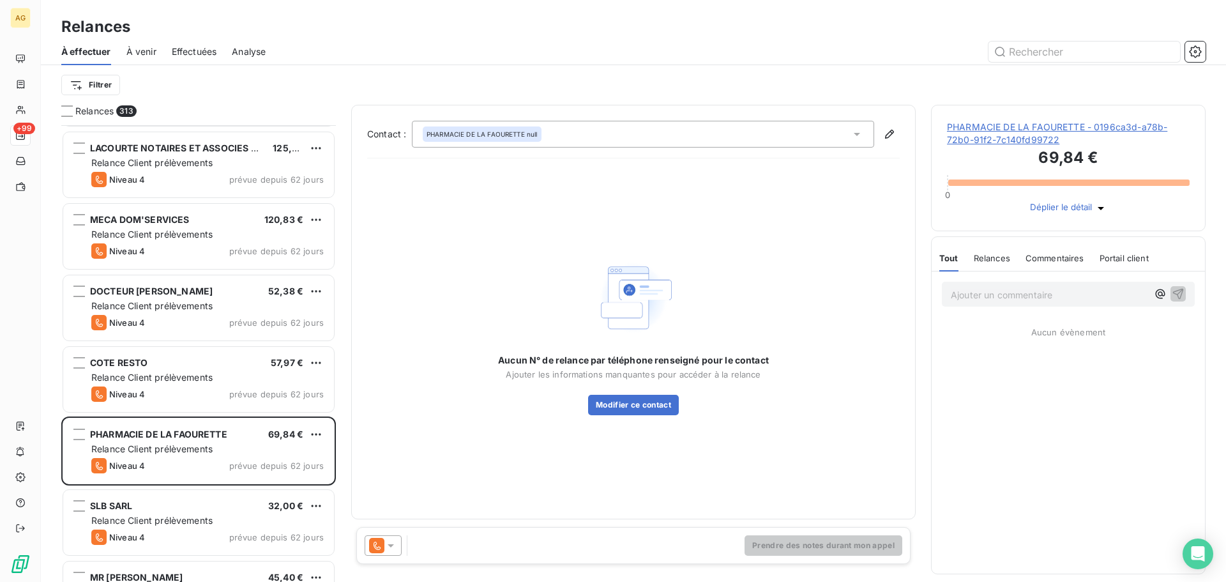
click at [1009, 141] on span "PHARMACIE DE LA FAOURETTE - 0196ca3d-a78b-72b0-91f2-7c140fd99722" at bounding box center [1068, 134] width 243 height 26
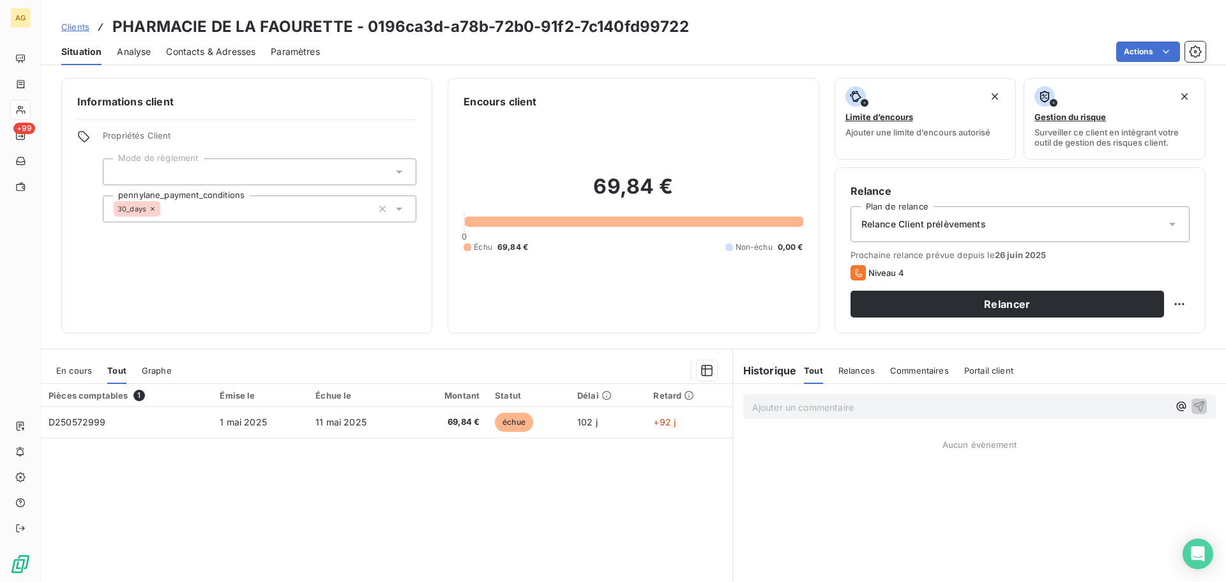
click at [284, 50] on span "Paramètres" at bounding box center [295, 51] width 49 height 13
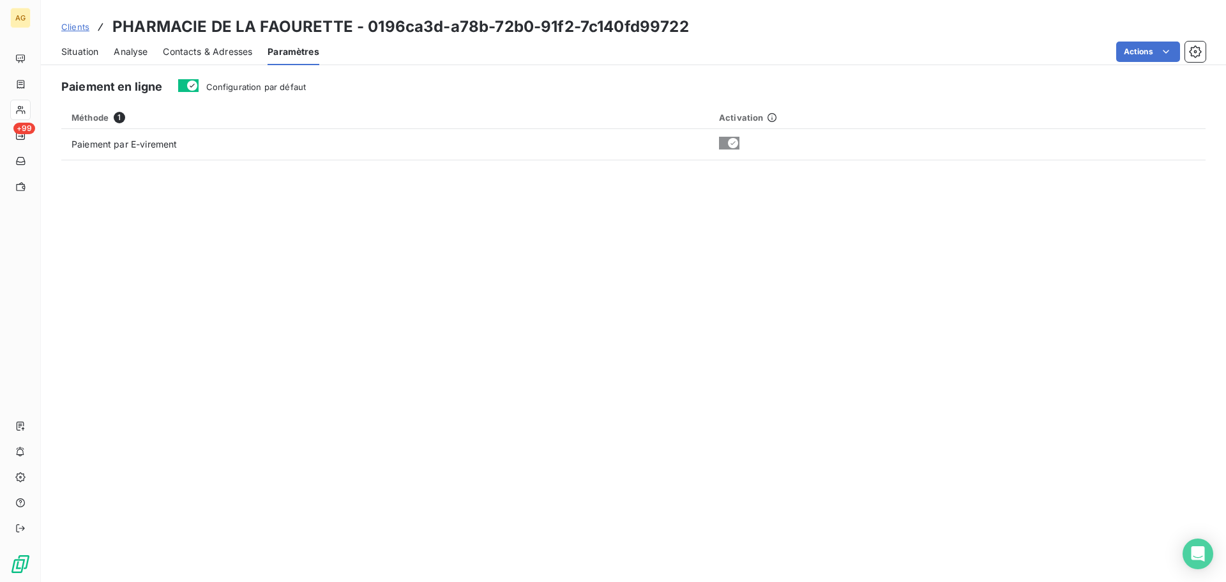
drag, startPoint x: 213, startPoint y: 90, endPoint x: 209, endPoint y: 76, distance: 14.7
click at [213, 89] on span "Configuration par défaut" at bounding box center [256, 87] width 100 height 10
click at [199, 89] on button "Configuration par défaut" at bounding box center [188, 85] width 20 height 13
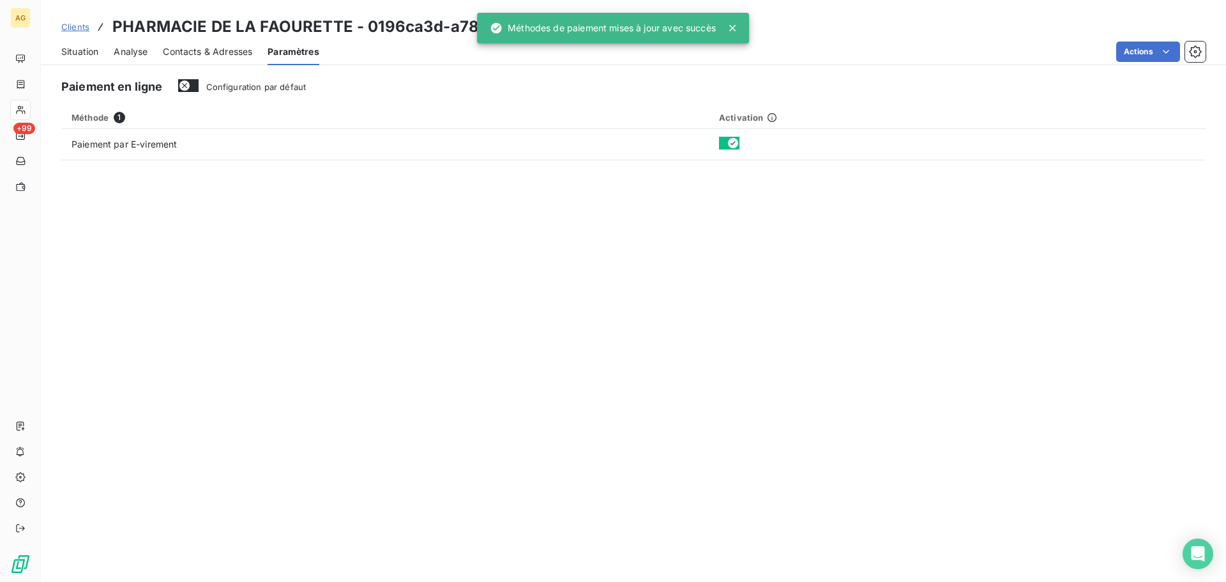
click at [208, 55] on span "Contacts & Adresses" at bounding box center [207, 51] width 89 height 13
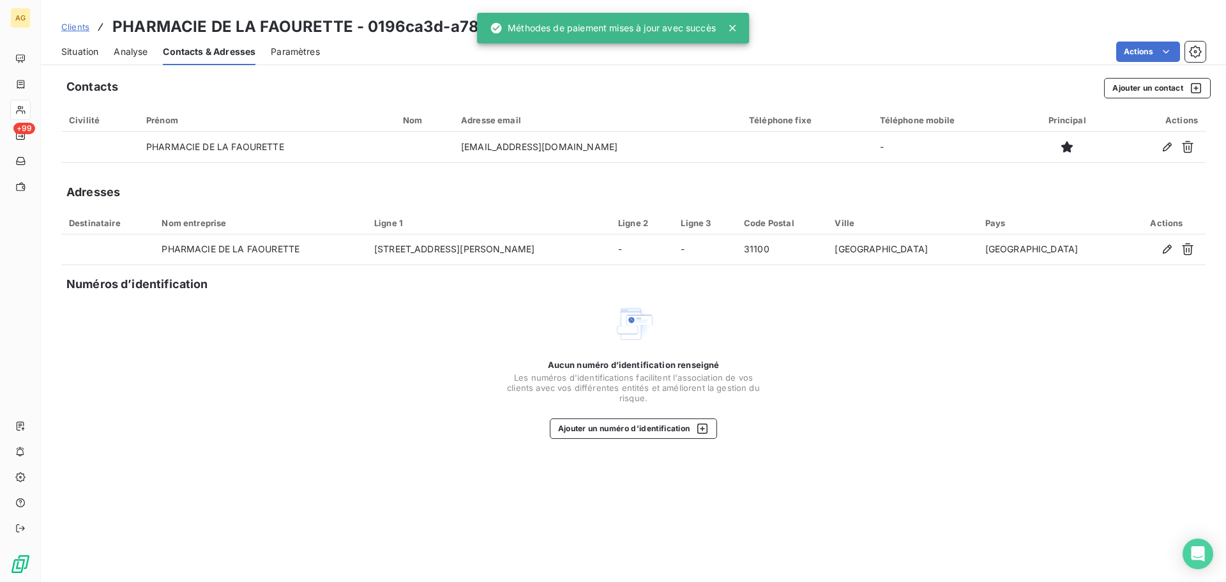
click at [303, 50] on span "Paramètres" at bounding box center [295, 51] width 49 height 13
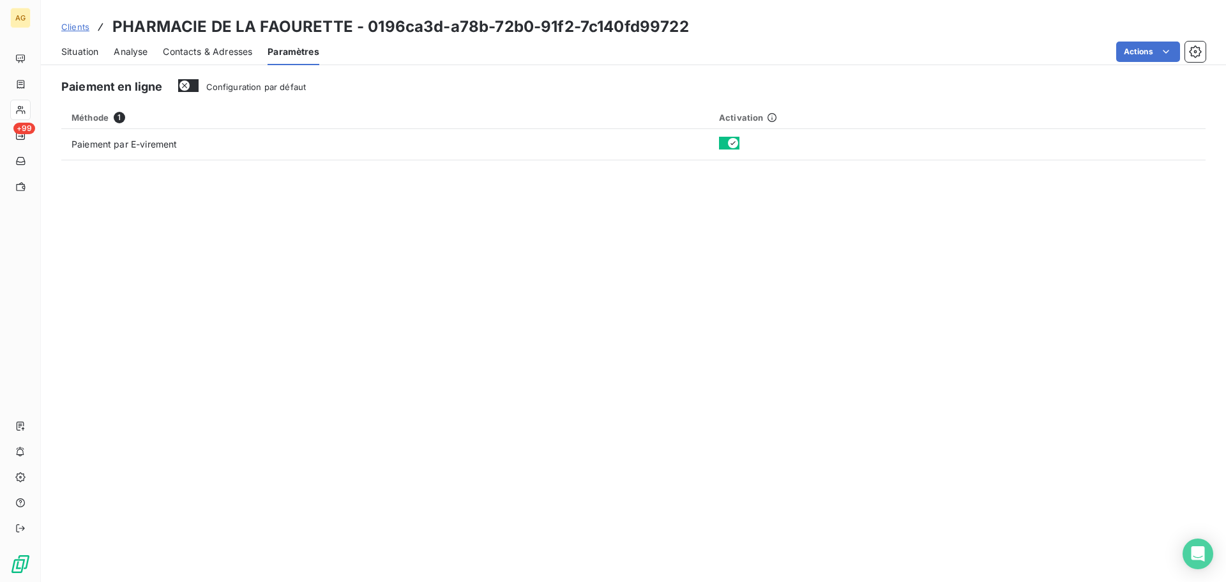
click at [171, 47] on span "Contacts & Adresses" at bounding box center [207, 51] width 89 height 13
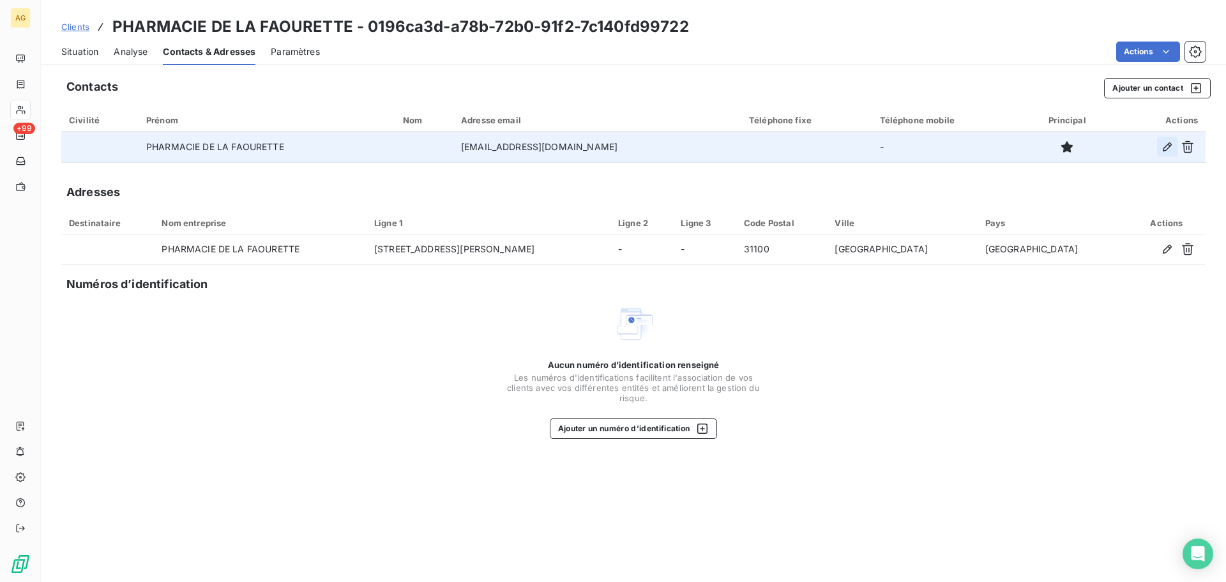
click at [1166, 148] on icon "button" at bounding box center [1167, 147] width 13 height 13
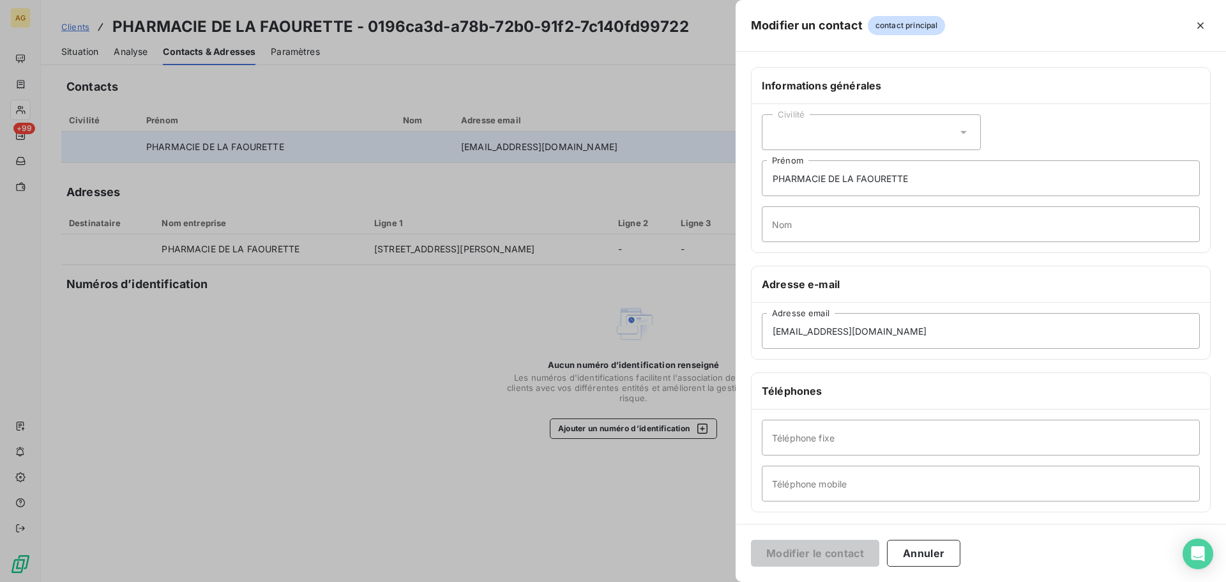
click at [847, 132] on div "Civilité" at bounding box center [871, 132] width 219 height 36
click at [803, 189] on span "Monsieur" at bounding box center [807, 186] width 38 height 12
click at [803, 225] on input "Nom" at bounding box center [981, 224] width 438 height 36
drag, startPoint x: 943, startPoint y: 170, endPoint x: 715, endPoint y: 171, distance: 228.0
click at [715, 581] on div "Modifier un contact contact principal Informations générales Civilité Monsieur …" at bounding box center [613, 582] width 1226 height 0
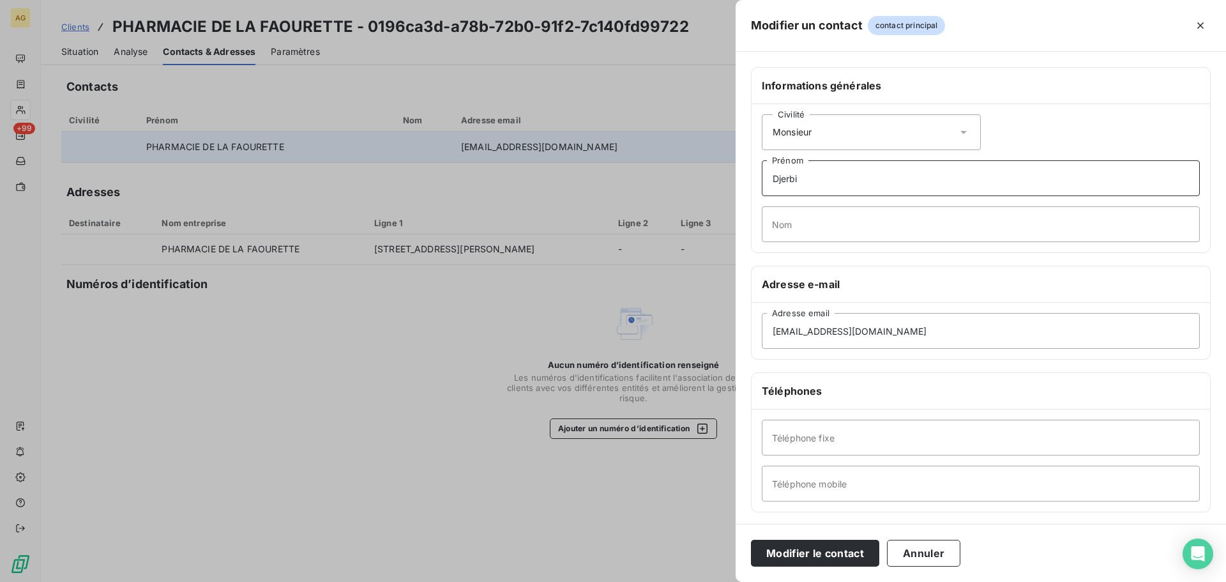
type input "Djerbi"
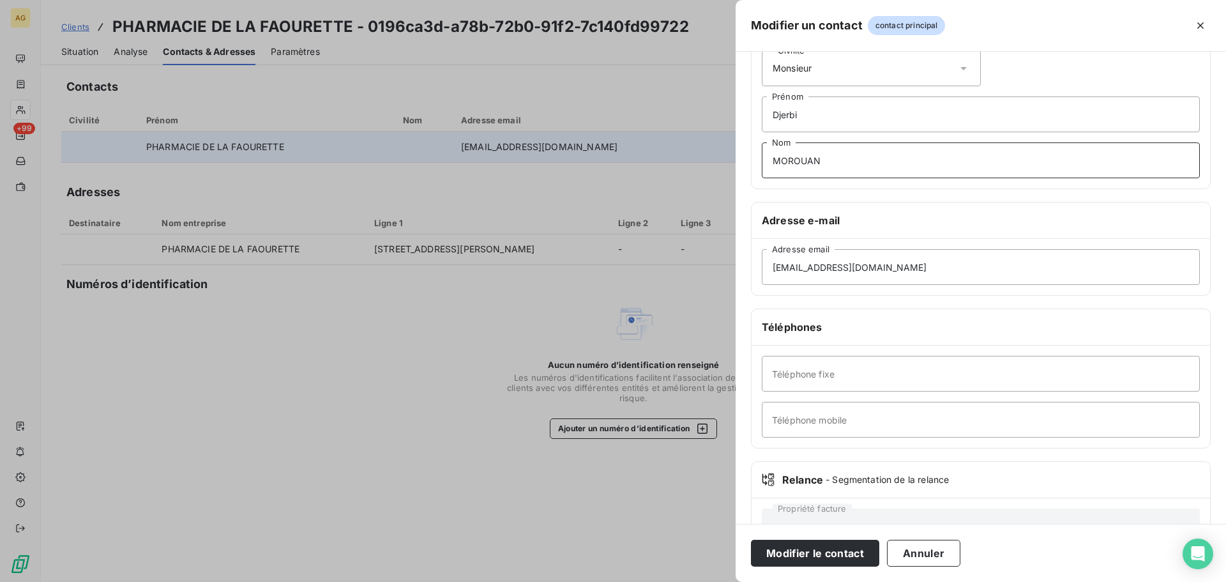
type input "MOROUAN"
click at [894, 379] on input "Téléphone fixe" at bounding box center [981, 374] width 438 height 36
paste input "0561404045"
type input "0561404045"
click at [800, 427] on input "Téléphone mobile" at bounding box center [981, 420] width 438 height 36
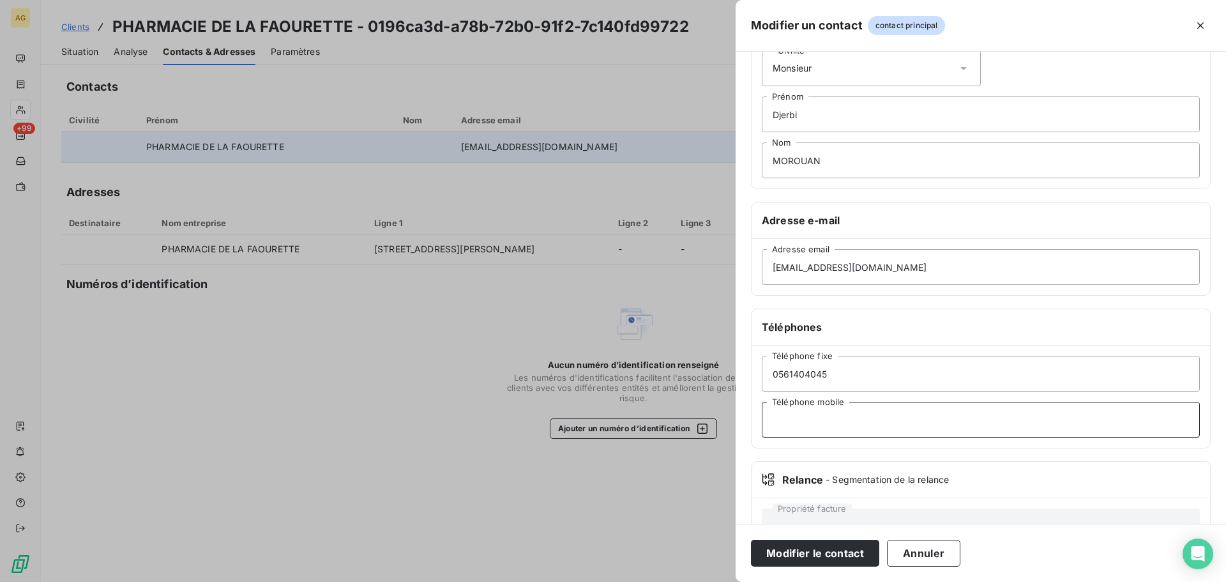
paste input "0760611350"
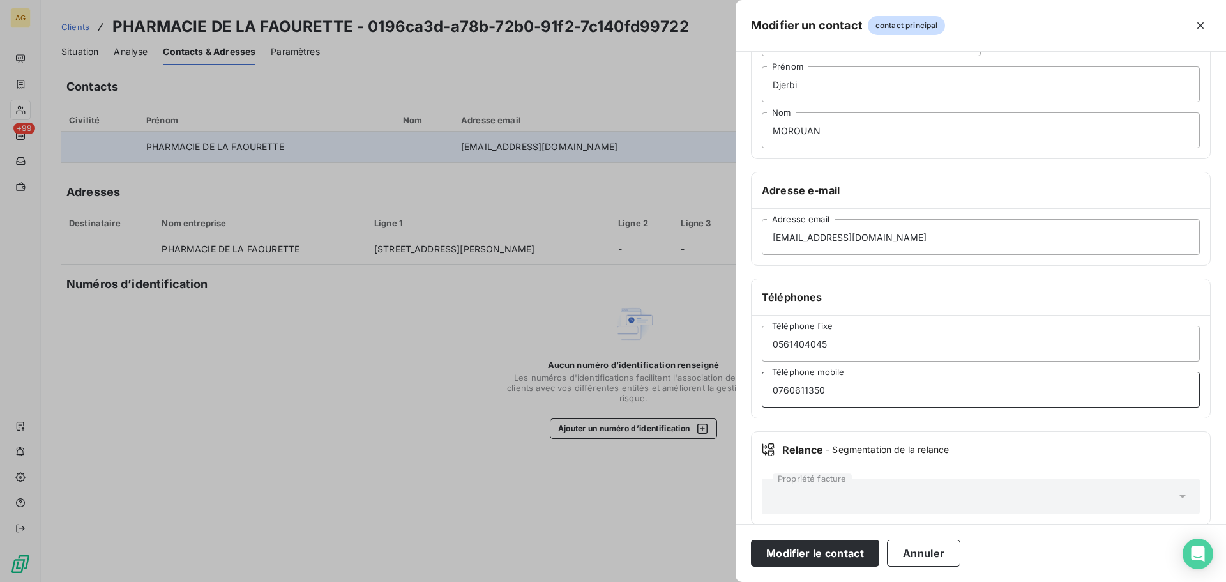
scroll to position [110, 0]
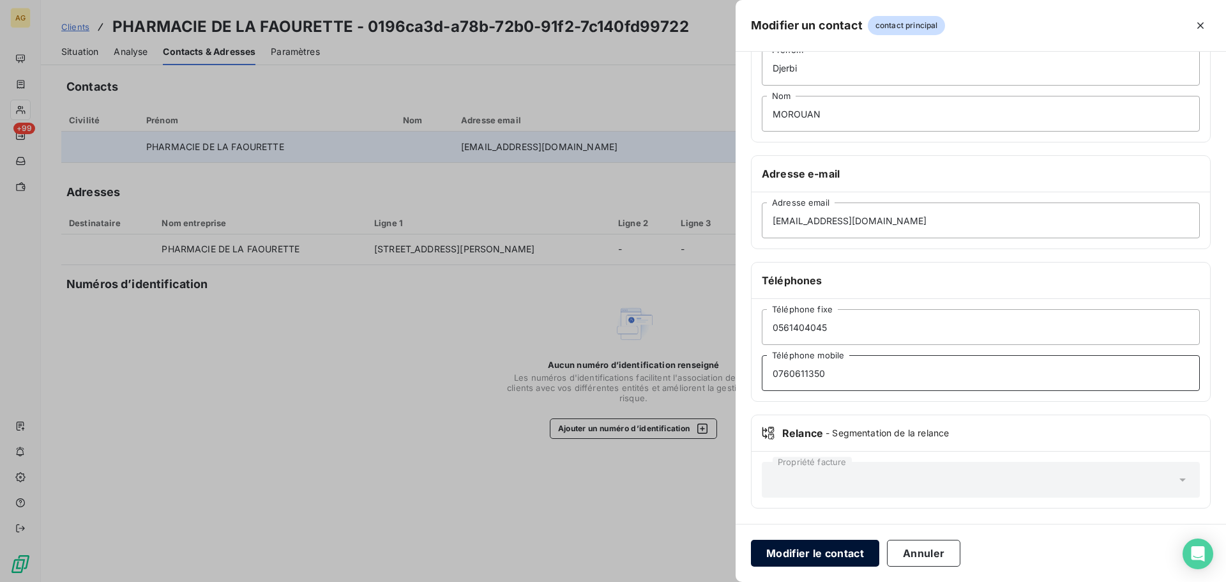
type input "0760611350"
click at [807, 545] on button "Modifier le contact" at bounding box center [815, 553] width 128 height 27
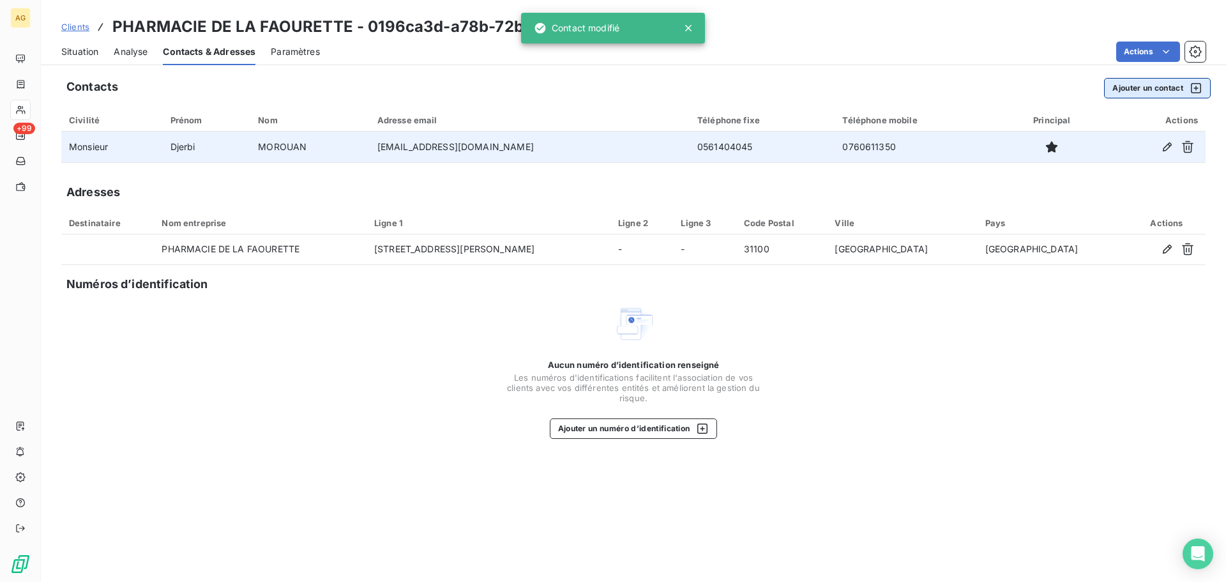
click at [1144, 90] on button "Ajouter un contact" at bounding box center [1157, 88] width 107 height 20
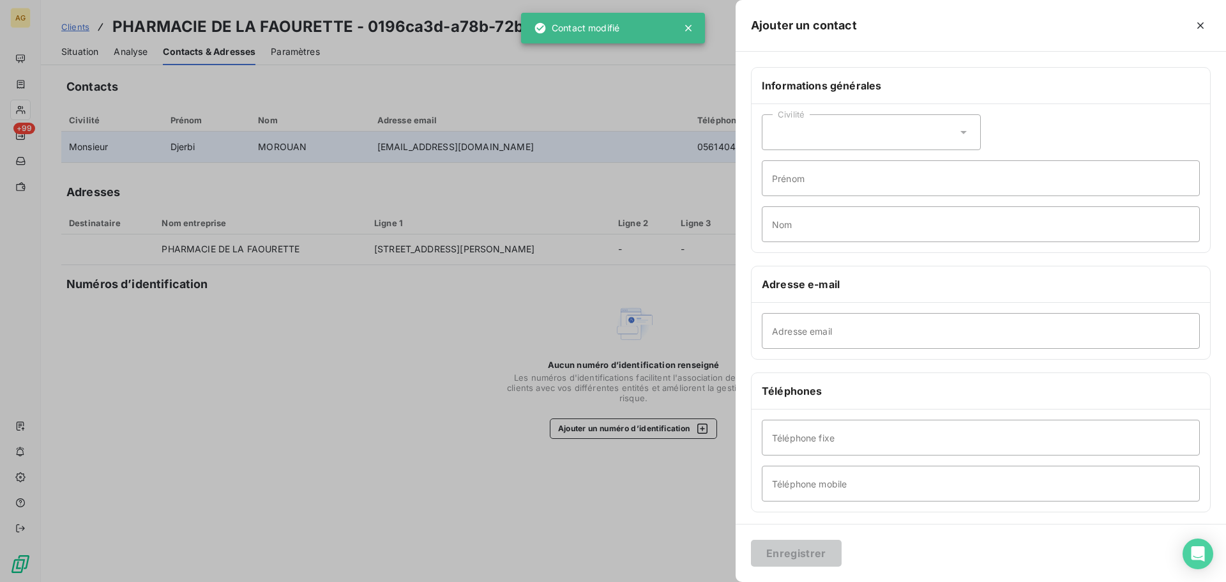
click at [817, 142] on div "Civilité" at bounding box center [871, 132] width 219 height 36
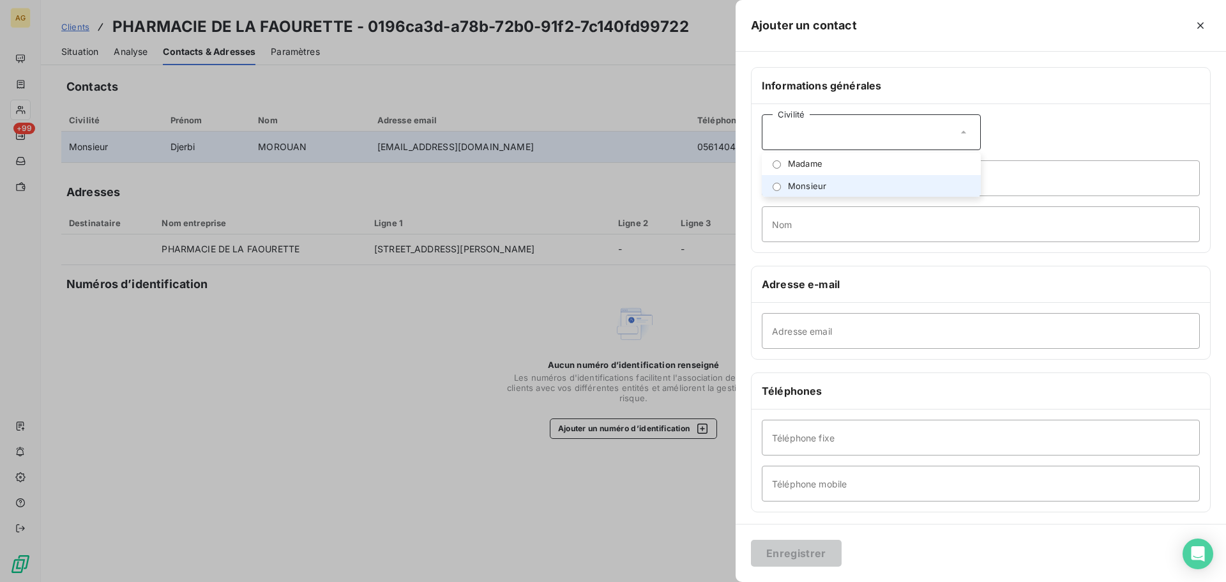
click at [805, 184] on span "Monsieur" at bounding box center [807, 186] width 38 height 12
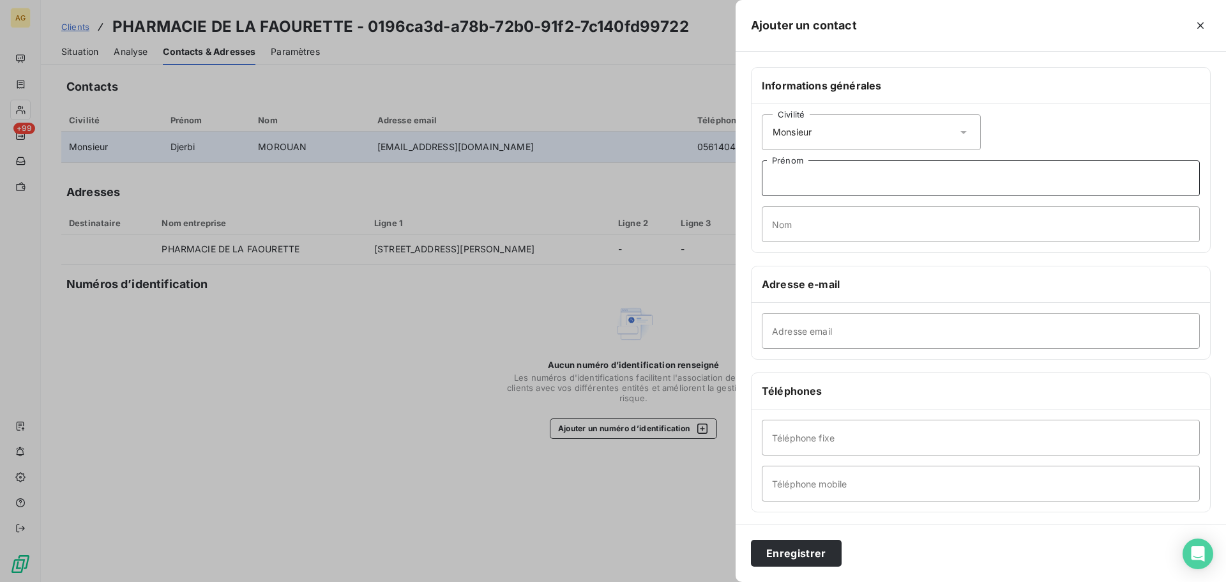
drag, startPoint x: 821, startPoint y: 175, endPoint x: 803, endPoint y: 167, distance: 19.5
click at [789, 170] on input "Prénom" at bounding box center [981, 178] width 438 height 36
type input "[PERSON_NAME]"
type input "CHA"
click at [871, 478] on input "Téléphone mobile" at bounding box center [981, 484] width 438 height 36
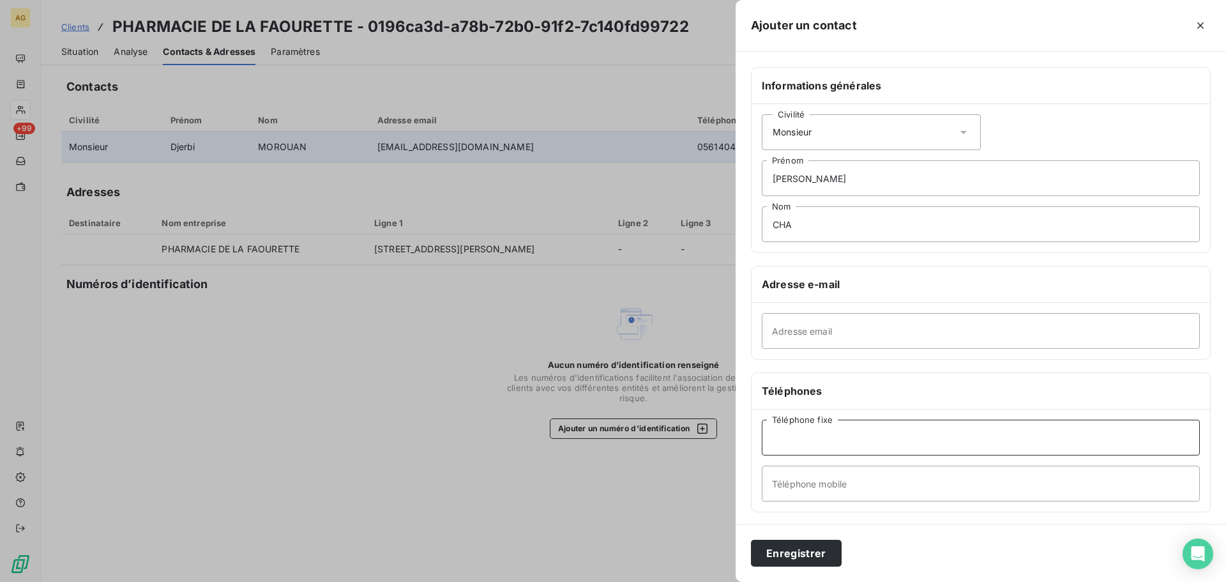
click at [789, 438] on input "Téléphone fixe" at bounding box center [981, 438] width 438 height 36
paste input "0561404045"
type input "0561404045"
click at [803, 549] on button "Enregistrer" at bounding box center [796, 553] width 91 height 27
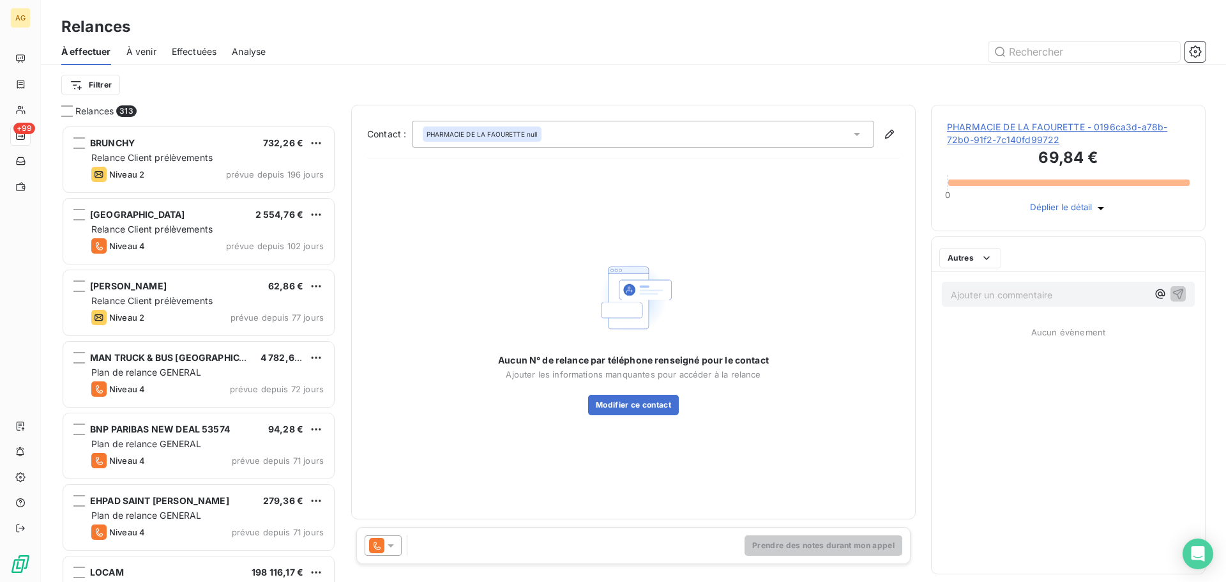
scroll to position [447, 265]
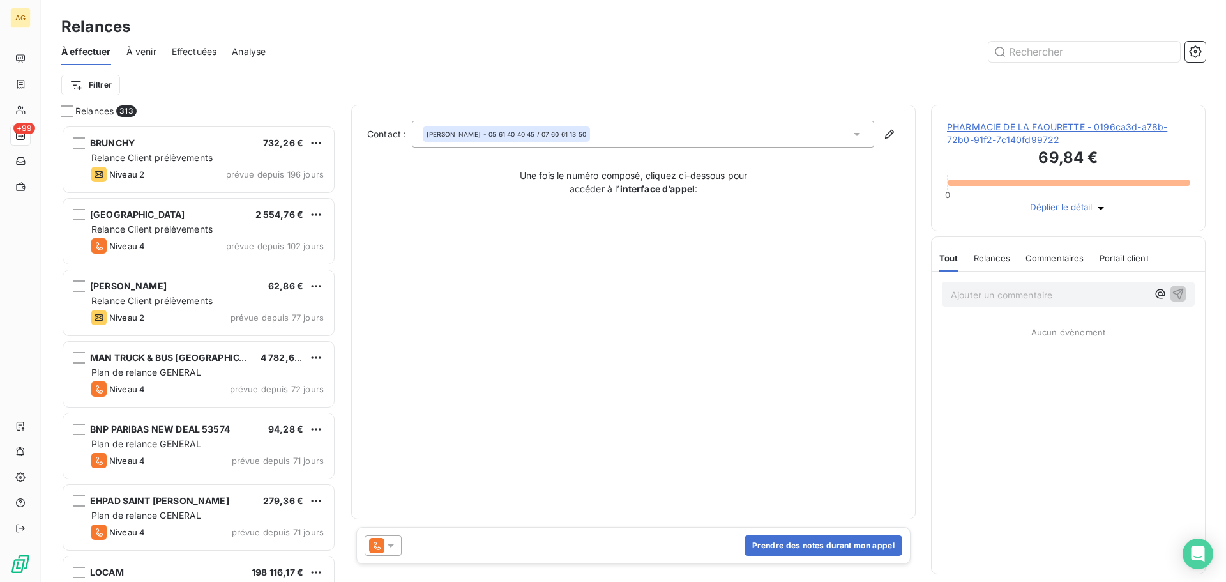
click at [390, 545] on icon at bounding box center [390, 545] width 13 height 13
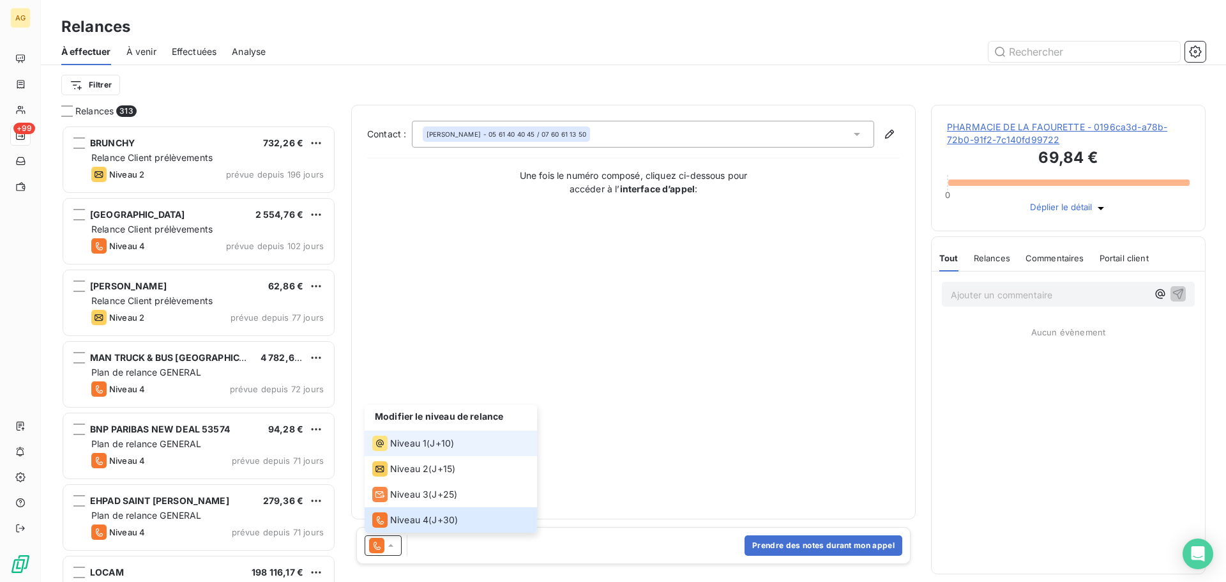
click at [384, 437] on icon at bounding box center [379, 443] width 15 height 15
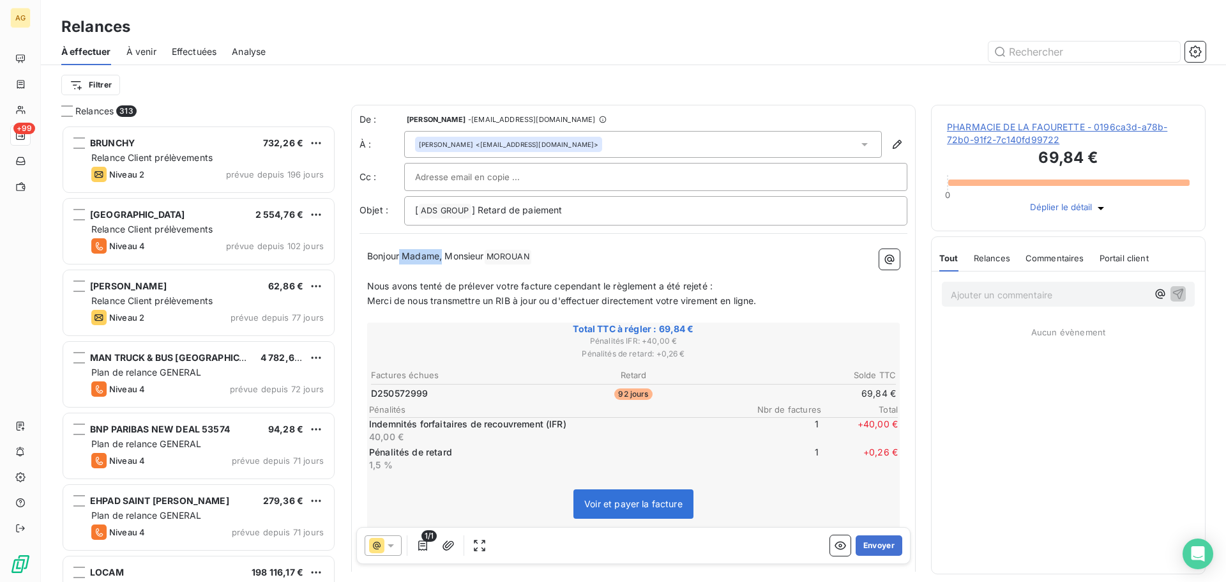
drag, startPoint x: 444, startPoint y: 258, endPoint x: 401, endPoint y: 255, distance: 42.9
click at [401, 255] on span "Bonjour Madame, Monsieur" at bounding box center [425, 255] width 117 height 11
click at [862, 547] on button "Envoyer" at bounding box center [879, 545] width 47 height 20
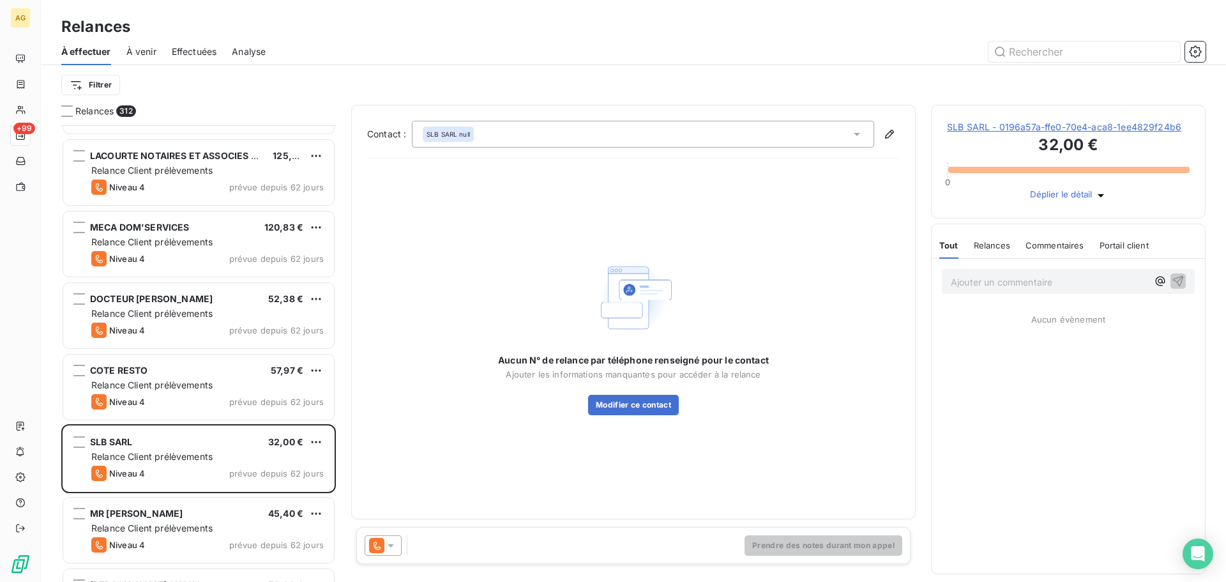
scroll to position [639, 0]
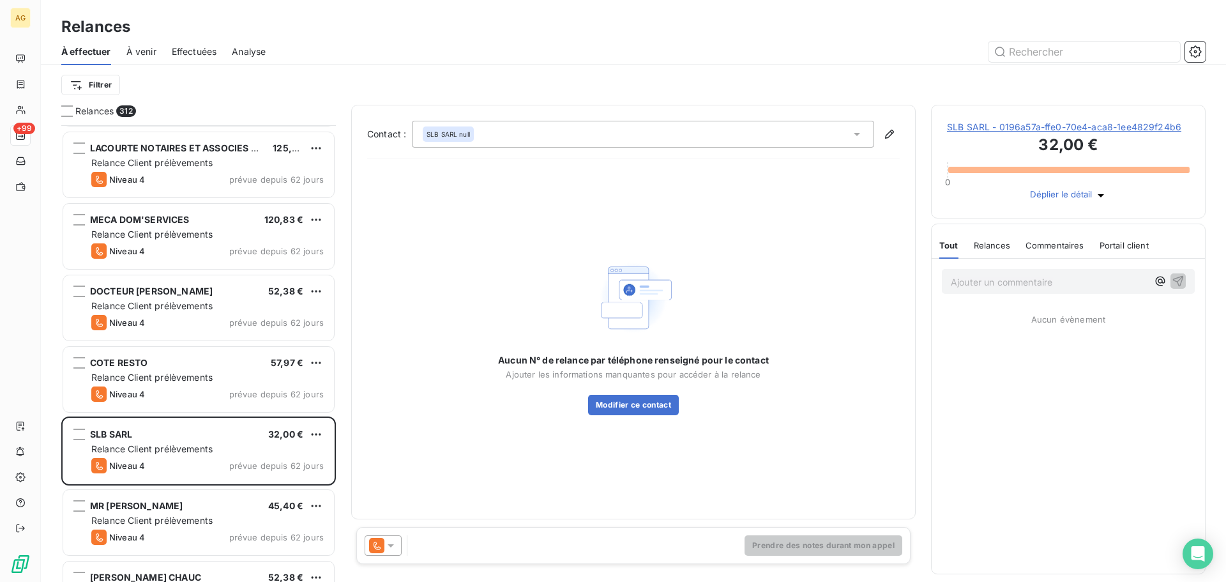
click at [994, 133] on span "SLB SARL - 0196a57a-ffe0-70e4-aca8-1ee4829f24b6" at bounding box center [1068, 127] width 243 height 13
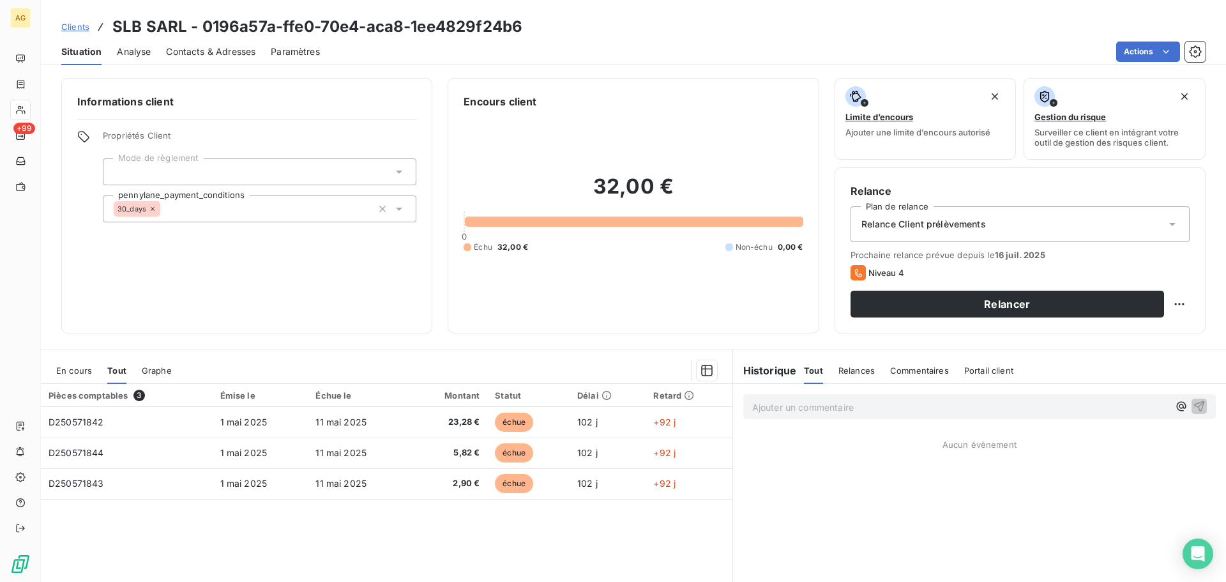
click at [302, 50] on span "Paramètres" at bounding box center [295, 51] width 49 height 13
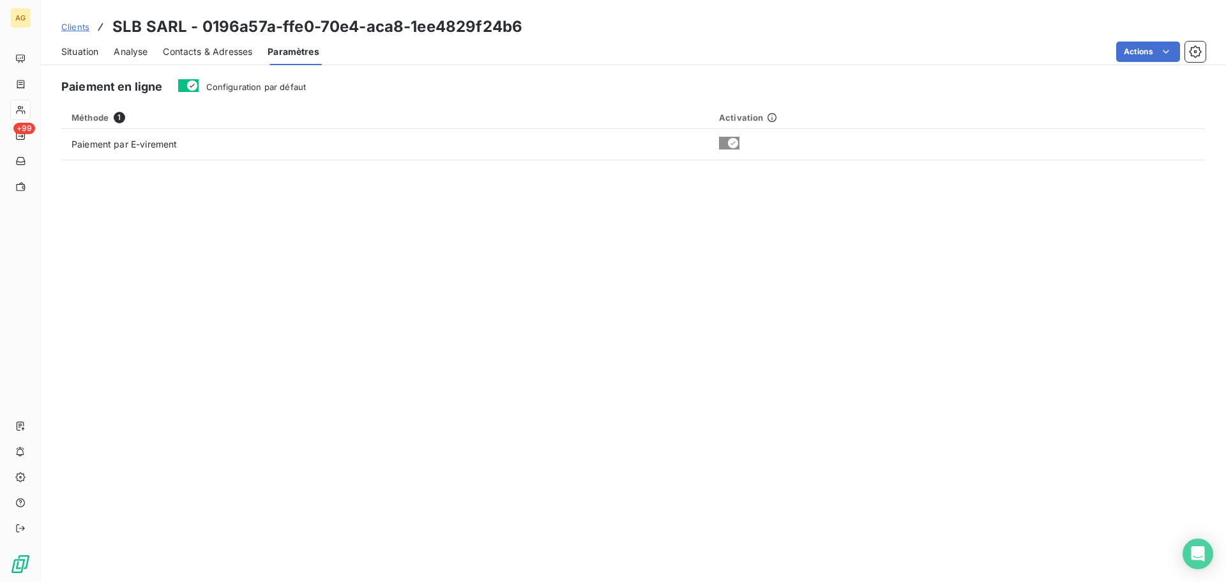
click at [202, 93] on div "Configuration par défaut" at bounding box center [242, 86] width 128 height 15
click at [215, 80] on label "Configuration par défaut" at bounding box center [256, 86] width 100 height 13
click at [199, 80] on button "Configuration par défaut" at bounding box center [188, 85] width 20 height 13
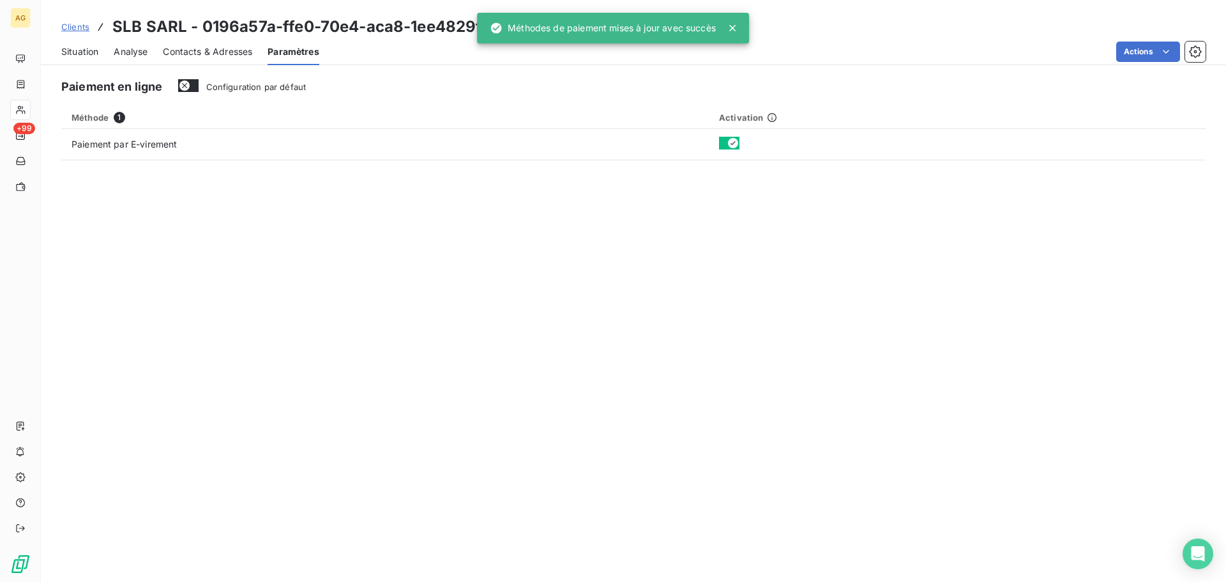
click at [214, 54] on span "Contacts & Adresses" at bounding box center [207, 51] width 89 height 13
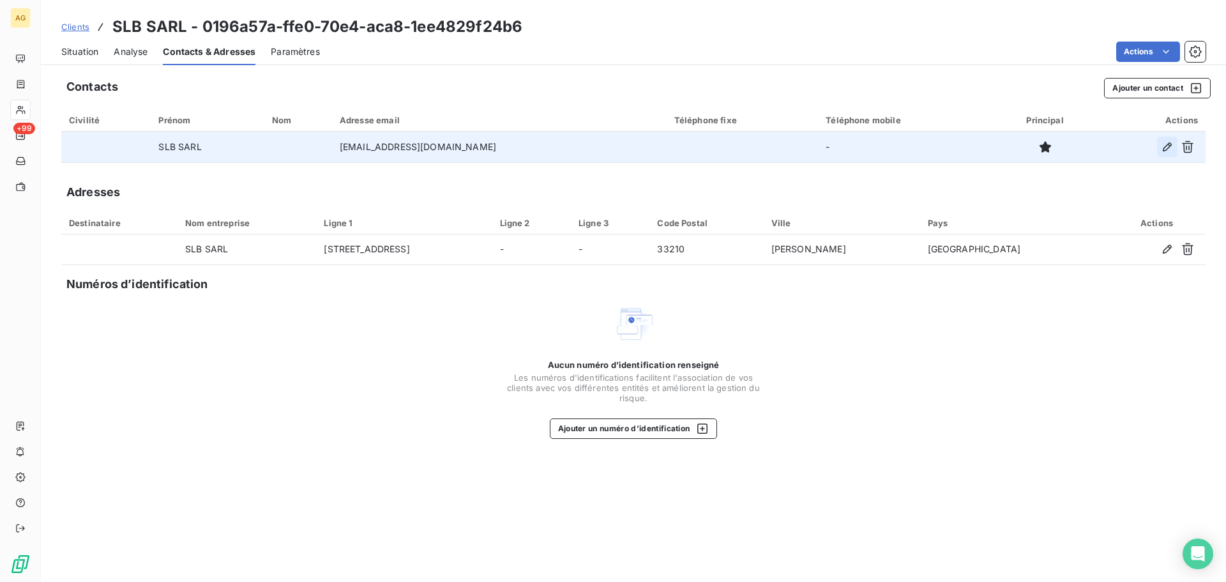
click at [1161, 146] on icon "button" at bounding box center [1167, 147] width 13 height 13
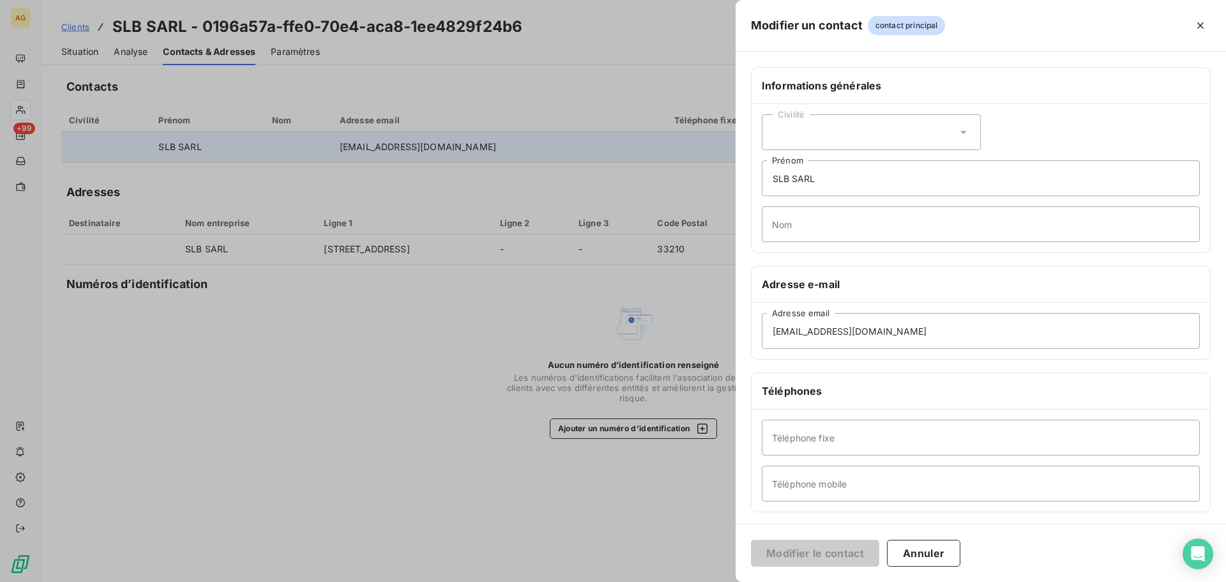
click at [825, 126] on div "Civilité" at bounding box center [871, 132] width 219 height 36
click at [801, 188] on span "Monsieur" at bounding box center [807, 186] width 38 height 12
drag, startPoint x: 837, startPoint y: 175, endPoint x: 717, endPoint y: 171, distance: 119.5
click at [717, 581] on div "Modifier un contact contact principal Informations générales Civilité Monsieur …" at bounding box center [613, 582] width 1226 height 0
type input "[PERSON_NAME]"
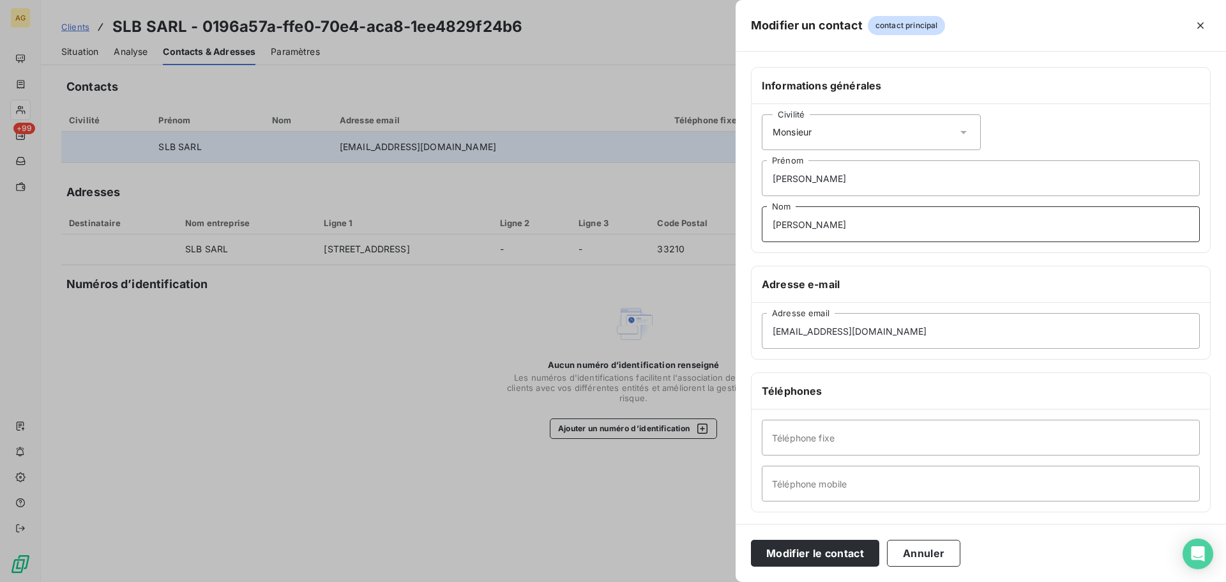
type input "[PERSON_NAME]"
click at [848, 444] on input "Téléphone fixe" at bounding box center [981, 438] width 438 height 36
paste input "0557249898"
type input "0557249898"
click at [828, 545] on button "Modifier le contact" at bounding box center [815, 553] width 128 height 27
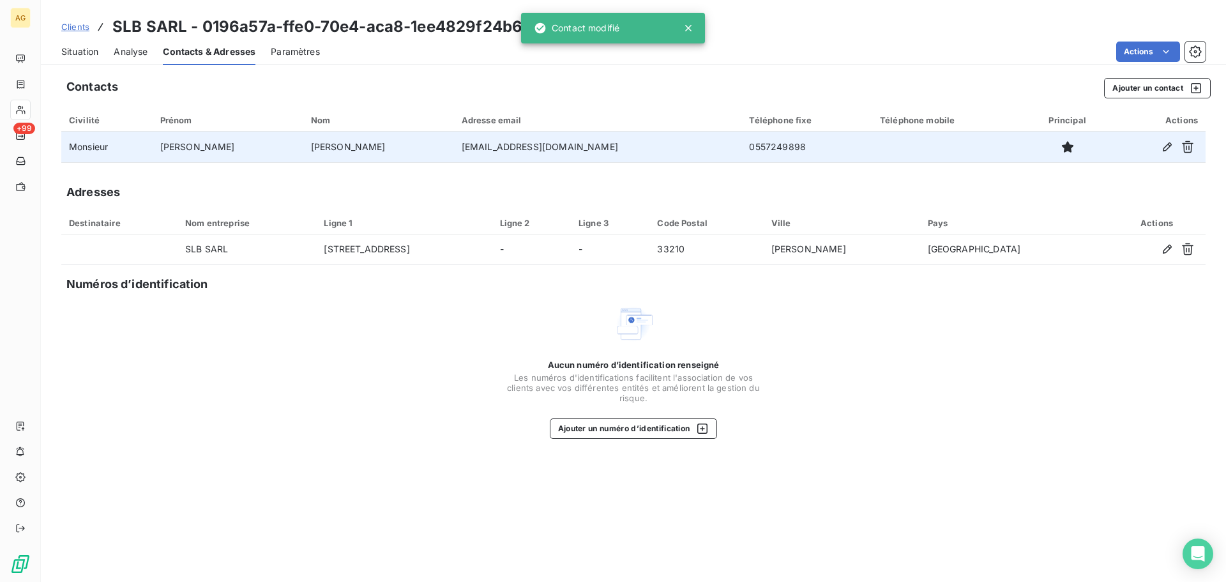
click at [288, 50] on span "Paramètres" at bounding box center [295, 51] width 49 height 13
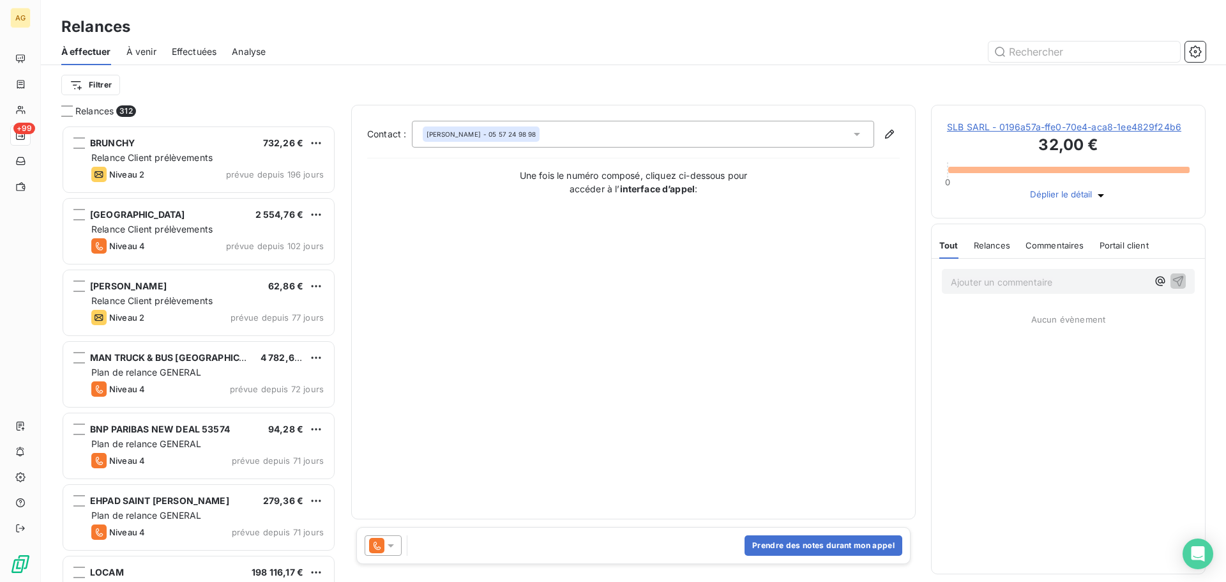
scroll to position [447, 265]
click at [397, 548] on icon at bounding box center [390, 545] width 13 height 13
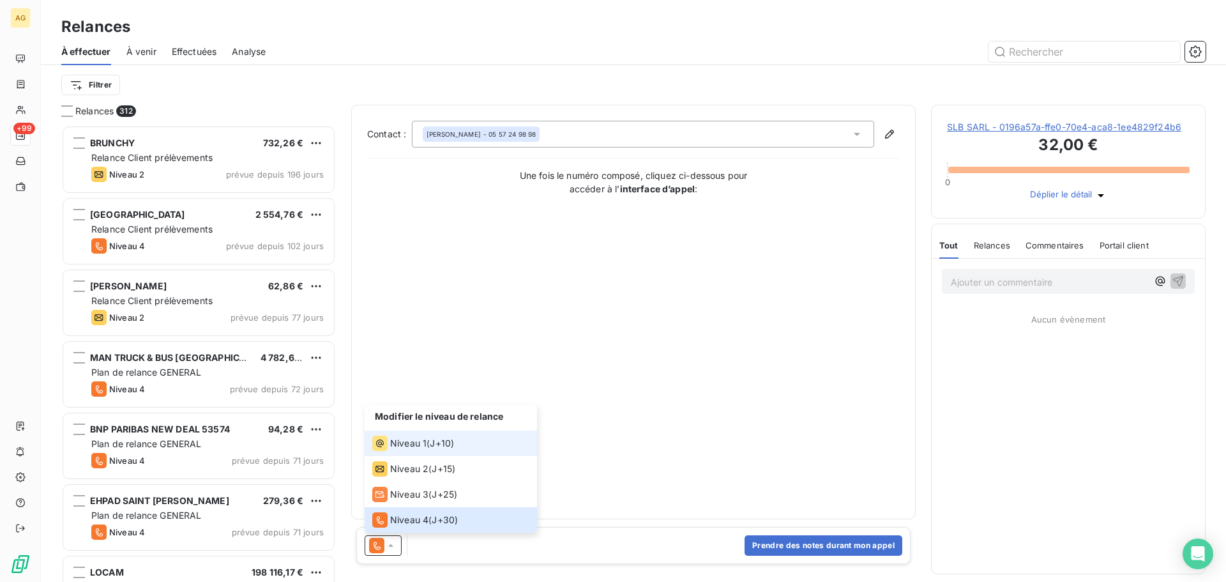
click at [388, 450] on div "Niveau 1" at bounding box center [399, 443] width 54 height 15
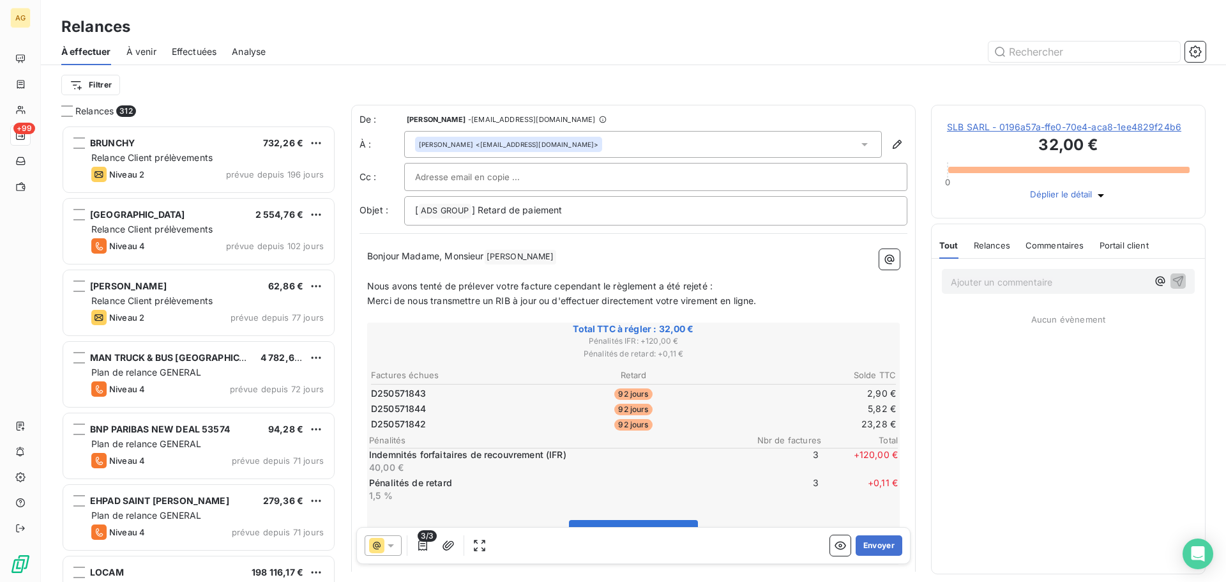
click at [421, 255] on span "Bonjour Madame, Monsieur" at bounding box center [425, 255] width 117 height 11
drag, startPoint x: 443, startPoint y: 255, endPoint x: 401, endPoint y: 257, distance: 42.2
click at [401, 257] on span "Bonjour Madame, Monsieur" at bounding box center [425, 255] width 117 height 11
click at [517, 286] on span "Nous avons tenté de prélever votre facture cependant le règlement a été rejeté :" at bounding box center [540, 285] width 346 height 11
click at [867, 549] on button "Envoyer" at bounding box center [879, 545] width 47 height 20
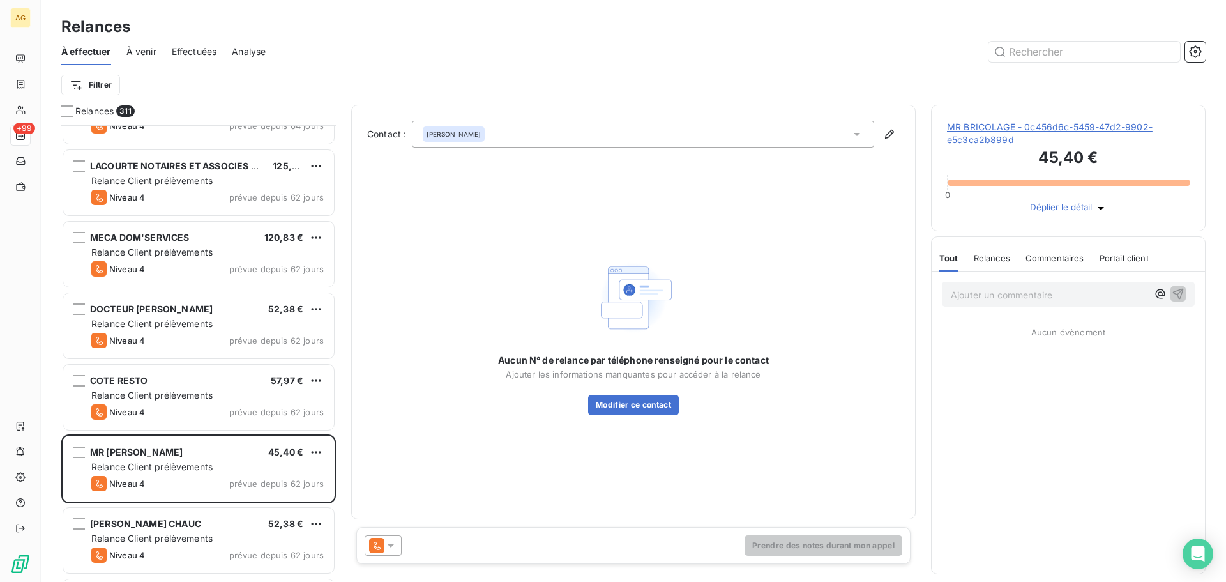
scroll to position [639, 0]
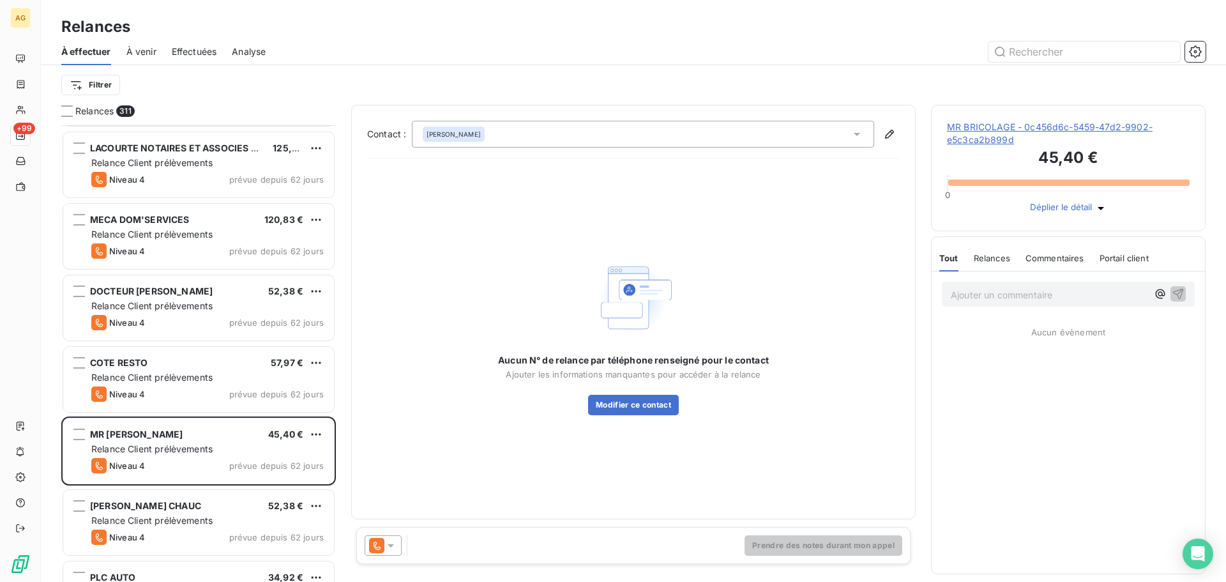
click at [999, 137] on span "MR BRICOLAGE - 0c456d6c-5459-47d2-9902-e5c3ca2b899d" at bounding box center [1068, 134] width 243 height 26
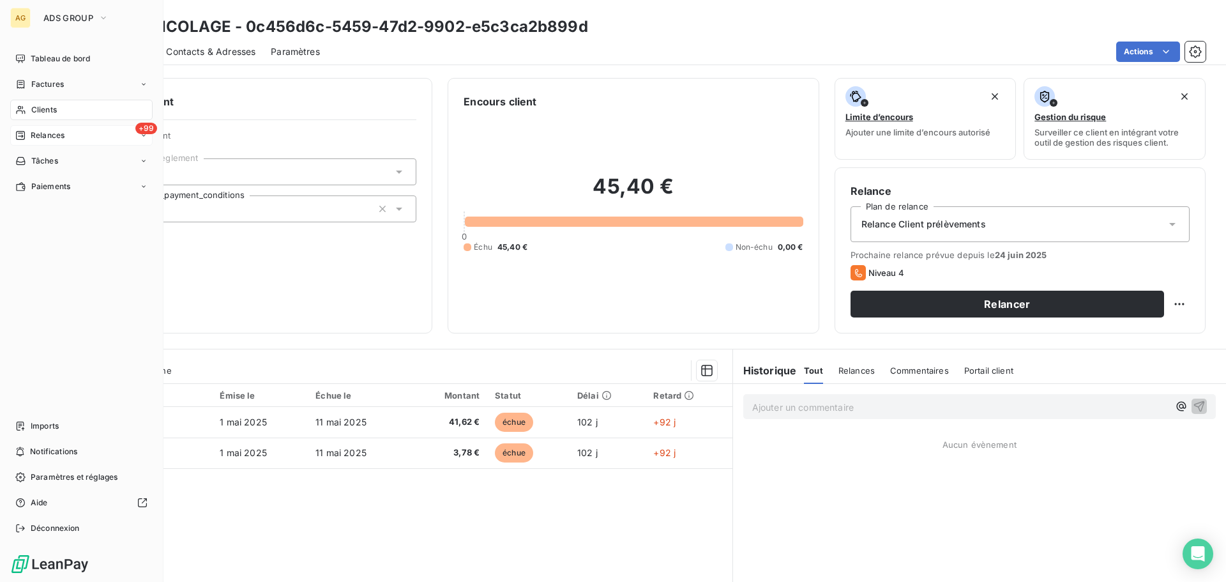
click at [37, 133] on span "Relances" at bounding box center [48, 135] width 34 height 11
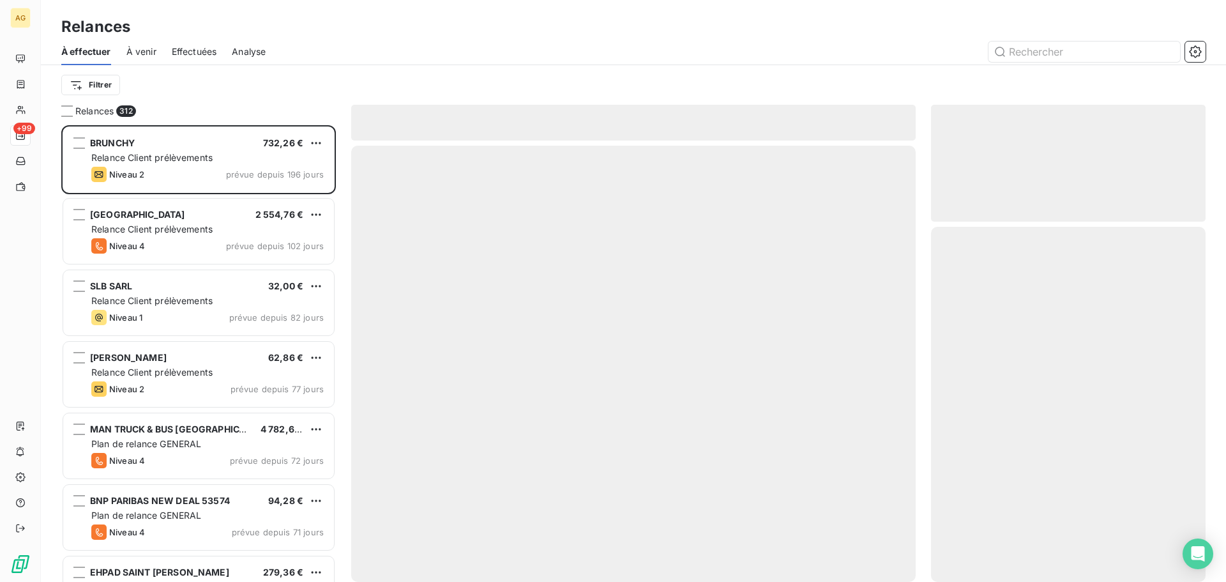
scroll to position [447, 265]
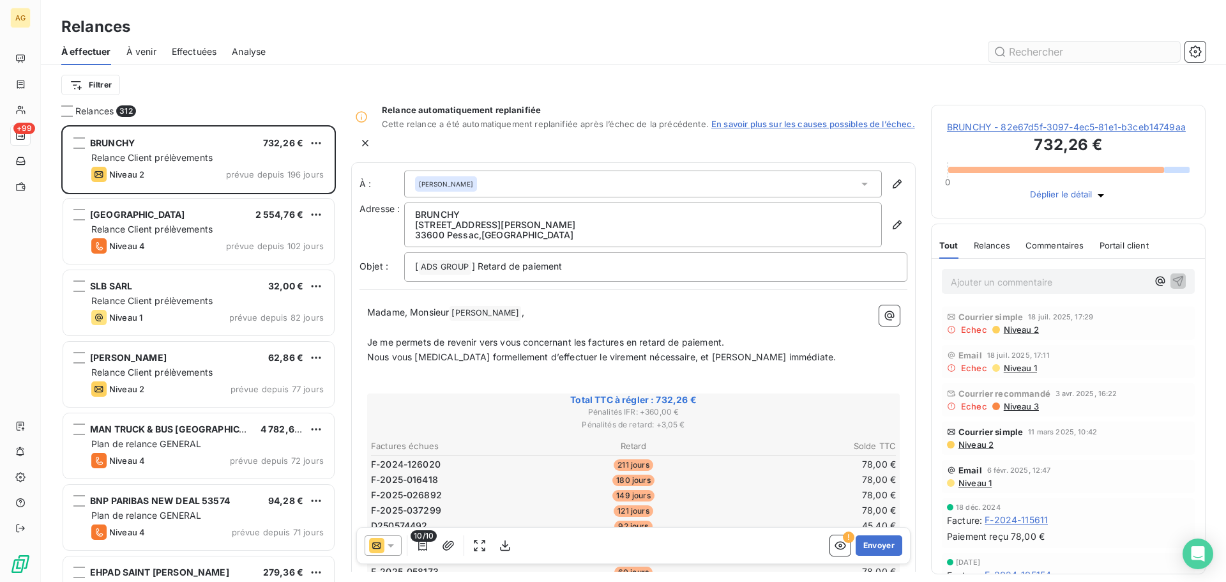
click at [1037, 49] on input "text" at bounding box center [1085, 52] width 192 height 20
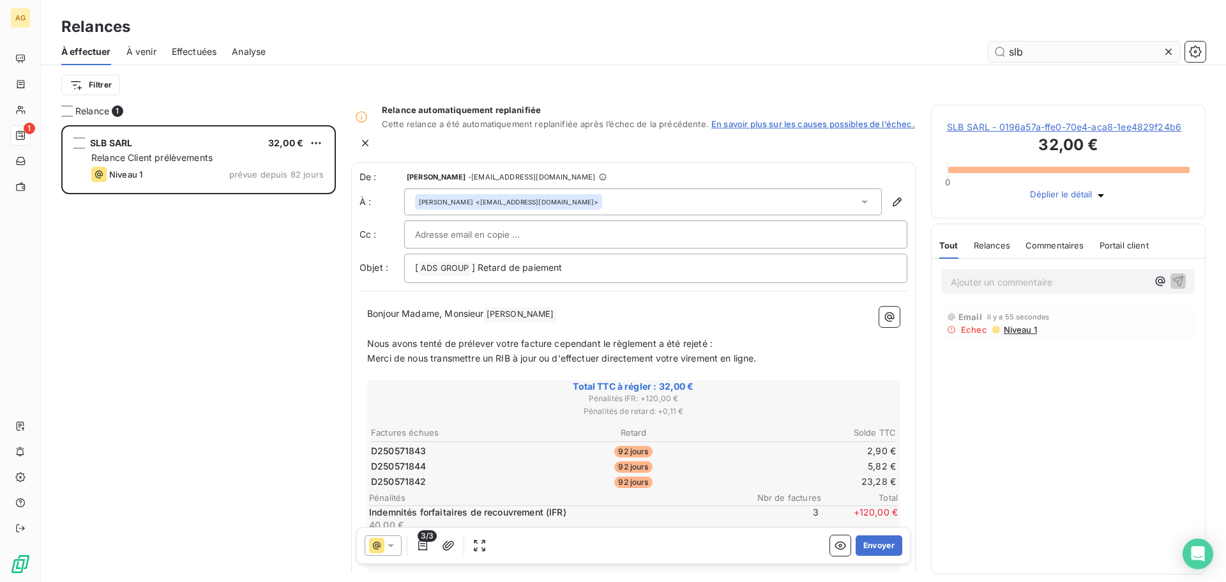
scroll to position [447, 265]
type input "slb"
click at [391, 545] on icon at bounding box center [391, 545] width 6 height 3
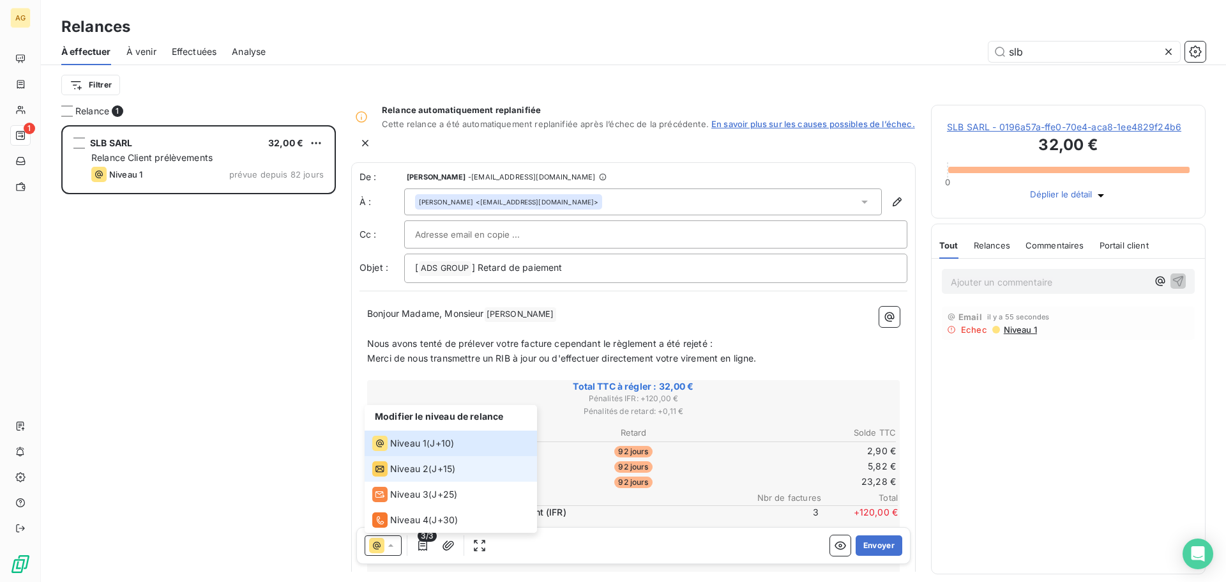
click at [393, 463] on span "Niveau 2" at bounding box center [409, 468] width 38 height 13
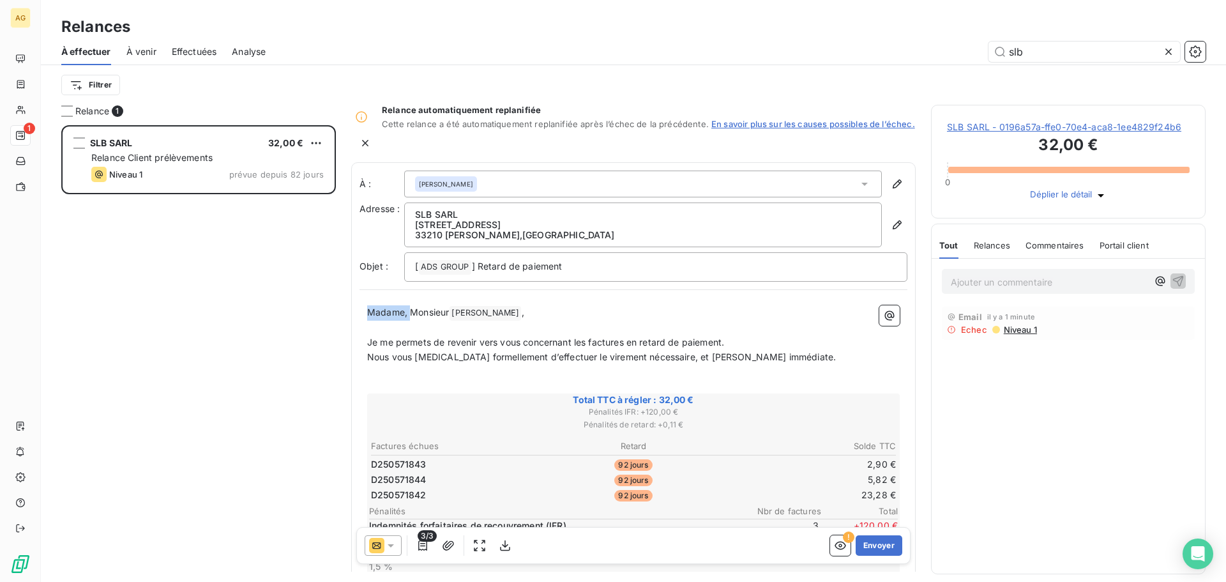
drag, startPoint x: 411, startPoint y: 310, endPoint x: 360, endPoint y: 311, distance: 50.5
click at [360, 311] on div "Madame, Monsieur [PERSON_NAME] ﻿ , ﻿ Je me permets de revenir vers vous concern…" at bounding box center [634, 513] width 548 height 430
click at [871, 545] on button "Envoyer" at bounding box center [879, 545] width 47 height 20
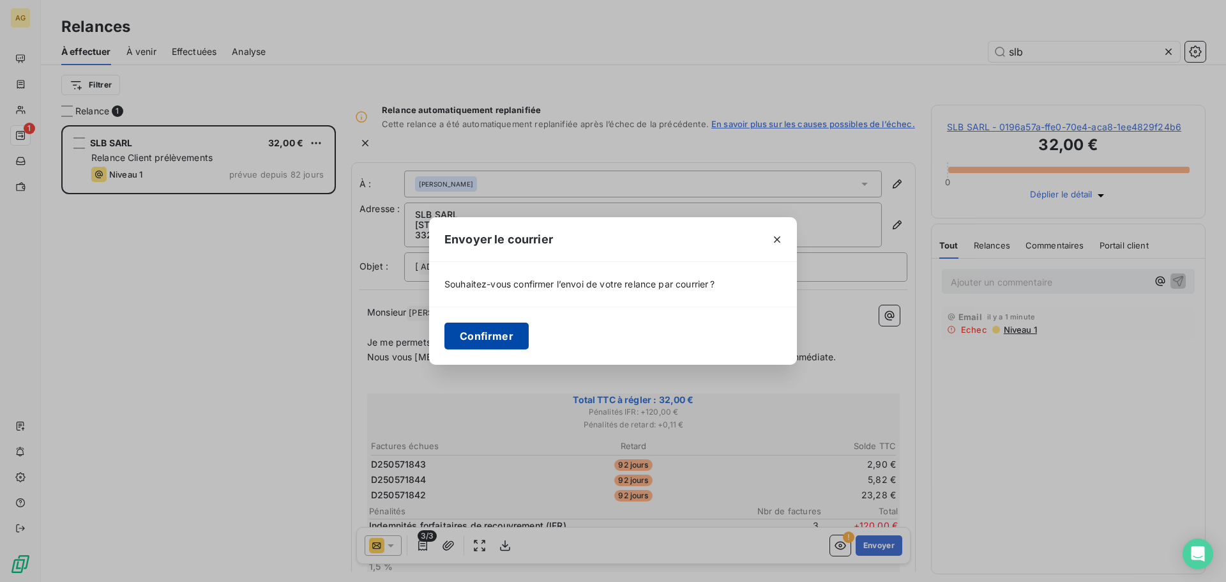
click at [471, 335] on button "Confirmer" at bounding box center [487, 336] width 84 height 27
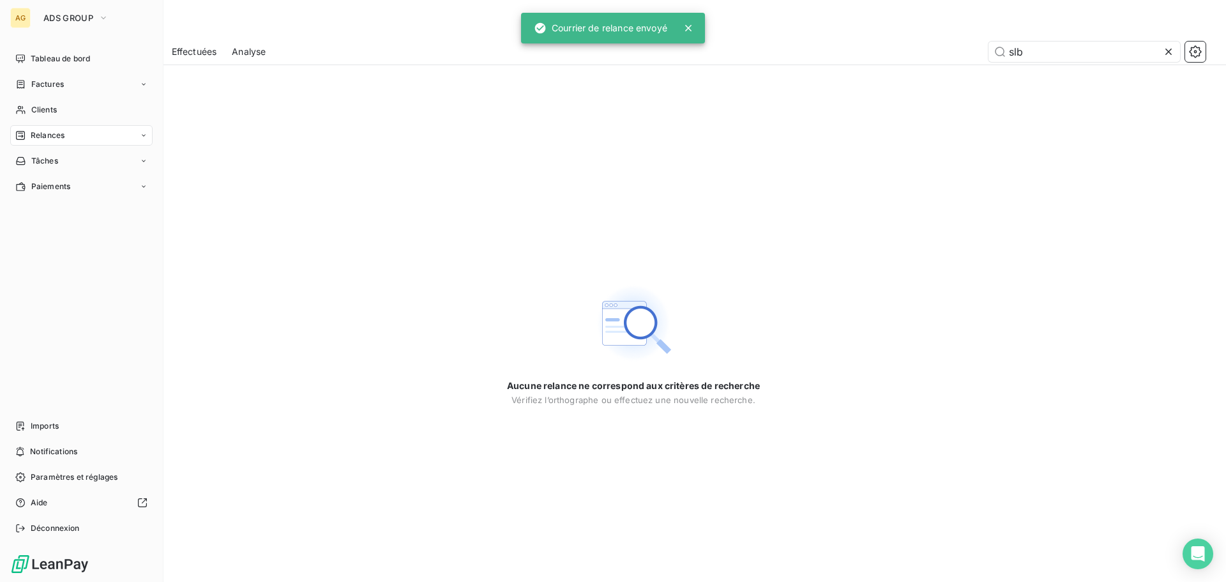
click at [50, 137] on span "Relances" at bounding box center [48, 135] width 34 height 11
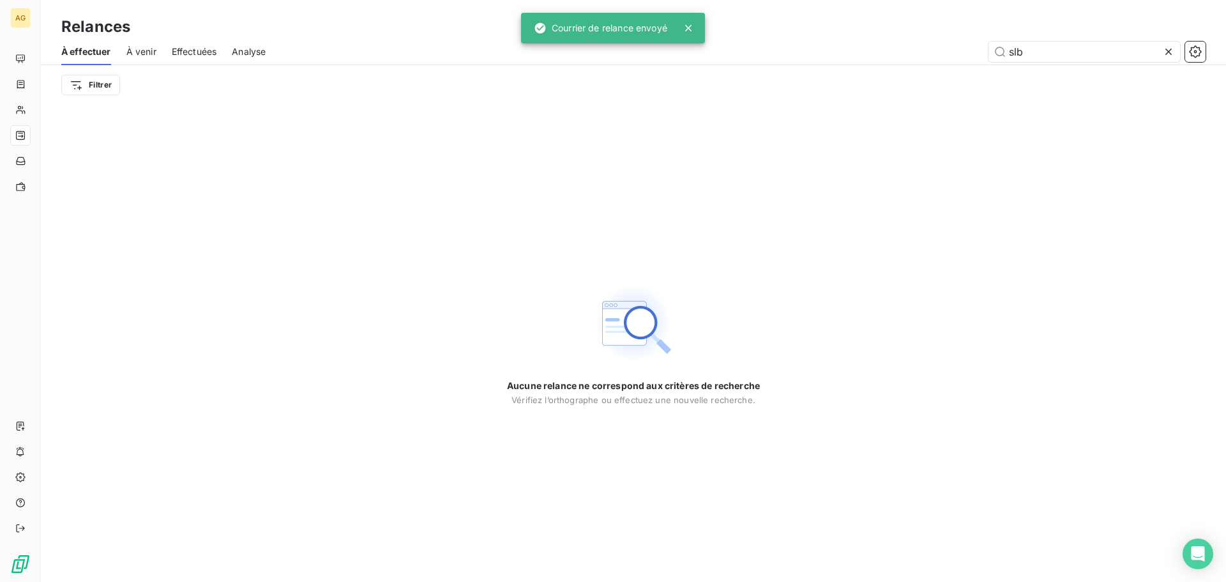
click at [1172, 49] on icon at bounding box center [1168, 51] width 13 height 13
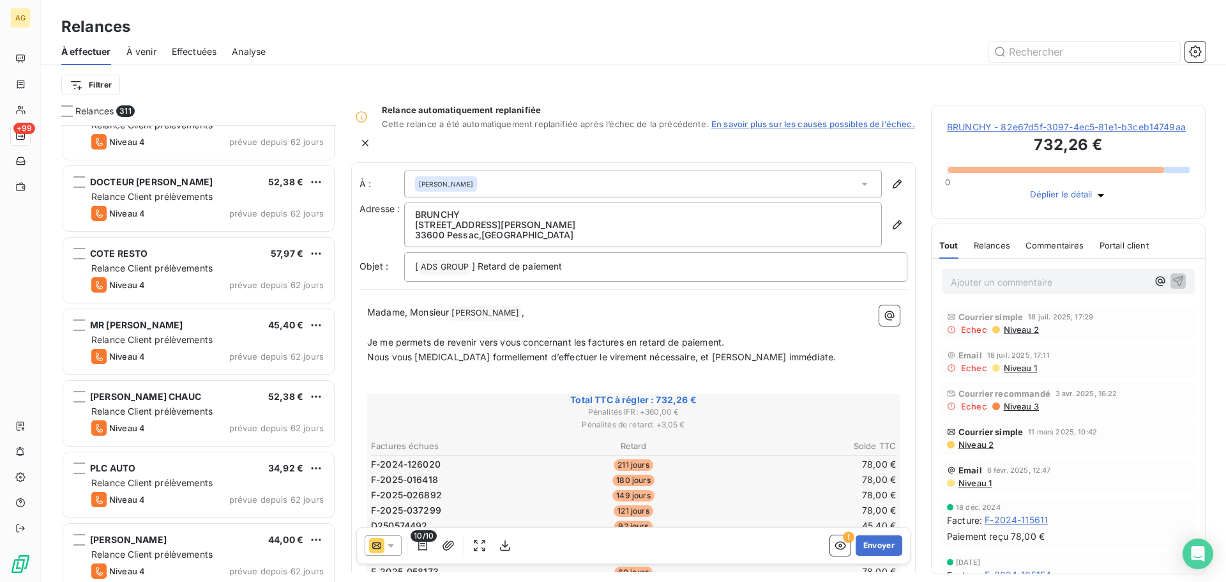
scroll to position [767, 0]
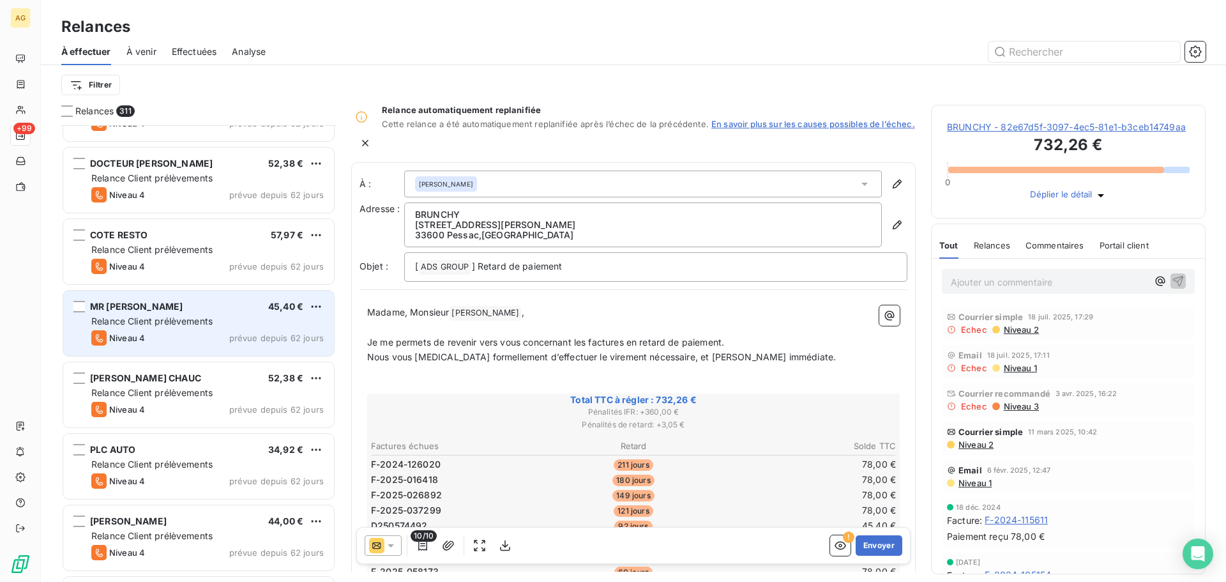
click at [208, 333] on div "Niveau 4 prévue depuis 62 jours" at bounding box center [207, 337] width 232 height 15
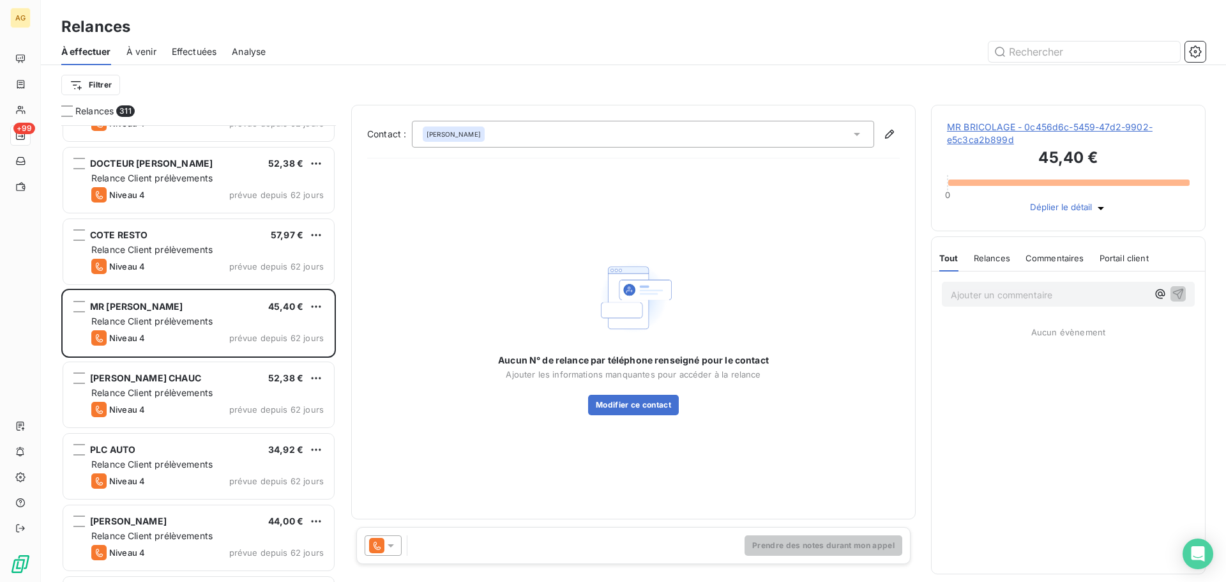
click at [992, 144] on span "MR BRICOLAGE - 0c456d6c-5459-47d2-9902-e5c3ca2b899d" at bounding box center [1068, 134] width 243 height 26
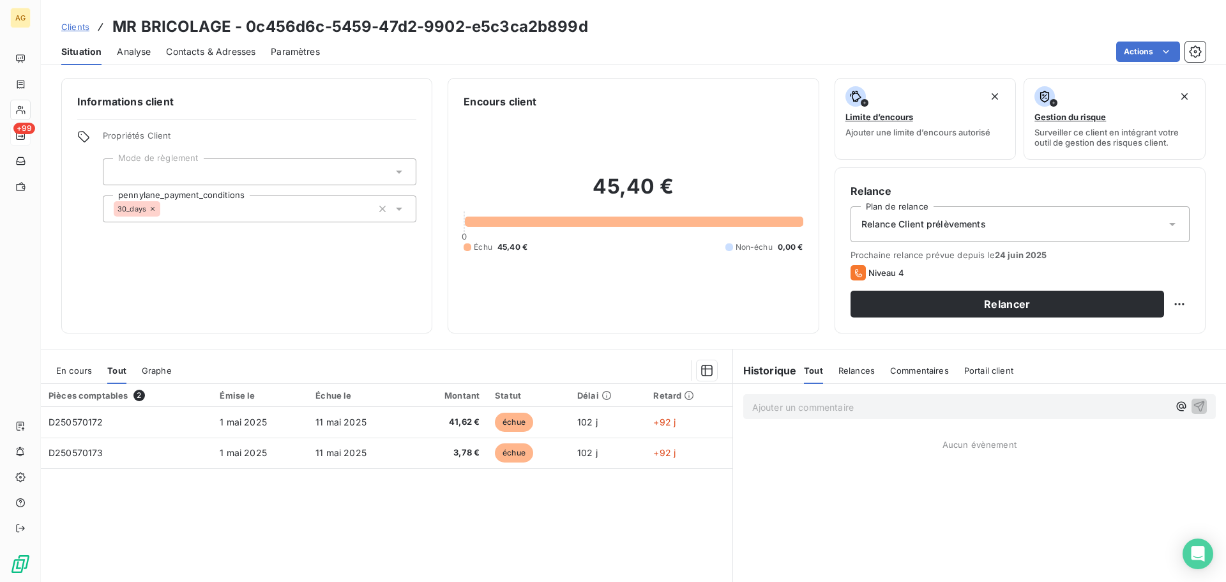
click at [294, 52] on span "Paramètres" at bounding box center [295, 51] width 49 height 13
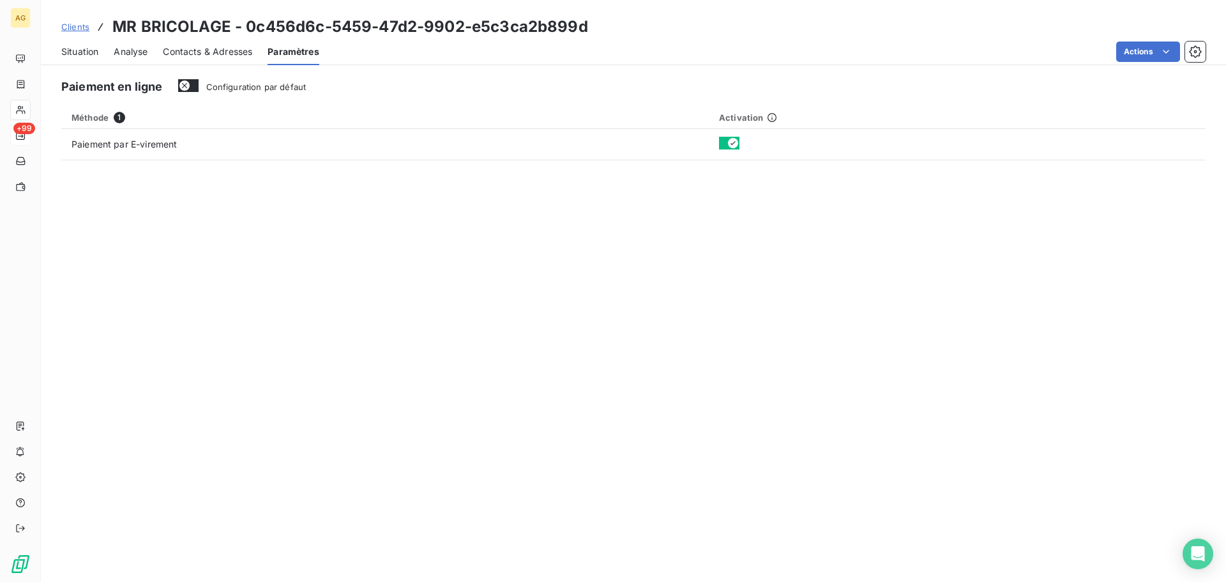
click at [202, 54] on span "Contacts & Adresses" at bounding box center [207, 51] width 89 height 13
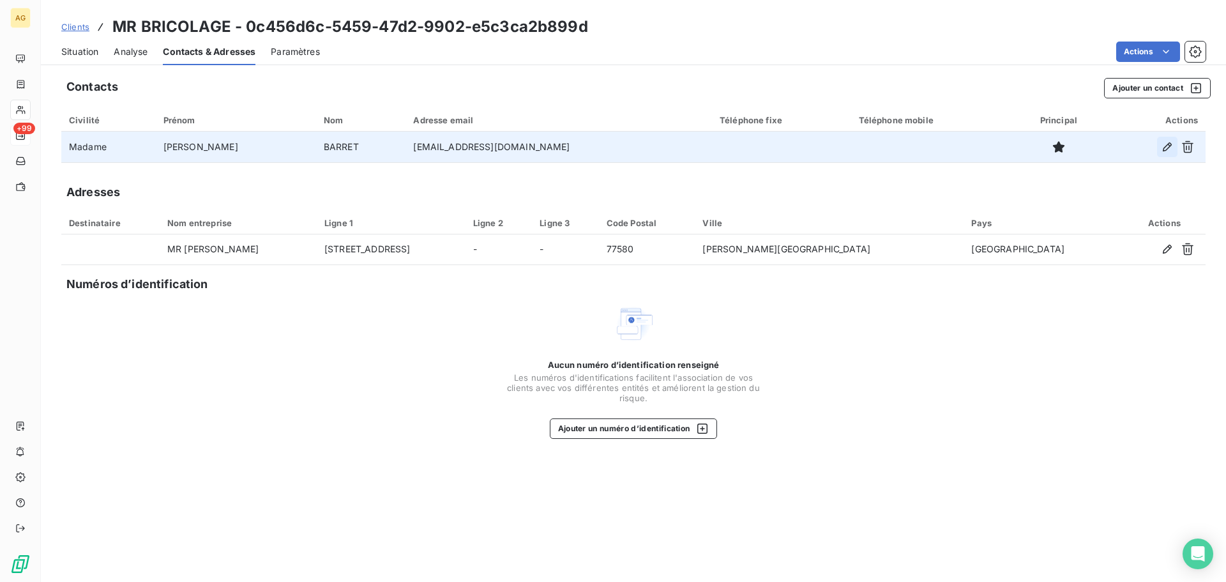
click at [1166, 144] on icon "button" at bounding box center [1167, 147] width 13 height 13
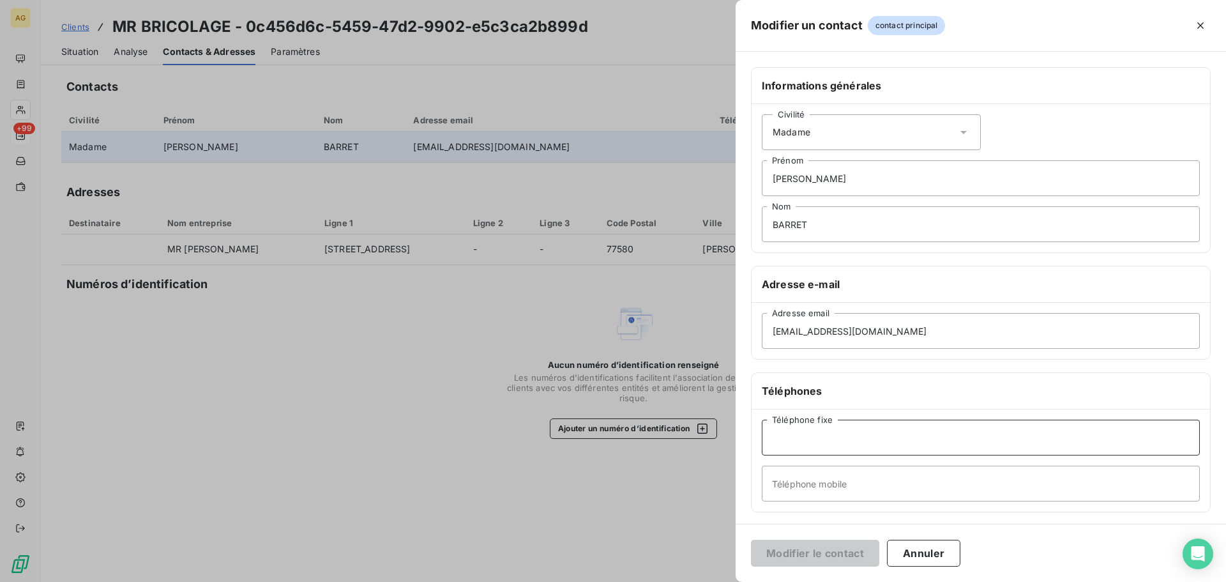
drag, startPoint x: 789, startPoint y: 439, endPoint x: 780, endPoint y: 440, distance: 9.0
click at [789, 439] on input "Téléphone fixe" at bounding box center [981, 438] width 438 height 36
paste input "0164638026"
type input "0164638026"
click at [819, 542] on button "Modifier le contact" at bounding box center [815, 553] width 128 height 27
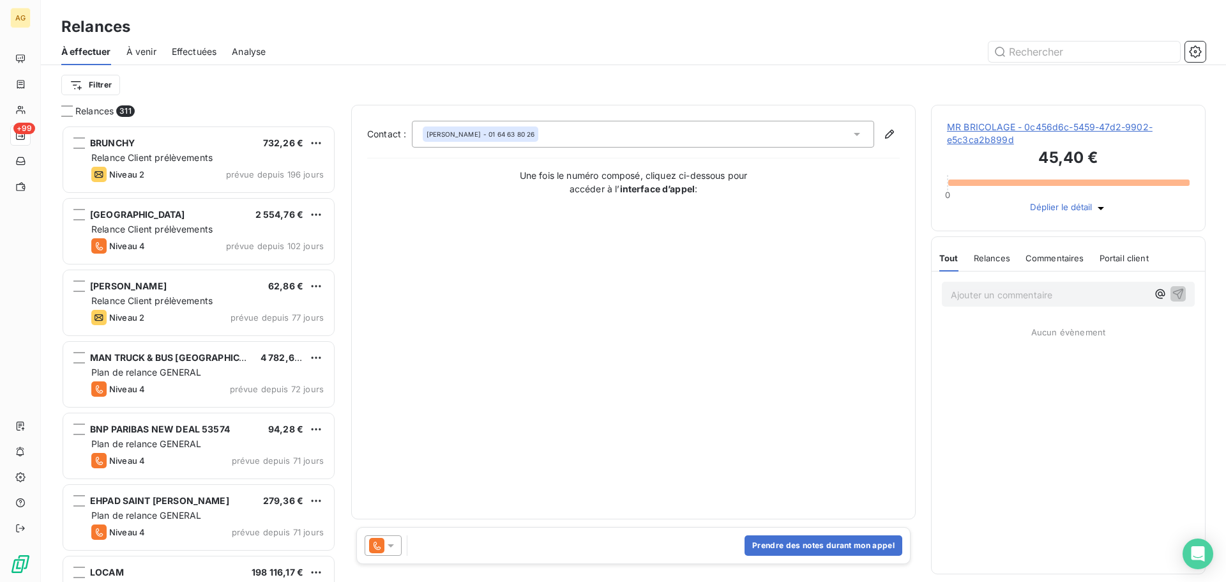
scroll to position [447, 265]
click at [392, 544] on icon at bounding box center [390, 545] width 13 height 13
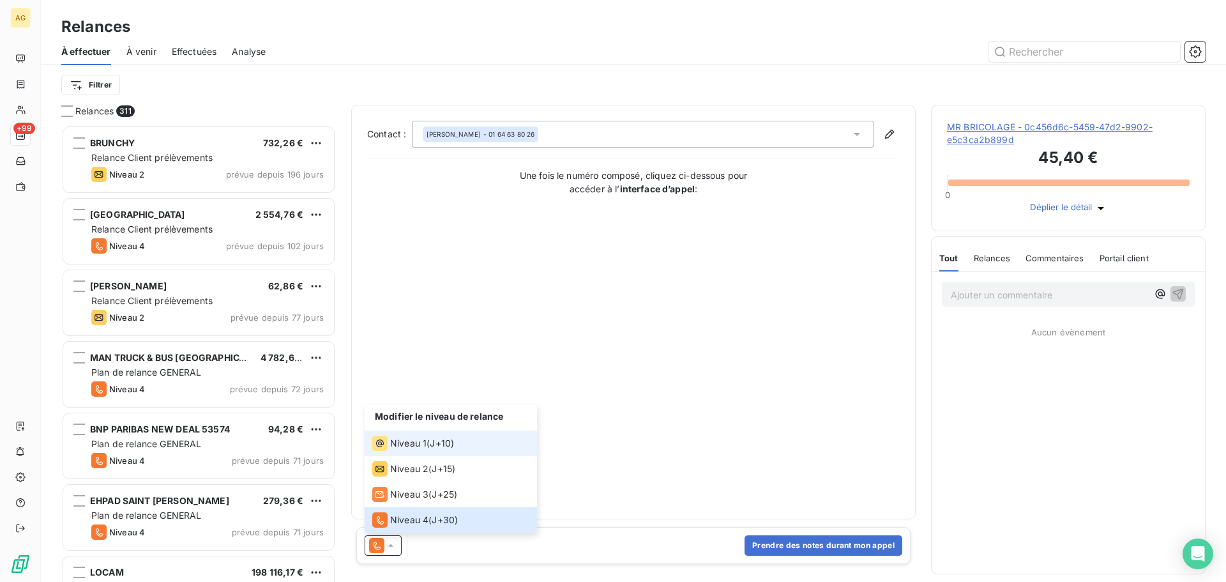
click at [424, 445] on span "Niveau 1" at bounding box center [408, 443] width 36 height 13
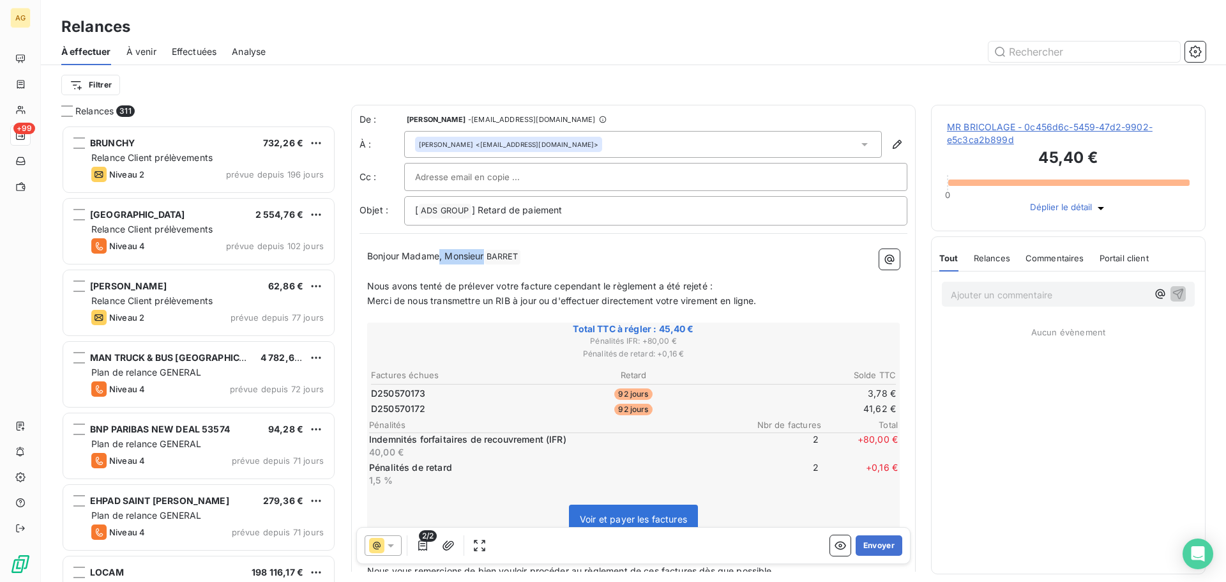
drag, startPoint x: 487, startPoint y: 256, endPoint x: 439, endPoint y: 254, distance: 47.3
click at [439, 254] on span "Bonjour Madame, Monsieur" at bounding box center [425, 255] width 117 height 11
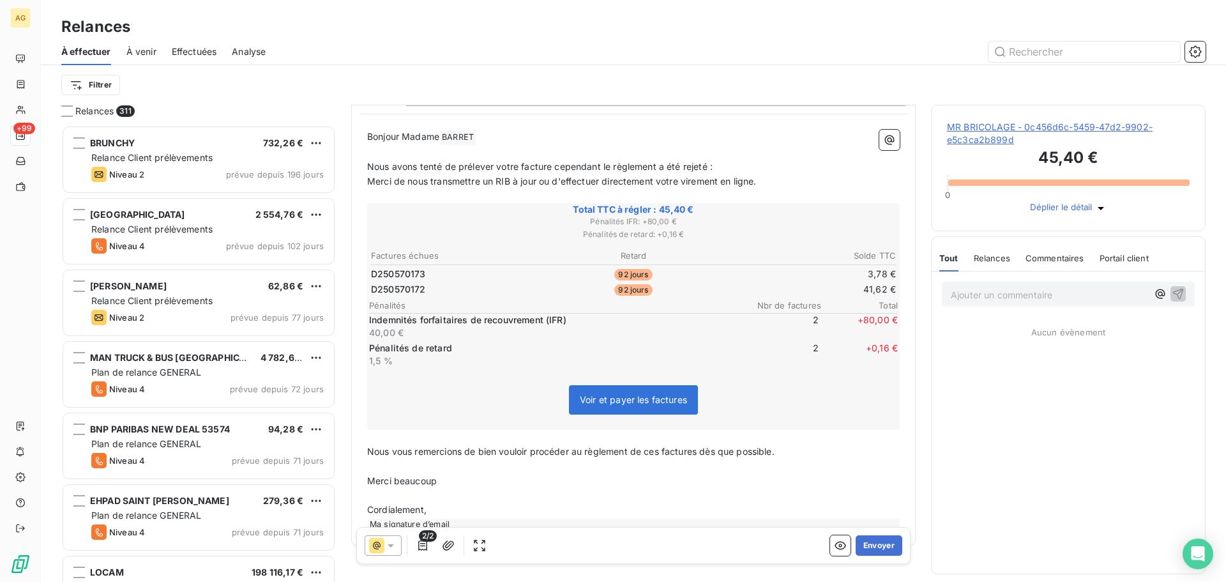
scroll to position [128, 0]
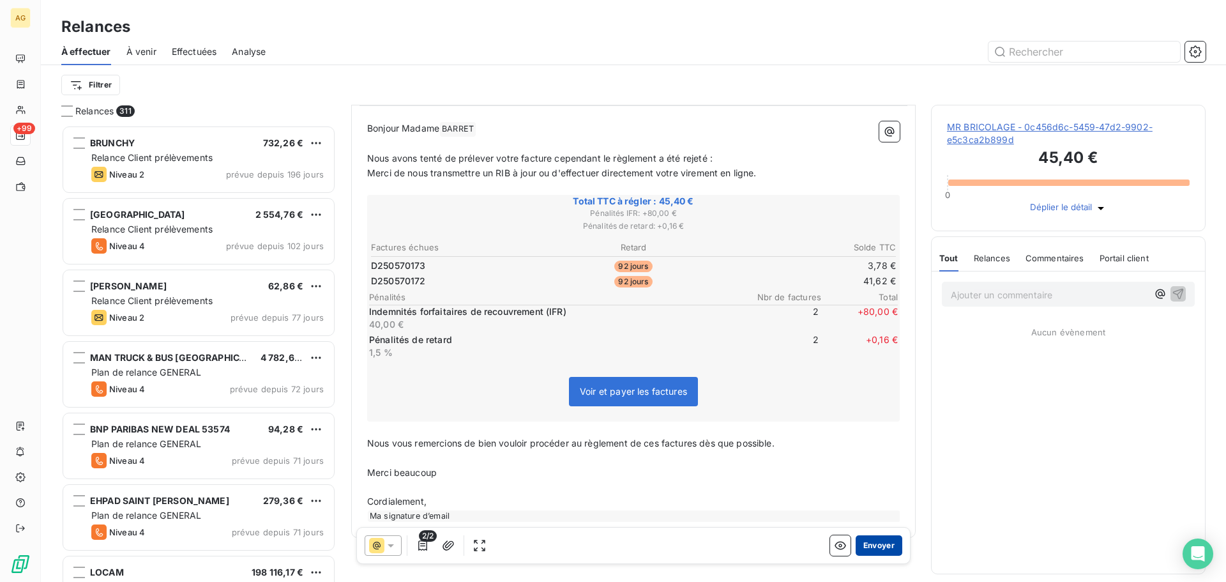
click at [872, 553] on button "Envoyer" at bounding box center [879, 545] width 47 height 20
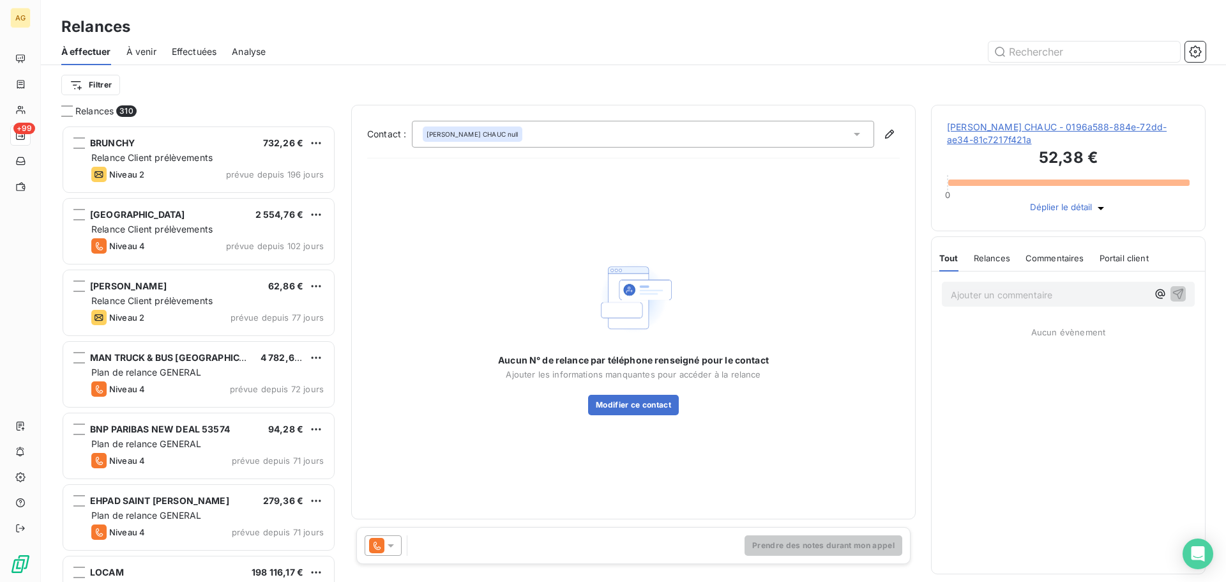
click at [1002, 132] on span "[PERSON_NAME] CHAUC - 0196a588-884e-72dd-ae34-81c7217f421a" at bounding box center [1068, 134] width 243 height 26
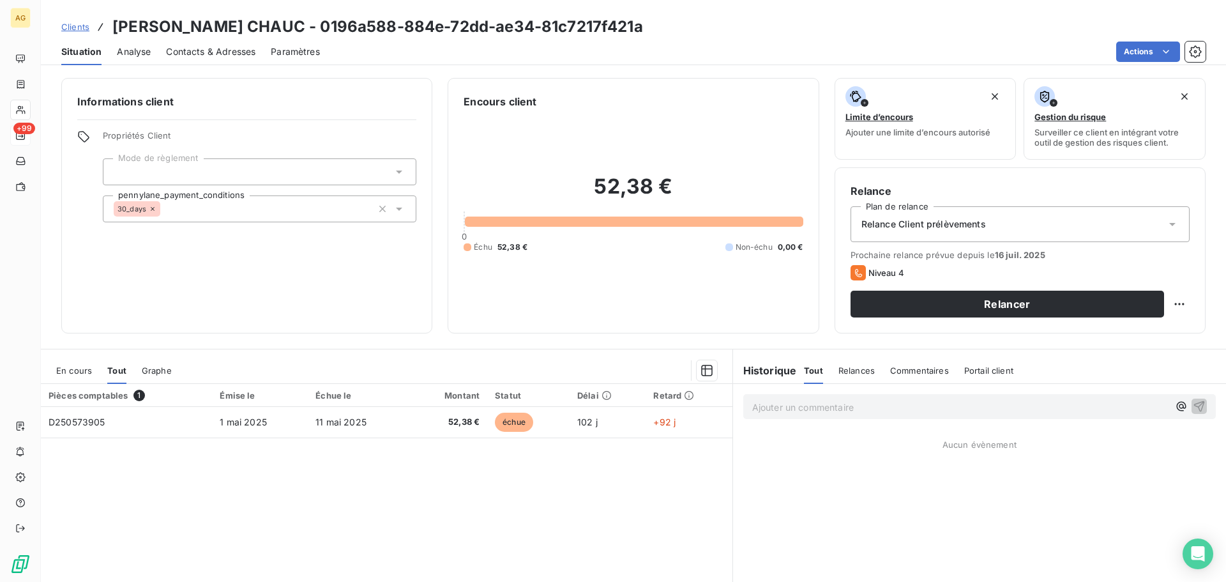
click at [289, 56] on span "Paramètres" at bounding box center [295, 51] width 49 height 13
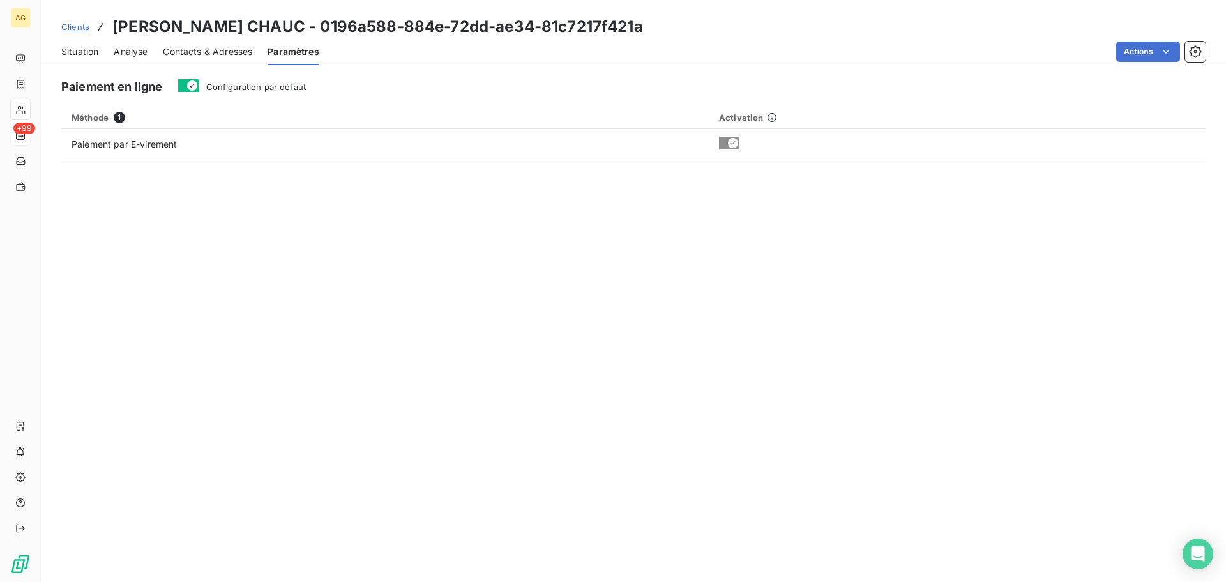
drag, startPoint x: 268, startPoint y: 78, endPoint x: 258, endPoint y: 86, distance: 12.7
click at [268, 79] on div "Paiement en ligne Configuration par défaut" at bounding box center [633, 87] width 1144 height 18
click at [256, 86] on span "Configuration par défaut" at bounding box center [256, 87] width 100 height 10
click at [199, 86] on button "Configuration par défaut" at bounding box center [188, 85] width 20 height 13
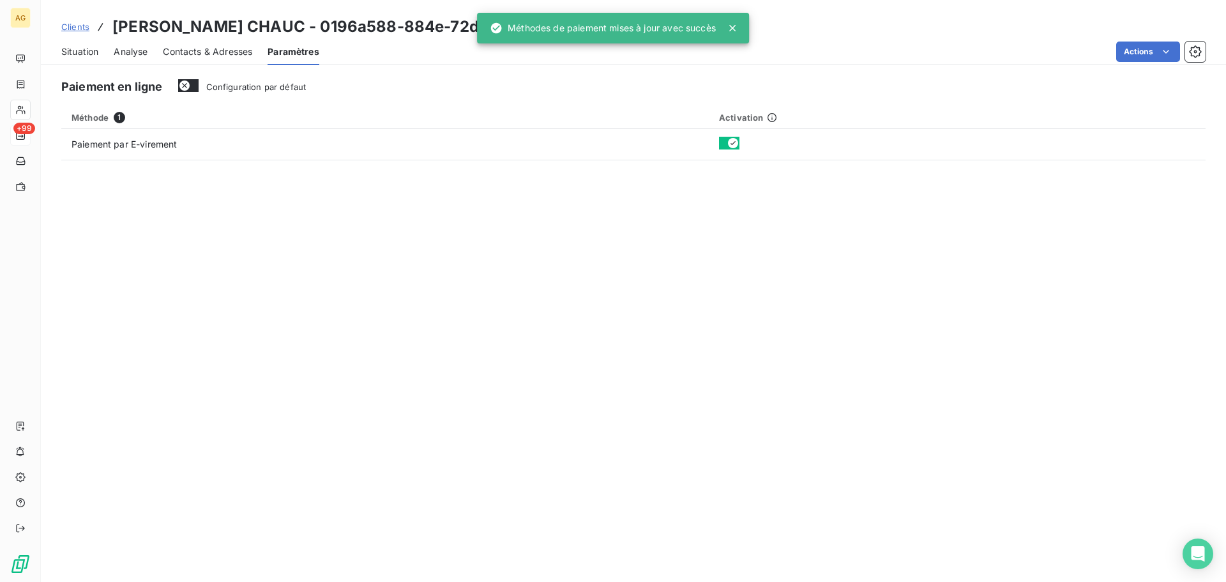
click at [199, 54] on span "Contacts & Adresses" at bounding box center [207, 51] width 89 height 13
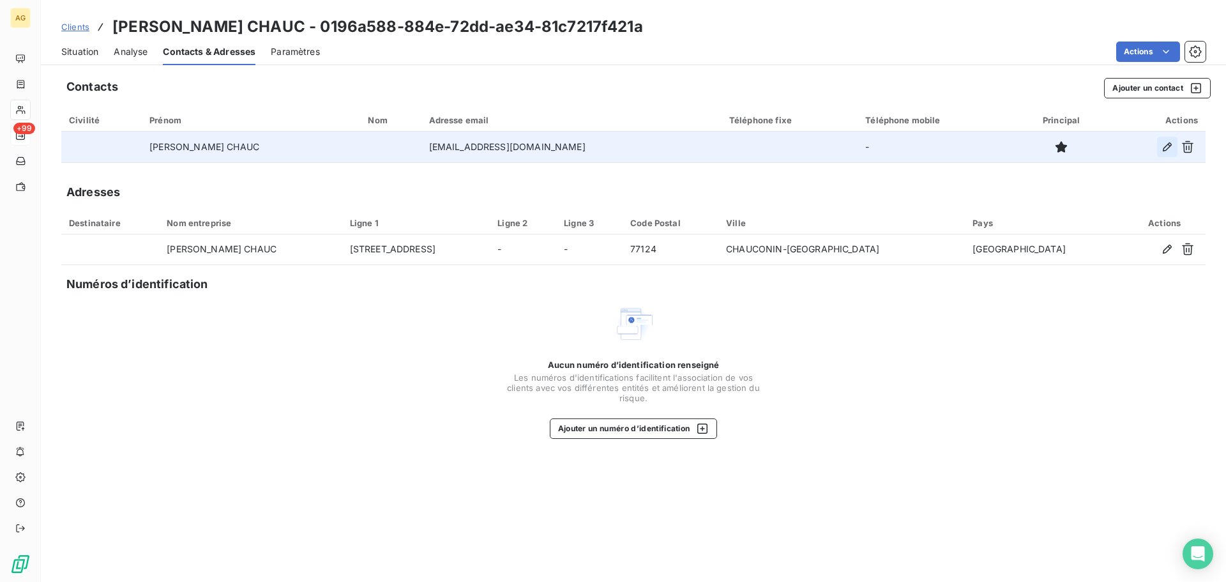
click at [1167, 149] on icon "button" at bounding box center [1167, 146] width 9 height 9
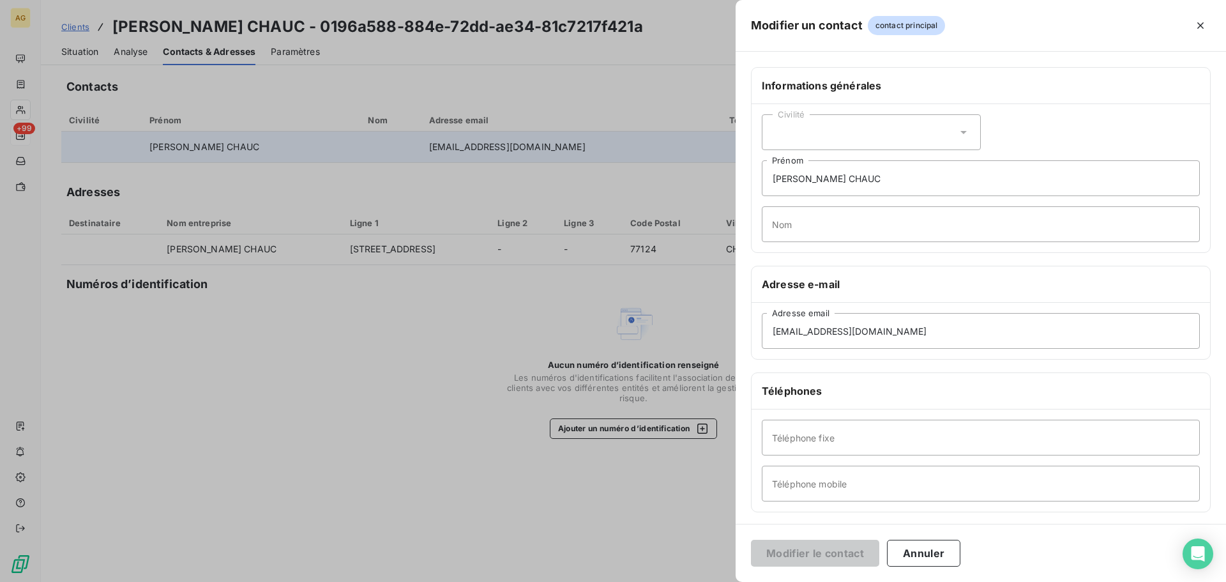
click at [853, 130] on div "Civilité" at bounding box center [871, 132] width 219 height 36
click at [803, 188] on span "Monsieur" at bounding box center [807, 186] width 38 height 12
drag, startPoint x: 878, startPoint y: 181, endPoint x: 778, endPoint y: 193, distance: 100.9
click at [778, 193] on input "[PERSON_NAME] CHAUC" at bounding box center [981, 178] width 438 height 36
type input "[DEMOGRAPHIC_DATA]"
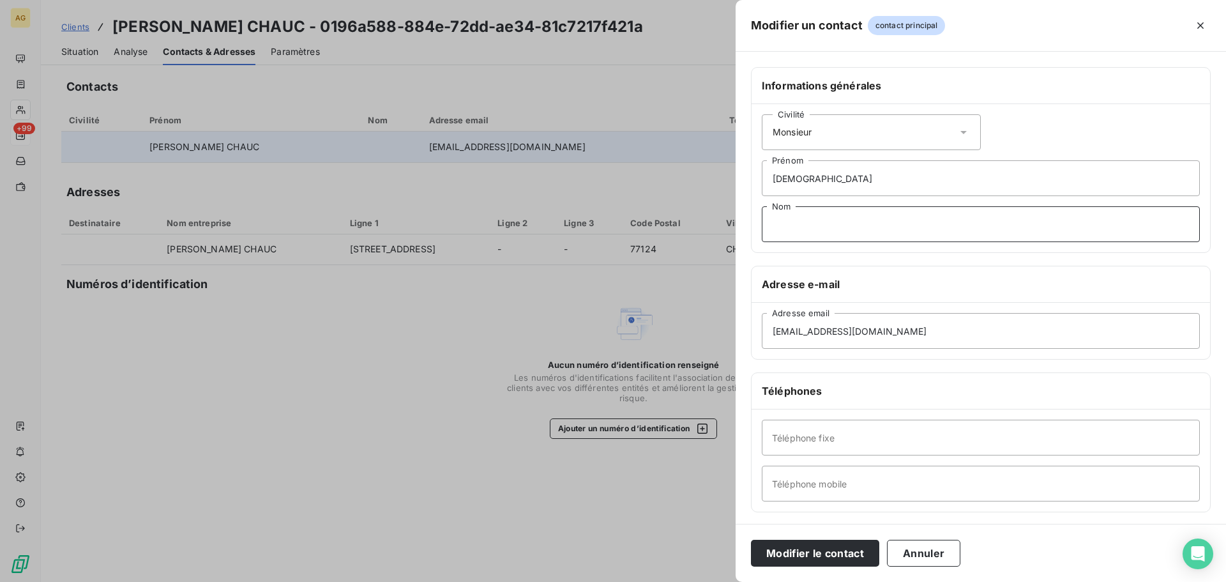
click at [776, 222] on input "Nom" at bounding box center [981, 224] width 438 height 36
paste input "[PERSON_NAME]"
type input "[PERSON_NAME]"
click at [837, 484] on input "Téléphone mobile" at bounding box center [981, 484] width 438 height 36
paste input "0616983113"
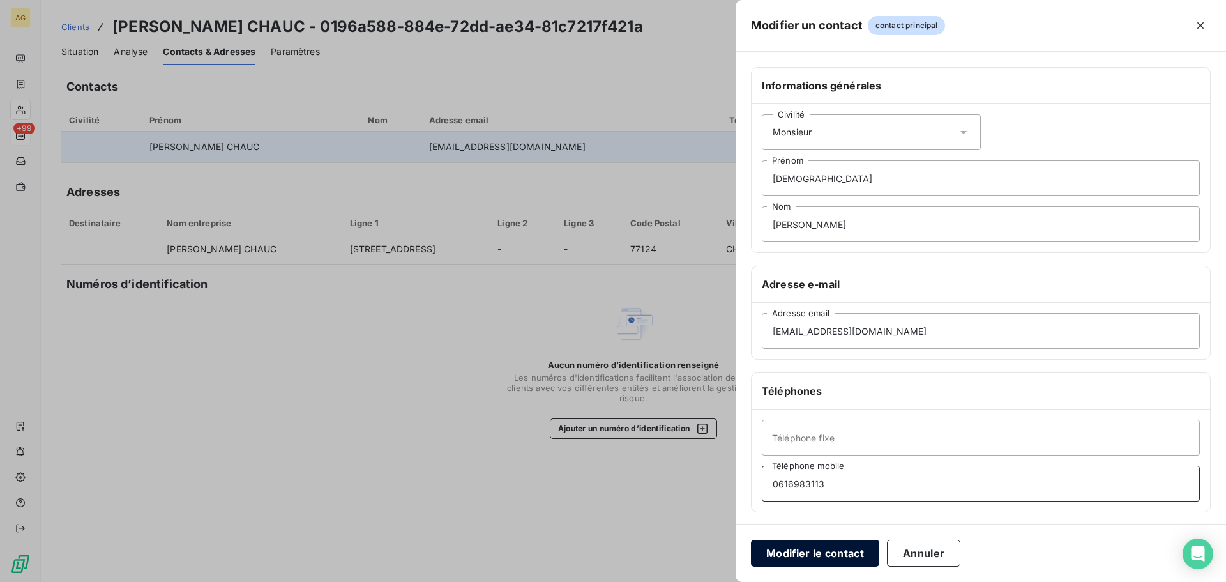
type input "0616983113"
click at [829, 547] on button "Modifier le contact" at bounding box center [815, 553] width 128 height 27
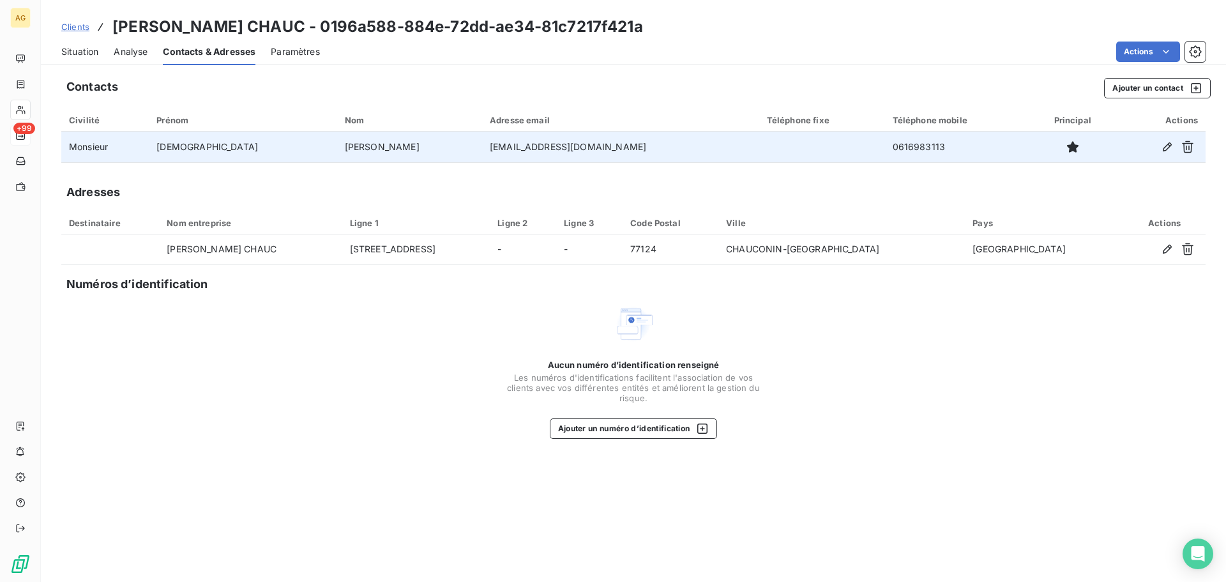
click at [289, 52] on span "Paramètres" at bounding box center [295, 51] width 49 height 13
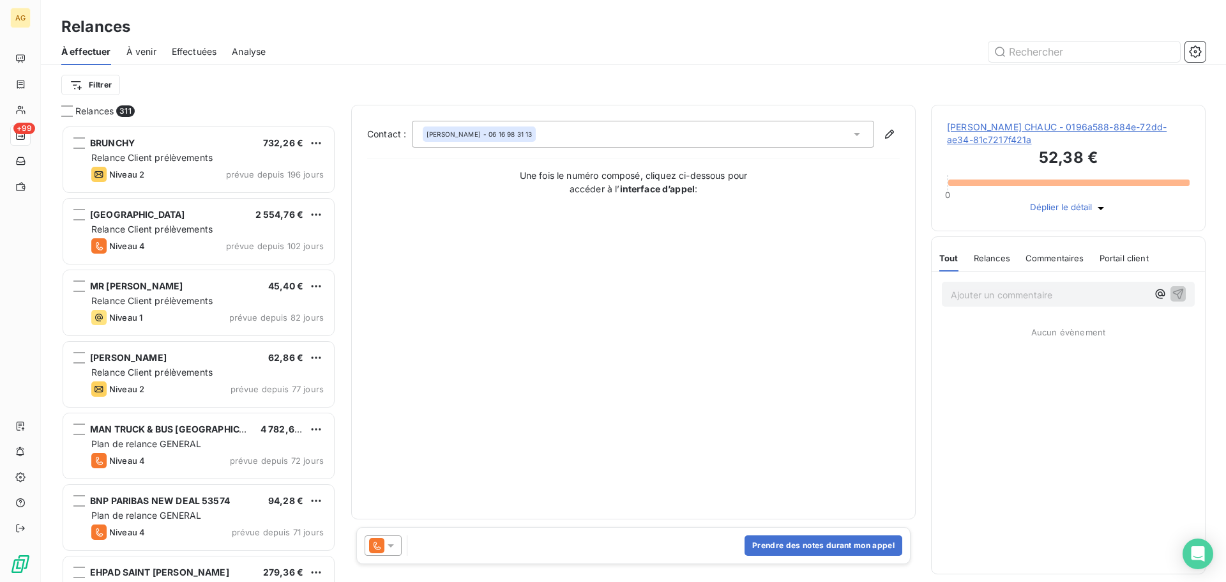
scroll to position [447, 265]
click at [393, 547] on icon at bounding box center [390, 545] width 13 height 13
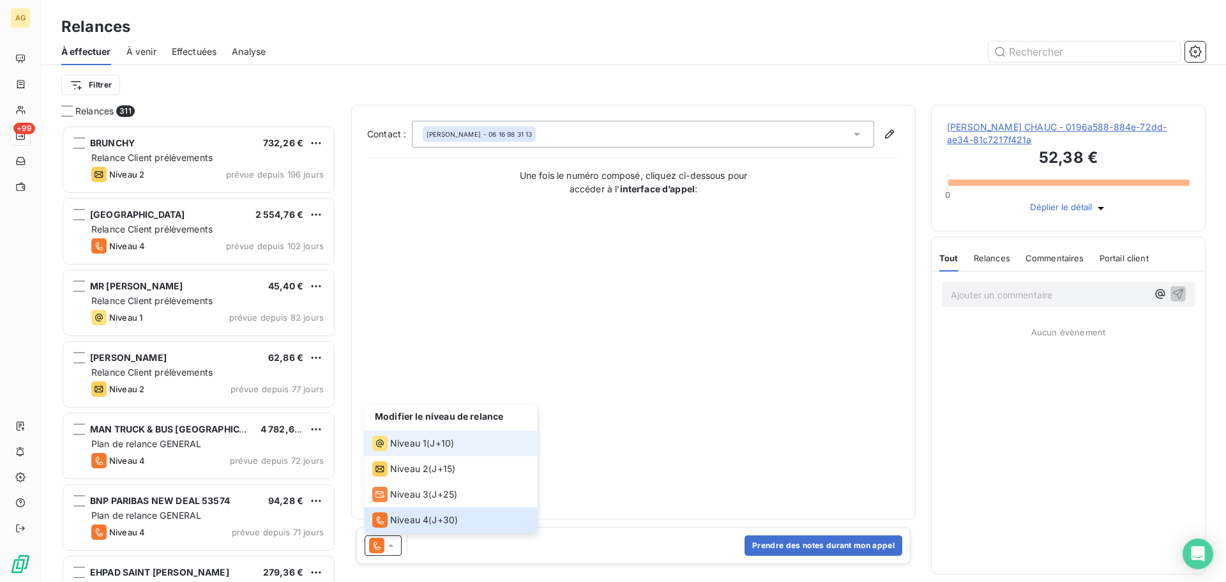
click at [410, 446] on span "Niveau 1" at bounding box center [408, 443] width 36 height 13
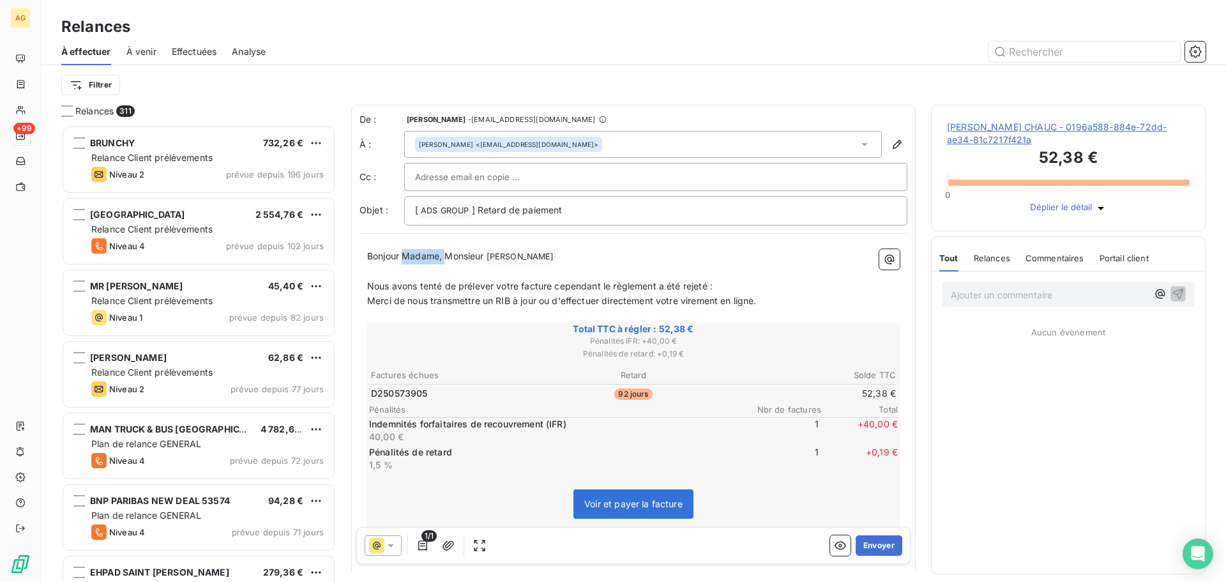
drag, startPoint x: 447, startPoint y: 255, endPoint x: 406, endPoint y: 258, distance: 41.6
click at [406, 258] on span "Bonjour Madame, Monsieur" at bounding box center [425, 255] width 117 height 11
click at [882, 551] on button "Envoyer" at bounding box center [879, 545] width 47 height 20
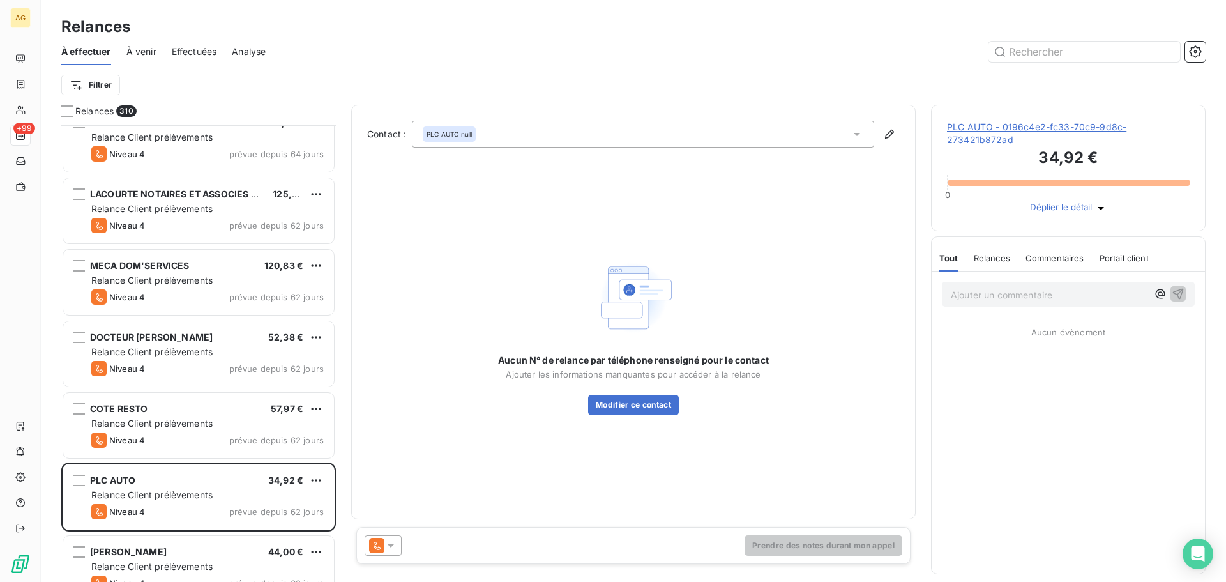
scroll to position [703, 0]
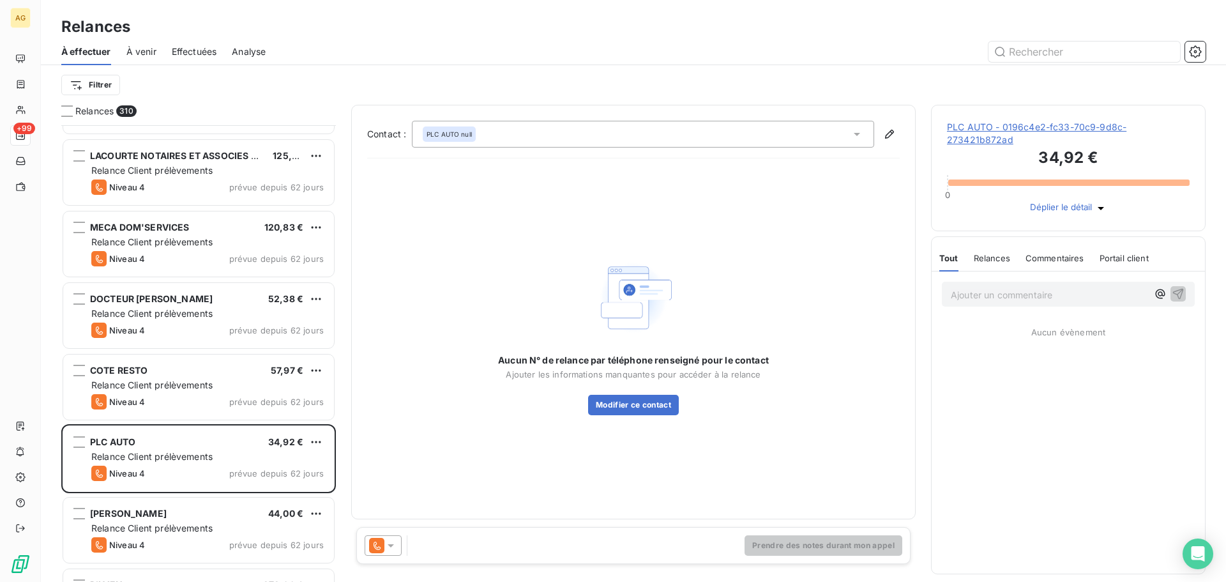
click at [1015, 139] on span "PLC AUTO - 0196c4e2-fc33-70c9-9d8c-273421b872ad" at bounding box center [1068, 134] width 243 height 26
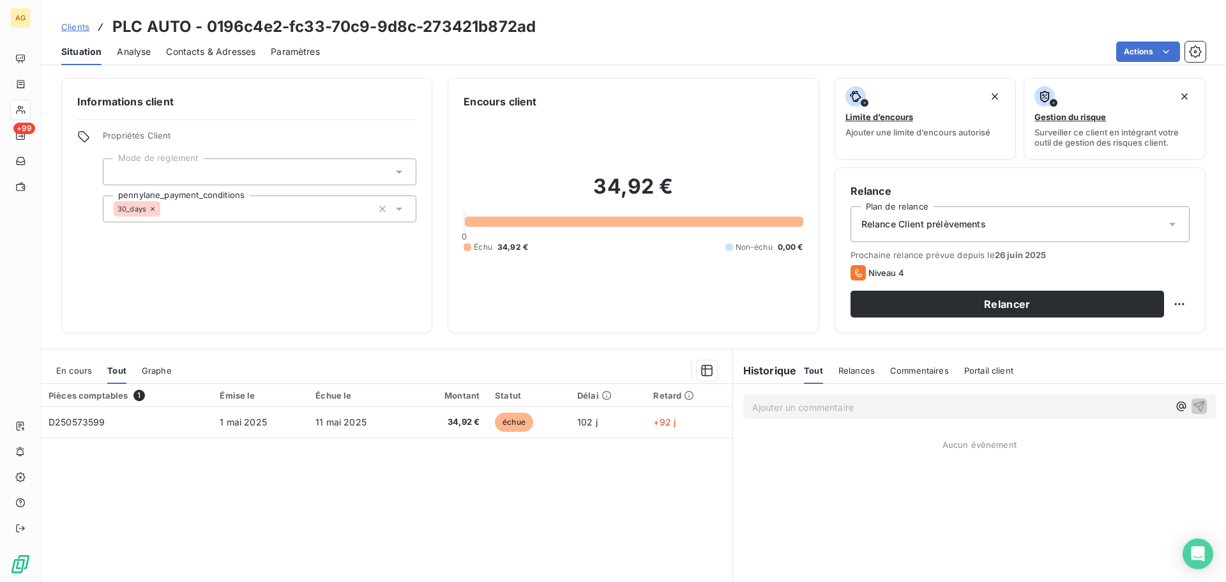
click at [293, 50] on span "Paramètres" at bounding box center [295, 51] width 49 height 13
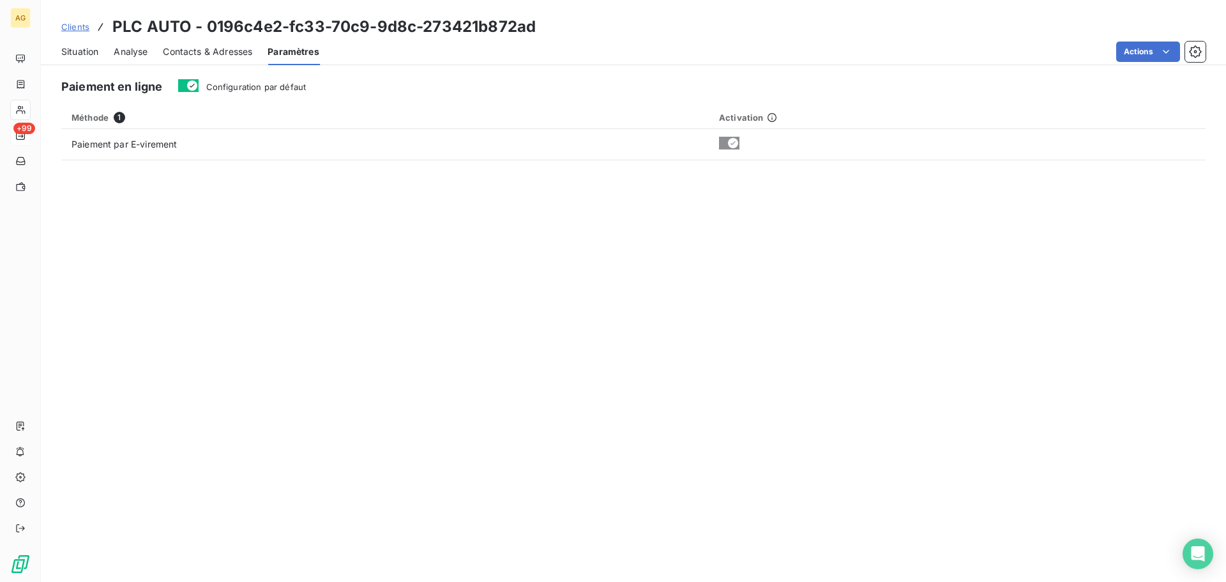
click at [285, 87] on span "Configuration par défaut" at bounding box center [256, 87] width 100 height 10
click at [199, 87] on button "Configuration par défaut" at bounding box center [188, 85] width 20 height 13
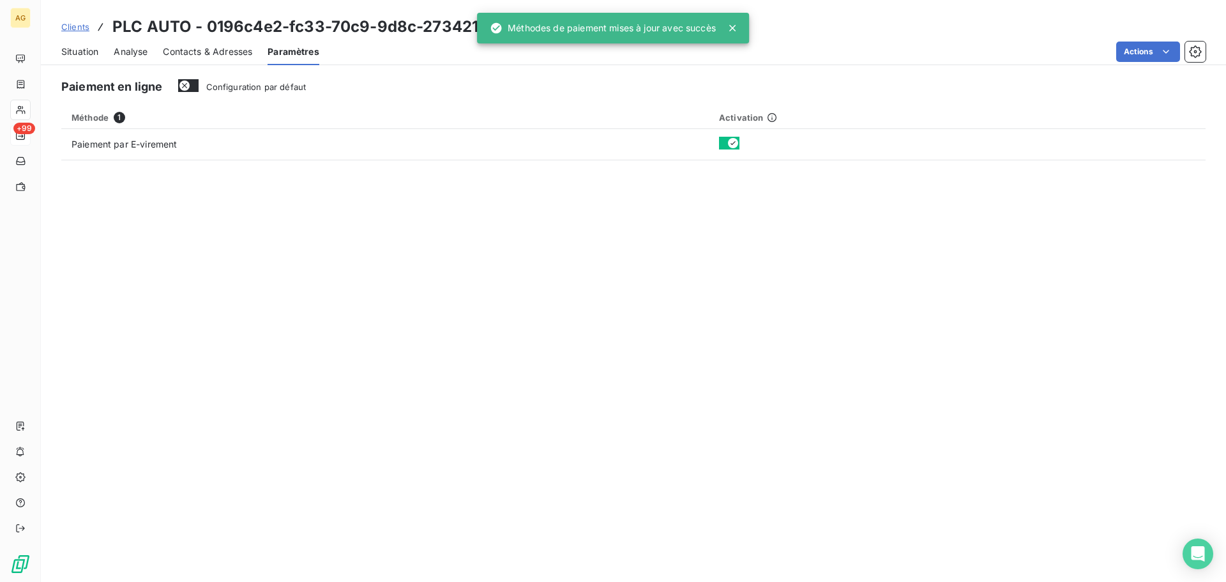
click at [227, 56] on span "Contacts & Adresses" at bounding box center [207, 51] width 89 height 13
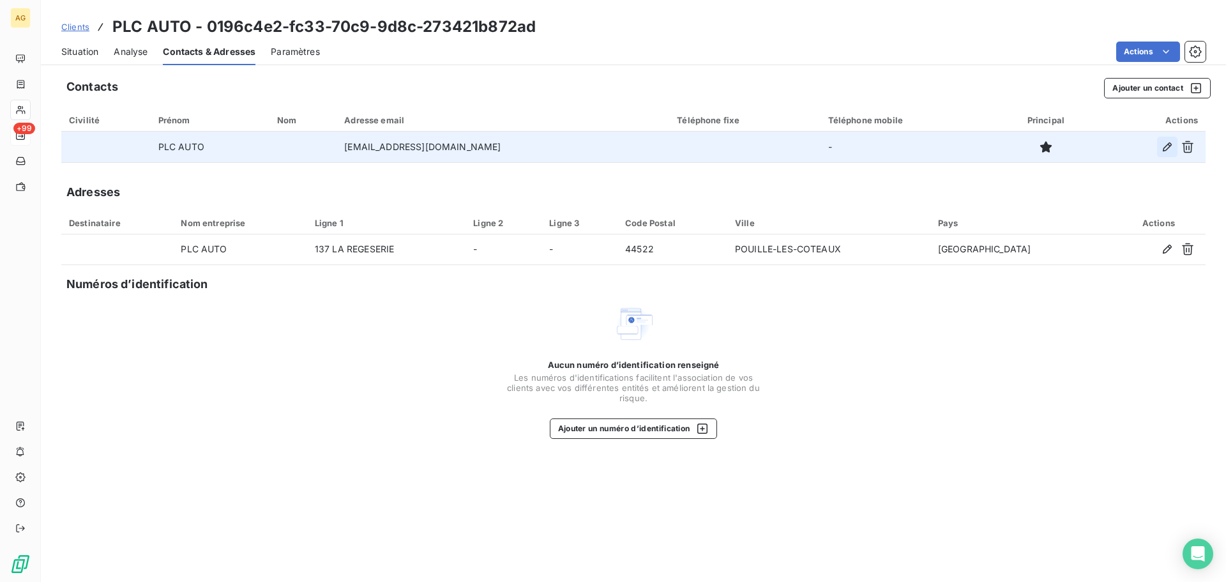
click at [1164, 149] on icon "button" at bounding box center [1167, 147] width 13 height 13
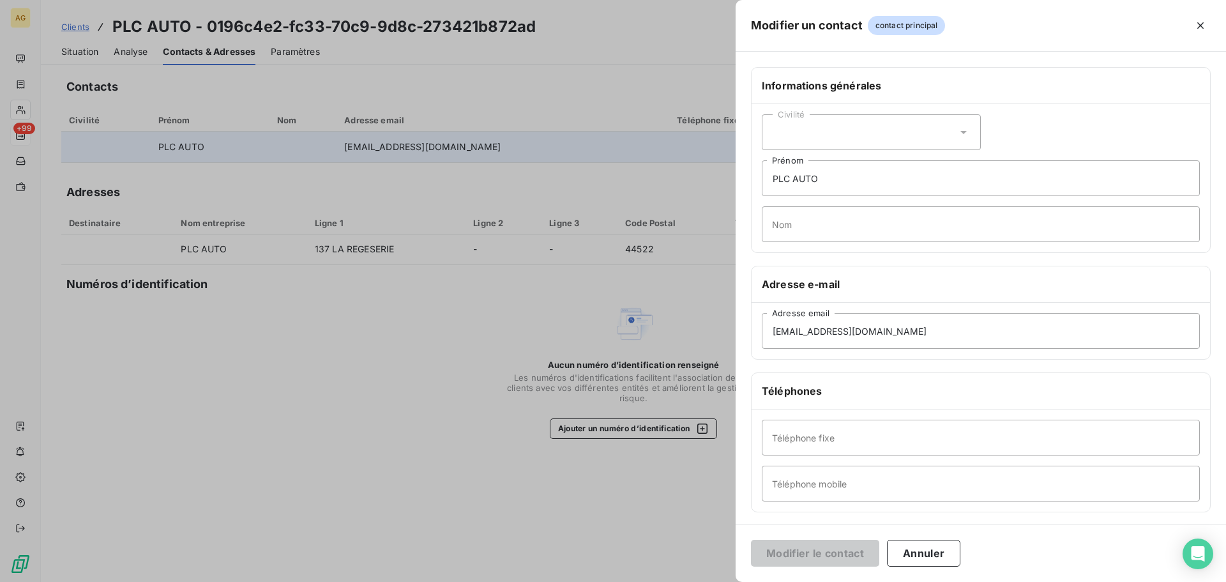
click at [865, 139] on div "Civilité" at bounding box center [871, 132] width 219 height 36
click at [825, 189] on span "Monsieur" at bounding box center [807, 186] width 38 height 12
drag, startPoint x: 865, startPoint y: 181, endPoint x: 757, endPoint y: 178, distance: 108.6
click at [757, 178] on div "Civilité Monsieur PLC AUTO Prénom Nom" at bounding box center [981, 178] width 459 height 148
type input "D"
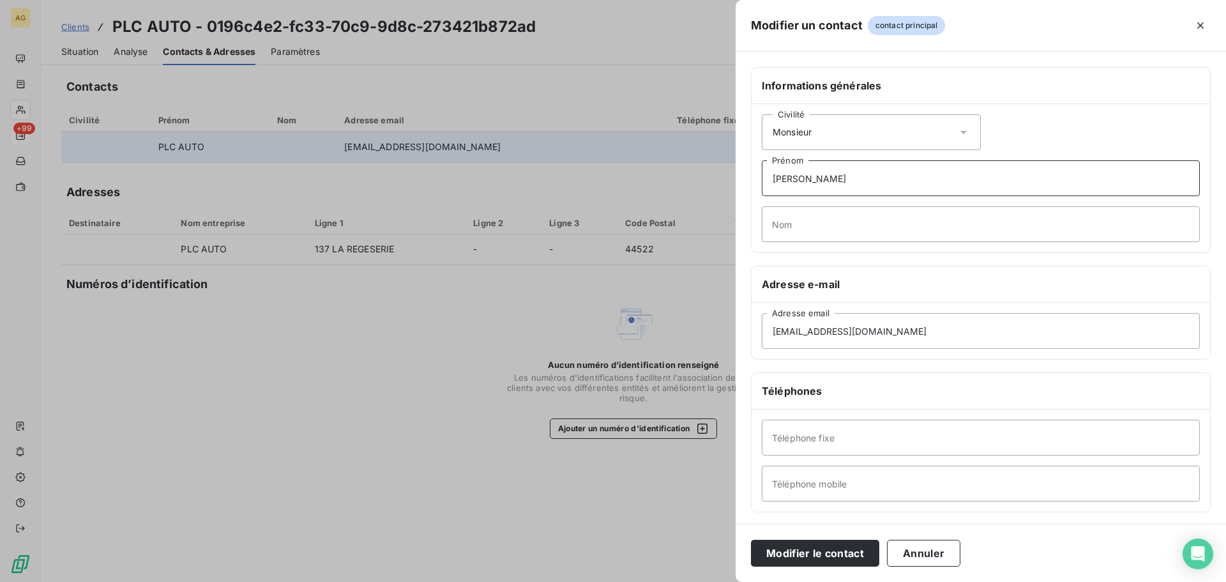
type input "[PERSON_NAME]"
click at [872, 230] on input "Nom" at bounding box center [981, 224] width 438 height 36
type input "[PERSON_NAME]"
drag, startPoint x: 873, startPoint y: 336, endPoint x: 733, endPoint y: 333, distance: 139.9
click at [733, 581] on div "Modifier un contact contact principal Informations générales Civilité Monsieur …" at bounding box center [613, 582] width 1226 height 0
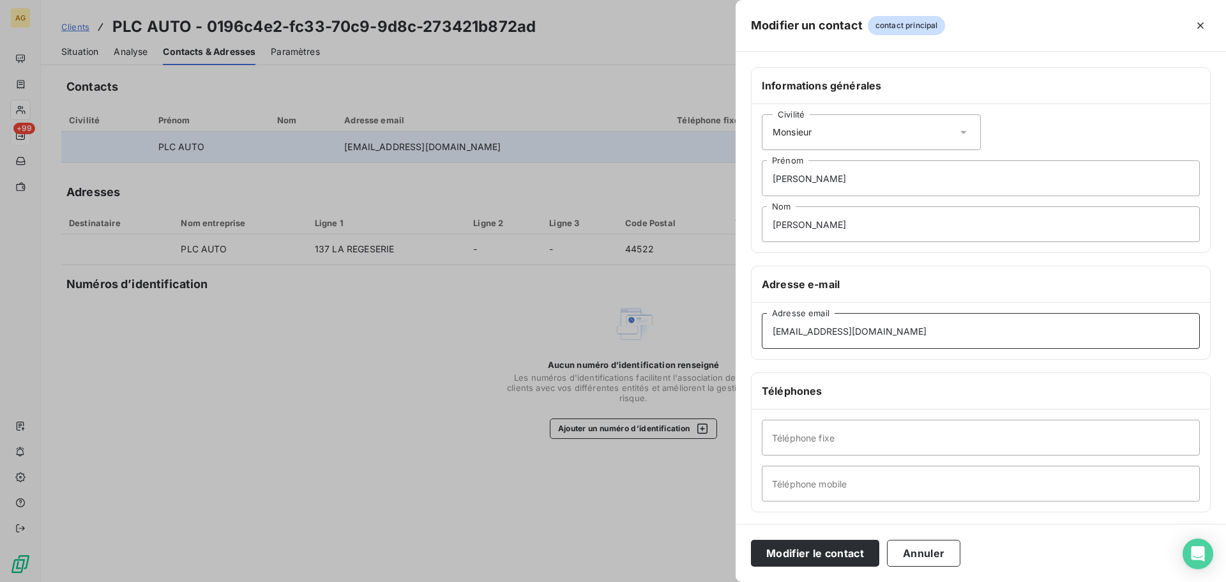
paste input "[EMAIL_ADDRESS][DOMAIN_NAME] 0631905061"
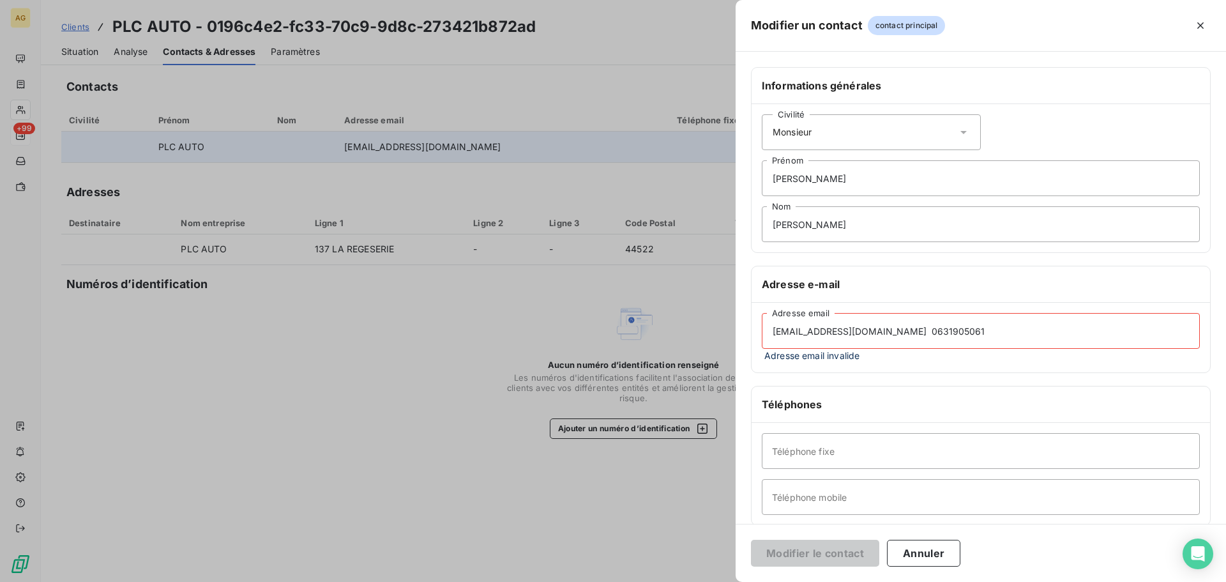
drag, startPoint x: 858, startPoint y: 334, endPoint x: 1133, endPoint y: 360, distance: 275.8
click at [1132, 360] on div "[EMAIL_ADDRESS][DOMAIN_NAME] 0631905061 Adresse email Adresse email invalide" at bounding box center [981, 337] width 438 height 49
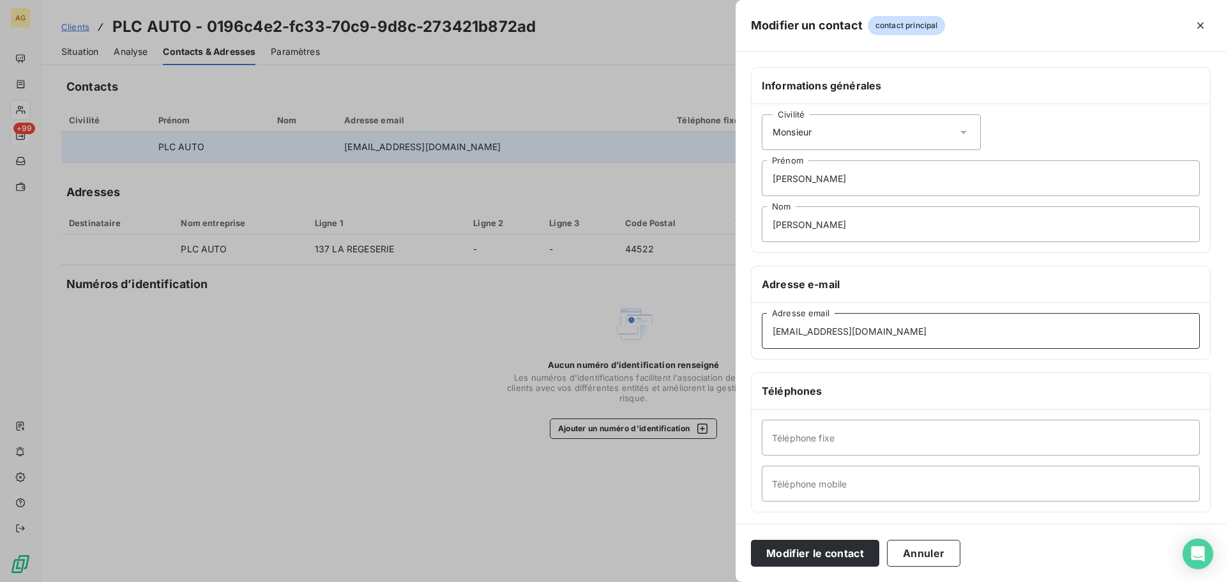
type input "[EMAIL_ADDRESS][DOMAIN_NAME]"
drag, startPoint x: 918, startPoint y: 433, endPoint x: 912, endPoint y: 441, distance: 10.0
click at [918, 433] on input "Téléphone fixe" at bounding box center [981, 438] width 438 height 36
click at [904, 478] on input "Téléphone mobile" at bounding box center [981, 484] width 438 height 36
paste input "0631905061"
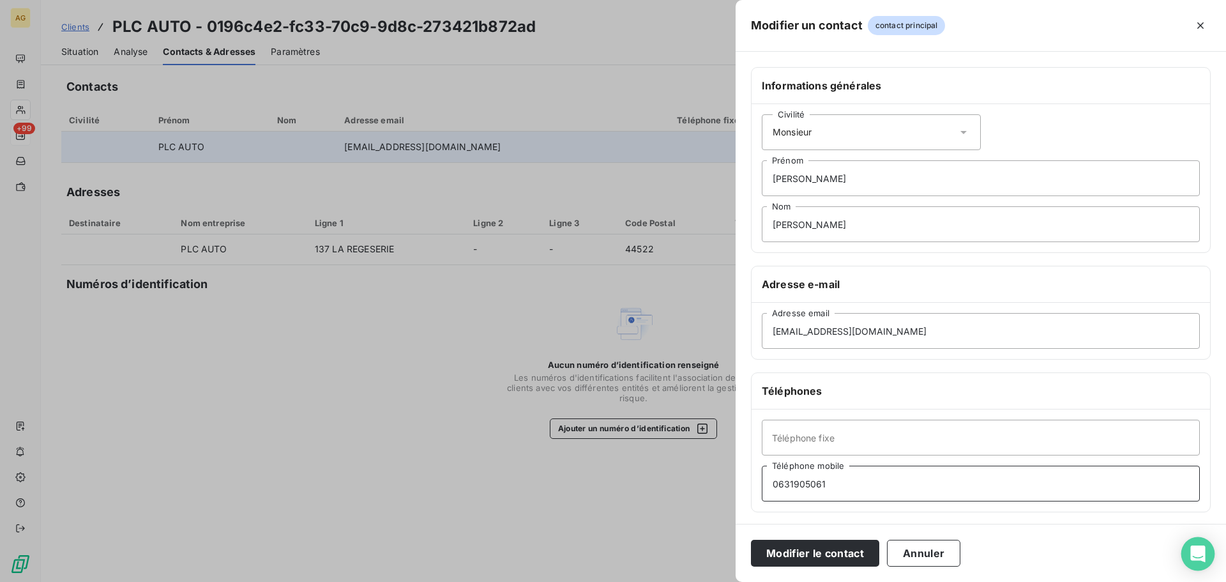
type input "0631905061"
click at [817, 548] on button "Modifier le contact" at bounding box center [815, 553] width 128 height 27
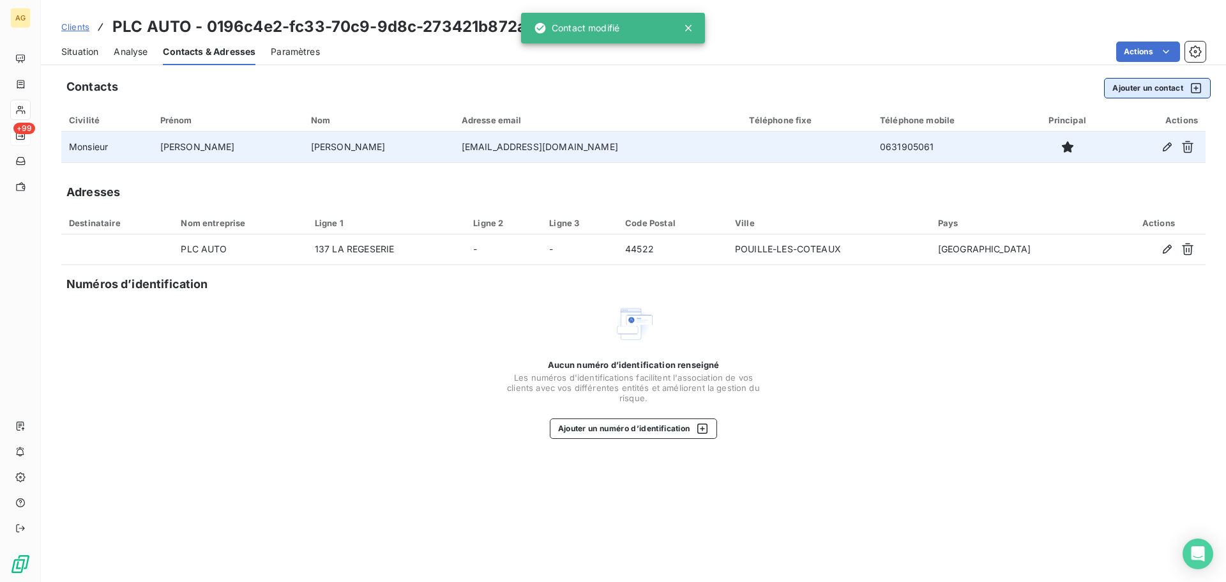
click at [1124, 85] on button "Ajouter un contact" at bounding box center [1157, 88] width 107 height 20
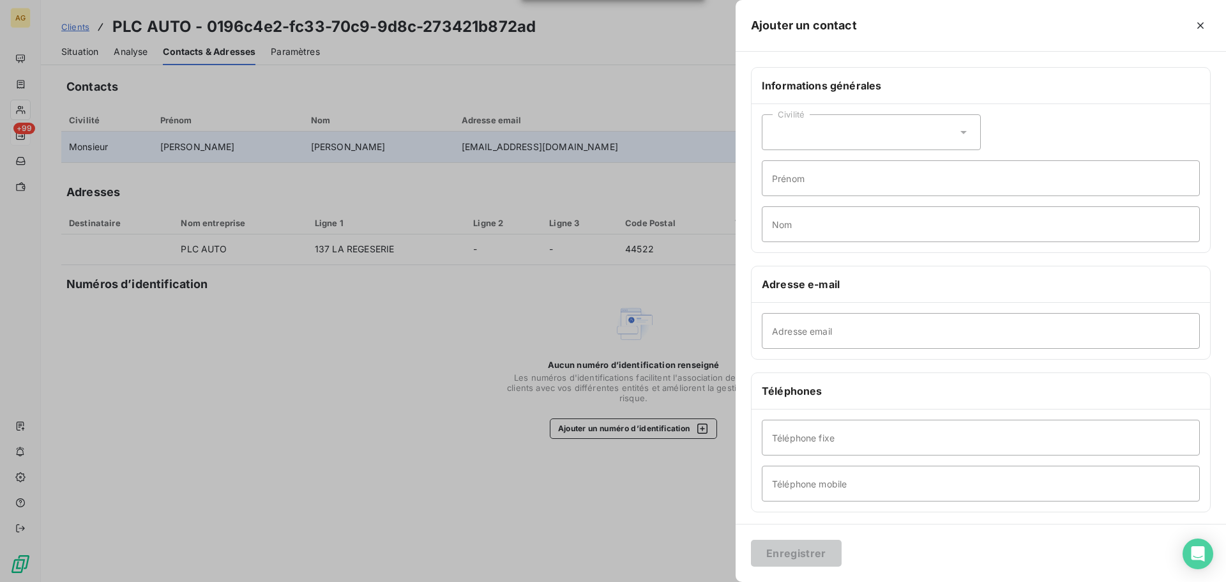
click at [829, 122] on div "Civilité" at bounding box center [871, 132] width 219 height 36
click at [816, 185] on span "Monsieur" at bounding box center [807, 186] width 38 height 12
click at [839, 173] on input "Prénom" at bounding box center [981, 178] width 438 height 36
type input "Aurelien"
type input "BLIN"
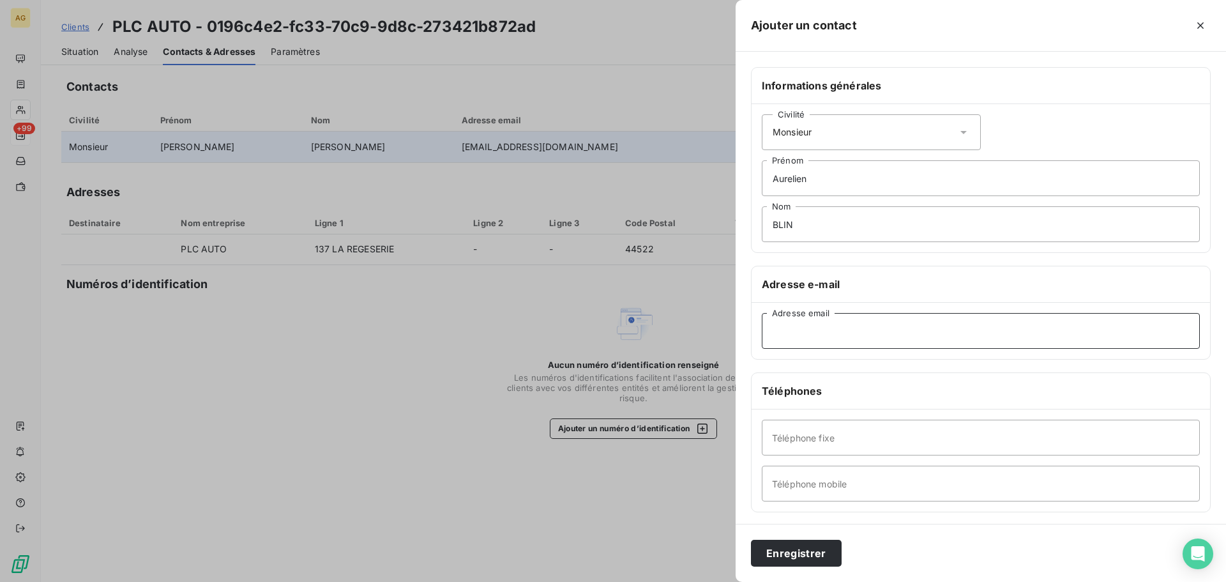
click at [879, 335] on input "Adresse email" at bounding box center [981, 331] width 438 height 36
paste input "[EMAIL_ADDRESS][DOMAIN_NAME]"
type input "[EMAIL_ADDRESS][DOMAIN_NAME]"
click at [865, 481] on input "Téléphone mobile" at bounding box center [981, 484] width 438 height 36
paste input "0614360539"
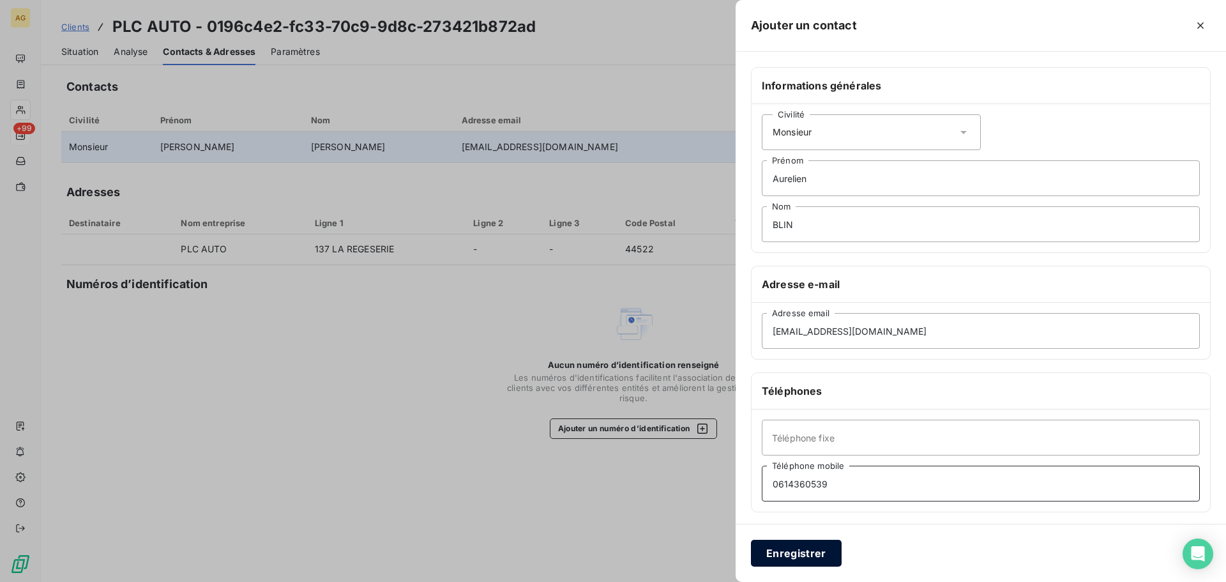
type input "0614360539"
click at [796, 547] on button "Enregistrer" at bounding box center [796, 553] width 91 height 27
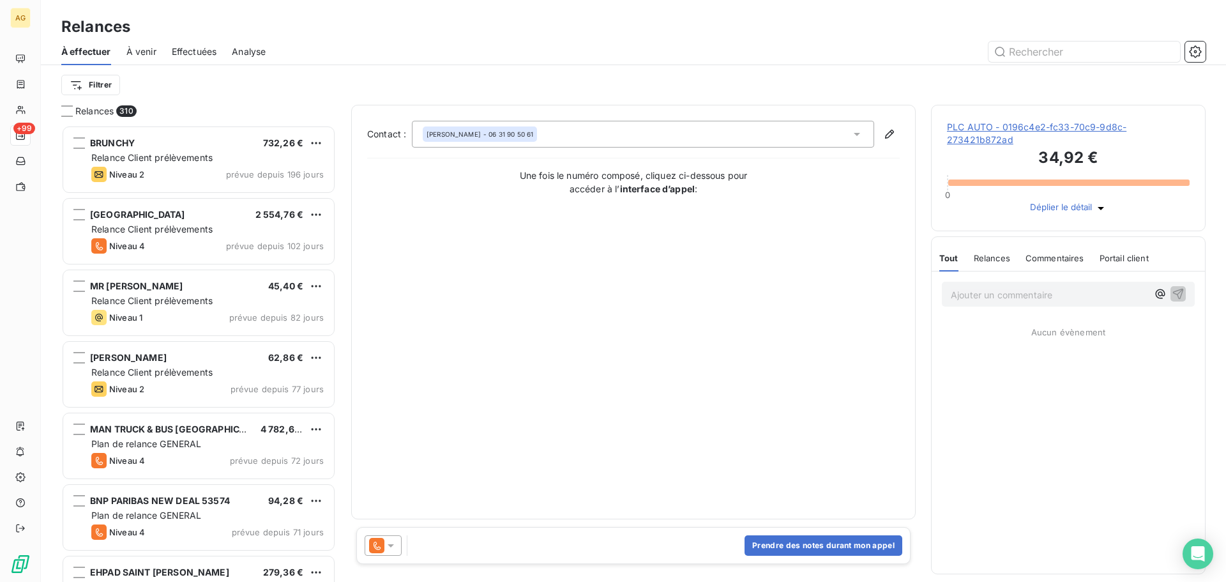
scroll to position [447, 265]
click at [395, 547] on icon at bounding box center [390, 545] width 13 height 13
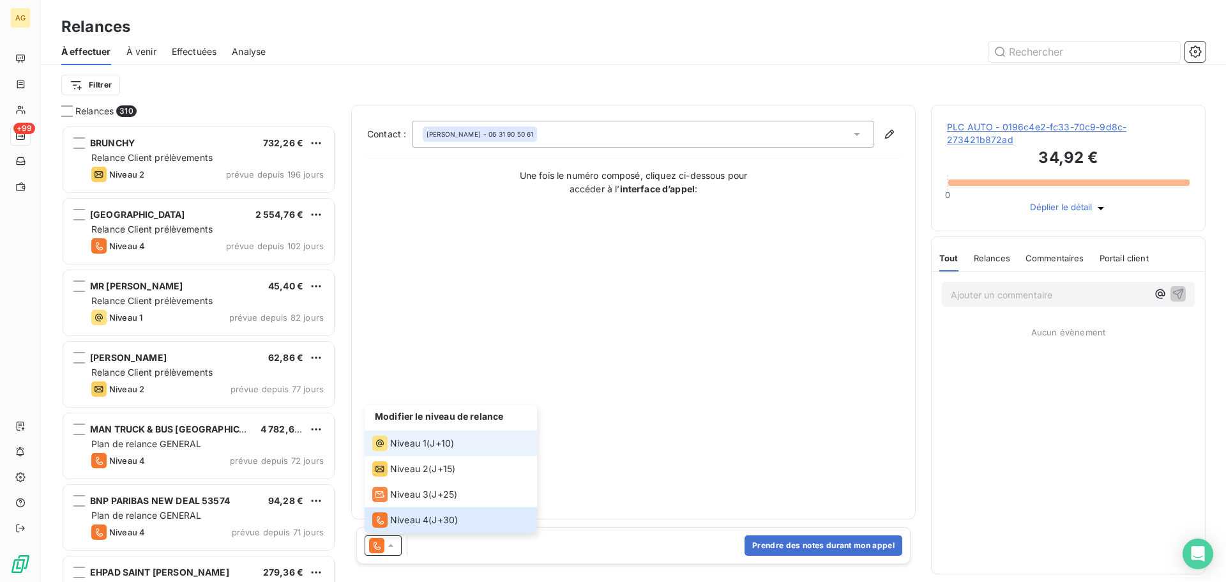
click at [418, 442] on span "Niveau 1" at bounding box center [408, 443] width 36 height 13
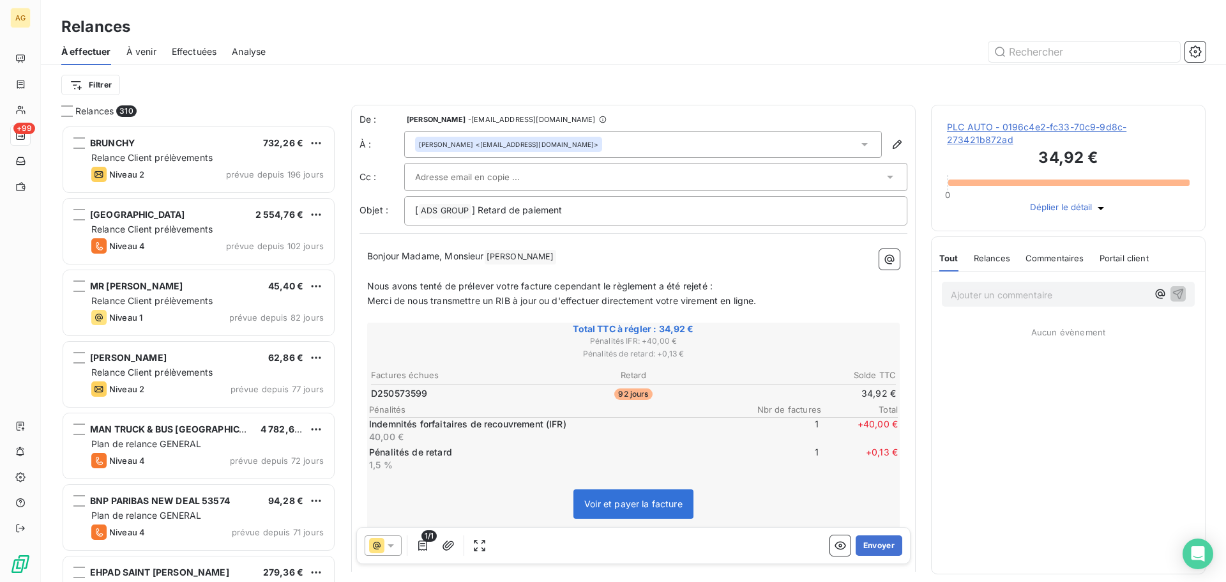
click at [521, 171] on input "text" at bounding box center [483, 176] width 137 height 19
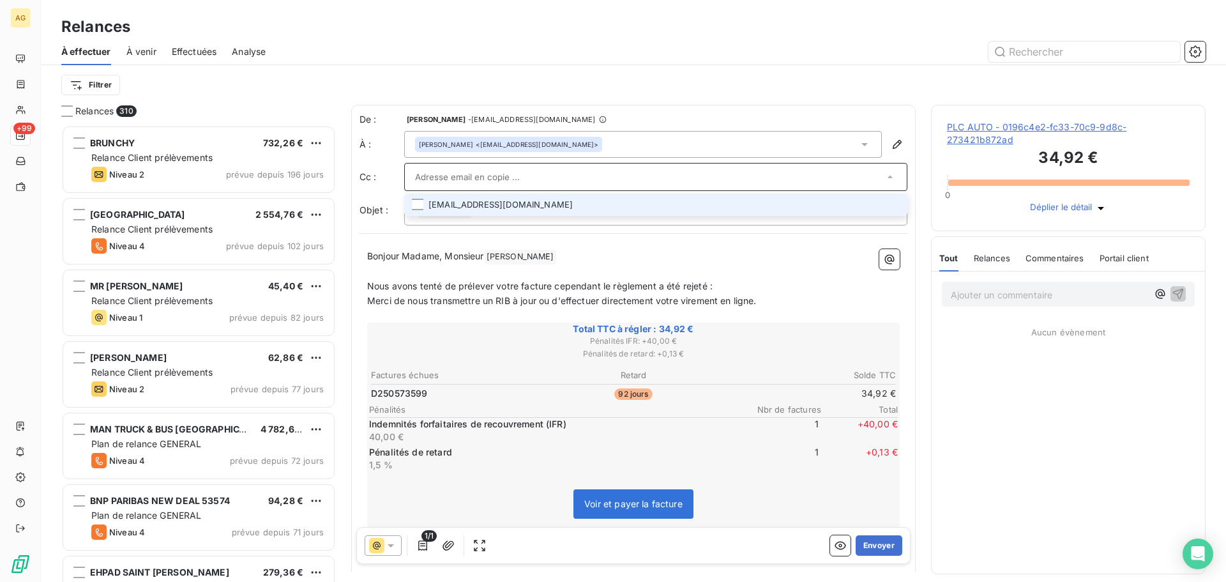
click at [885, 209] on li "[EMAIL_ADDRESS][DOMAIN_NAME]" at bounding box center [655, 205] width 503 height 22
click at [470, 204] on li "[EMAIL_ADDRESS][DOMAIN_NAME]" at bounding box center [655, 206] width 503 height 22
click at [890, 208] on li "[EMAIL_ADDRESS][DOMAIN_NAME]" at bounding box center [655, 205] width 503 height 22
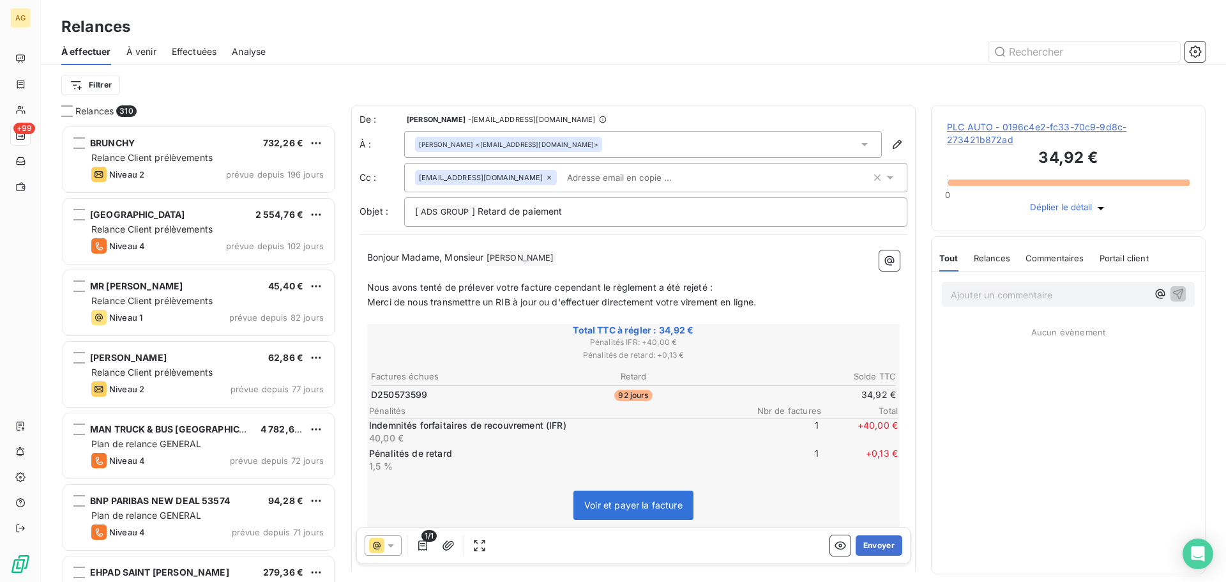
click at [436, 254] on span "Bonjour Madame, Monsieur" at bounding box center [425, 257] width 117 height 11
drag, startPoint x: 446, startPoint y: 253, endPoint x: 404, endPoint y: 252, distance: 42.2
click at [404, 252] on span "Bonjour Madame, Monsieur" at bounding box center [425, 257] width 117 height 11
click at [867, 544] on button "Envoyer" at bounding box center [879, 545] width 47 height 20
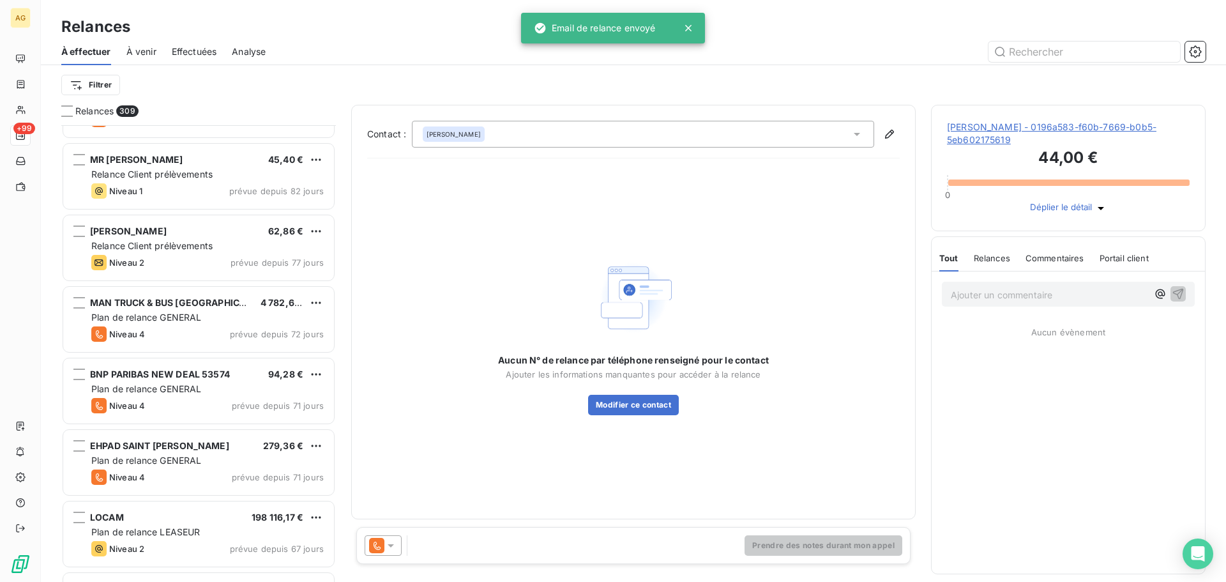
scroll to position [128, 0]
click at [1009, 129] on span "[PERSON_NAME] - 0196a583-f60b-7669-b0b5-5eb602175619" at bounding box center [1068, 134] width 243 height 26
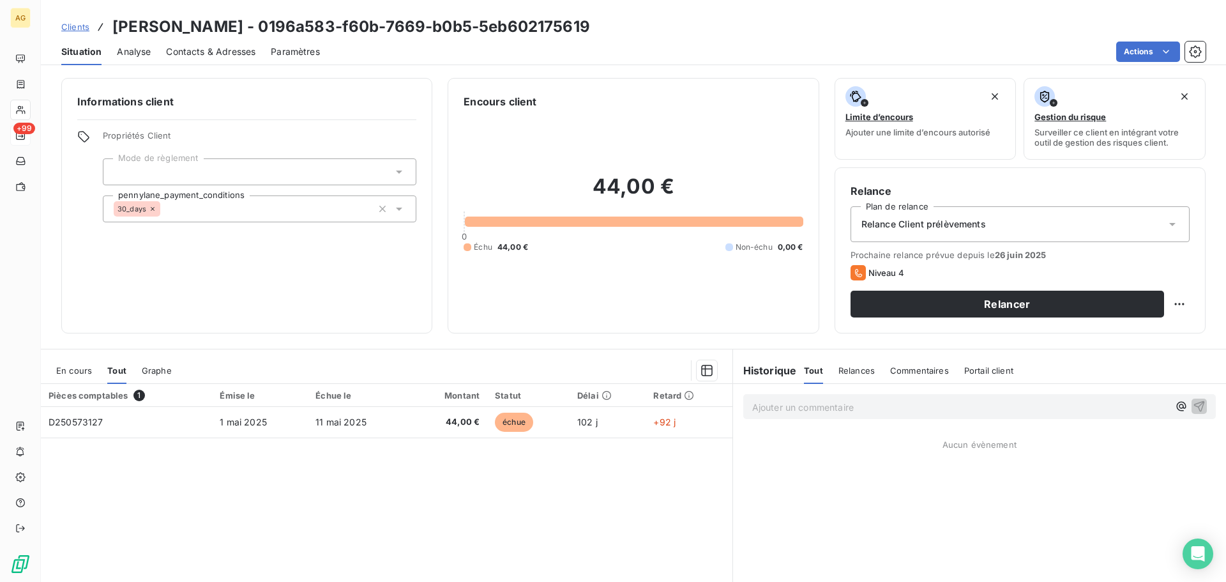
drag, startPoint x: 288, startPoint y: 50, endPoint x: 295, endPoint y: 54, distance: 8.3
click at [289, 50] on span "Paramètres" at bounding box center [295, 51] width 49 height 13
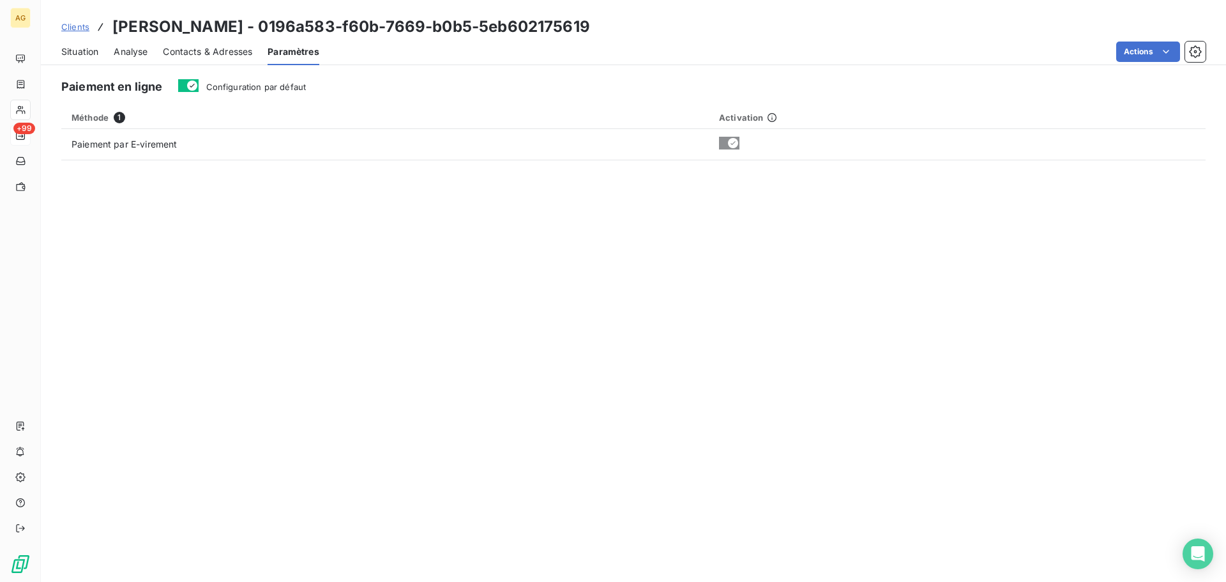
click at [266, 89] on span "Configuration par défaut" at bounding box center [256, 87] width 100 height 10
click at [199, 89] on button "Configuration par défaut" at bounding box center [188, 85] width 20 height 13
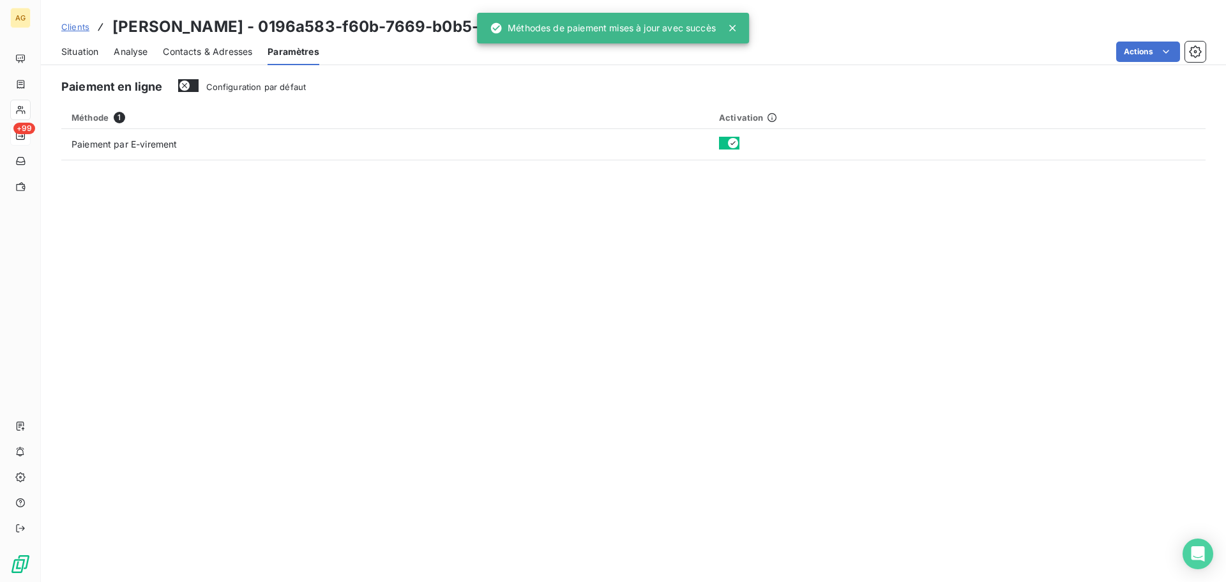
click at [194, 52] on span "Contacts & Adresses" at bounding box center [207, 51] width 89 height 13
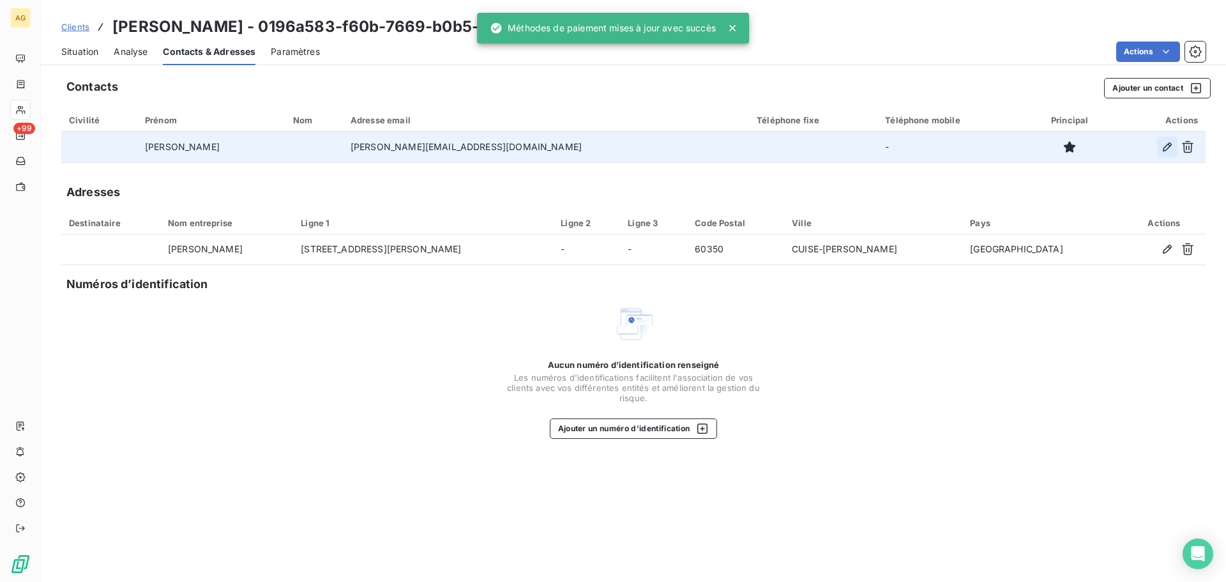
click at [1167, 149] on icon "button" at bounding box center [1167, 146] width 9 height 9
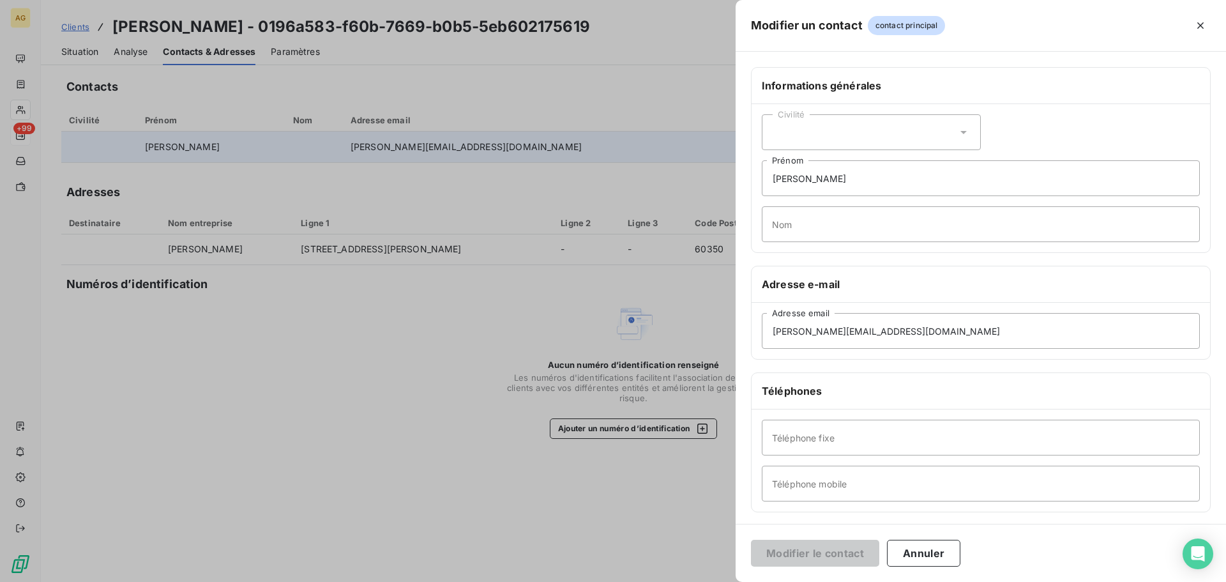
click at [870, 126] on div "Civilité" at bounding box center [871, 132] width 219 height 36
click at [817, 186] on span "Monsieur" at bounding box center [807, 186] width 38 height 12
drag, startPoint x: 879, startPoint y: 178, endPoint x: 819, endPoint y: 179, distance: 60.0
click at [819, 179] on input "[PERSON_NAME]" at bounding box center [981, 178] width 438 height 36
type input "[PERSON_NAME]"
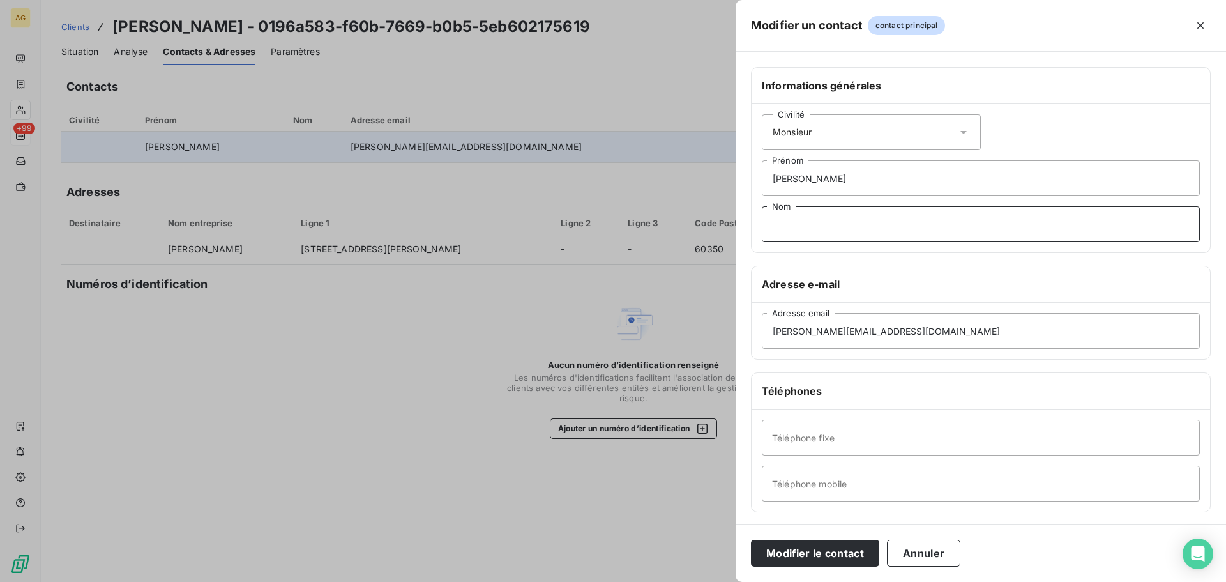
click at [815, 224] on input "Nom" at bounding box center [981, 224] width 438 height 36
paste input "[PERSON_NAME]"
type input "[PERSON_NAME]"
click at [1028, 439] on input "Téléphone fixe" at bounding box center [981, 438] width 438 height 36
paste input "0344427104"
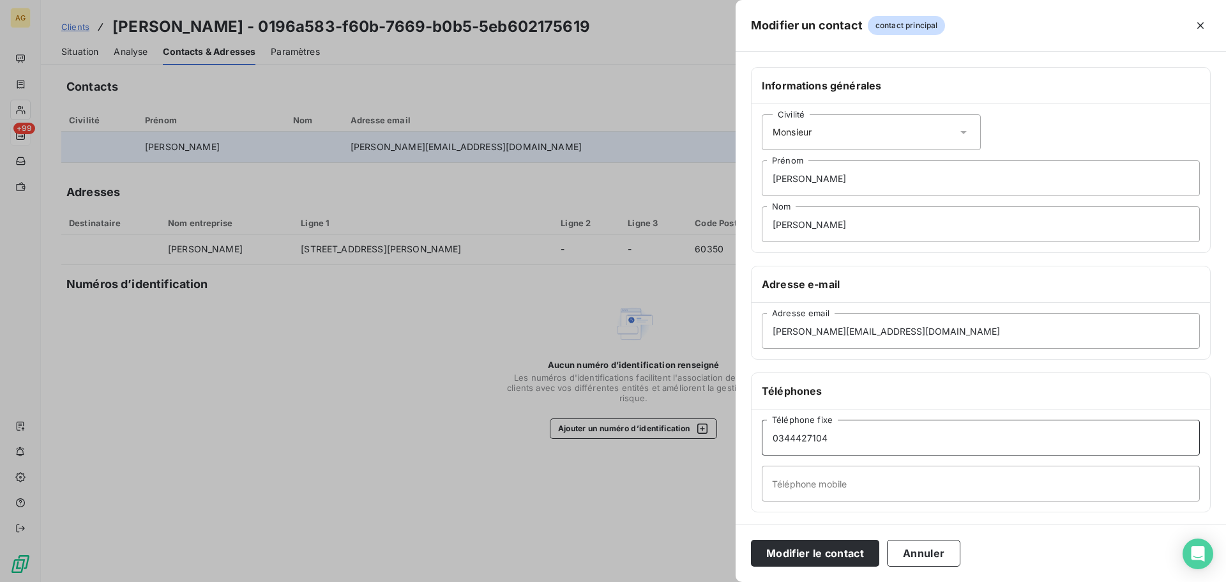
type input "0344427104"
click at [810, 485] on input "Téléphone mobile" at bounding box center [981, 484] width 438 height 36
paste input "0642266099"
type input "0642266099"
click at [809, 557] on button "Modifier le contact" at bounding box center [815, 553] width 128 height 27
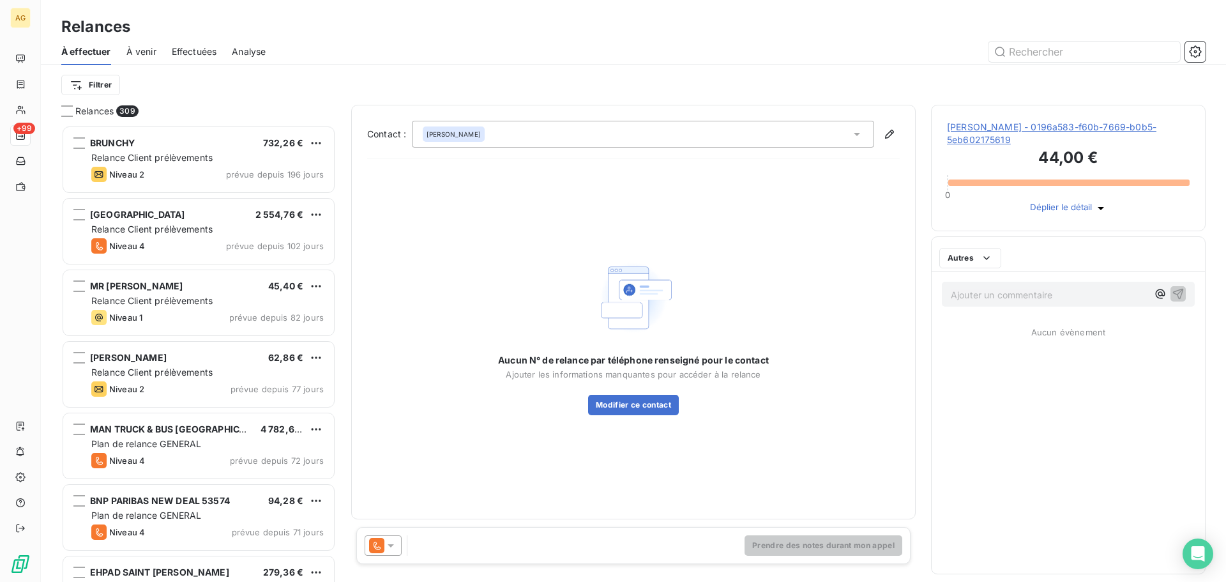
scroll to position [447, 265]
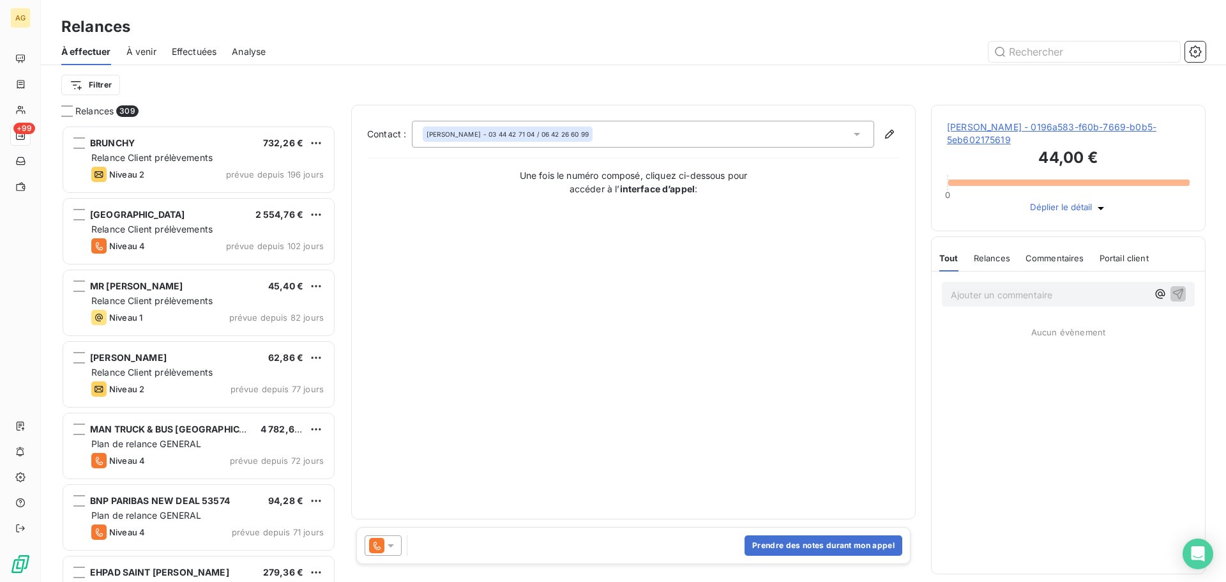
click at [395, 548] on icon at bounding box center [390, 545] width 13 height 13
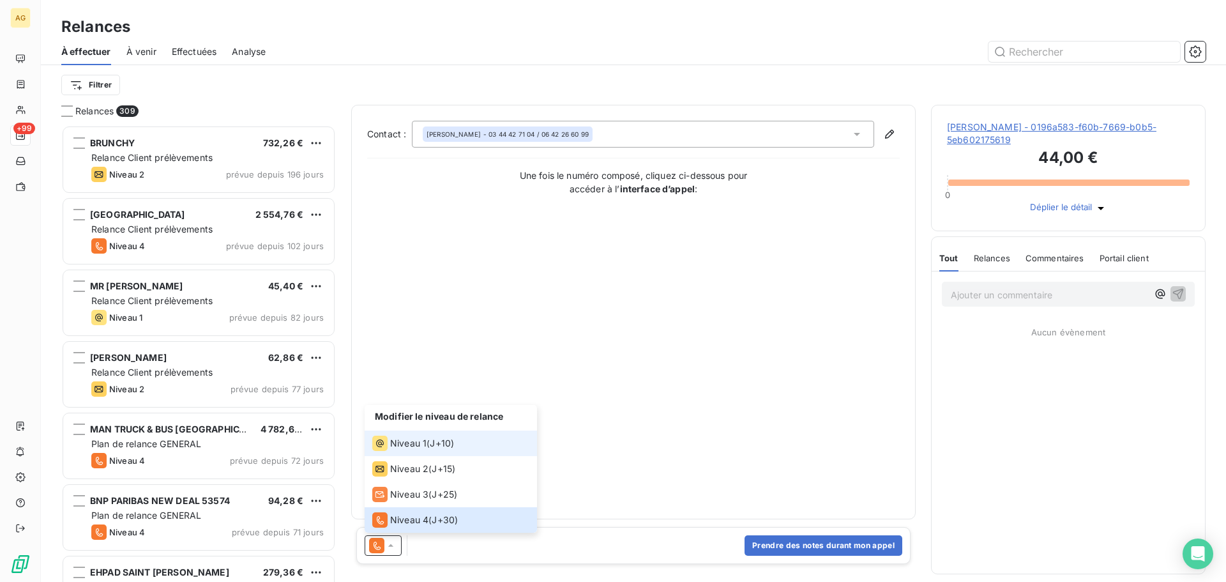
click at [409, 440] on span "Niveau 1" at bounding box center [408, 443] width 36 height 13
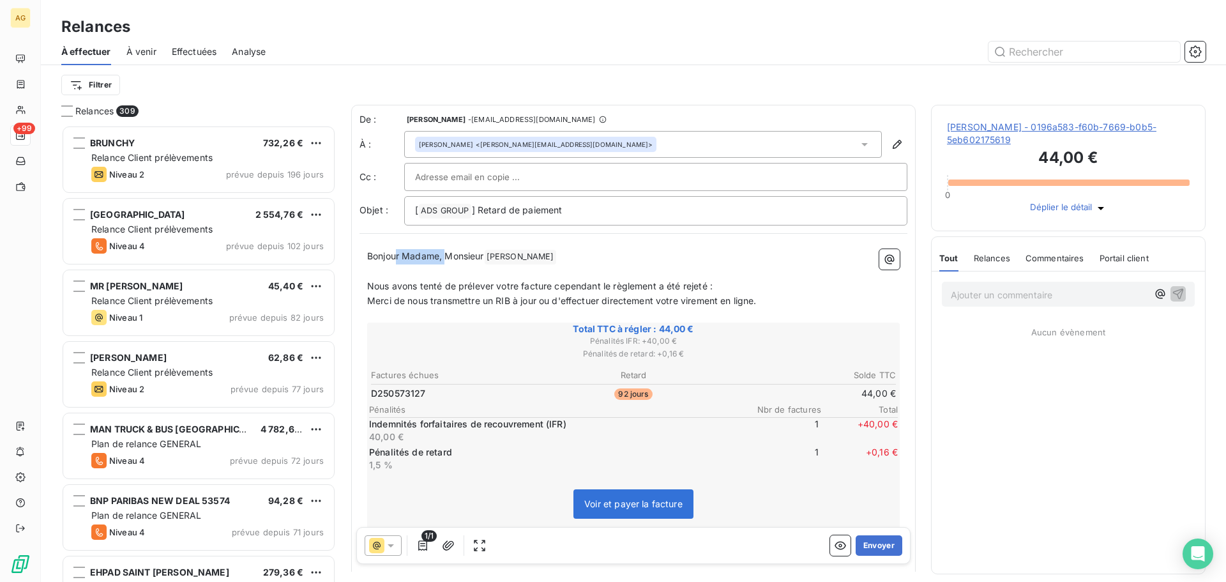
drag, startPoint x: 447, startPoint y: 259, endPoint x: 398, endPoint y: 256, distance: 49.3
click at [398, 256] on span "Bonjour Madame, Monsieur" at bounding box center [425, 255] width 117 height 11
click at [861, 539] on button "Envoyer" at bounding box center [879, 545] width 47 height 20
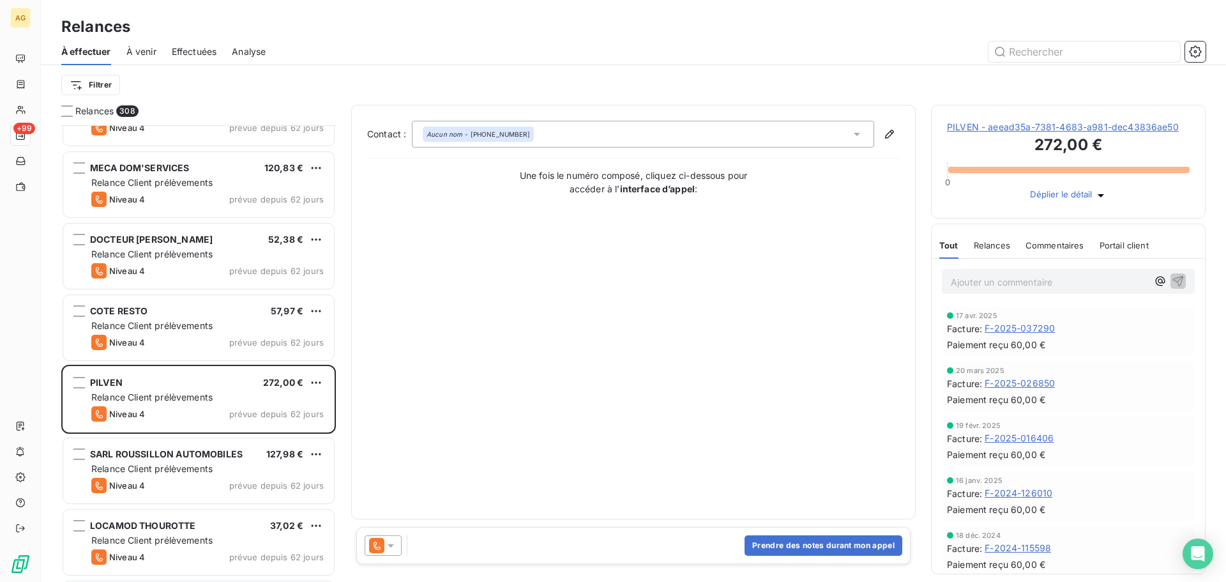
scroll to position [767, 0]
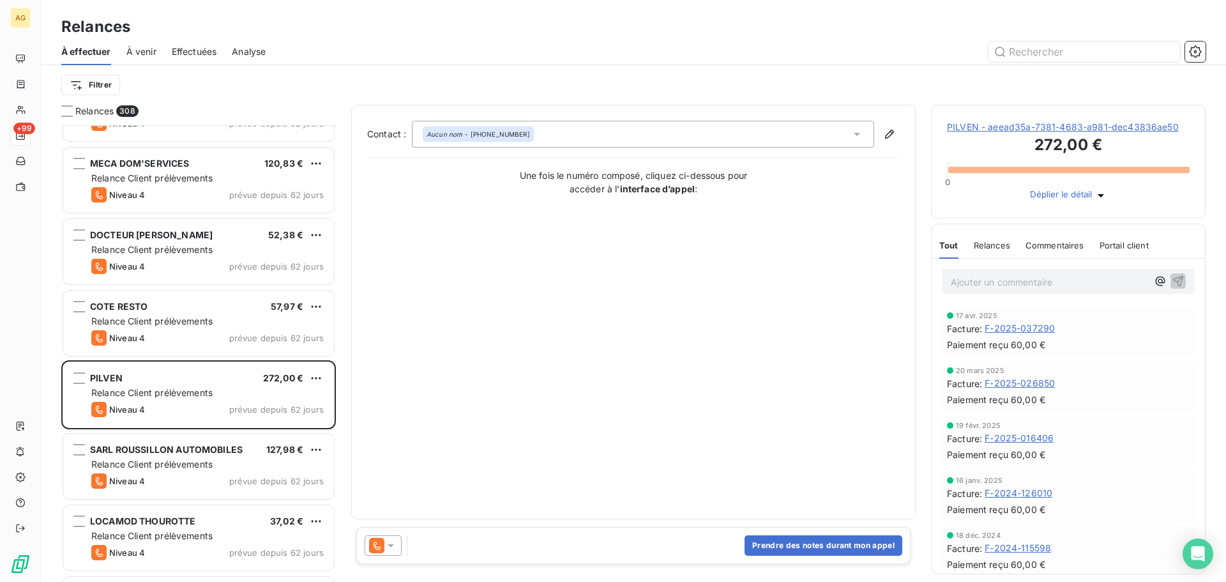
click at [1090, 290] on p "Ajouter un commentaire ﻿" at bounding box center [1049, 282] width 197 height 16
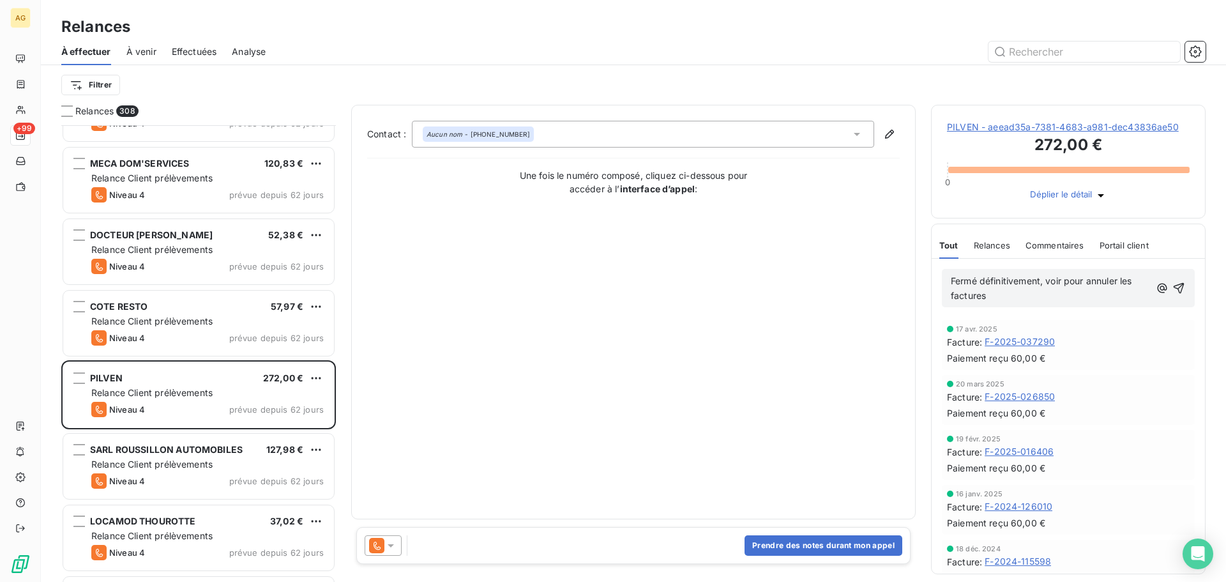
click at [1019, 303] on p "Fermé définitivement, voir pour annuler les factures" at bounding box center [1050, 288] width 199 height 29
click at [1174, 294] on icon "button" at bounding box center [1179, 288] width 11 height 11
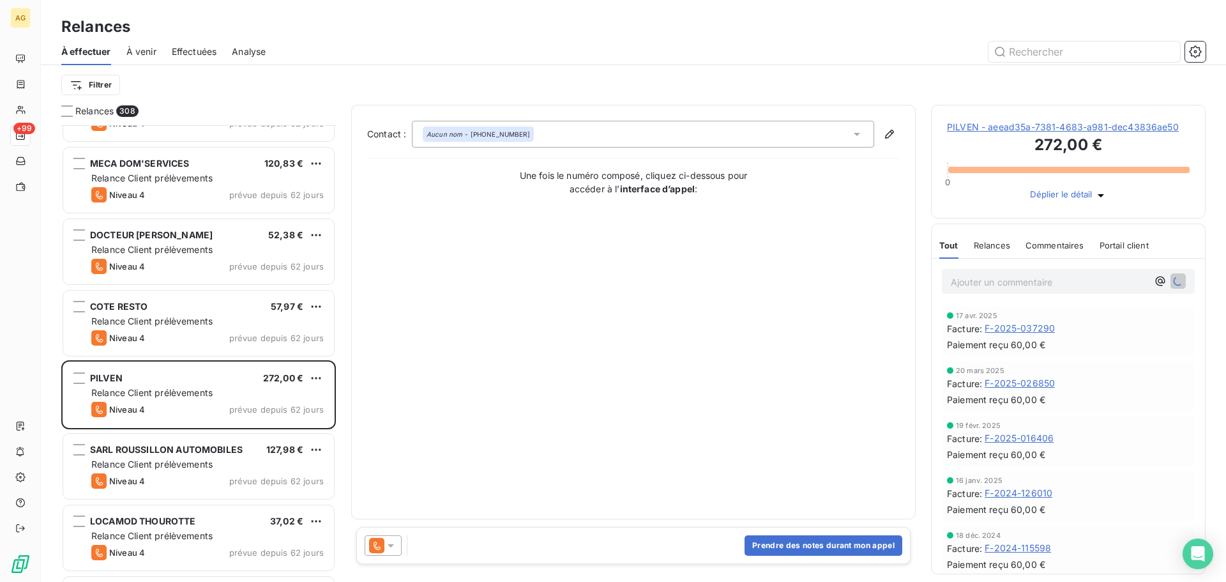
click at [978, 290] on p "Ajouter un commentaire ﻿" at bounding box center [1049, 282] width 197 height 16
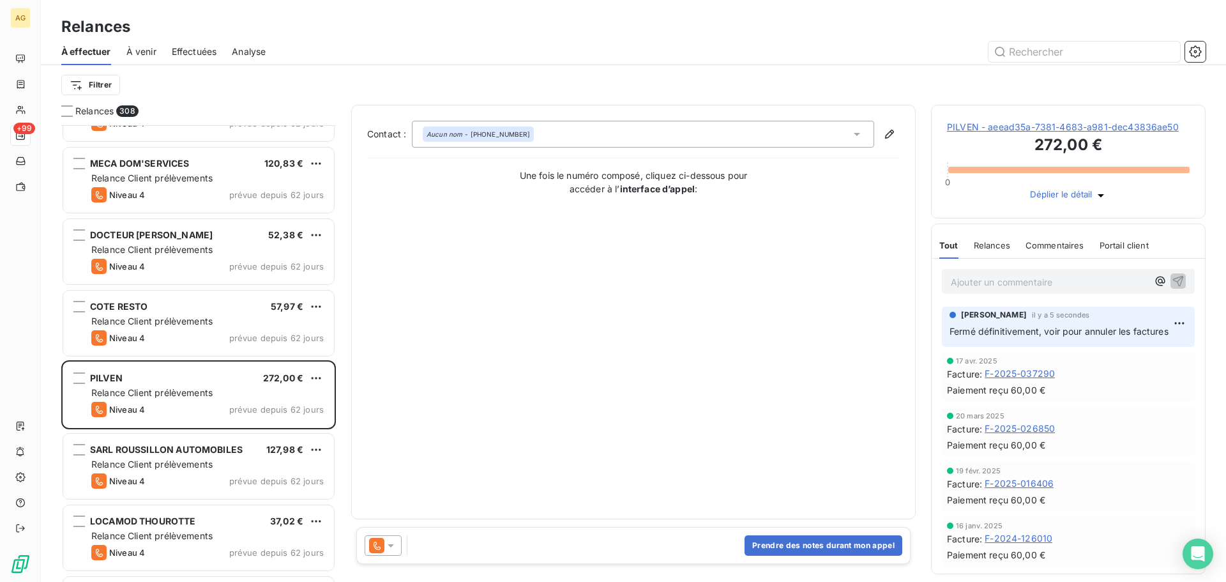
click at [1043, 290] on p "Ajouter un commentaire ﻿" at bounding box center [1049, 282] width 197 height 16
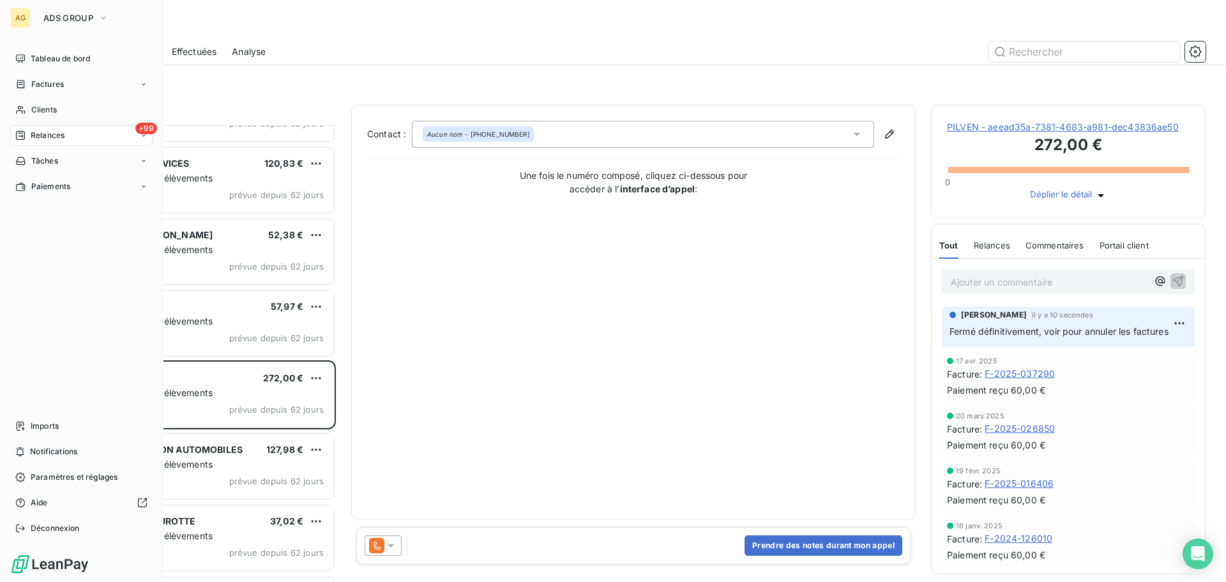
click at [49, 133] on span "Relances" at bounding box center [48, 135] width 34 height 11
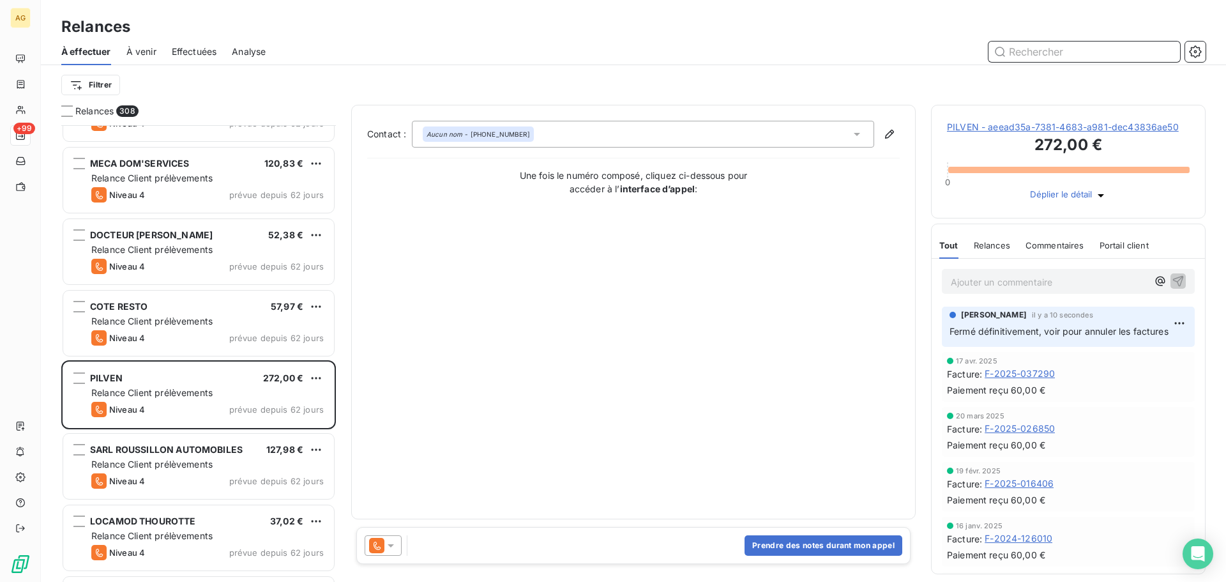
click at [1020, 59] on input "text" at bounding box center [1085, 52] width 192 height 20
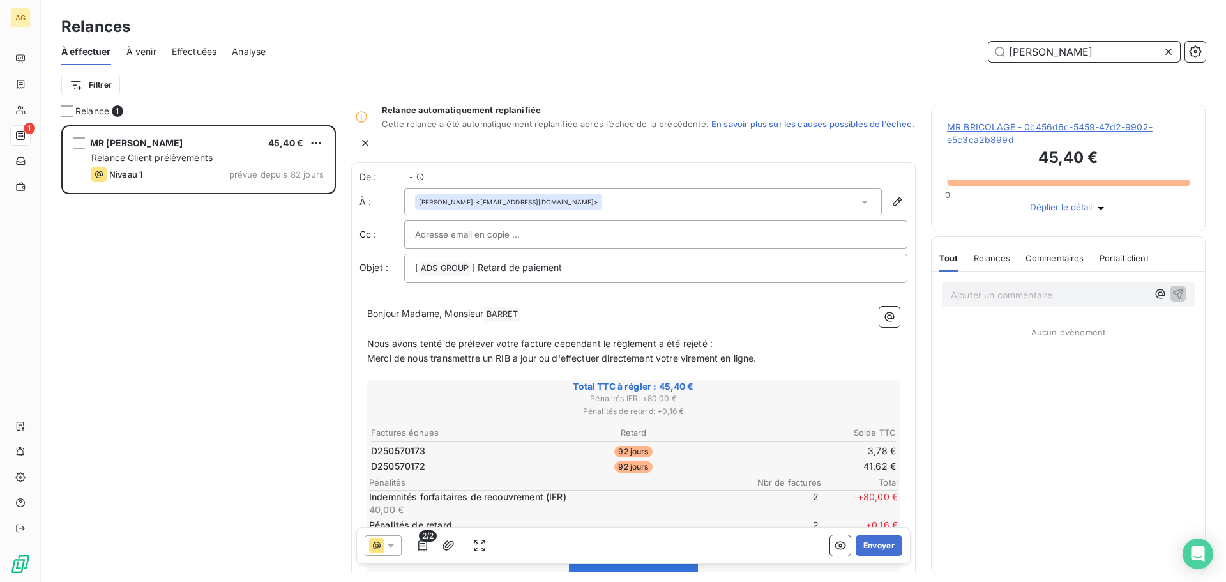
scroll to position [447, 265]
type input "[PERSON_NAME]"
click at [1023, 133] on span "MR BRICOLAGE - 0c456d6c-5459-47d2-9902-e5c3ca2b899d" at bounding box center [1068, 134] width 243 height 26
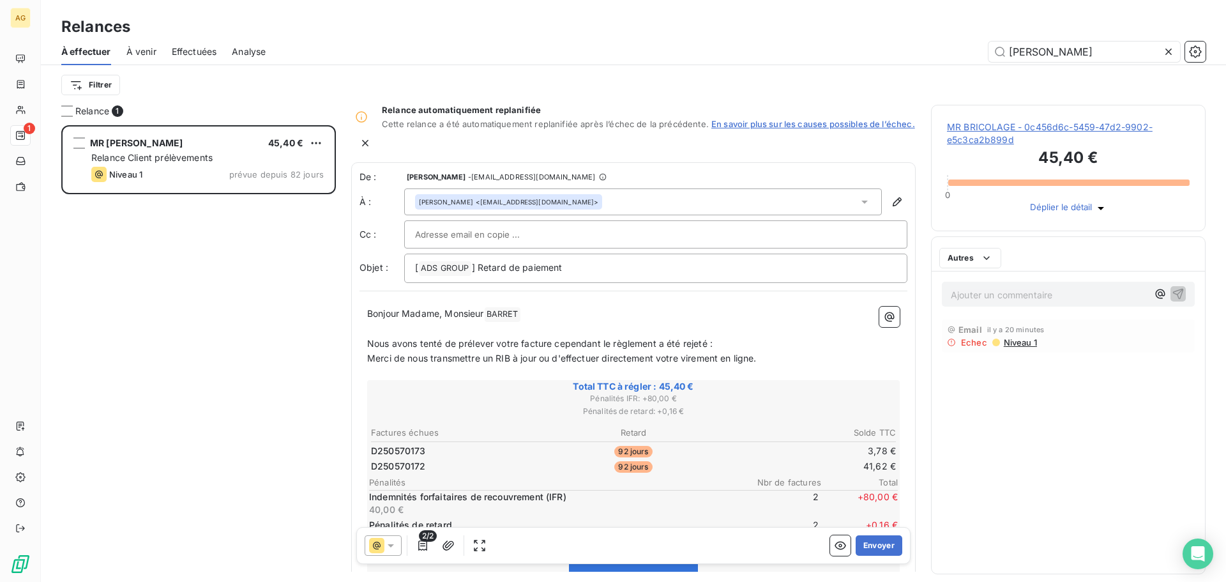
scroll to position [447, 265]
click at [396, 543] on icon at bounding box center [390, 545] width 13 height 13
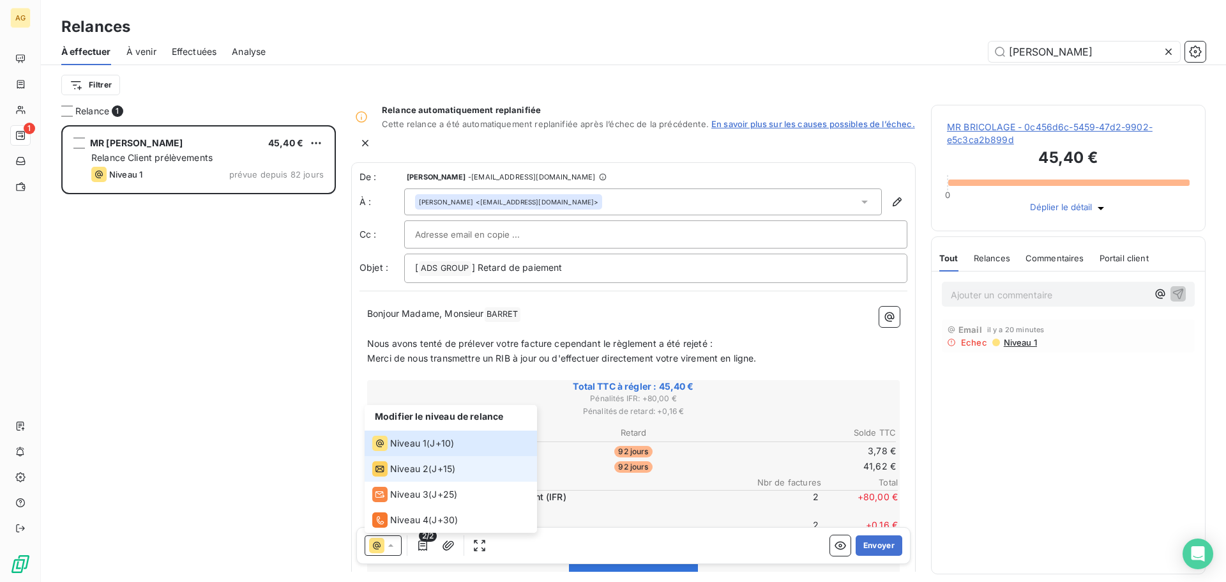
click at [405, 463] on span "Niveau 2" at bounding box center [409, 468] width 38 height 13
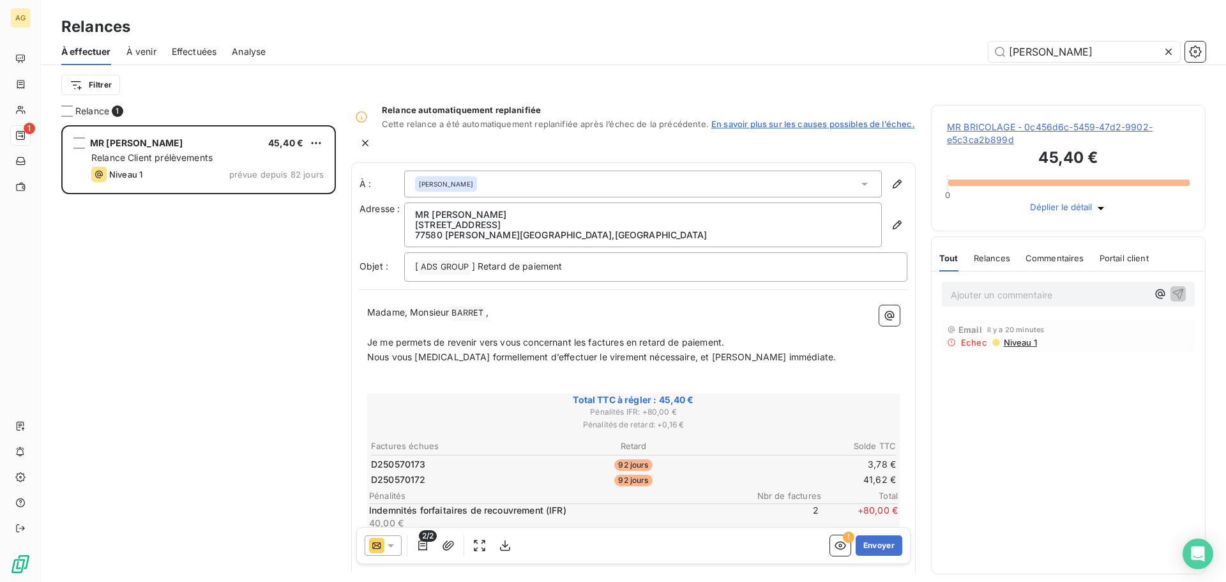
drag, startPoint x: 452, startPoint y: 305, endPoint x: 407, endPoint y: 308, distance: 45.4
click at [407, 308] on span "Madame, Monsieur" at bounding box center [408, 312] width 82 height 11
click at [883, 545] on button "Envoyer" at bounding box center [879, 545] width 47 height 20
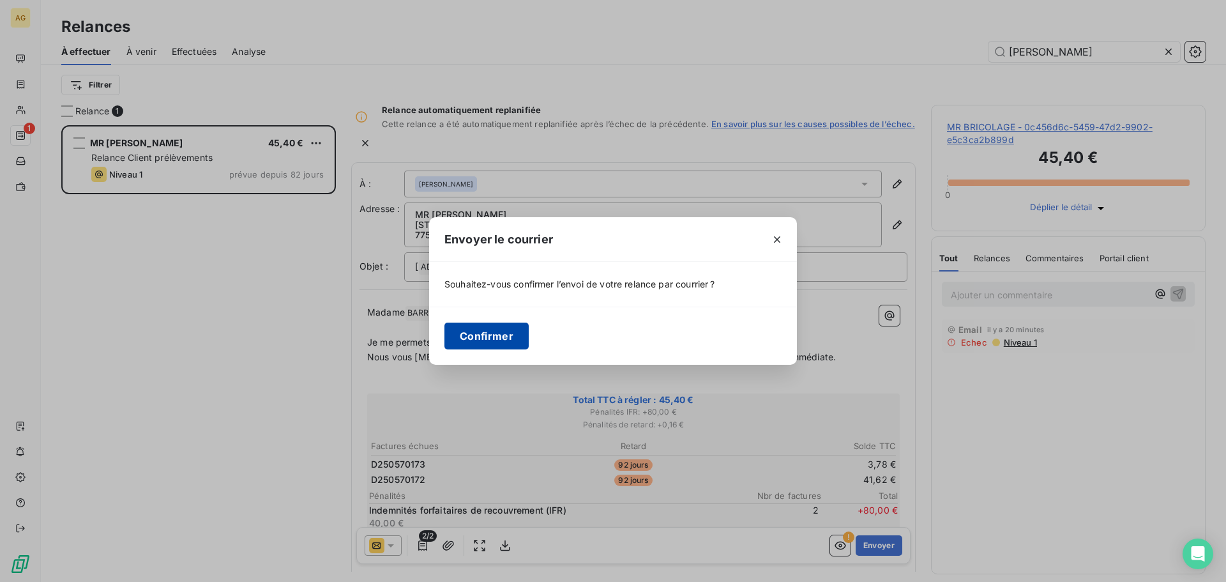
click at [478, 341] on button "Confirmer" at bounding box center [487, 336] width 84 height 27
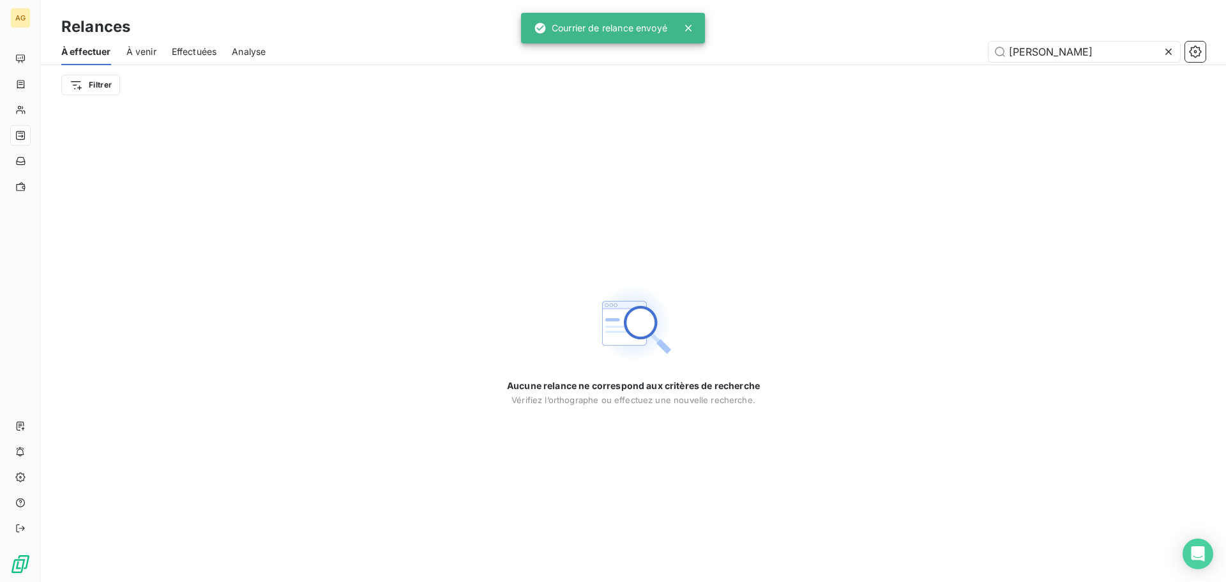
click at [1173, 52] on icon at bounding box center [1168, 51] width 13 height 13
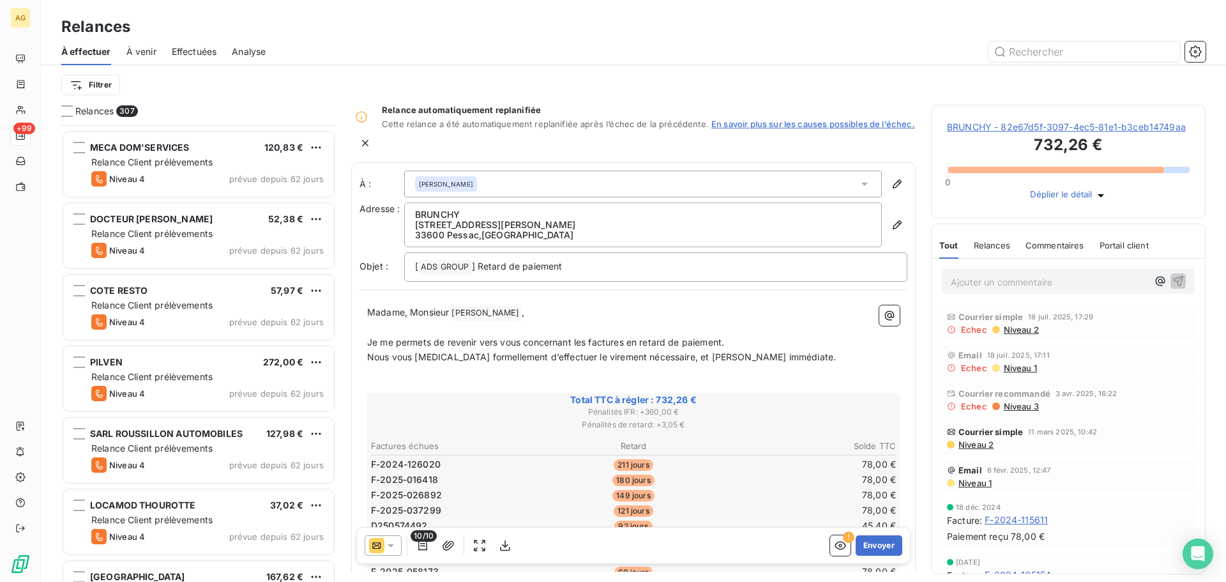
scroll to position [767, 0]
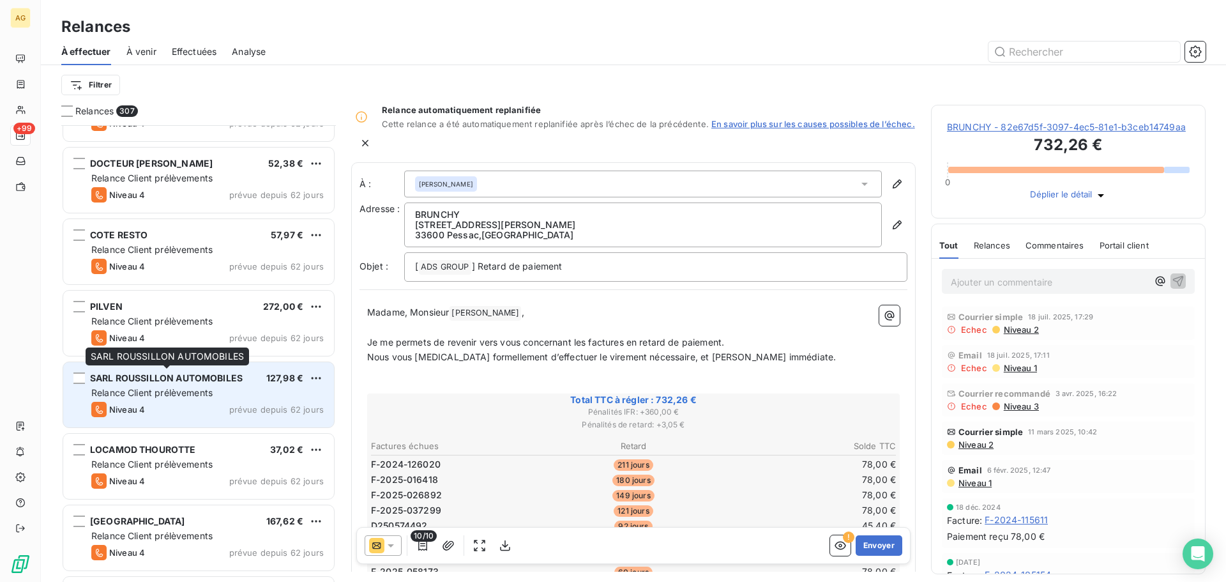
click at [216, 378] on span "SARL ROUSSILLON AUTOMOBILES" at bounding box center [166, 377] width 153 height 11
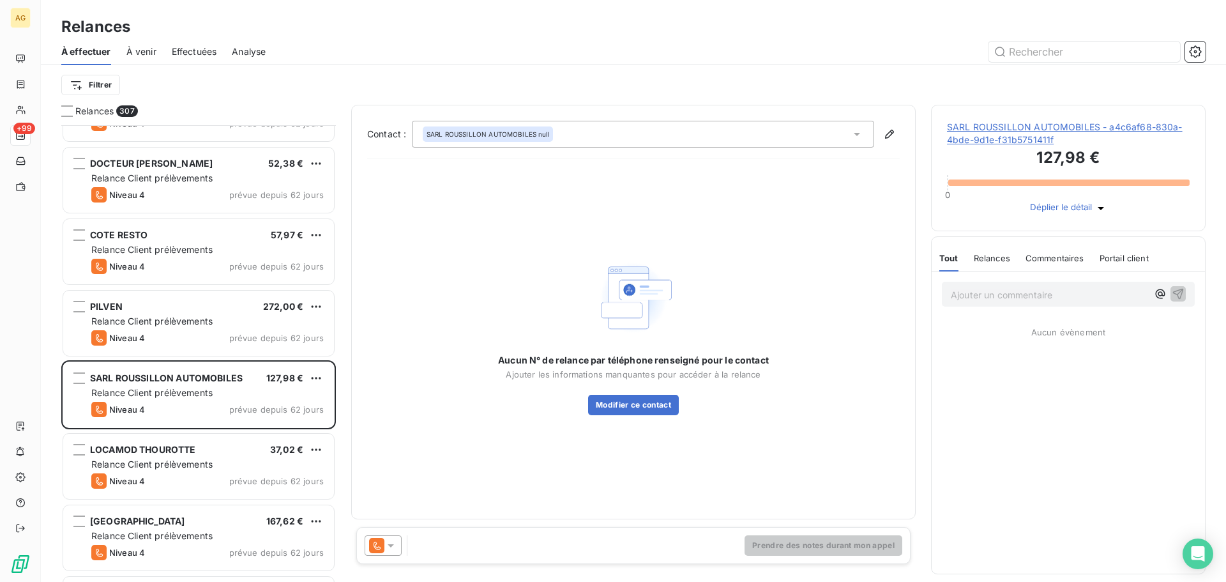
click at [992, 303] on p "Ajouter un commentaire ﻿" at bounding box center [1049, 295] width 197 height 16
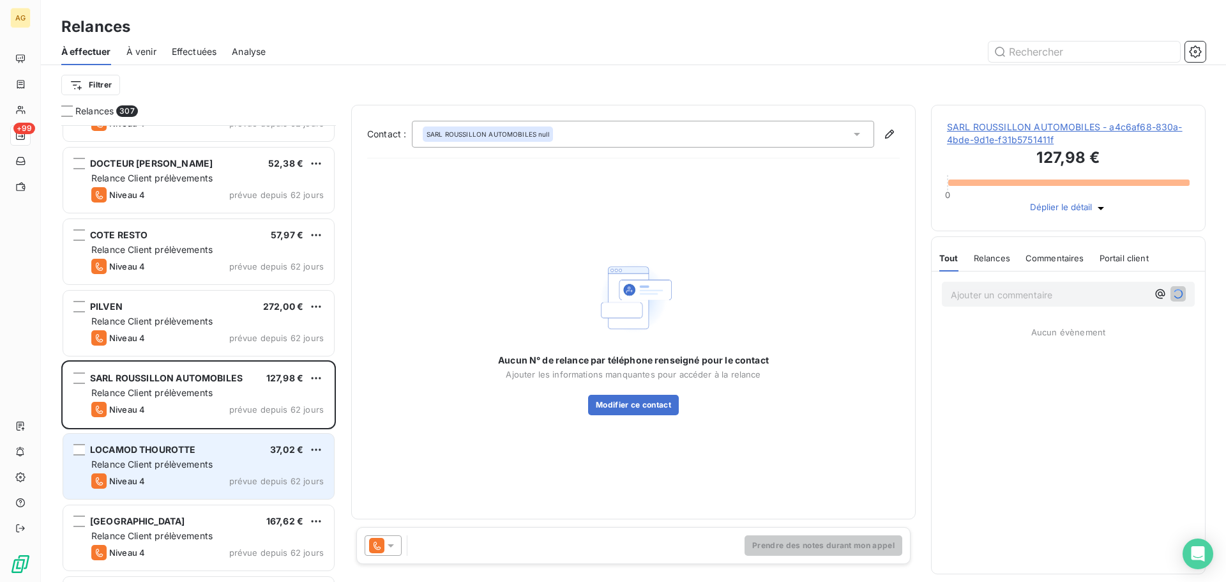
click at [160, 460] on span "Relance Client prélèvements" at bounding box center [151, 464] width 121 height 11
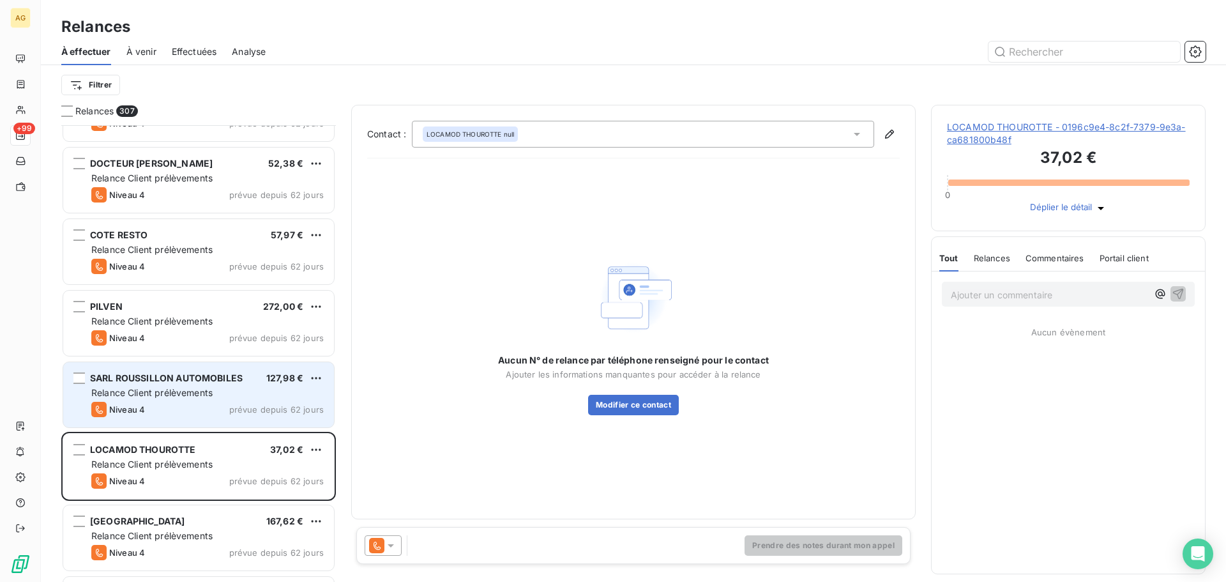
click at [221, 407] on div "Niveau 4 prévue depuis 62 jours" at bounding box center [207, 409] width 232 height 15
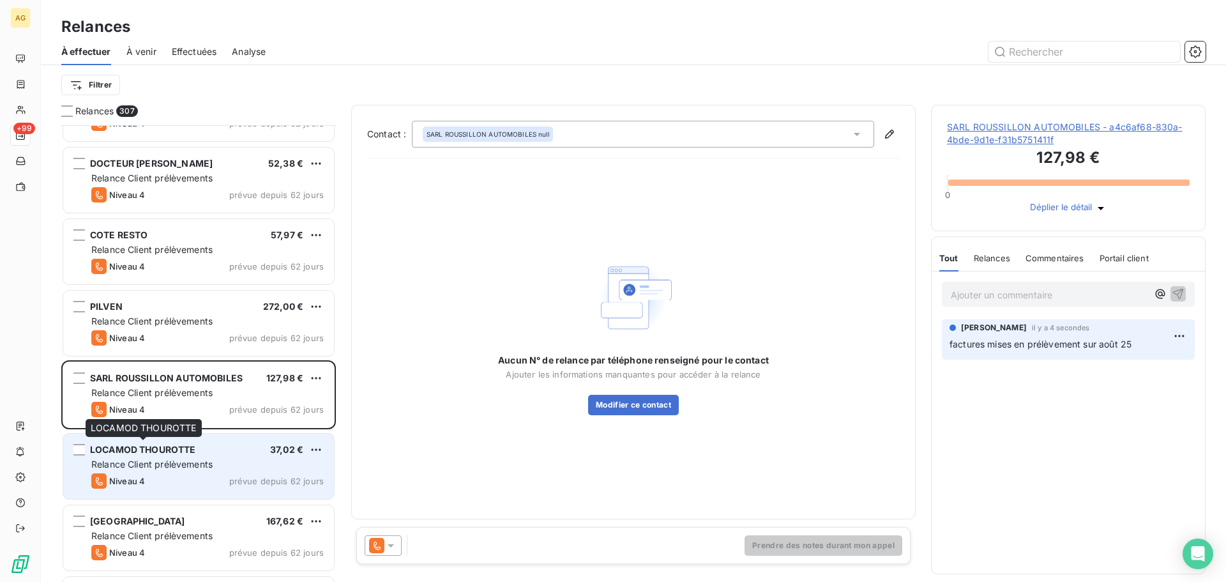
click at [166, 450] on span "LOCAMOD THOUROTTE" at bounding box center [143, 449] width 106 height 11
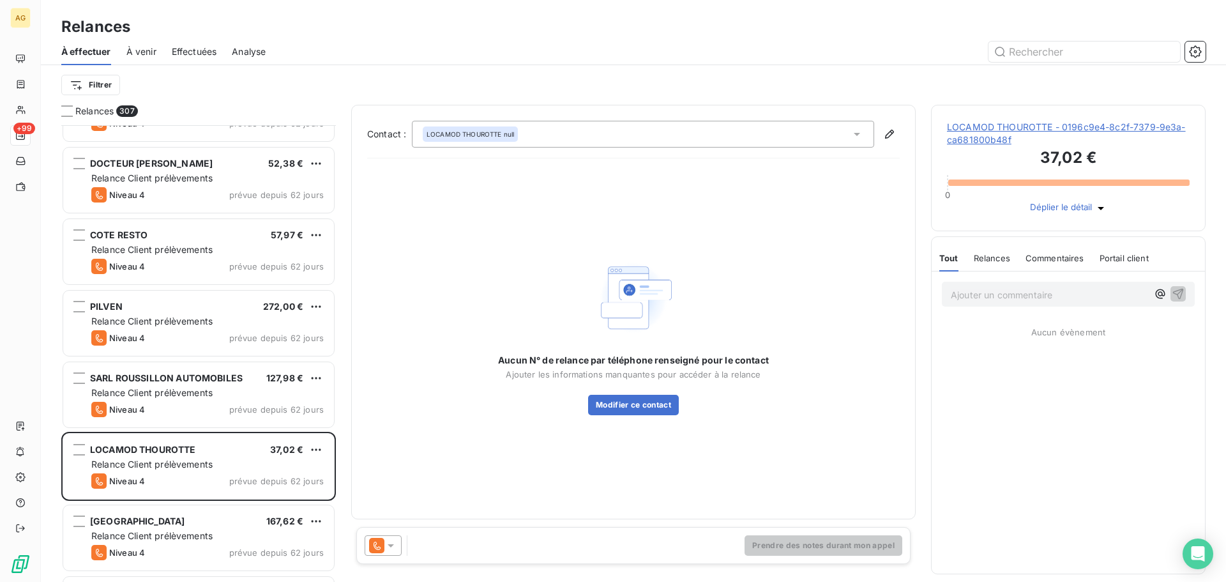
click at [972, 303] on p "Ajouter un commentaire ﻿" at bounding box center [1049, 295] width 197 height 16
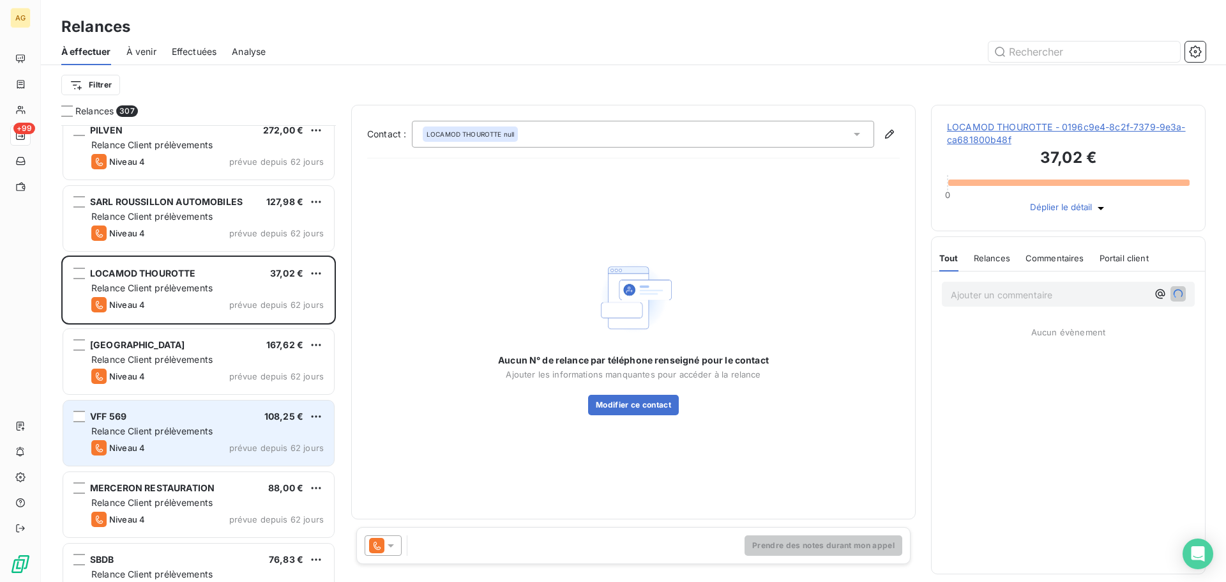
scroll to position [959, 0]
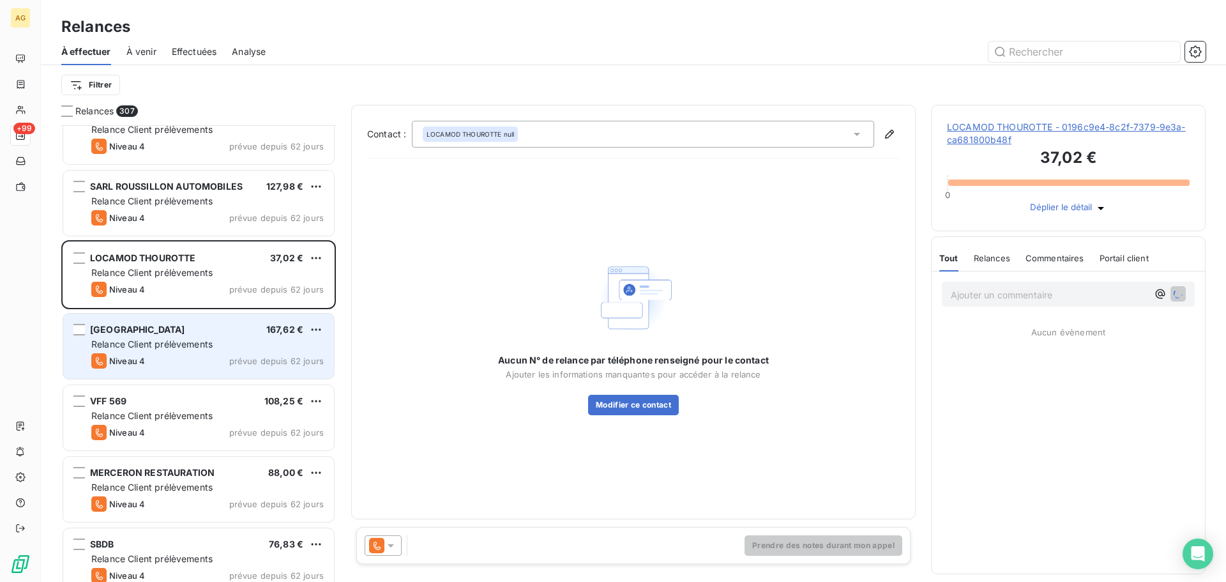
click at [161, 337] on div "[GEOGRAPHIC_DATA] 167,62 € Relance Client prélèvements Niveau 4 prévue depuis 6…" at bounding box center [198, 346] width 271 height 65
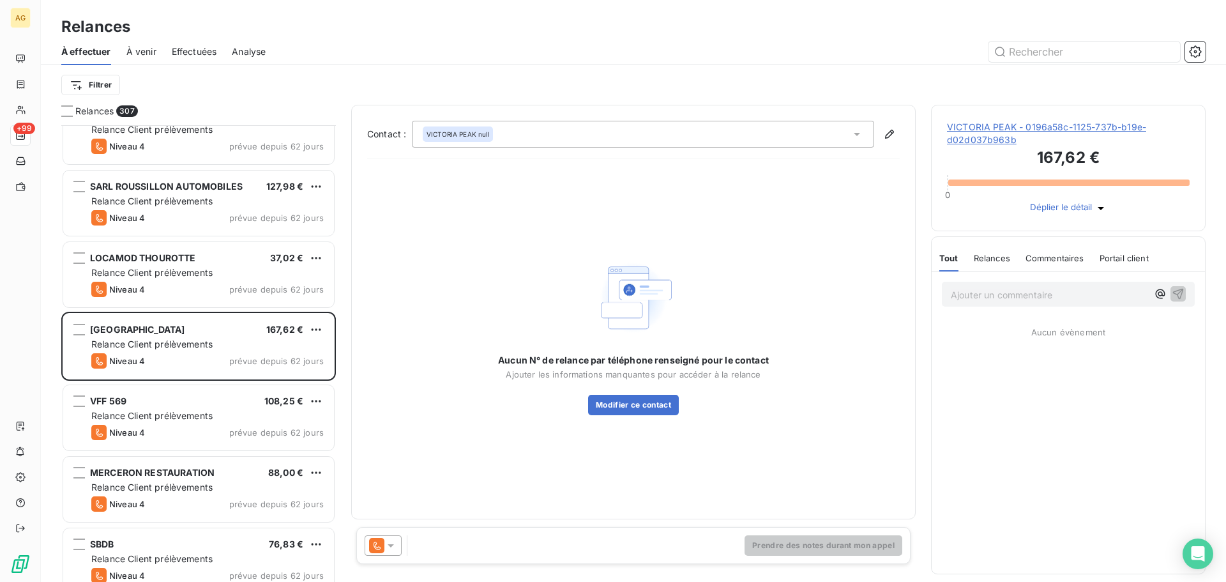
click at [982, 296] on div "Ajouter un commentaire ﻿" at bounding box center [1049, 293] width 197 height 17
click at [961, 303] on p "Ajouter un commentaire ﻿" at bounding box center [1049, 295] width 197 height 16
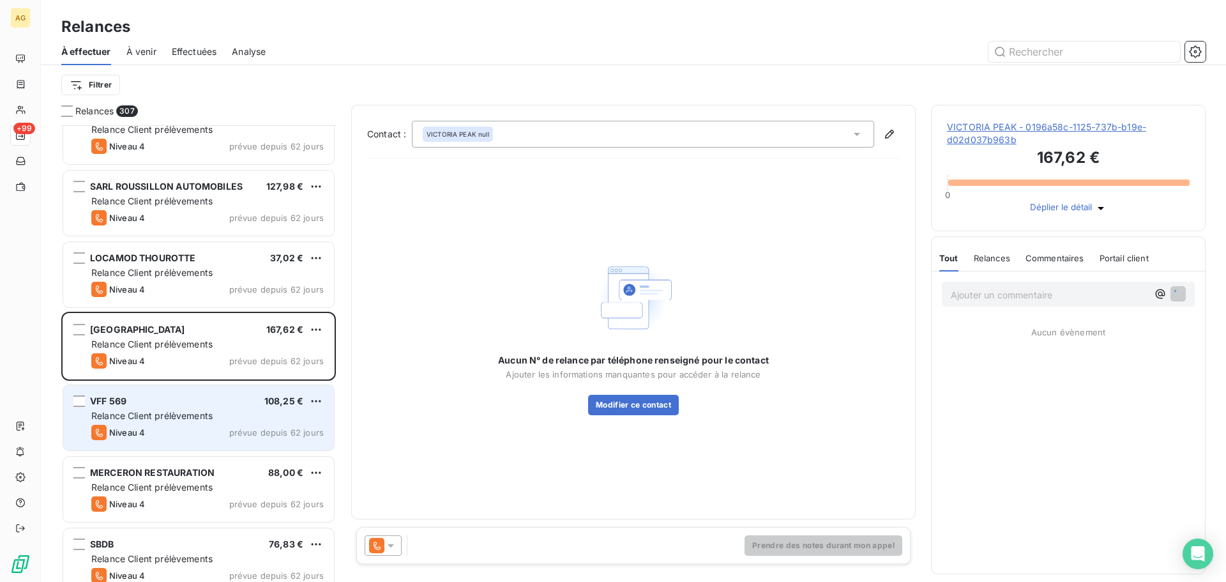
click at [205, 401] on div "VFF 569 108,25 €" at bounding box center [207, 400] width 232 height 11
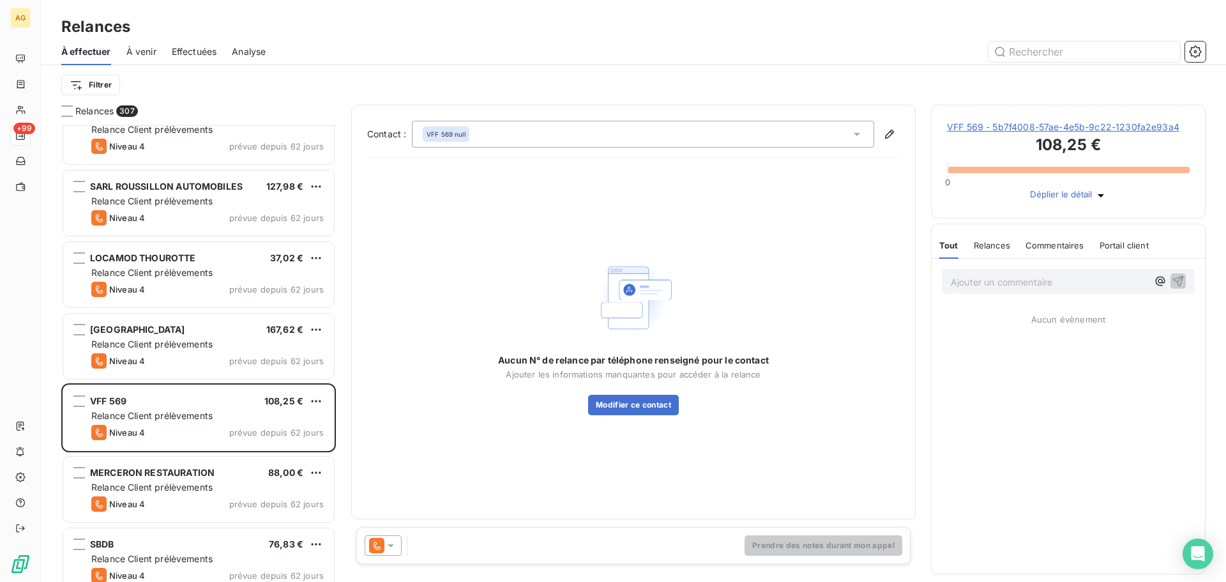
click at [1045, 290] on p "Ajouter un commentaire ﻿" at bounding box center [1049, 282] width 197 height 16
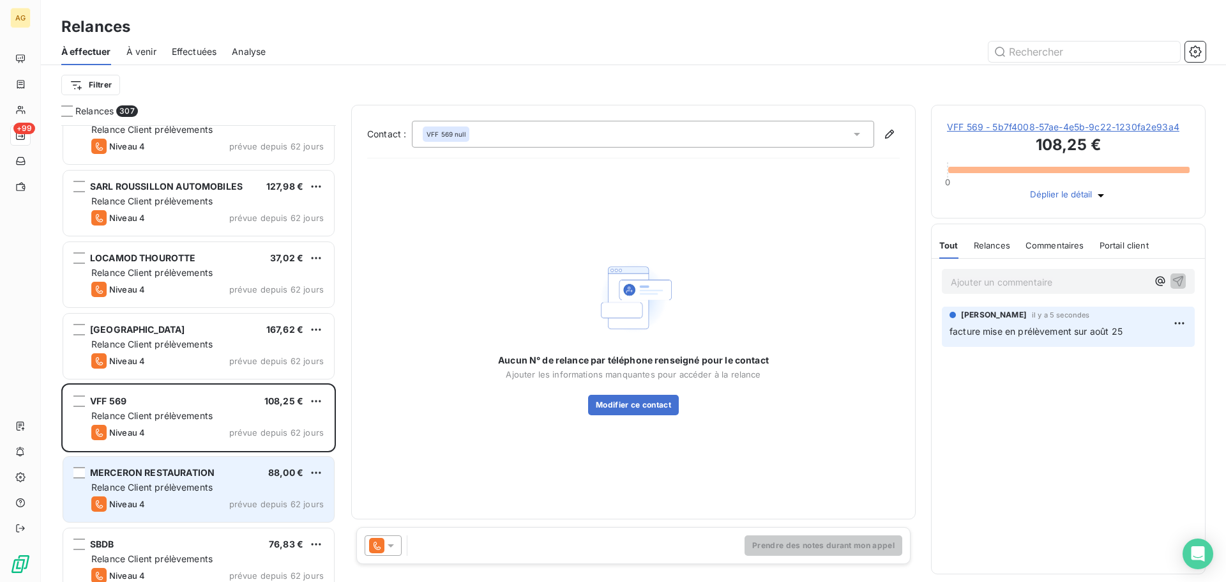
click at [231, 473] on div "MERCERON RESTAURATION 88,00 €" at bounding box center [207, 472] width 232 height 11
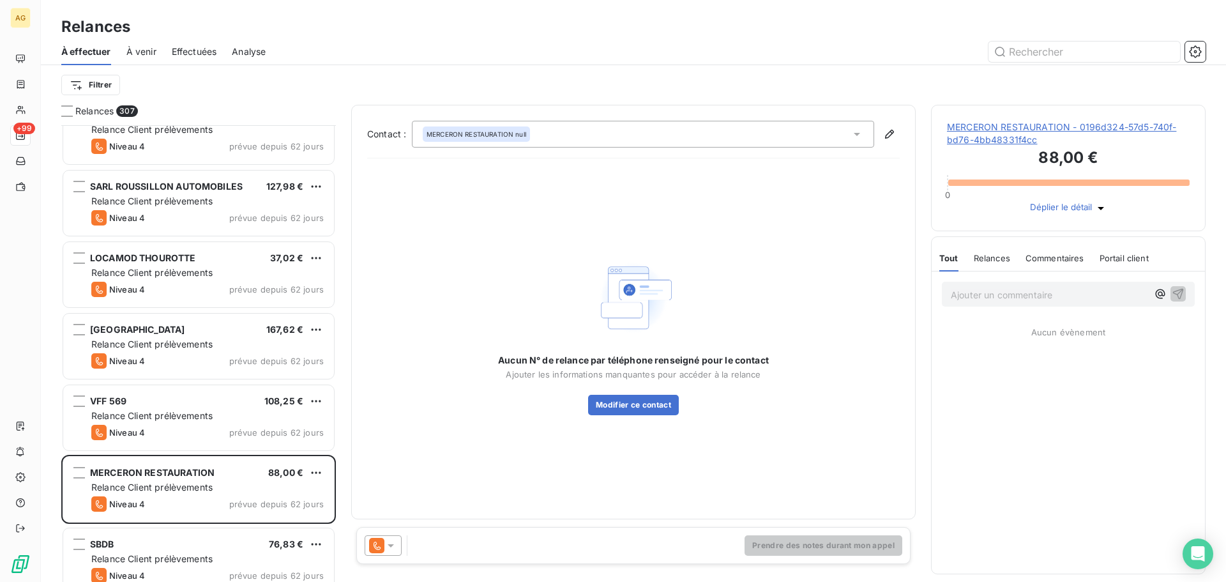
click at [967, 107] on div "MERCERON RESTAURATION - 0196d324-57d5-740f-bd76-4bb48331f4cc 88,00 € 0 Déplier …" at bounding box center [1068, 168] width 275 height 126
click at [984, 125] on span "MERCERON RESTAURATION - 0196d324-57d5-740f-bd76-4bb48331f4cc" at bounding box center [1068, 134] width 243 height 26
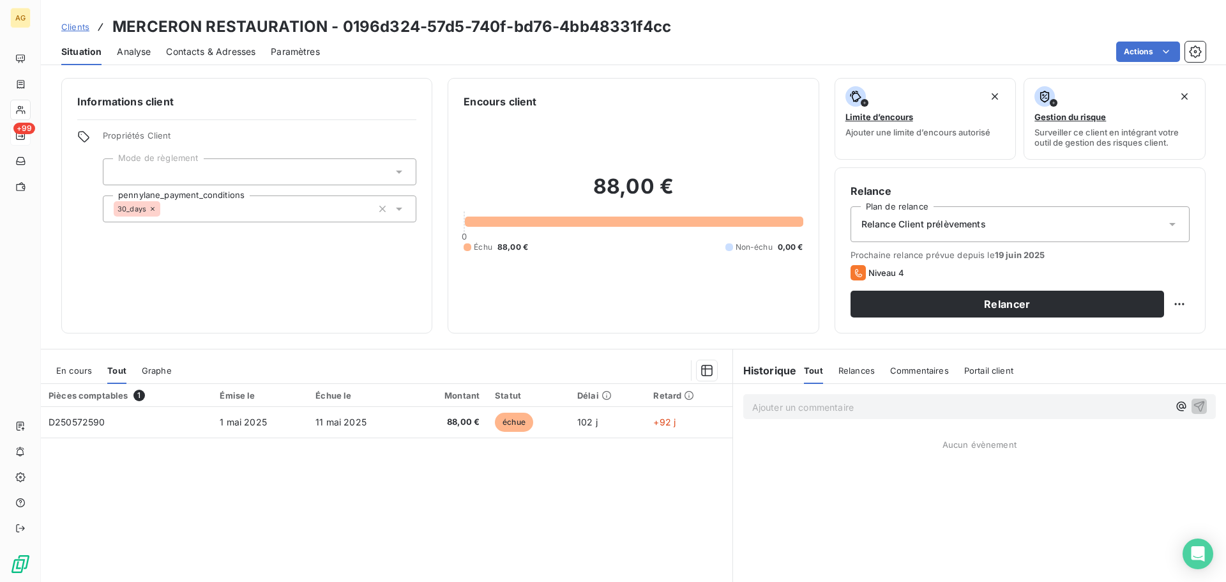
click at [296, 56] on span "Paramètres" at bounding box center [295, 51] width 49 height 13
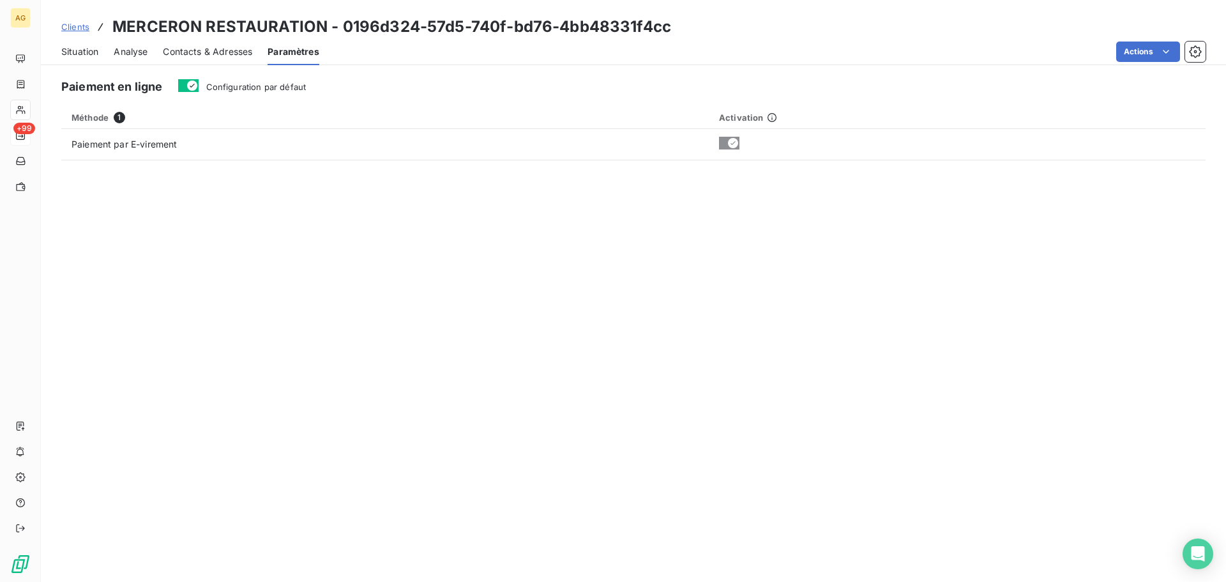
click at [286, 84] on span "Configuration par défaut" at bounding box center [256, 87] width 100 height 10
click at [199, 84] on button "Configuration par défaut" at bounding box center [188, 85] width 20 height 13
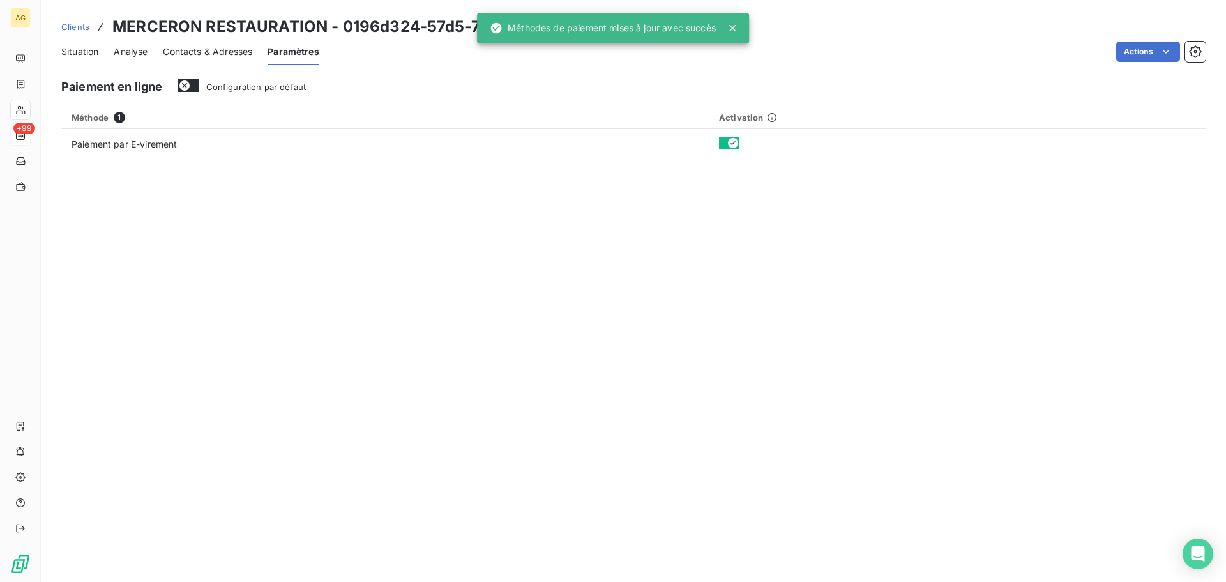
drag, startPoint x: 226, startPoint y: 55, endPoint x: 254, endPoint y: 60, distance: 27.9
click at [225, 54] on span "Contacts & Adresses" at bounding box center [207, 51] width 89 height 13
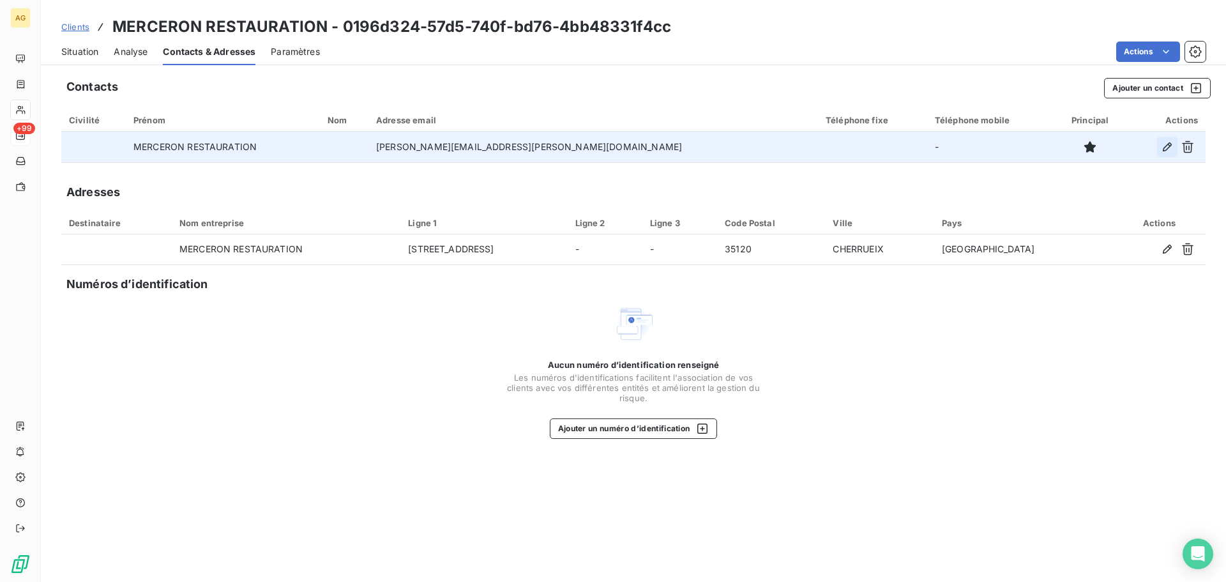
click at [1164, 150] on icon "button" at bounding box center [1167, 147] width 13 height 13
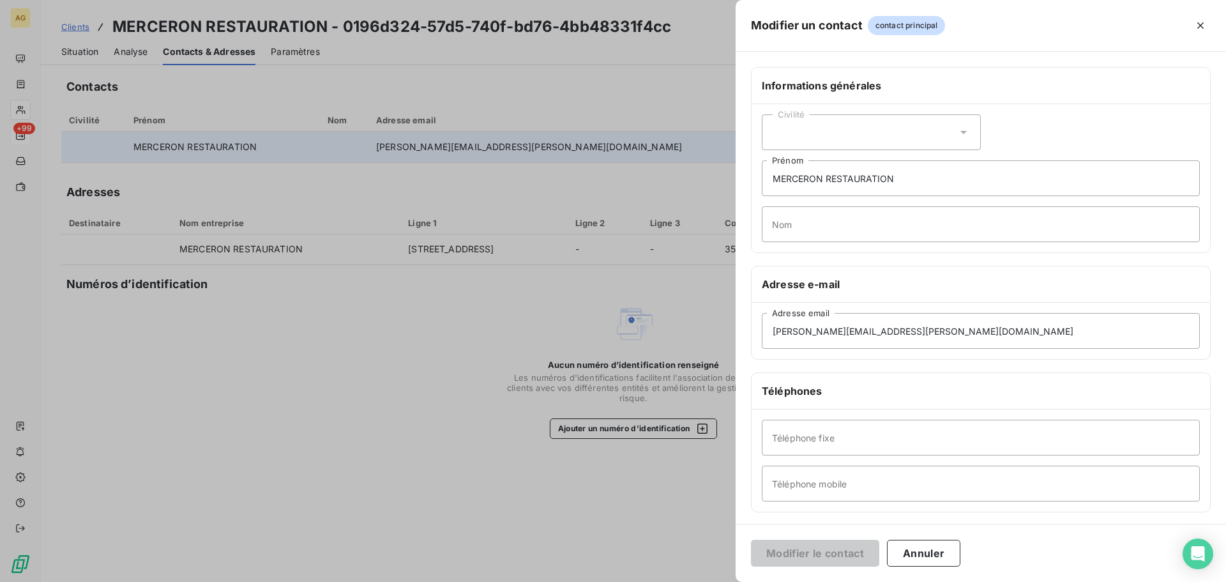
click at [885, 126] on div "Civilité" at bounding box center [871, 132] width 219 height 36
click at [813, 192] on span "Monsieur" at bounding box center [807, 186] width 38 height 12
drag, startPoint x: 890, startPoint y: 185, endPoint x: 700, endPoint y: 190, distance: 189.8
click at [700, 581] on div "Modifier un contact contact principal Informations générales Civilité Monsieur …" at bounding box center [613, 582] width 1226 height 0
type input "n"
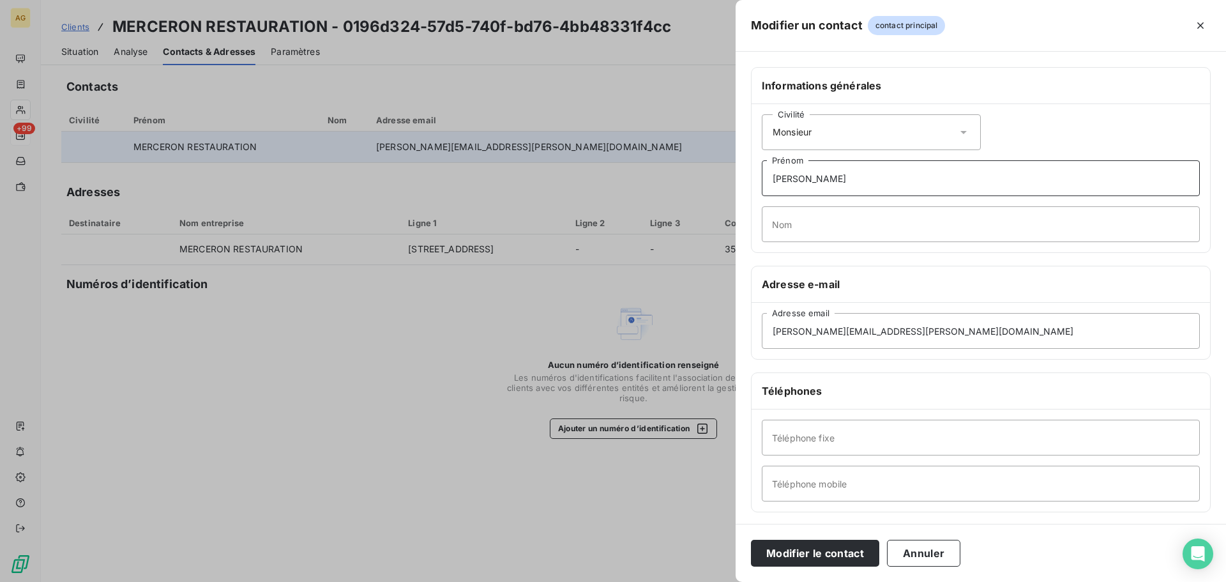
type input "[PERSON_NAME]"
type input "m"
type input "MERCERON"
click at [972, 434] on input "Téléphone fixe" at bounding box center [981, 438] width 438 height 36
paste input "0299896895"
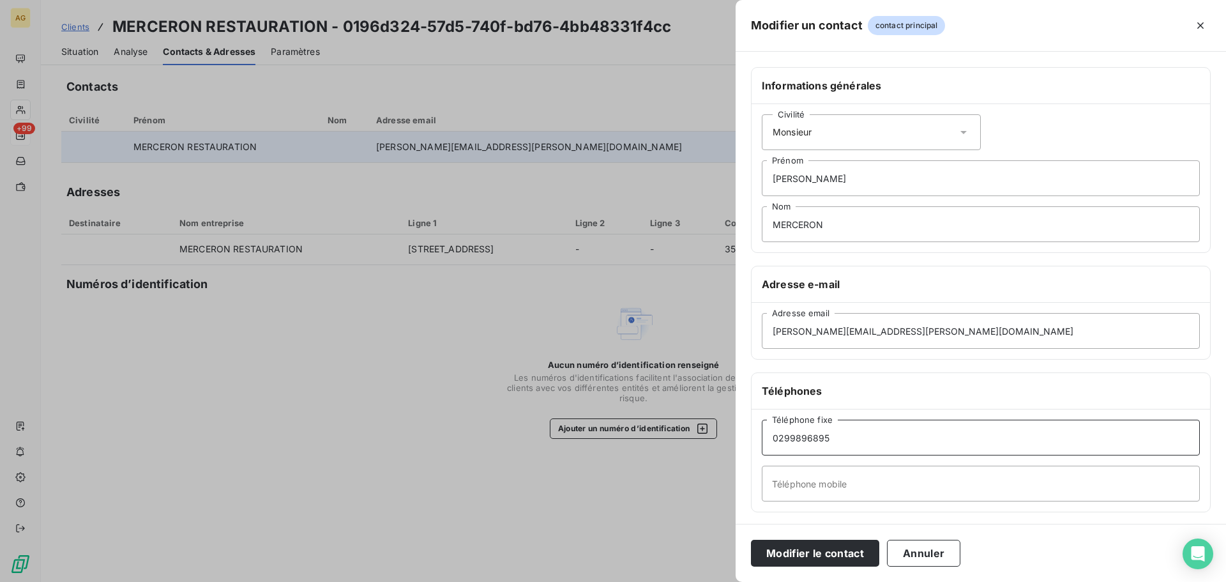
type input "0299896895"
click at [822, 476] on input "Téléphone mobile" at bounding box center [981, 484] width 438 height 36
paste input "0786908853"
type input "0786908853"
click at [918, 544] on button "Annuler" at bounding box center [923, 553] width 73 height 27
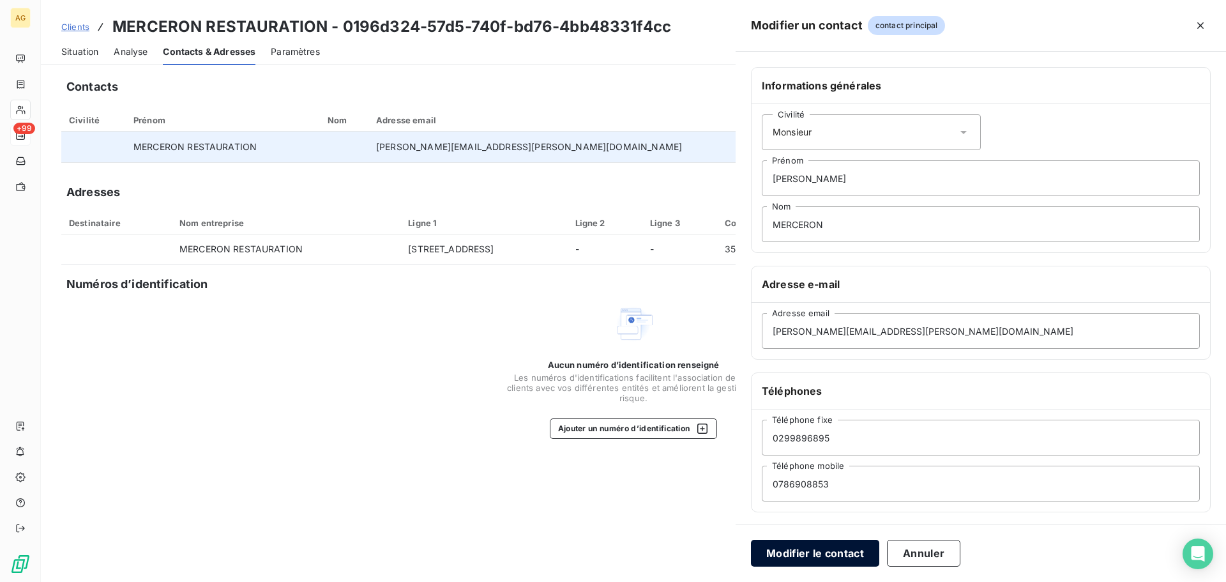
type input "MERCERON RESTAURATION"
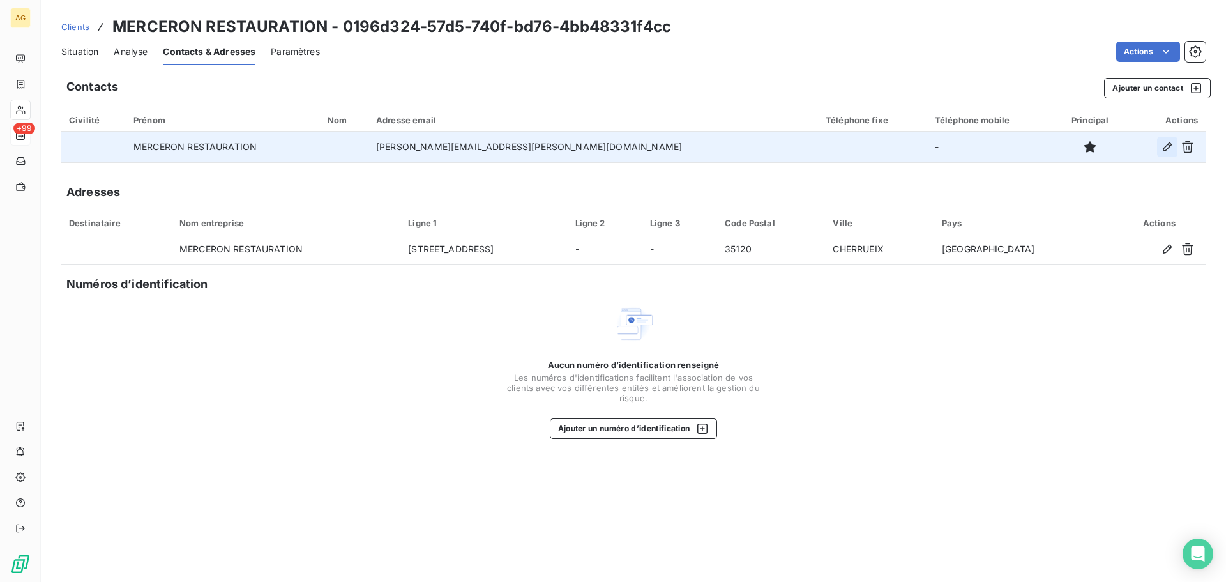
click at [1174, 148] on button "button" at bounding box center [1167, 147] width 20 height 20
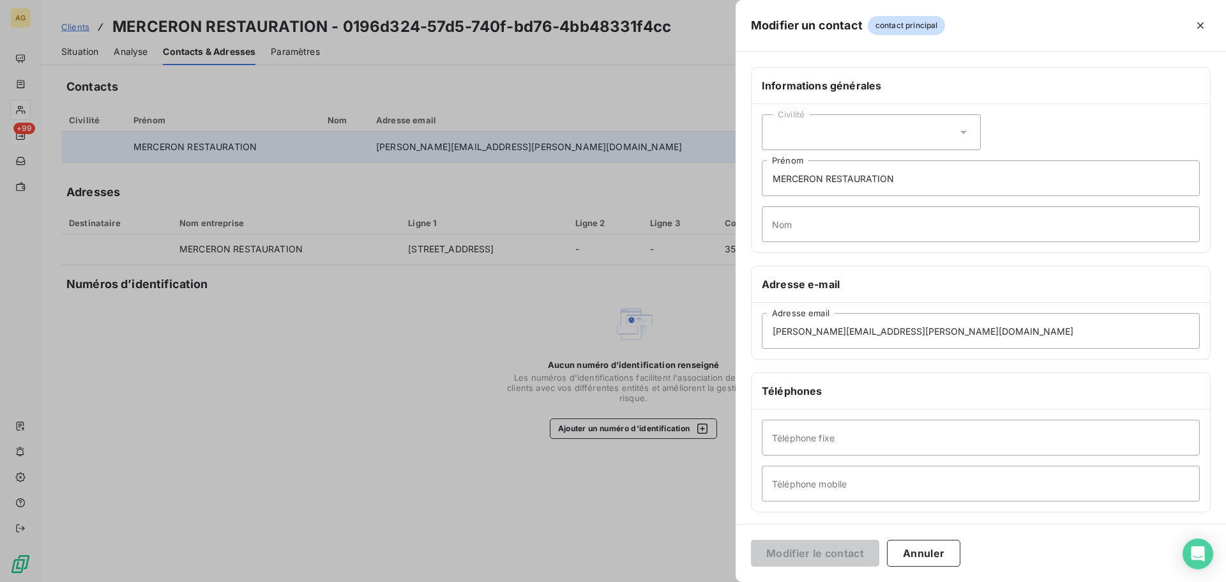
click at [828, 130] on div "Civilité" at bounding box center [871, 132] width 219 height 36
drag, startPoint x: 800, startPoint y: 189, endPoint x: 807, endPoint y: 185, distance: 8.0
click at [802, 186] on span "Monsieur" at bounding box center [807, 186] width 38 height 12
drag, startPoint x: 867, startPoint y: 182, endPoint x: 826, endPoint y: 183, distance: 40.9
click at [812, 181] on input "MERCERON RESTAURATION" at bounding box center [981, 178] width 438 height 36
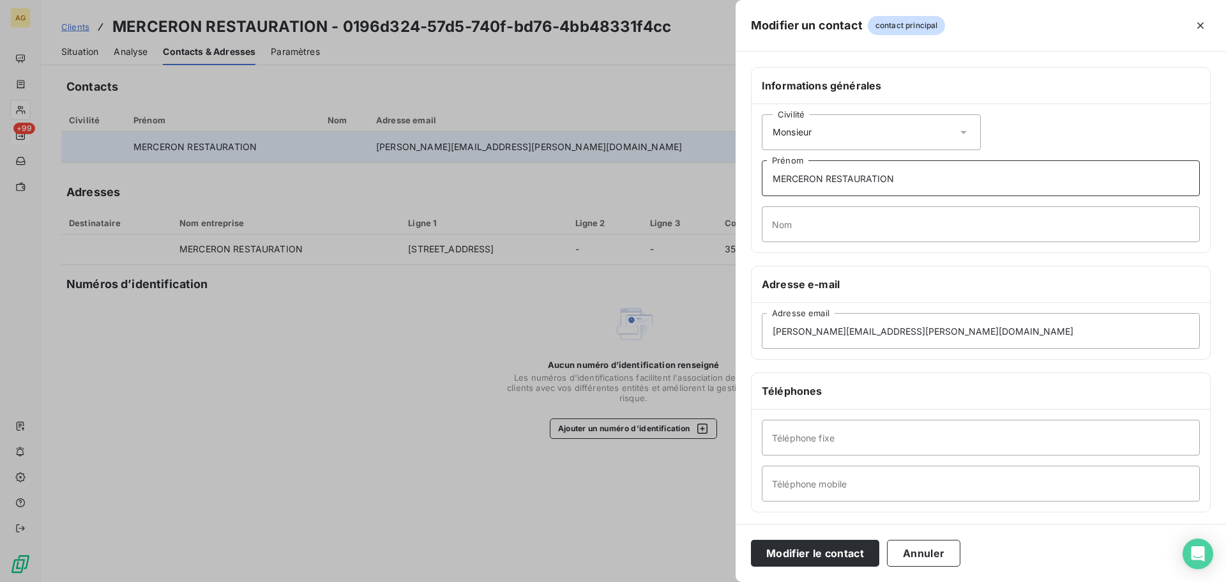
drag, startPoint x: 871, startPoint y: 185, endPoint x: 743, endPoint y: 190, distance: 127.9
click at [746, 189] on div "Informations générales Civilité Monsieur [PERSON_NAME] RESTAURATION Prénom Nom …" at bounding box center [981, 350] width 490 height 567
type input "[PERSON_NAME]"
type input "m"
type input "MERCERON"
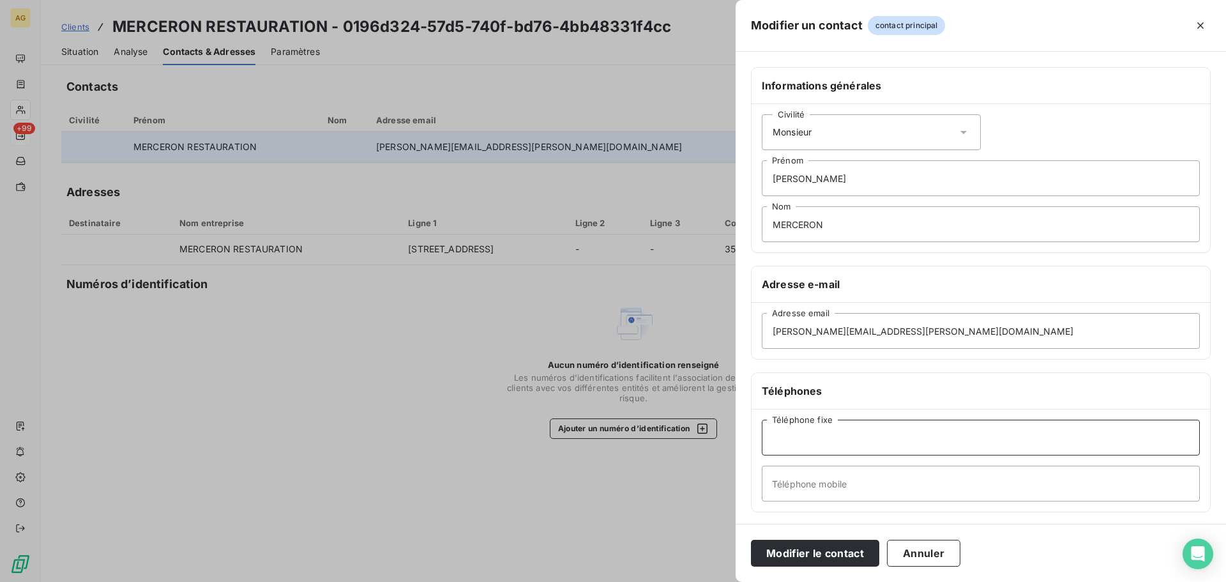
click at [834, 447] on input "Téléphone fixe" at bounding box center [981, 438] width 438 height 36
click at [883, 445] on input "Téléphone fixe" at bounding box center [981, 438] width 438 height 36
paste input "0299896895"
type input "0299896895"
click at [814, 476] on input "Téléphone mobile" at bounding box center [981, 484] width 438 height 36
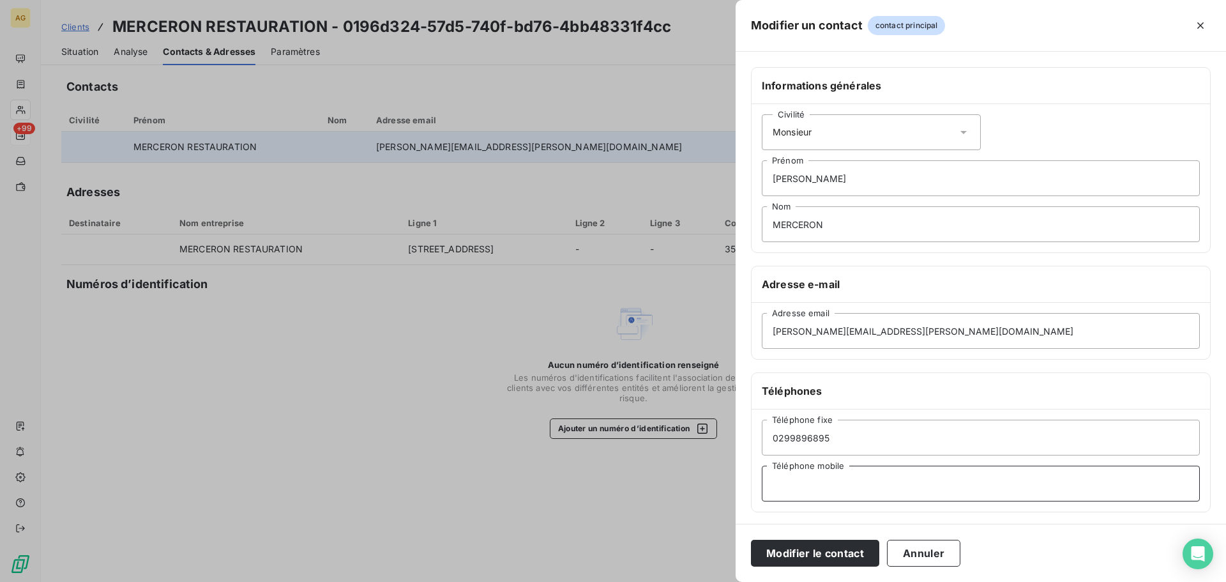
paste input "0786908853"
type input "0786908853"
click at [800, 544] on button "Modifier le contact" at bounding box center [815, 553] width 128 height 27
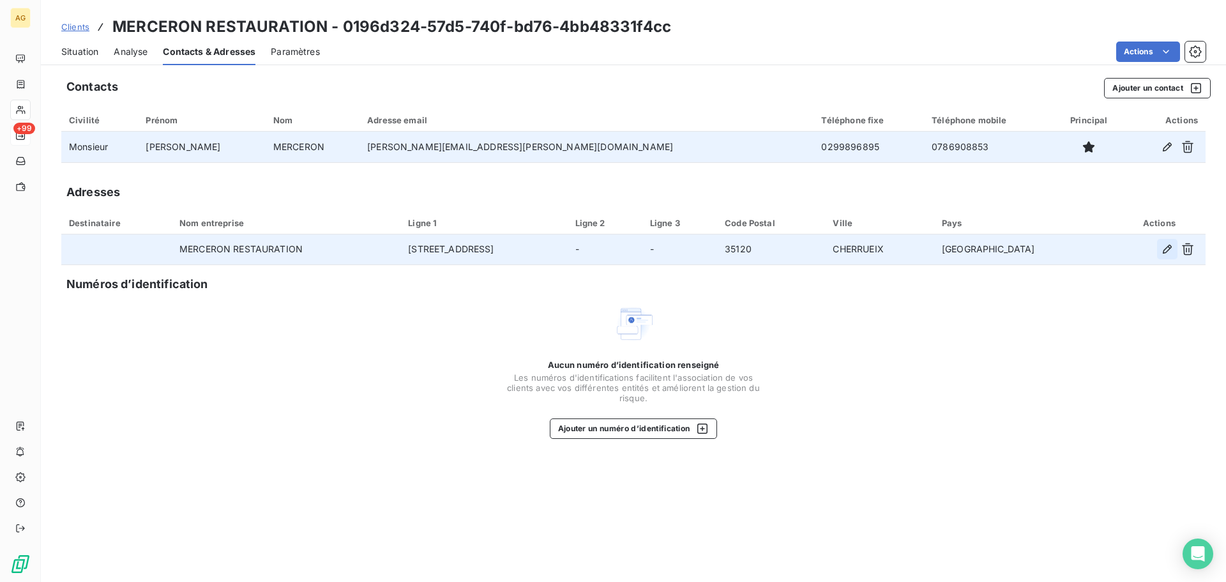
click at [1166, 255] on icon "button" at bounding box center [1167, 249] width 13 height 13
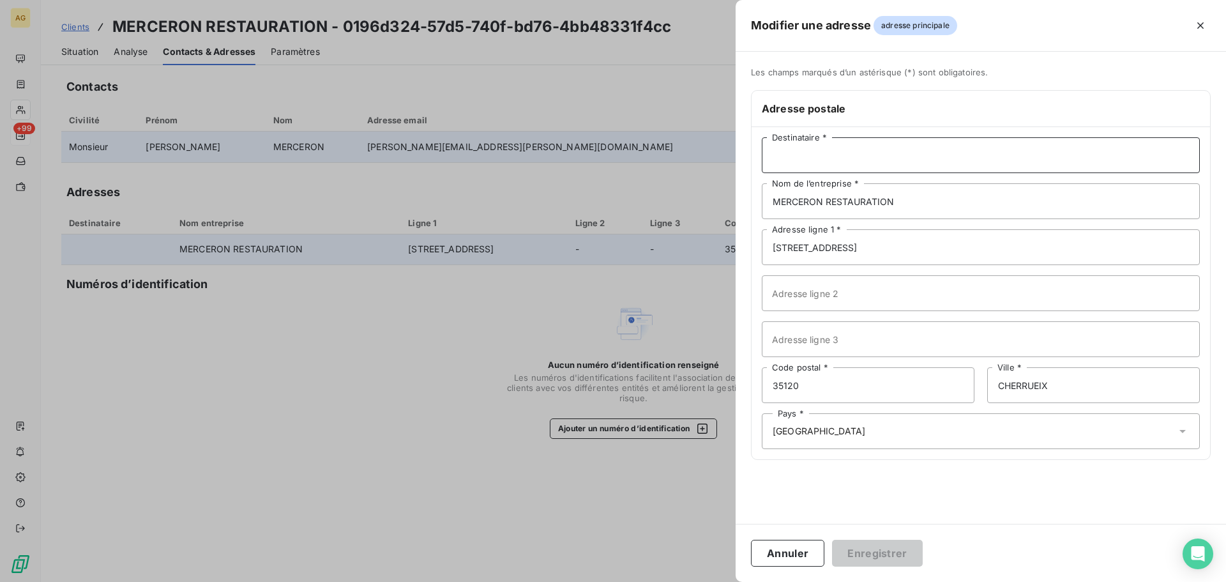
click at [817, 148] on input "Destinataire *" at bounding box center [981, 155] width 438 height 36
type input "M. [PERSON_NAME]"
drag, startPoint x: 908, startPoint y: 250, endPoint x: 711, endPoint y: 243, distance: 197.5
click at [711, 581] on div "Modifier une adresse adresse principale Les champs marqués d’un [DEMOGRAPHIC_DA…" at bounding box center [613, 582] width 1226 height 0
paste input "POINTE DU GROUIN"
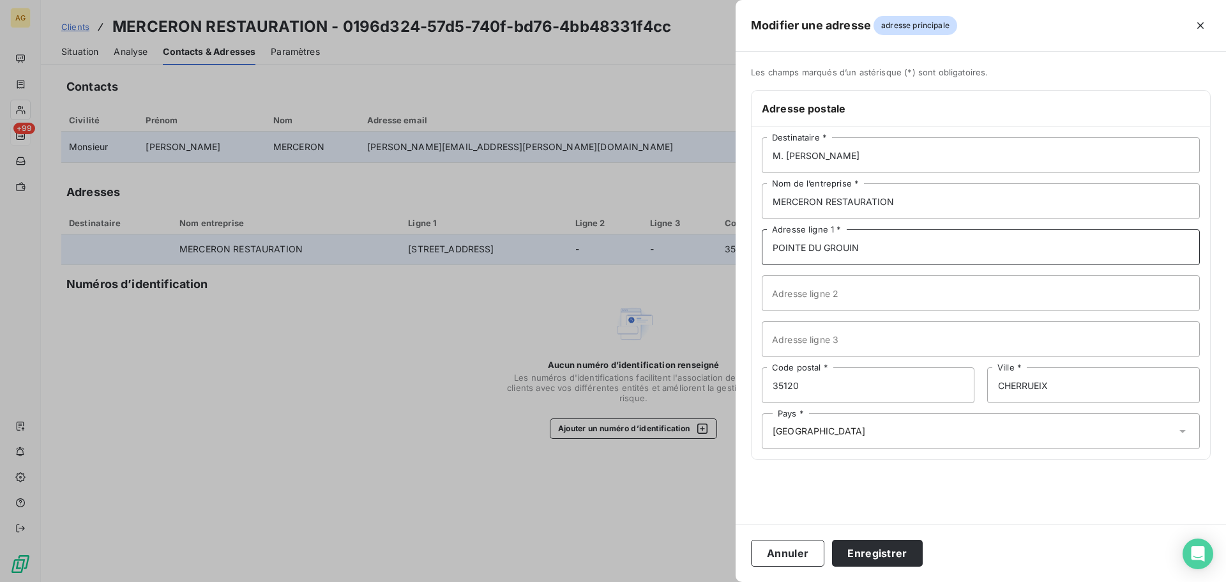
type input "POINTE DU GROUIN"
click at [822, 389] on input "35120" at bounding box center [868, 385] width 213 height 36
type input "35260"
type input "CANCALE"
click at [892, 553] on button "Enregistrer" at bounding box center [877, 553] width 91 height 27
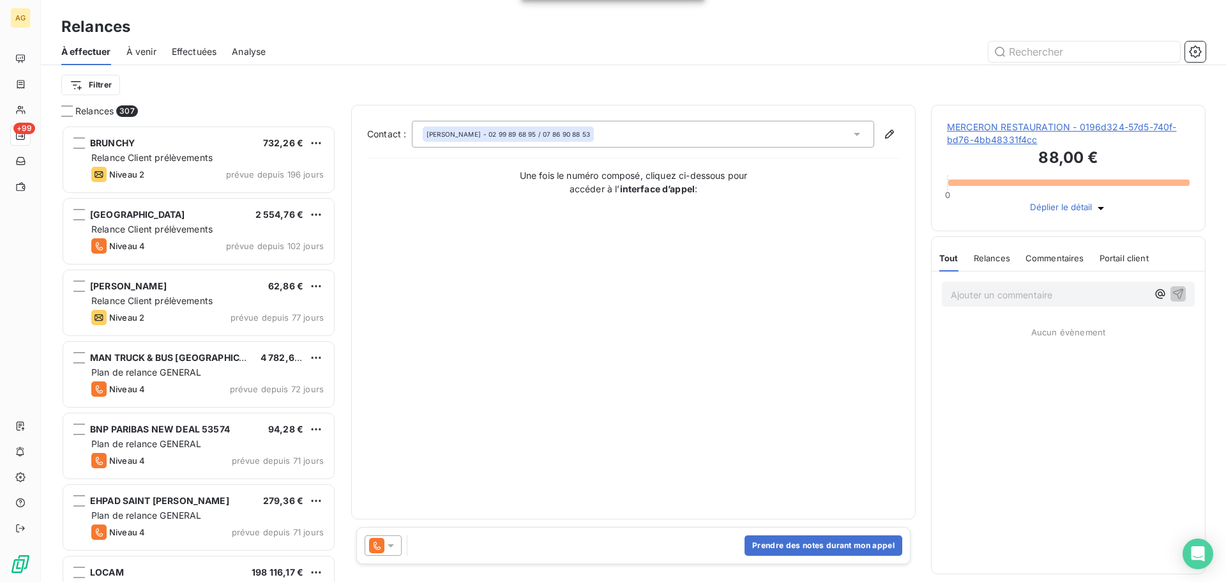
scroll to position [447, 265]
click at [395, 551] on icon at bounding box center [390, 545] width 13 height 13
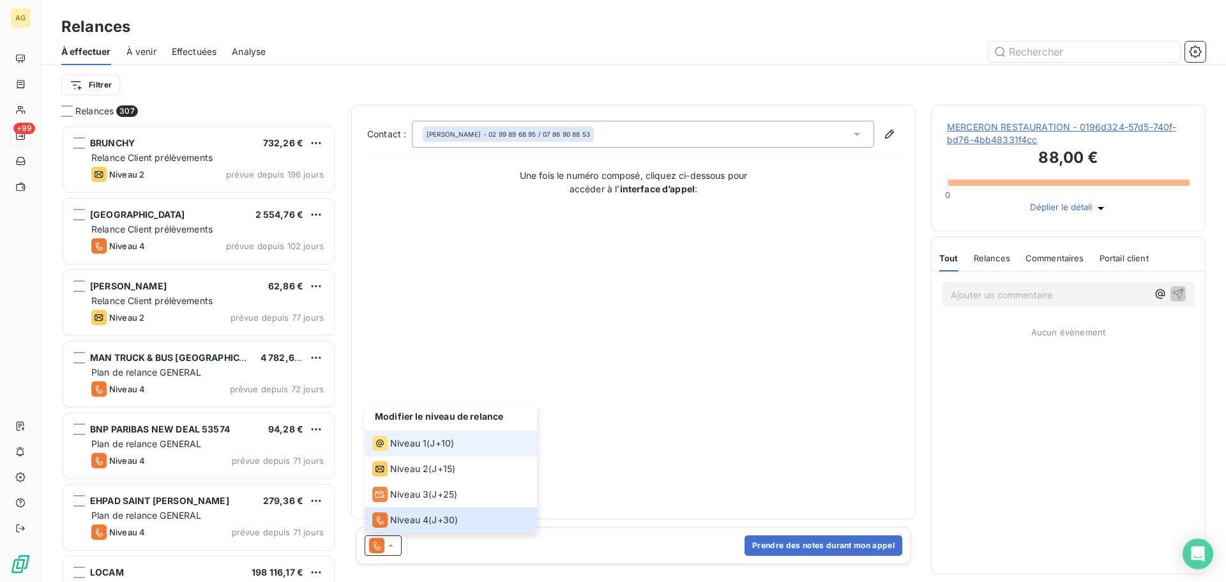
click at [412, 445] on span "Niveau 1" at bounding box center [408, 443] width 36 height 13
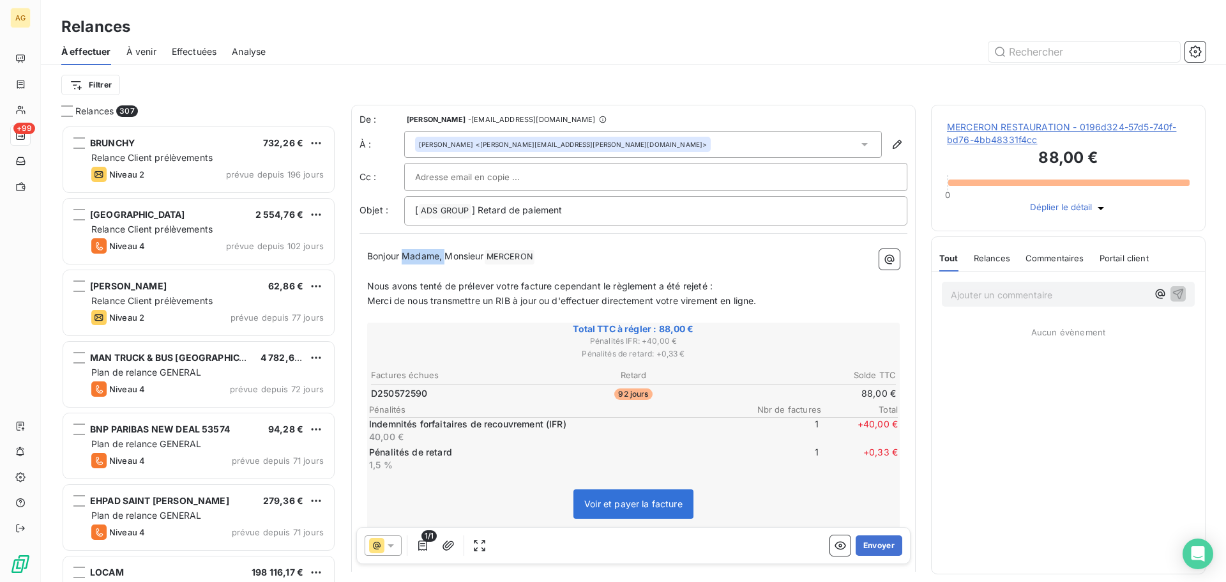
drag, startPoint x: 445, startPoint y: 255, endPoint x: 404, endPoint y: 257, distance: 41.6
click at [404, 257] on span "Bonjour Madame, Monsieur" at bounding box center [425, 255] width 117 height 11
click at [875, 547] on button "Envoyer" at bounding box center [879, 545] width 47 height 20
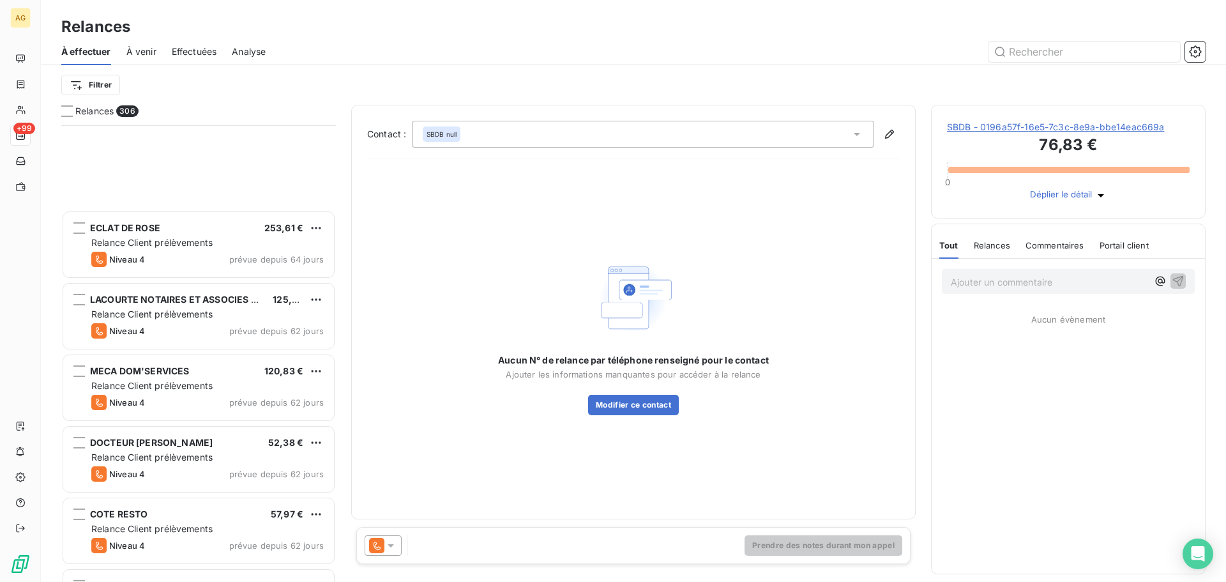
scroll to position [703, 0]
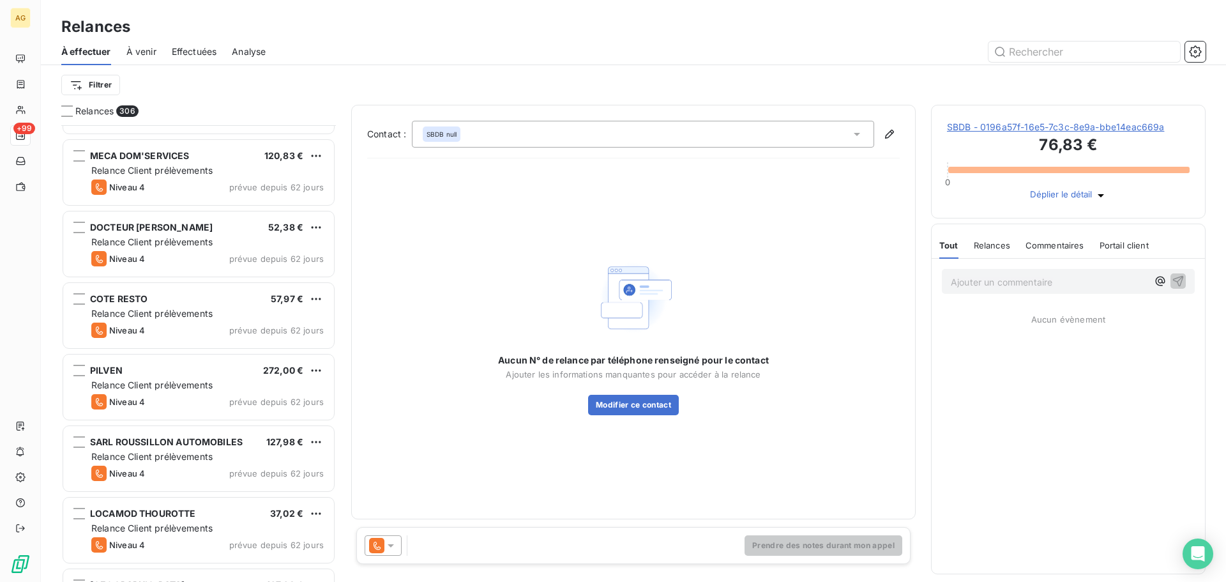
click at [1014, 133] on span "SBDB - 0196a57f-16e5-7c3c-8e9a-bbe14eac669a" at bounding box center [1068, 127] width 243 height 13
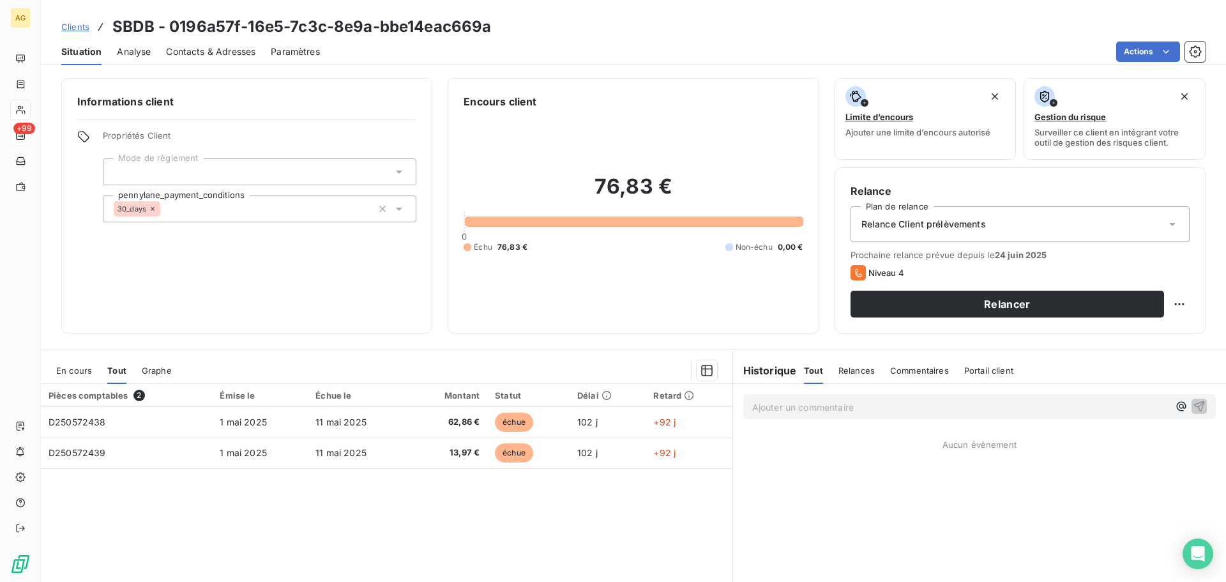
click at [294, 52] on span "Paramètres" at bounding box center [295, 51] width 49 height 13
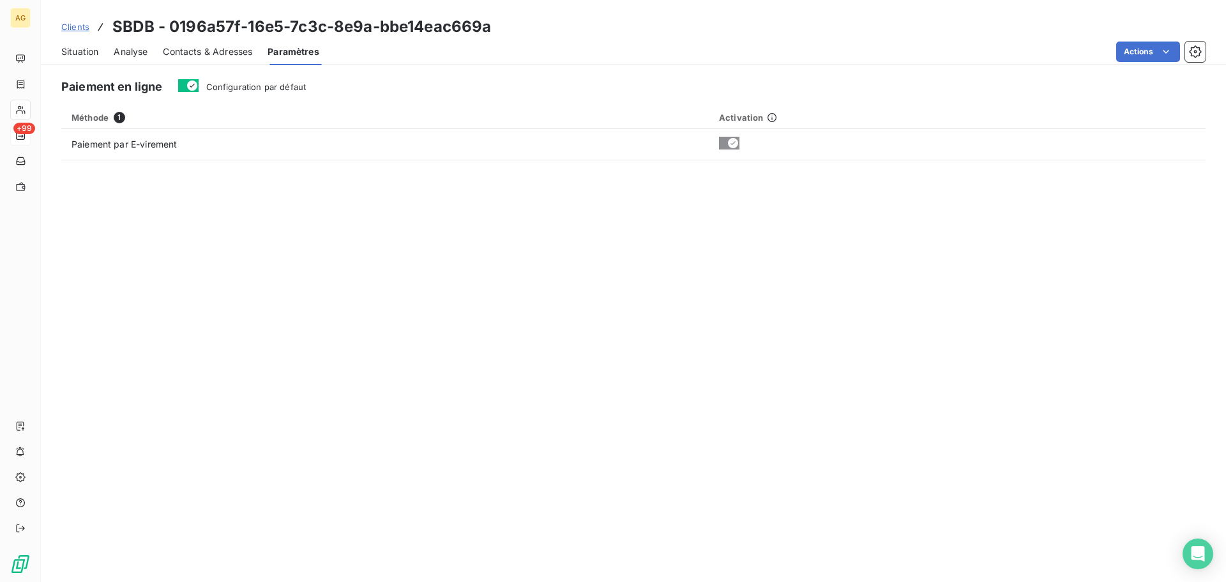
click at [269, 86] on span "Configuration par défaut" at bounding box center [256, 87] width 100 height 10
click at [199, 86] on button "Configuration par défaut" at bounding box center [188, 85] width 20 height 13
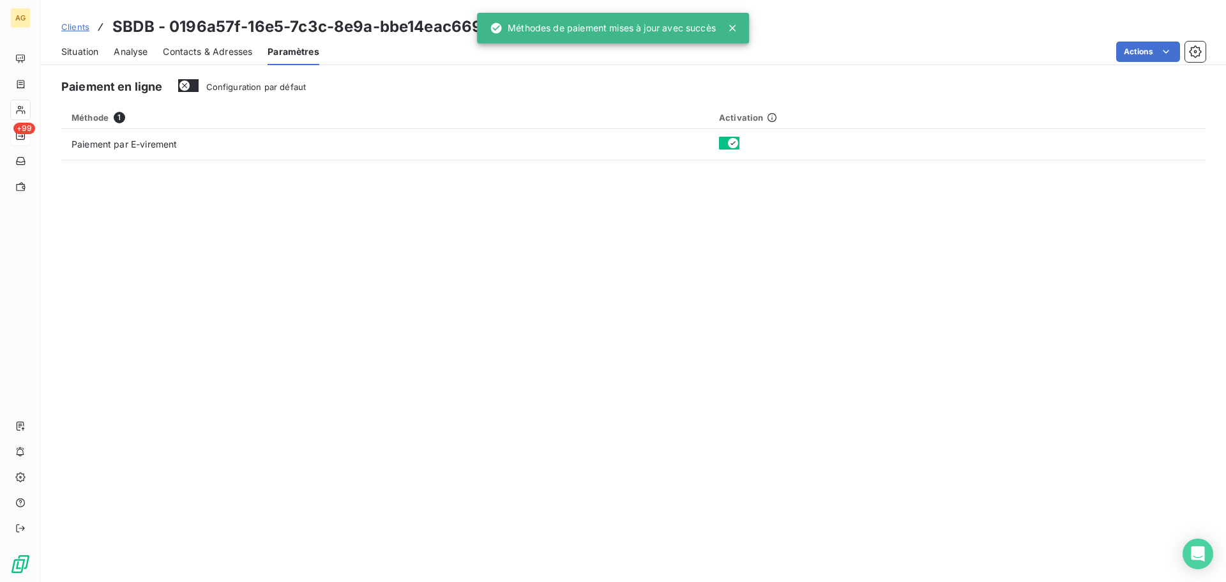
click at [215, 59] on div "Contacts & Adresses" at bounding box center [207, 51] width 89 height 27
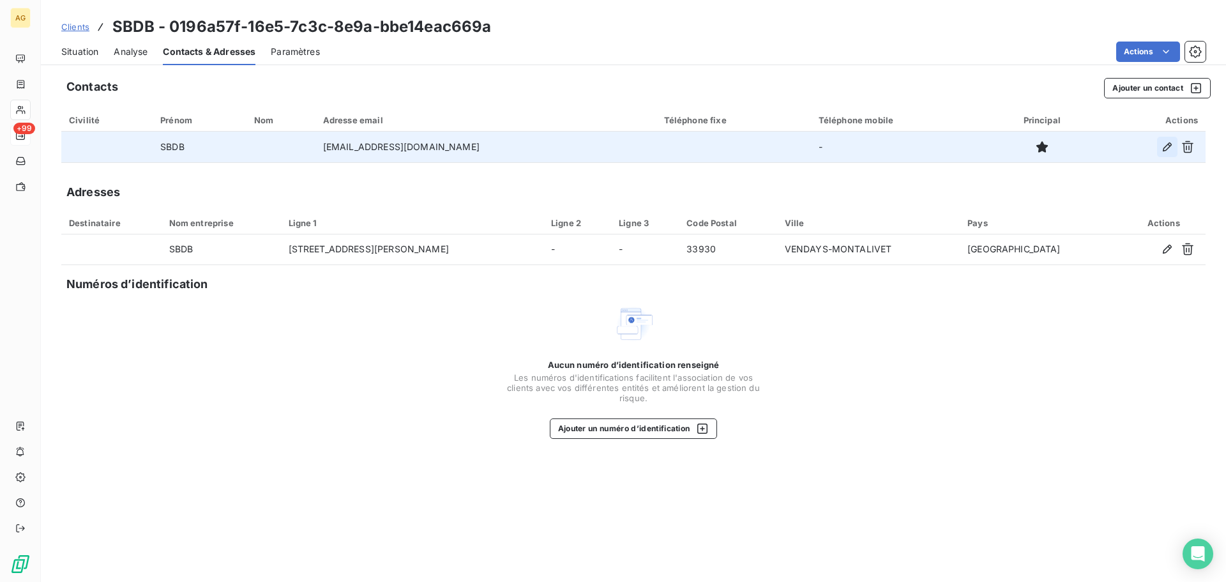
click at [1170, 149] on icon "button" at bounding box center [1167, 147] width 13 height 13
type input "SBDB"
type input "[EMAIL_ADDRESS][DOMAIN_NAME]"
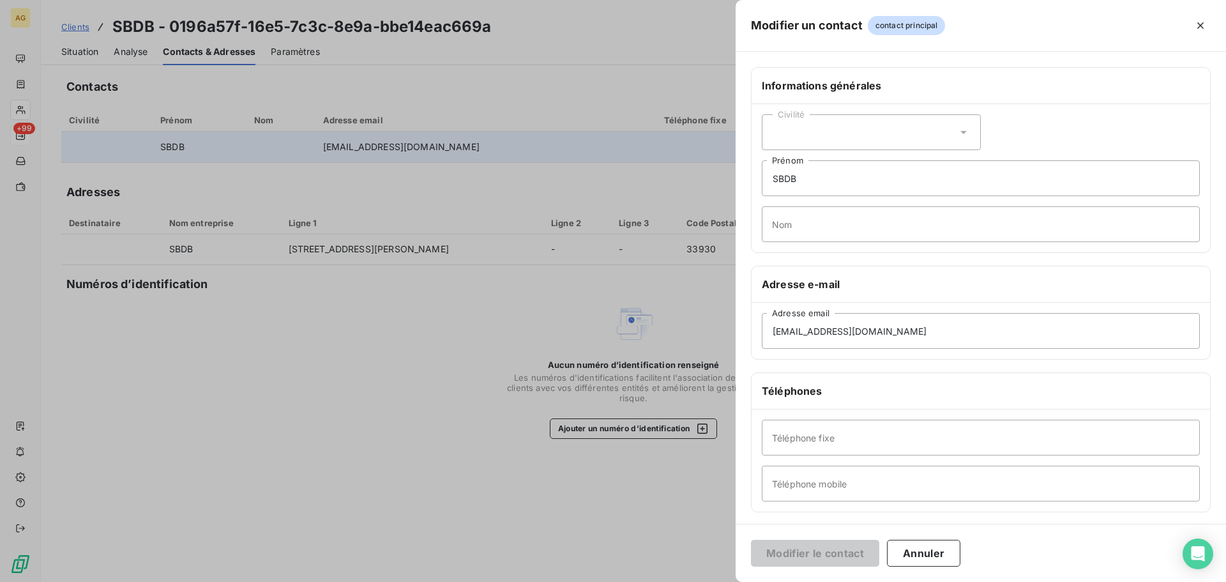
click at [833, 135] on div "Civilité" at bounding box center [871, 132] width 219 height 36
click at [815, 186] on span "Monsieur" at bounding box center [807, 186] width 38 height 12
drag, startPoint x: 836, startPoint y: 182, endPoint x: 778, endPoint y: 179, distance: 58.2
click at [778, 179] on input "SBDB" at bounding box center [981, 178] width 438 height 36
type input "S"
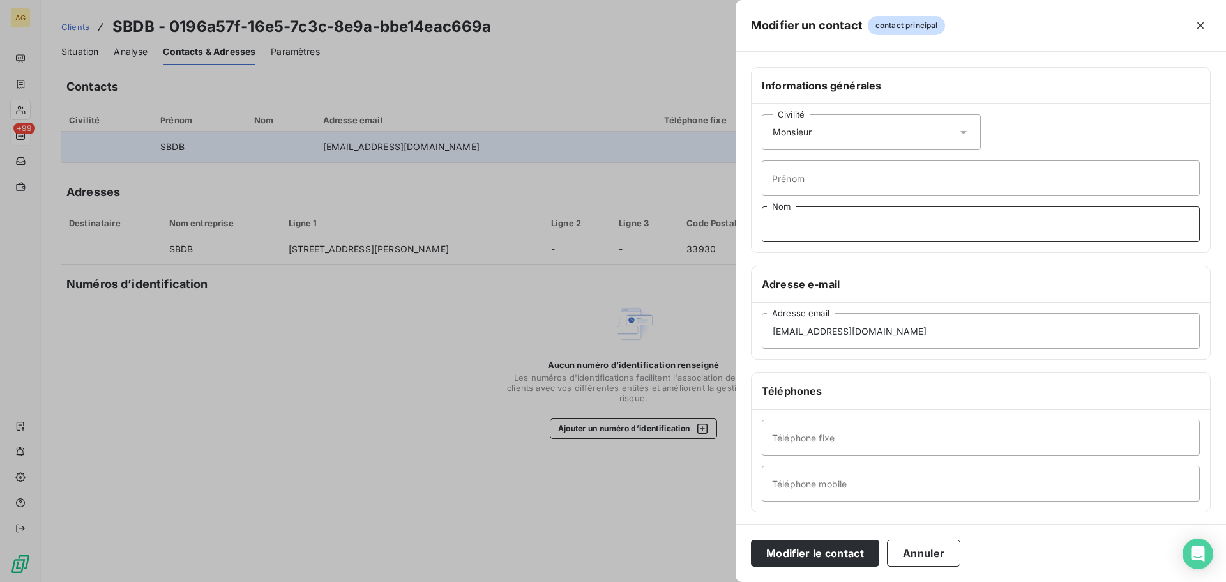
click at [795, 226] on input "Nom" at bounding box center [981, 224] width 438 height 36
type input "CHEZE"
drag, startPoint x: 887, startPoint y: 447, endPoint x: 866, endPoint y: 446, distance: 21.1
click at [887, 446] on input "Téléphone fixe" at bounding box center [981, 438] width 438 height 36
paste input "0556300149"
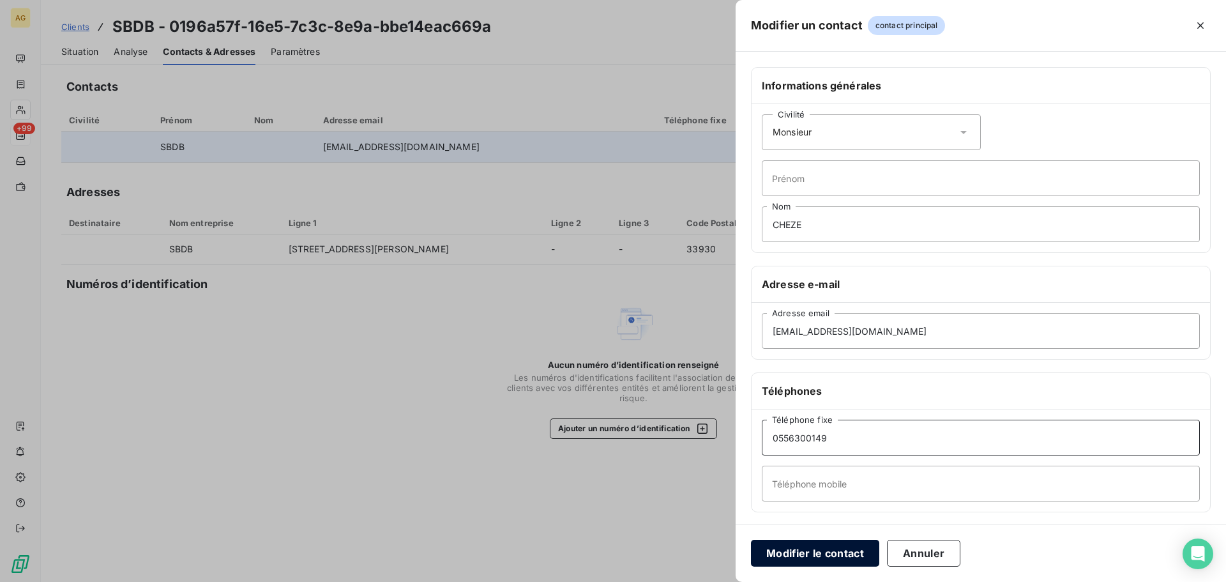
type input "0556300149"
click at [812, 552] on button "Modifier le contact" at bounding box center [815, 553] width 128 height 27
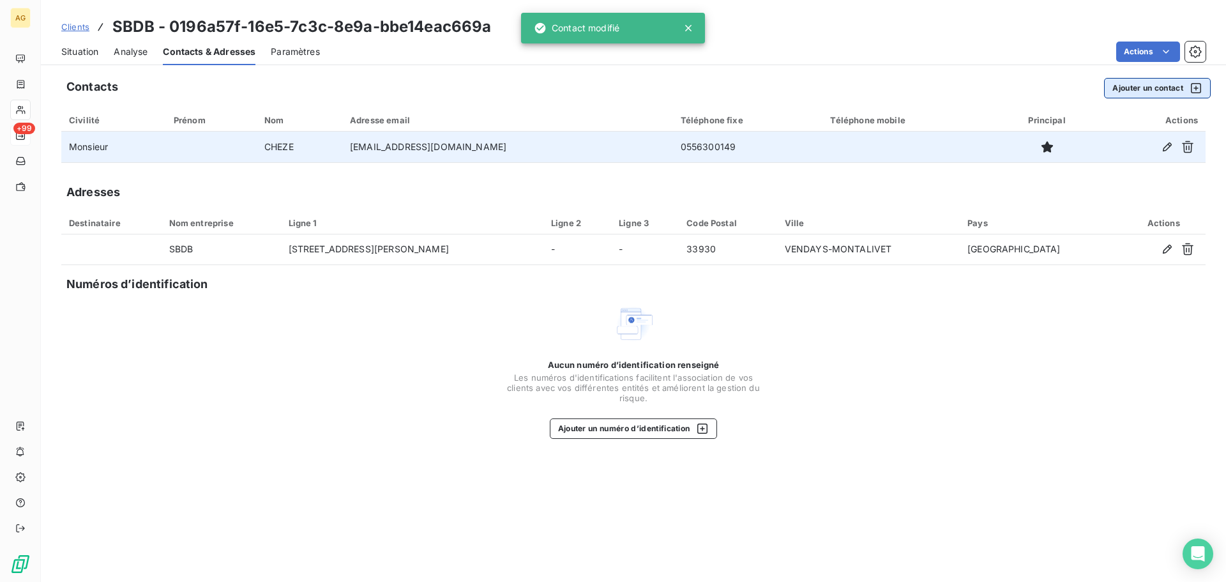
click at [1134, 91] on button "Ajouter un contact" at bounding box center [1157, 88] width 107 height 20
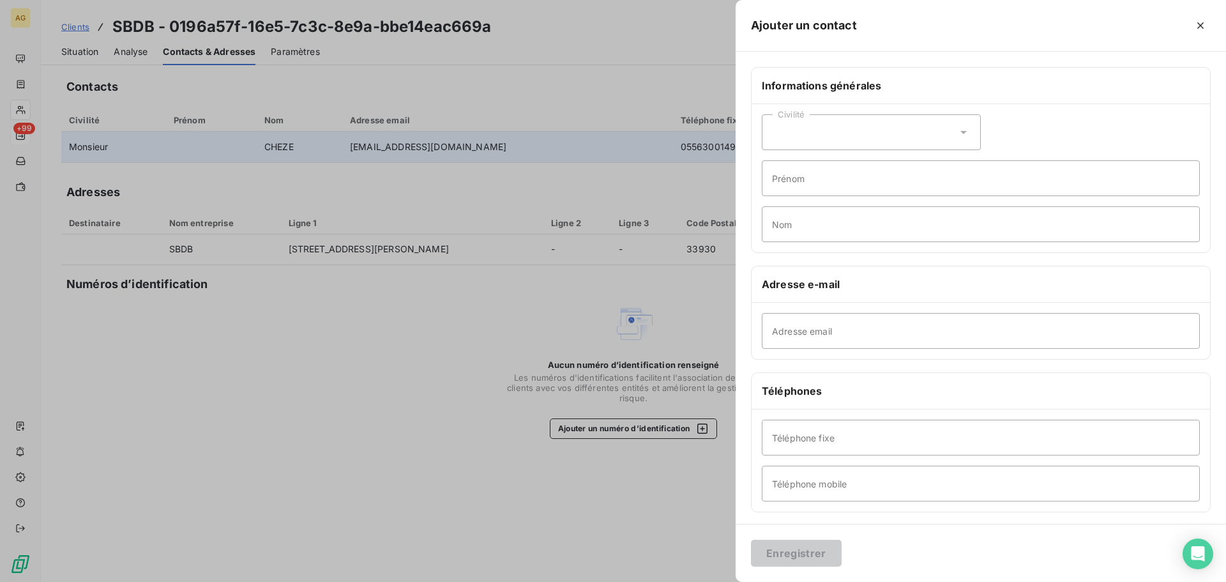
drag, startPoint x: 775, startPoint y: 134, endPoint x: 777, endPoint y: 142, distance: 8.1
click at [775, 135] on div "Civilité" at bounding box center [871, 132] width 219 height 36
click at [806, 181] on span "Monsieur" at bounding box center [807, 186] width 38 height 12
click at [816, 180] on input "Prénom" at bounding box center [981, 178] width 438 height 36
type input "[PERSON_NAME]"
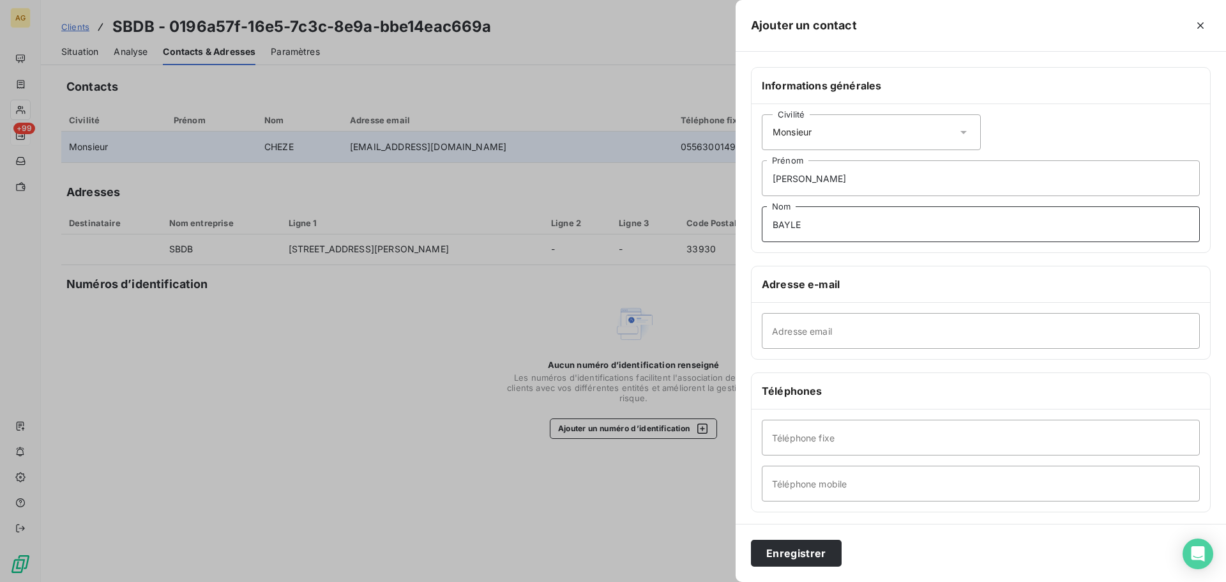
type input "BAYLE"
drag, startPoint x: 961, startPoint y: 331, endPoint x: 952, endPoint y: 342, distance: 14.0
click at [961, 331] on input "Adresse email" at bounding box center [981, 331] width 438 height 36
paste input "[EMAIL_ADDRESS][DOMAIN_NAME]"
type input "[EMAIL_ADDRESS][DOMAIN_NAME]"
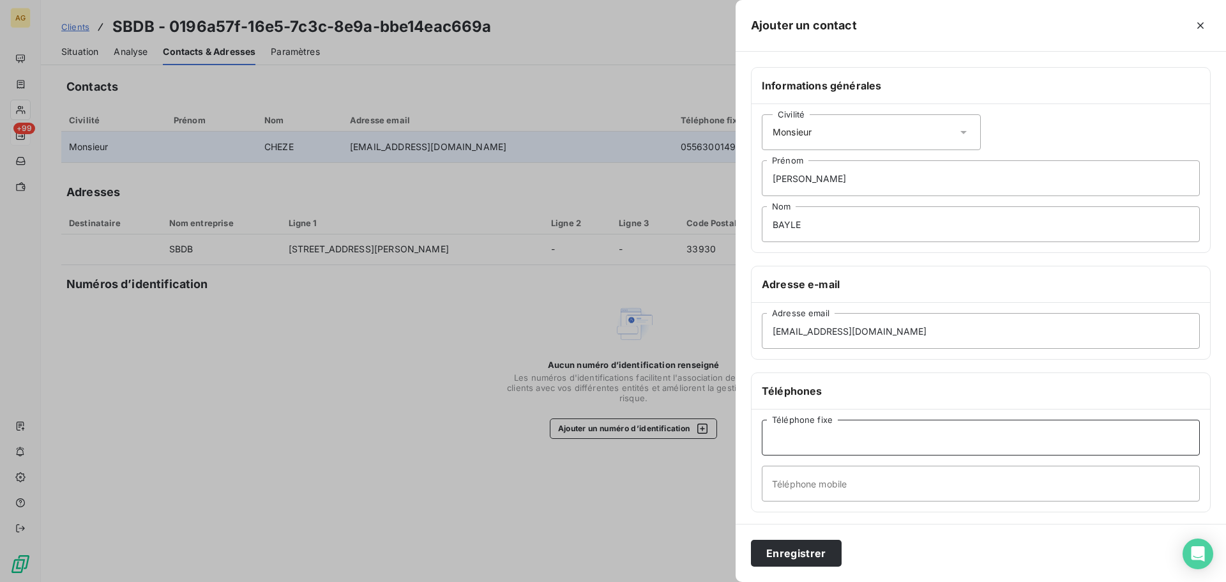
click at [844, 441] on input "Téléphone fixe" at bounding box center [981, 438] width 438 height 36
paste input "0556300149"
type input "0556300149"
click at [810, 482] on input "Téléphone mobile" at bounding box center [981, 484] width 438 height 36
paste input "06 67 66 31 96"
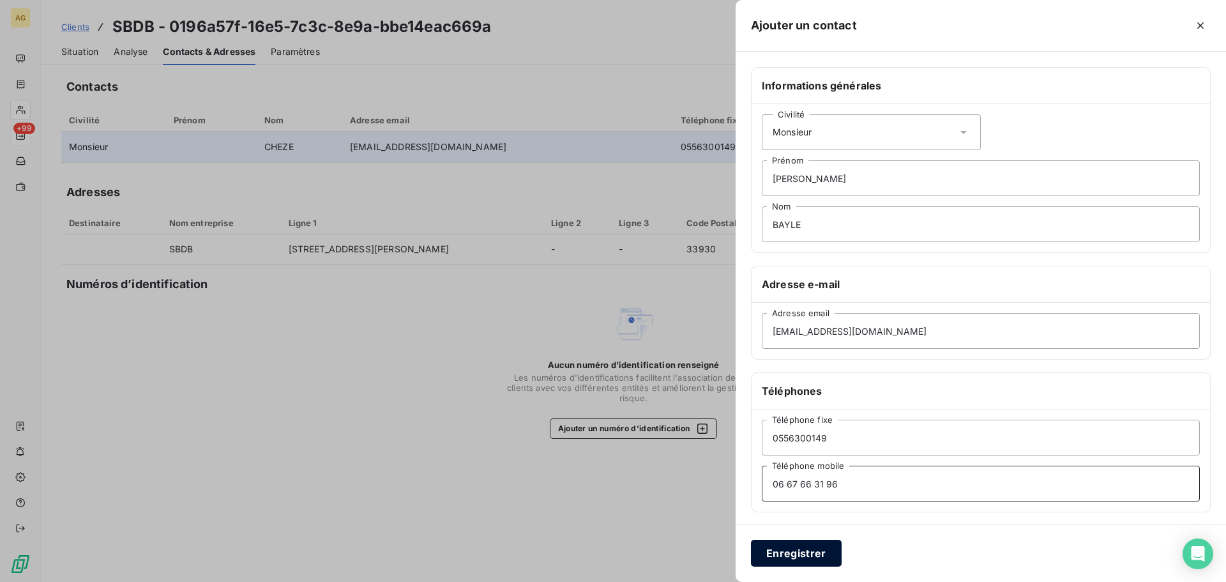
type input "06 67 66 31 96"
click at [786, 544] on button "Enregistrer" at bounding box center [796, 553] width 91 height 27
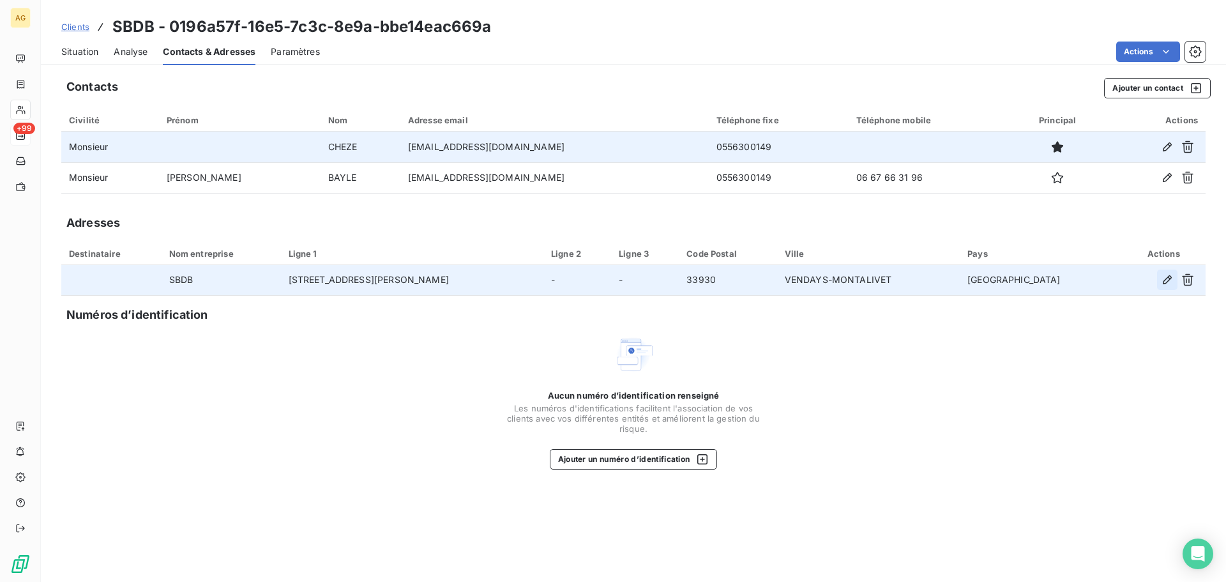
click at [1162, 283] on icon "button" at bounding box center [1167, 279] width 13 height 13
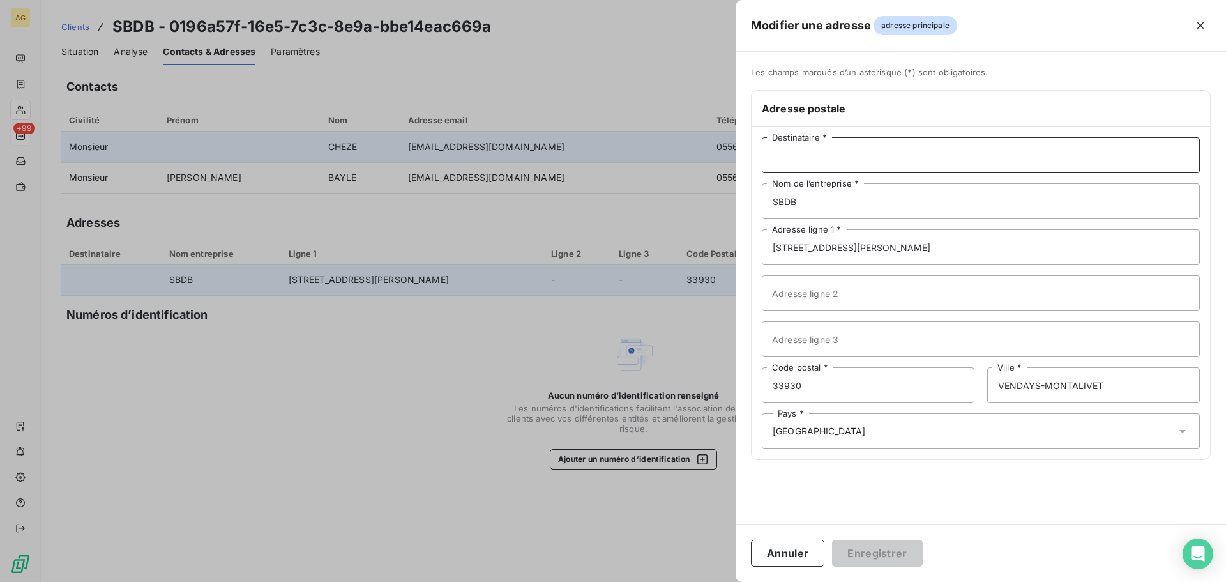
click at [835, 165] on input "Destinataire *" at bounding box center [981, 155] width 438 height 36
type input "[PERSON_NAME] STEPHANE"
click at [884, 245] on input "[STREET_ADDRESS][PERSON_NAME]" at bounding box center [981, 247] width 438 height 36
drag, startPoint x: 884, startPoint y: 247, endPoint x: 749, endPoint y: 253, distance: 135.5
click at [749, 253] on div "Les champs marqués d’un astérisque (*) sont obligatoires. Adresse postale [PERS…" at bounding box center [981, 271] width 490 height 408
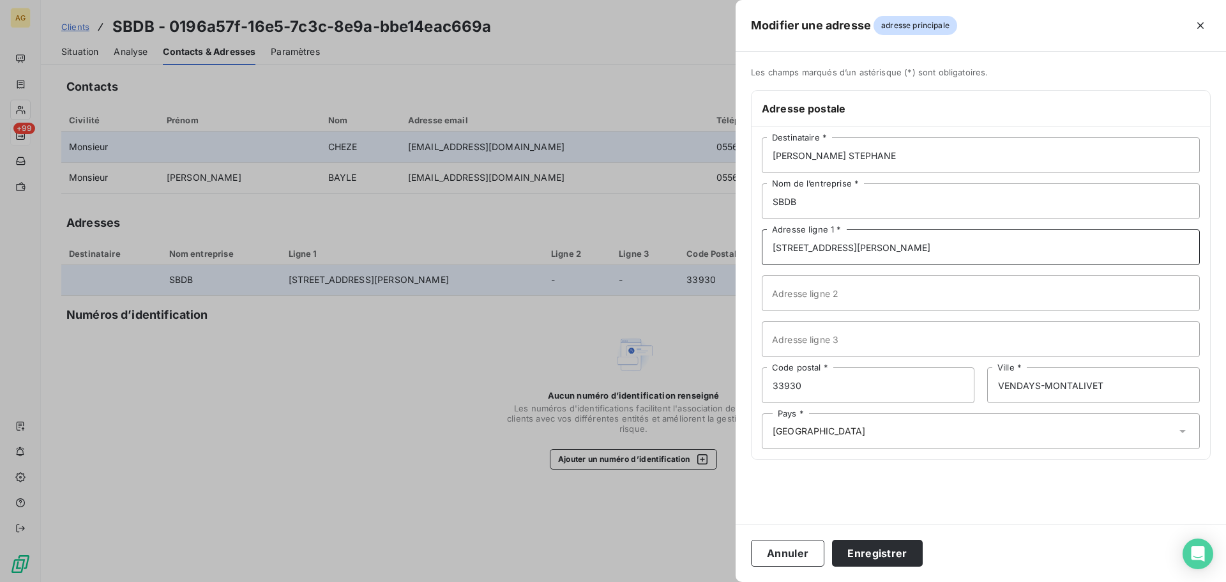
paste input "ZA du Limancet"
type input "ZA du Limancet"
click at [817, 388] on input "33930" at bounding box center [868, 385] width 213 height 36
type input "33880"
drag, startPoint x: 1114, startPoint y: 379, endPoint x: 953, endPoint y: 390, distance: 161.9
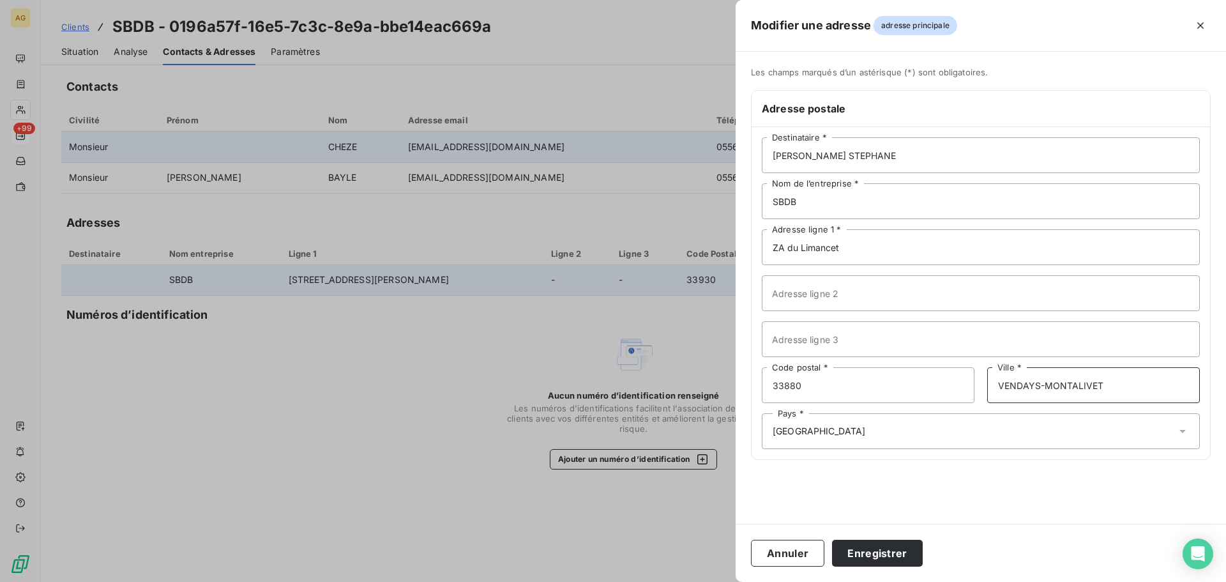
click at [951, 389] on div "33880 Code postal * VENDAYS-MONTALIVET Ville *" at bounding box center [981, 385] width 438 height 36
paste input "SAINT CAPRAIS DE [GEOGRAPHIC_DATA]"
type input "SAINT CAPRAIS DE [GEOGRAPHIC_DATA]"
click at [894, 559] on button "Enregistrer" at bounding box center [877, 553] width 91 height 27
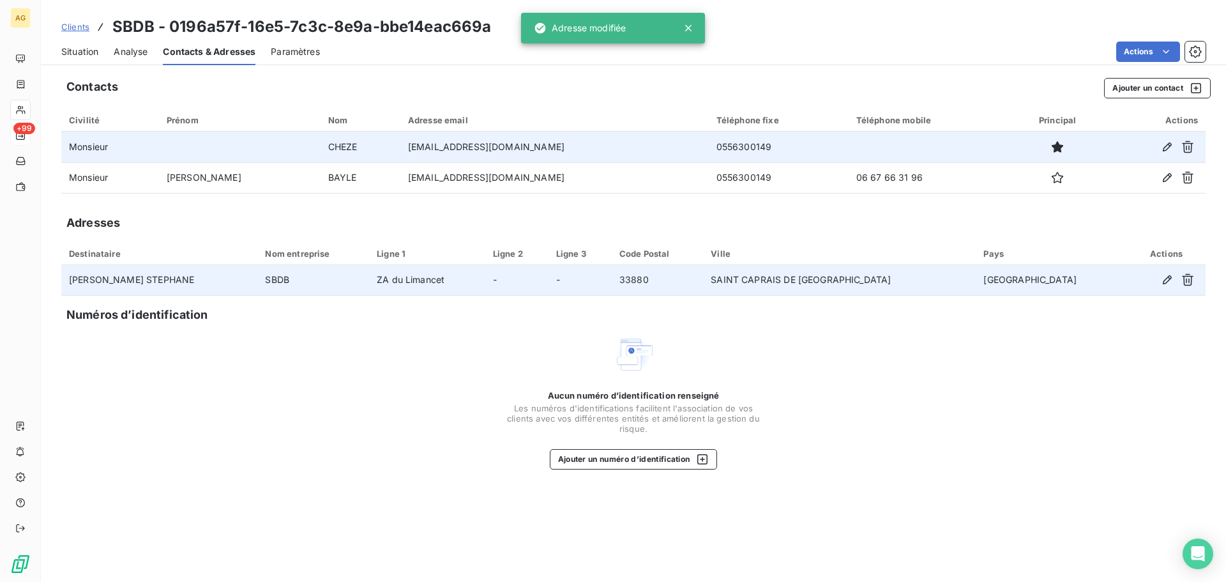
click at [299, 52] on span "Paramètres" at bounding box center [295, 51] width 49 height 13
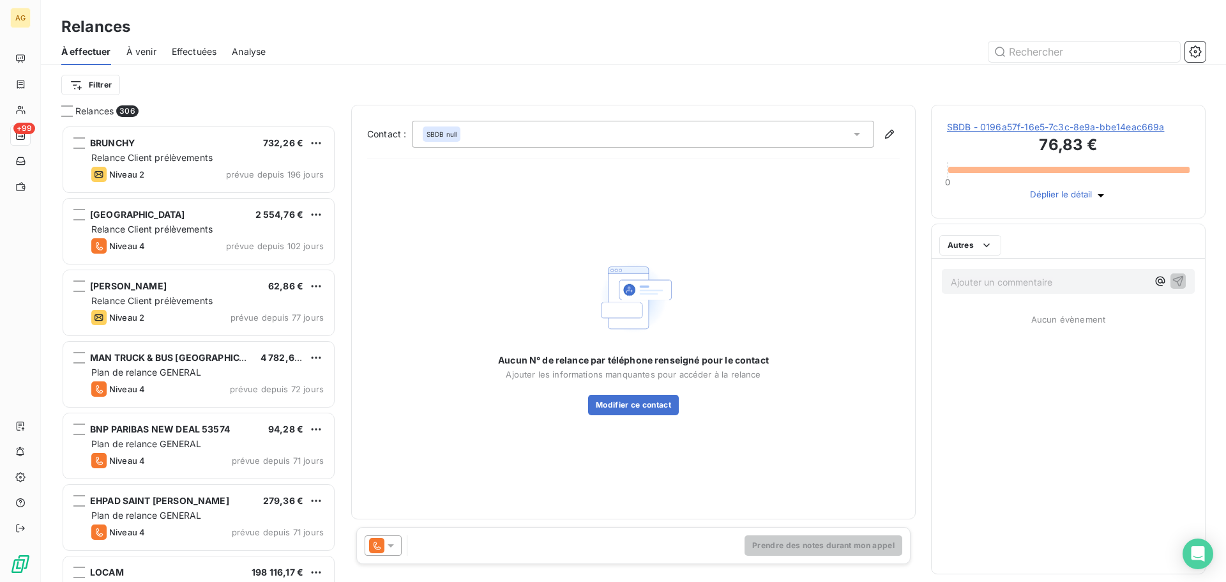
scroll to position [447, 265]
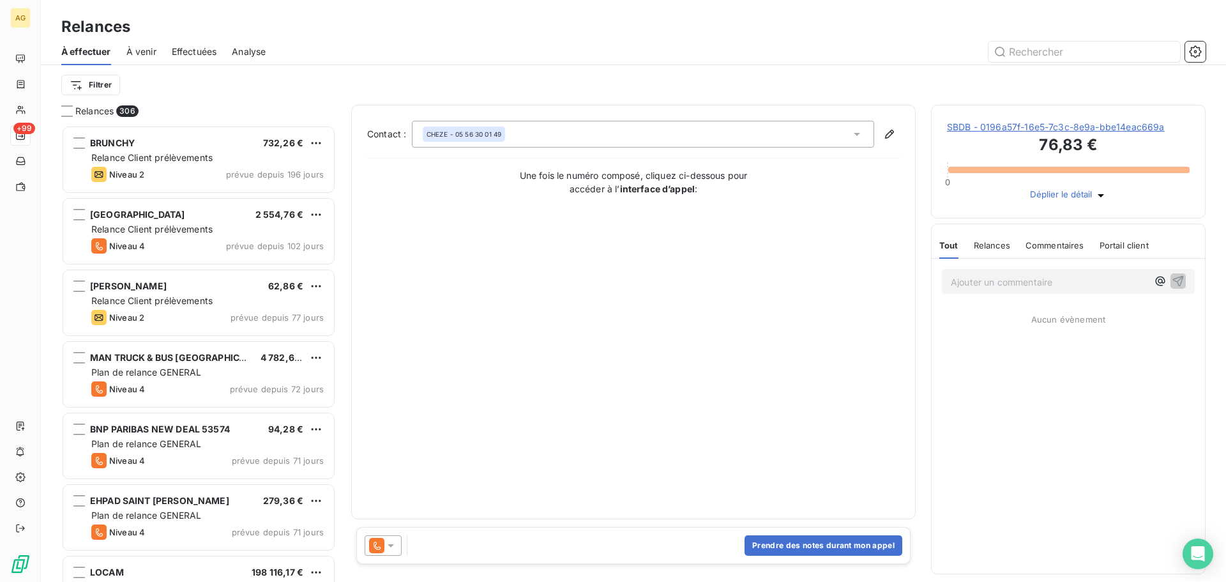
click at [393, 543] on icon at bounding box center [390, 545] width 13 height 13
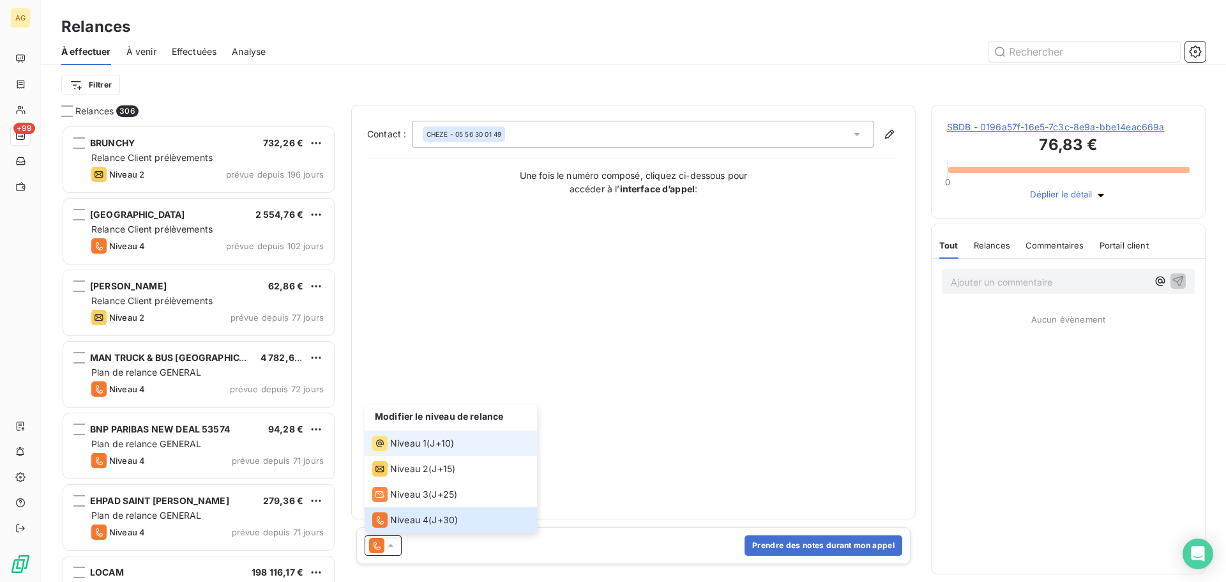
click at [414, 448] on span "Niveau 1" at bounding box center [408, 443] width 36 height 13
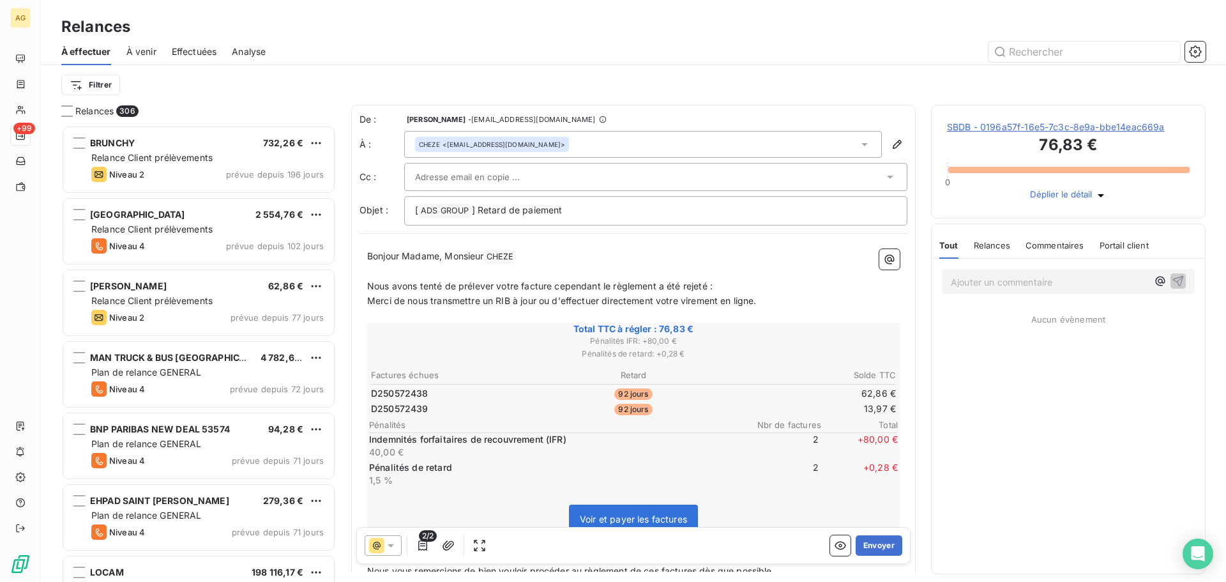
click at [514, 177] on input "text" at bounding box center [483, 176] width 137 height 19
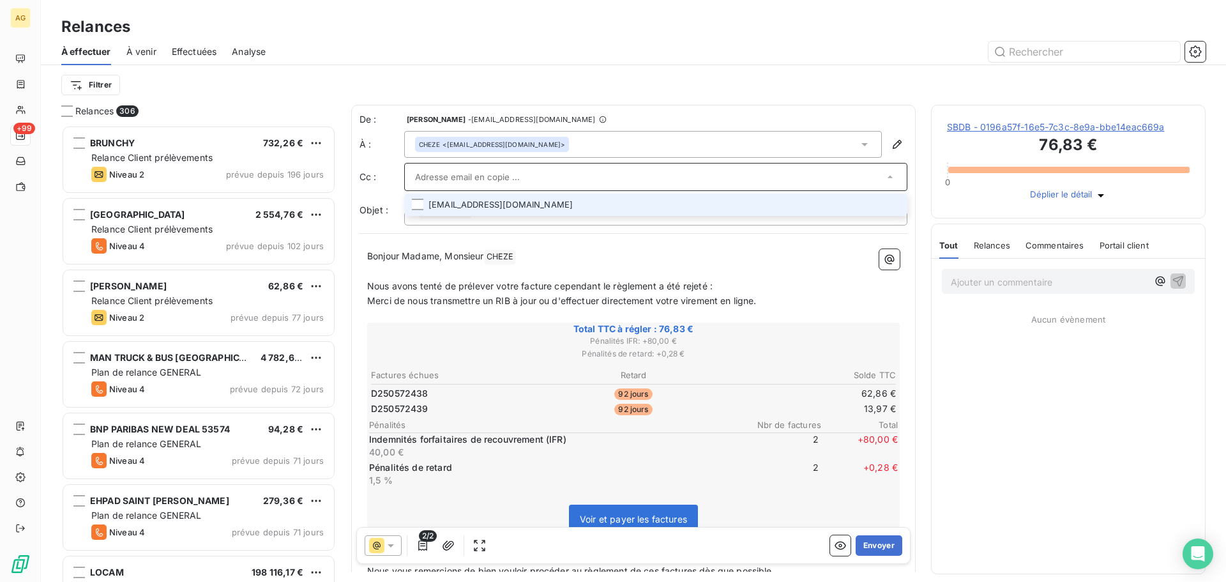
click at [679, 195] on li "[EMAIL_ADDRESS][DOMAIN_NAME]" at bounding box center [655, 205] width 503 height 22
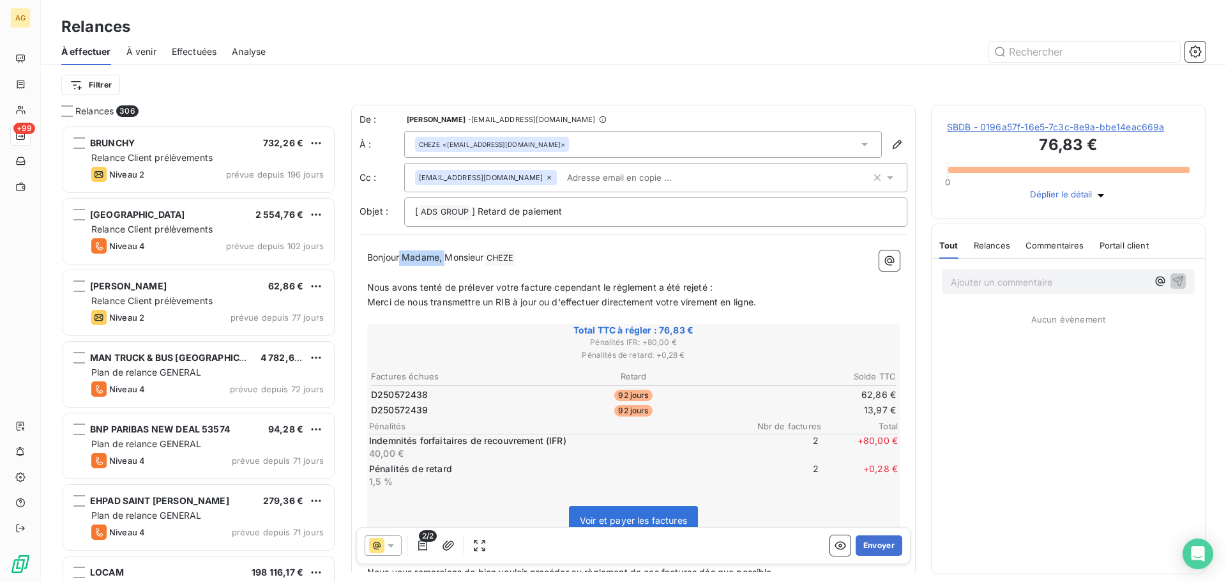
drag, startPoint x: 446, startPoint y: 261, endPoint x: 418, endPoint y: 260, distance: 28.7
click at [400, 258] on span "Bonjour Madame, Monsieur" at bounding box center [425, 257] width 117 height 11
click at [516, 286] on span "Nous avons tenté de prélever votre facture cependant le règlement a été rejeté :" at bounding box center [540, 287] width 346 height 11
click at [866, 552] on button "Envoyer" at bounding box center [879, 545] width 47 height 20
